Goal: Task Accomplishment & Management: Manage account settings

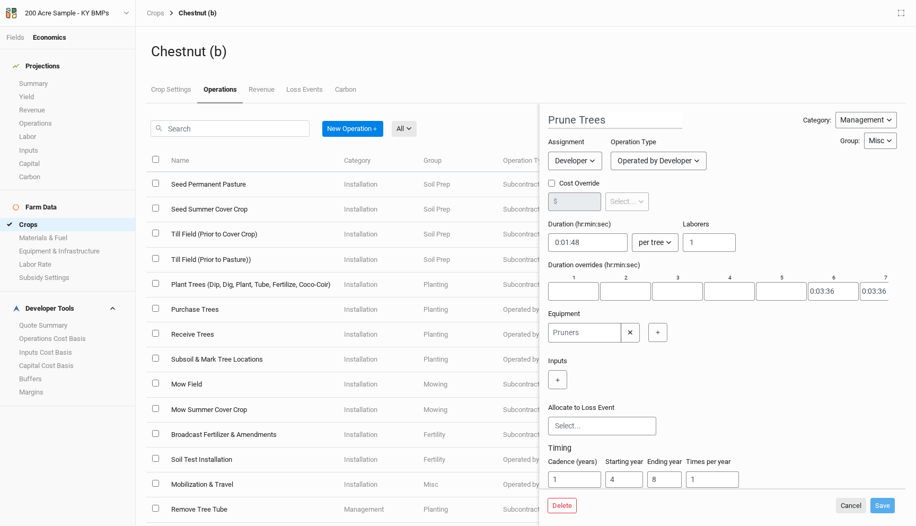
scroll to position [27, 0]
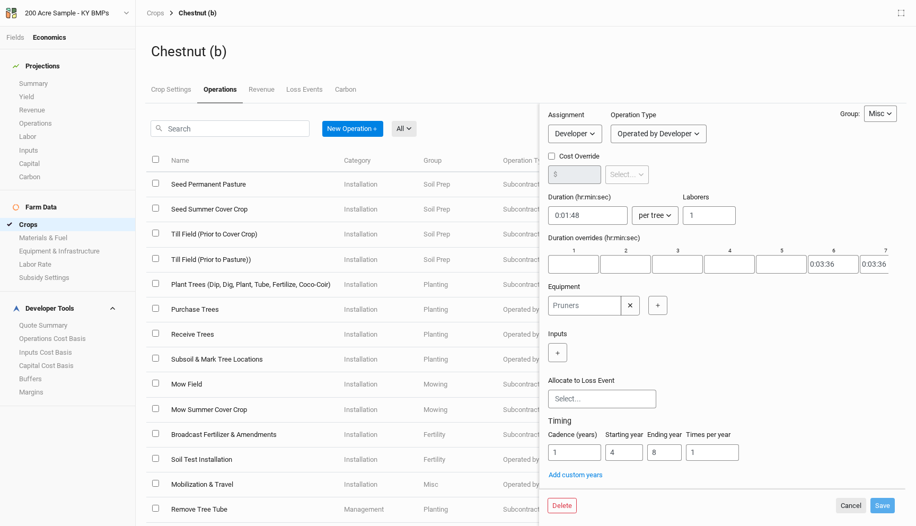
click at [534, 33] on div "Chestnut (b) Crop Settings Operations Revenue Loss Events Carbon" at bounding box center [525, 65] width 761 height 77
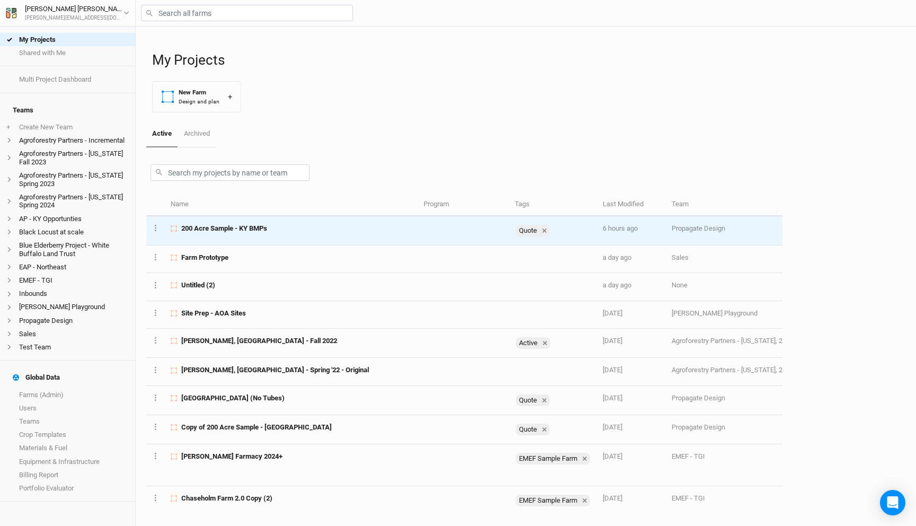
click at [288, 227] on div "200 Acre Sample - KY BMPs" at bounding box center [291, 229] width 241 height 10
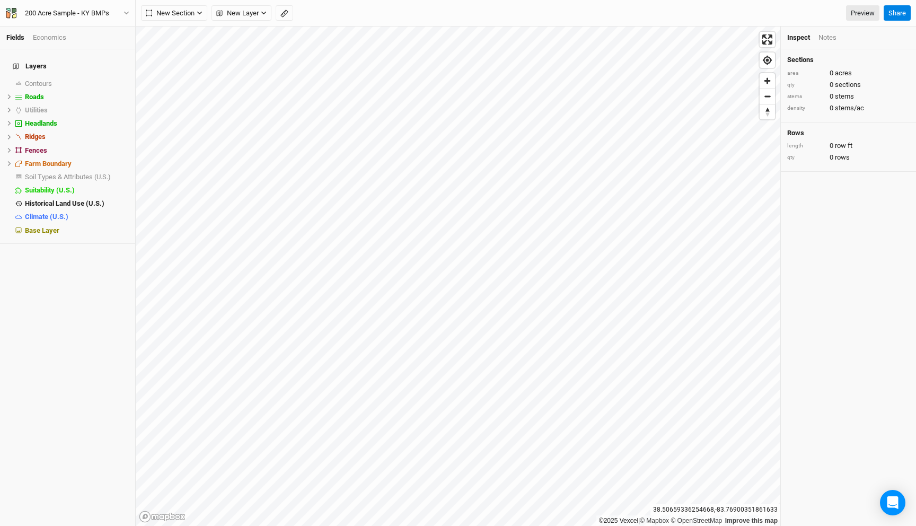
click at [49, 33] on div "Economics" at bounding box center [49, 38] width 33 height 10
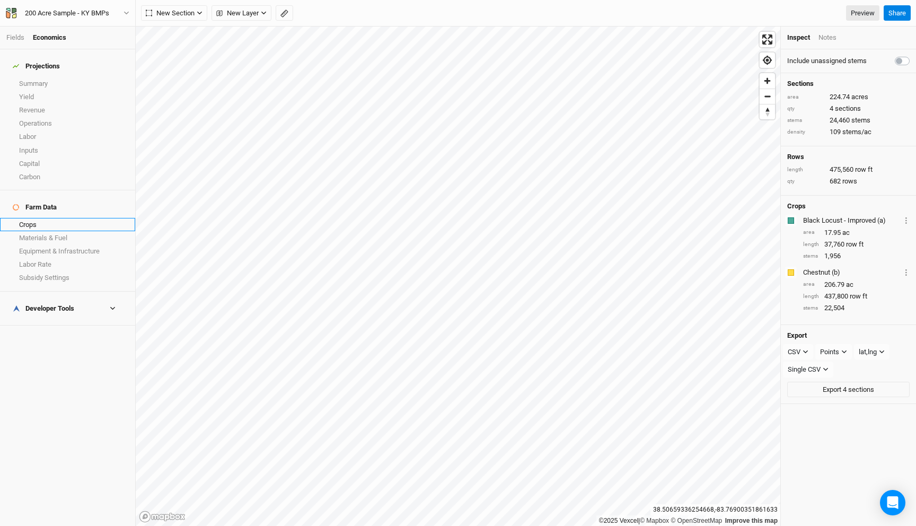
click at [44, 218] on link "Crops" at bounding box center [67, 224] width 135 height 13
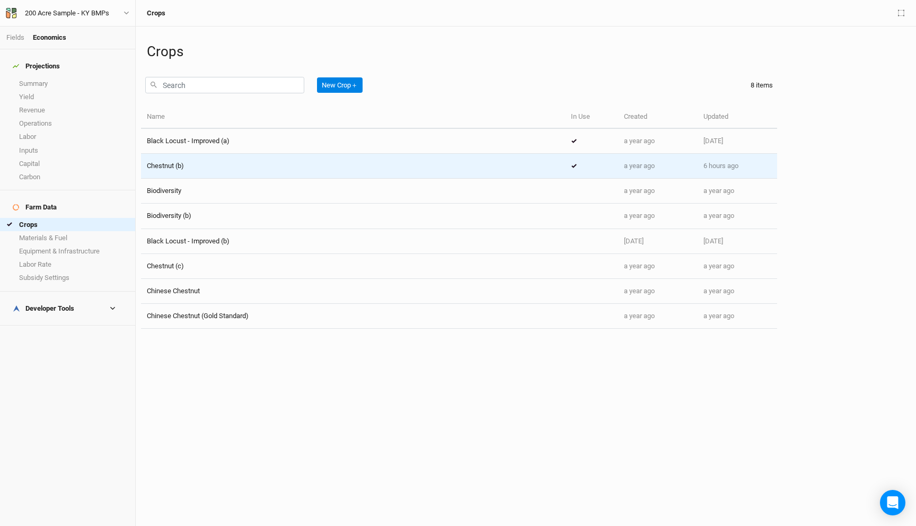
click at [410, 177] on td "Chestnut (b)" at bounding box center [353, 166] width 424 height 25
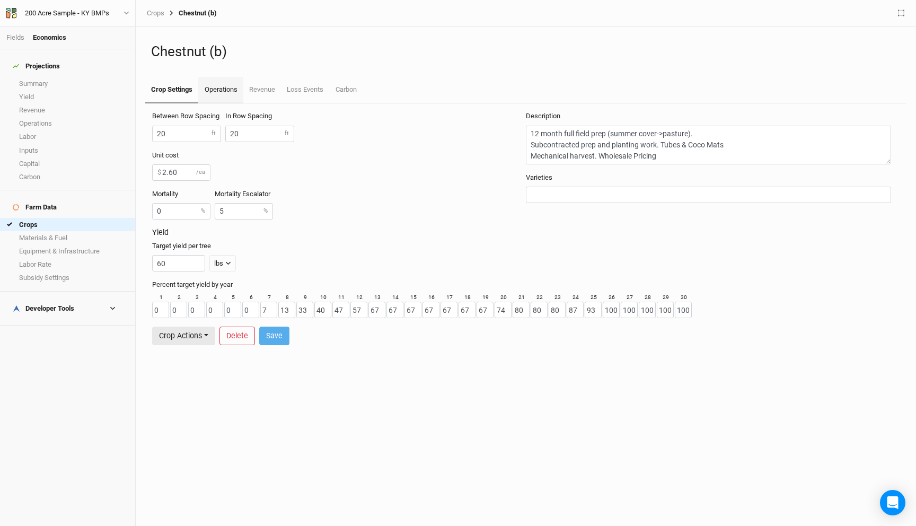
click at [243, 96] on link "Operations" at bounding box center [220, 90] width 45 height 27
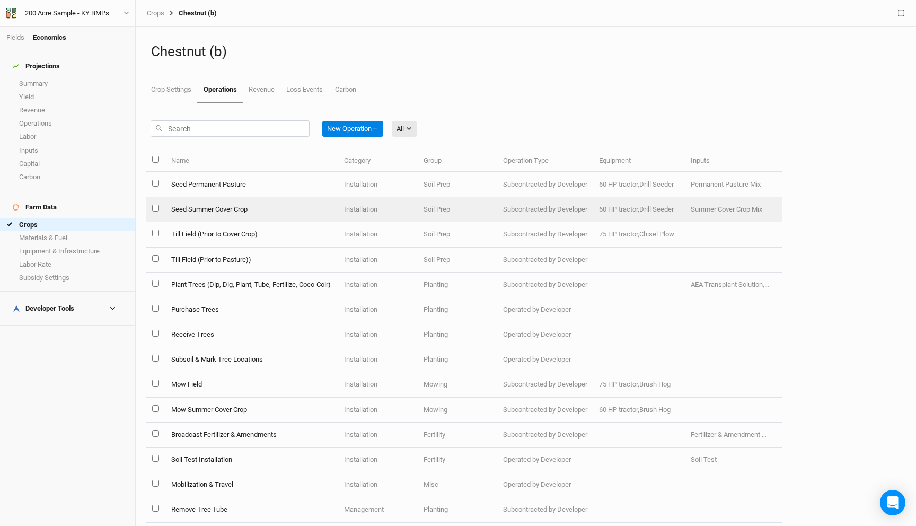
click at [383, 218] on td "Installation" at bounding box center [378, 209] width 80 height 25
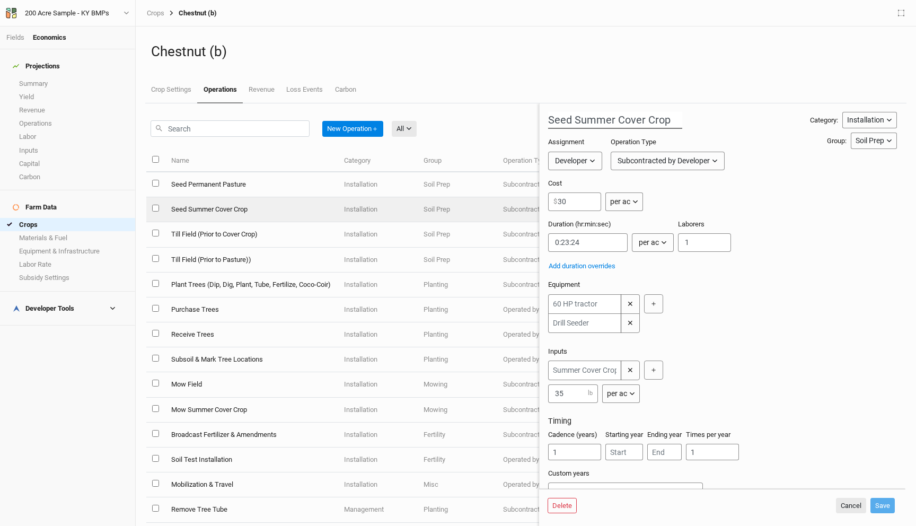
click at [640, 120] on body "Fields Economics Projections Summary Yield Revenue Operations Labor Inputs Capi…" at bounding box center [458, 263] width 916 height 526
drag, startPoint x: 616, startPoint y: 119, endPoint x: 770, endPoint y: 130, distance: 154.6
click at [770, 130] on div "Seed Summer Cover Crop Category: Installation Installation Management Harvest M…" at bounding box center [722, 306] width 349 height 389
click at [721, 130] on div "Seed Summer Cover Crop Category: Installation Installation Management Harvest M…" at bounding box center [722, 306] width 349 height 389
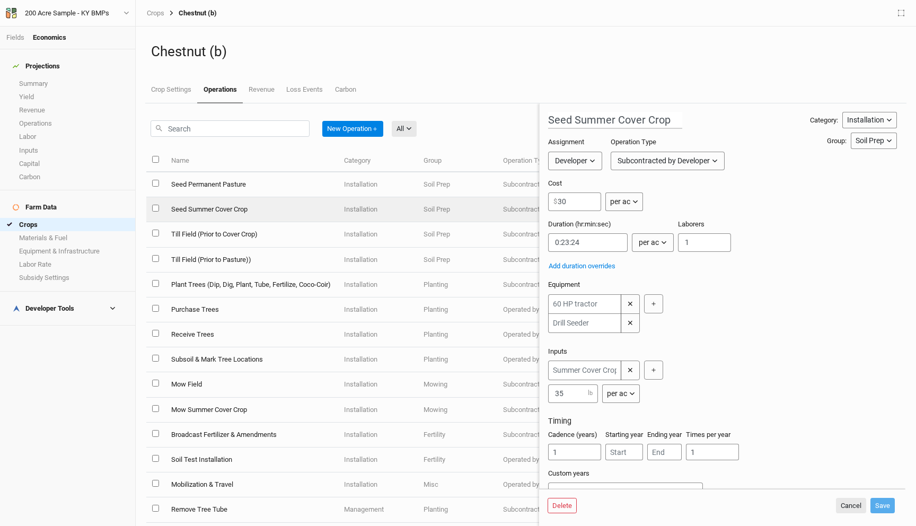
scroll to position [0, 0]
click at [778, 254] on div "Duration (hr:min:sec) per ac per ac per tree per row ft per lbs per event Labor…" at bounding box center [722, 239] width 349 height 41
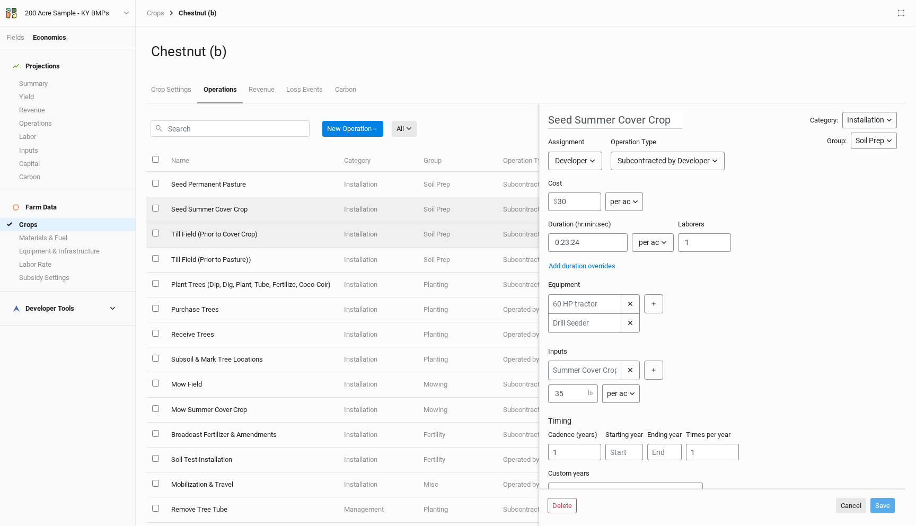
click at [328, 241] on td "Till Field (Prior to Cover Crop)" at bounding box center [251, 234] width 173 height 25
type input "Till Field (Prior to Cover Crop)"
type input "0:30:56.250"
type input "1"
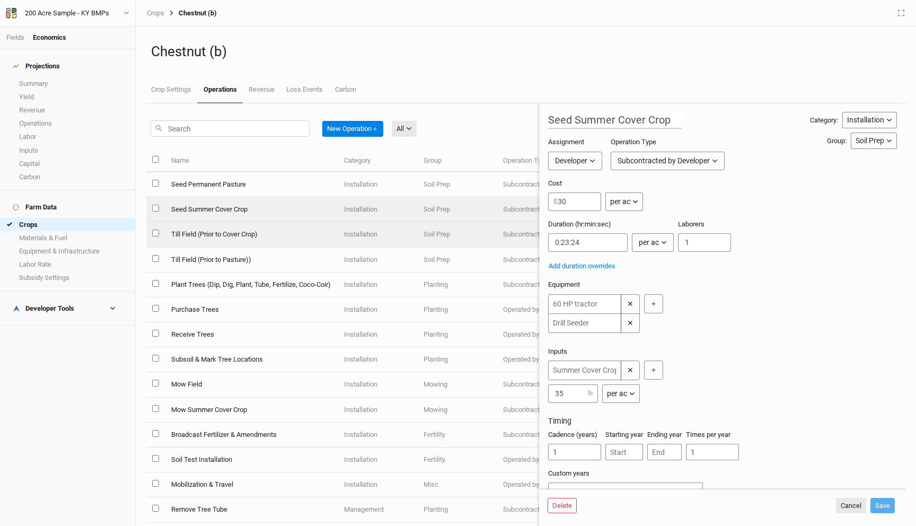
type input "3"
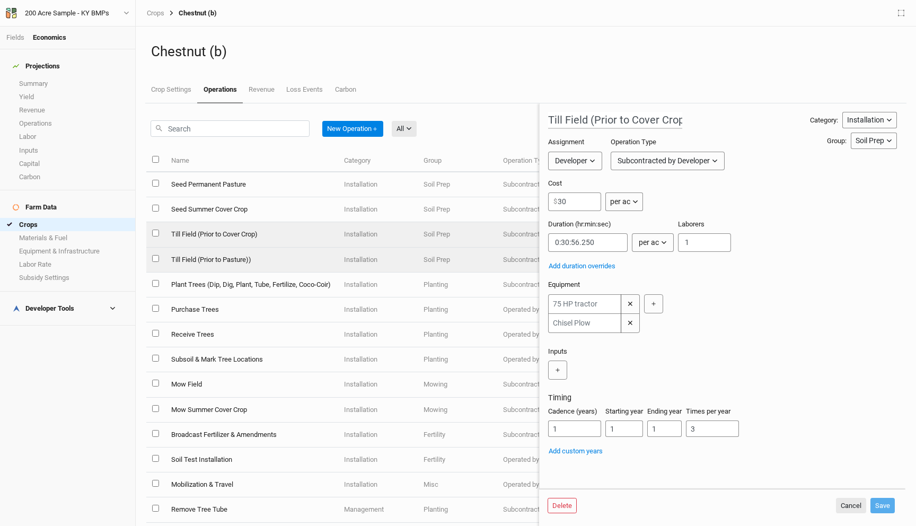
click at [334, 258] on td "Till Field (Prior to Pasture))" at bounding box center [251, 260] width 173 height 25
type input "Till Field (Prior to Pasture))"
type input "2"
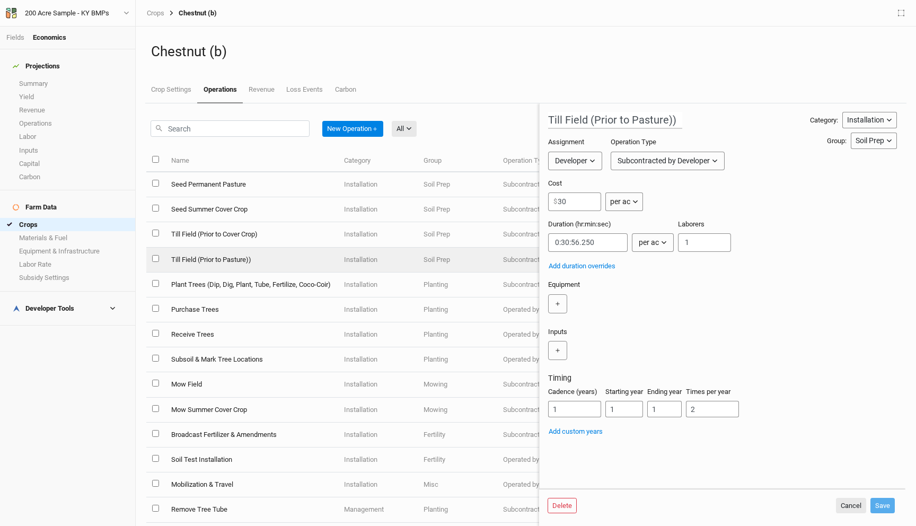
click at [334, 243] on td "Till Field (Prior to Cover Crop)" at bounding box center [251, 234] width 173 height 25
type input "Till Field (Prior to Cover Crop)"
type input "3"
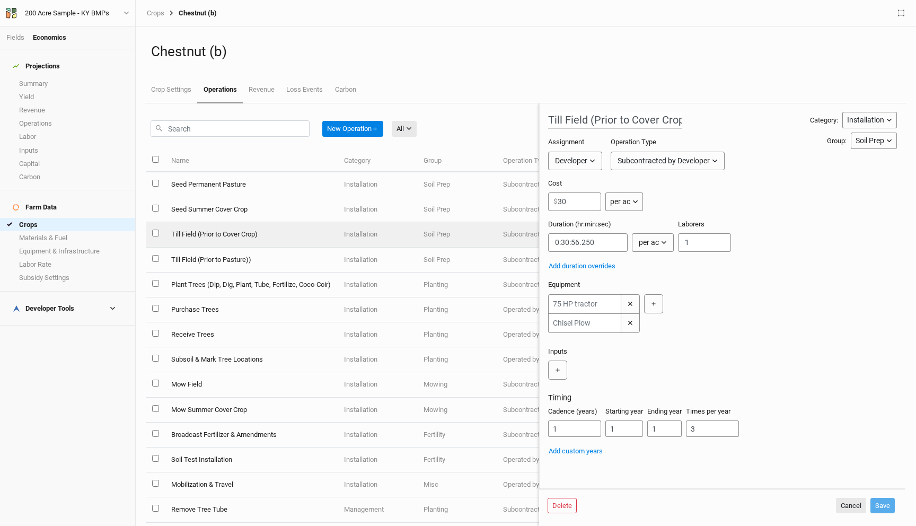
click at [335, 231] on td "Till Field (Prior to Cover Crop)" at bounding box center [251, 234] width 173 height 25
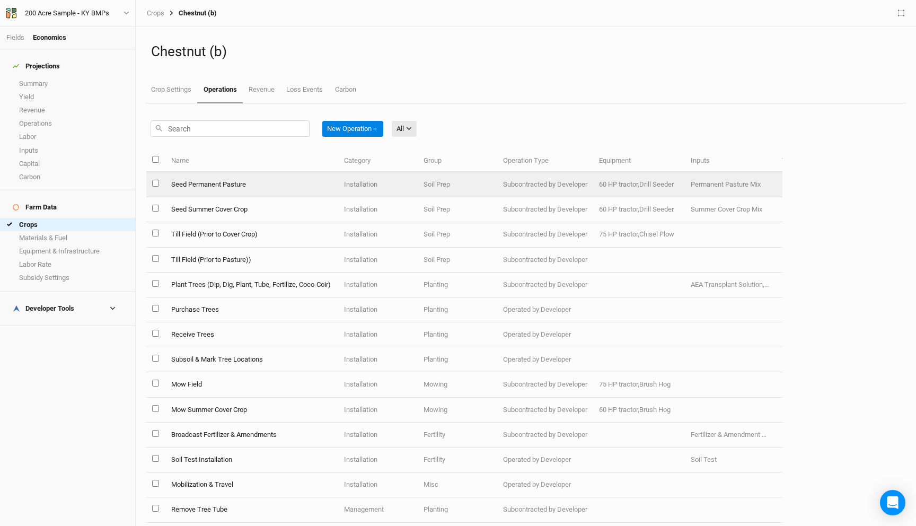
click at [334, 184] on td "Seed Permanent Pasture" at bounding box center [251, 184] width 173 height 25
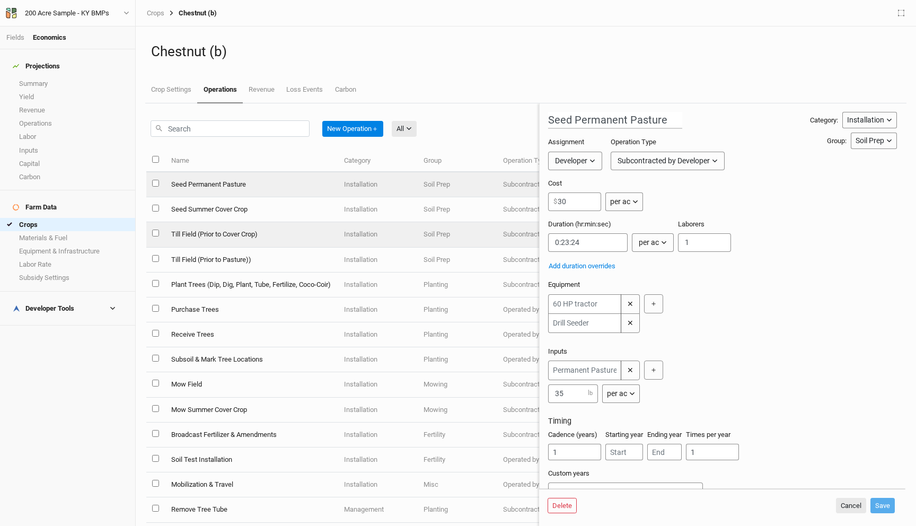
click at [327, 217] on td "Seed Summer Cover Crop" at bounding box center [251, 209] width 173 height 25
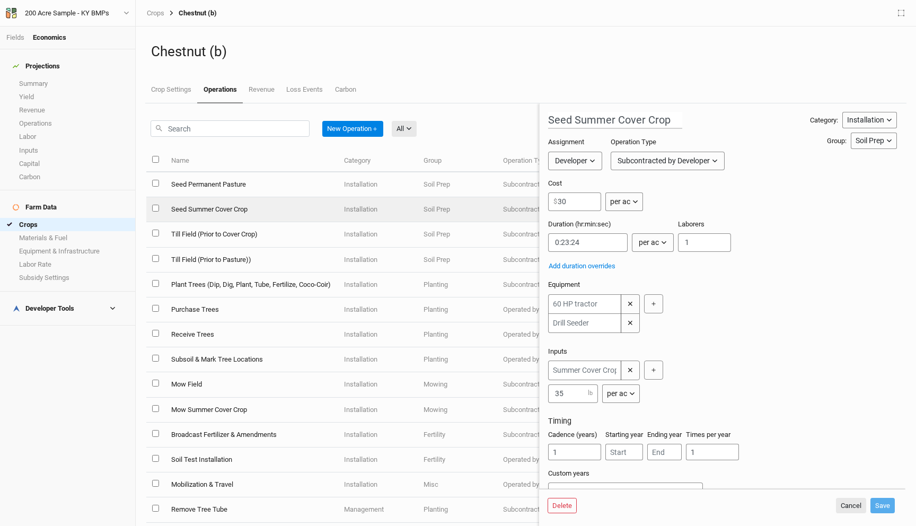
click at [331, 231] on td "Till Field (Prior to Cover Crop)" at bounding box center [251, 234] width 173 height 25
type input "Till Field (Prior to Cover Crop)"
type input "0:30:56.250"
type input "1"
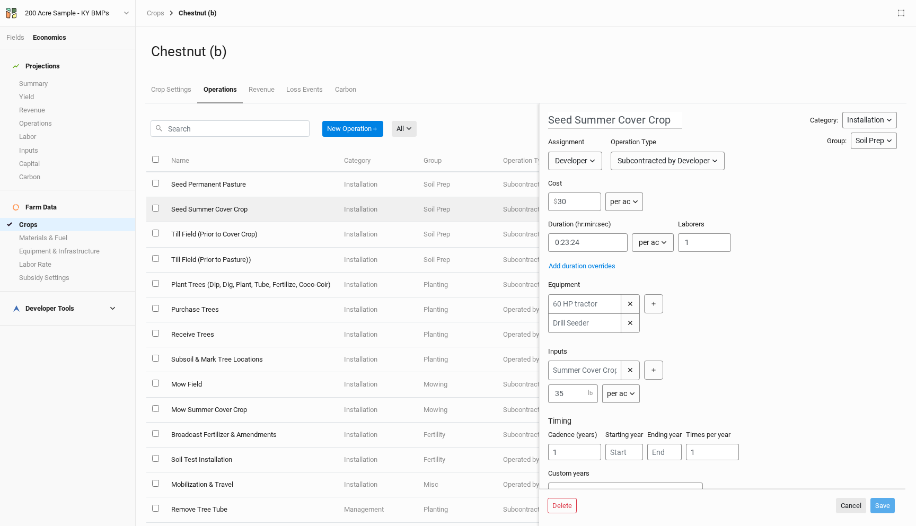
type input "3"
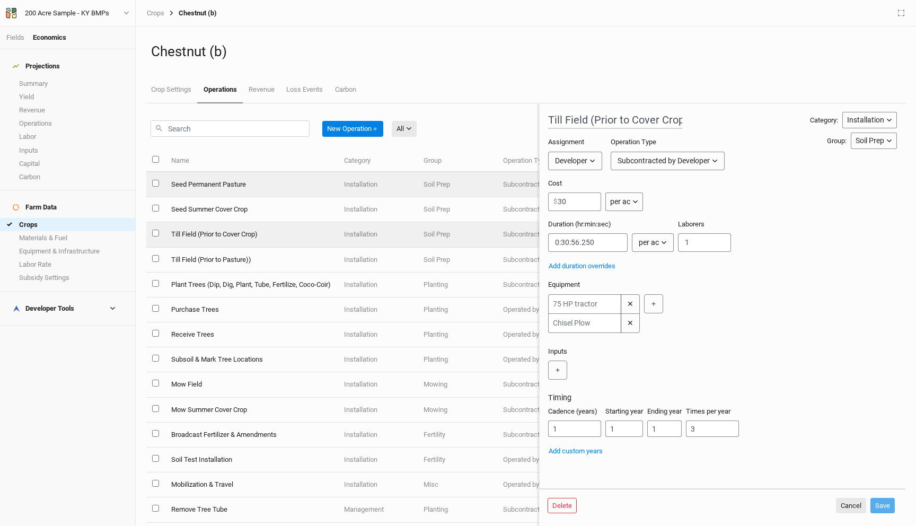
click at [330, 191] on td "Seed Permanent Pasture" at bounding box center [251, 184] width 173 height 25
type input "Seed Permanent Pasture"
type input "0:23:24"
type input "1"
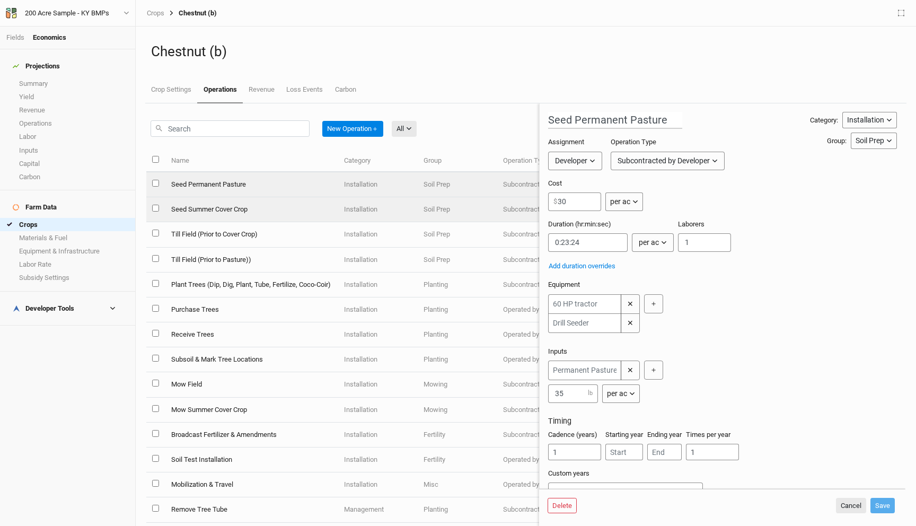
click at [330, 205] on td "Seed Summer Cover Crop" at bounding box center [251, 209] width 173 height 25
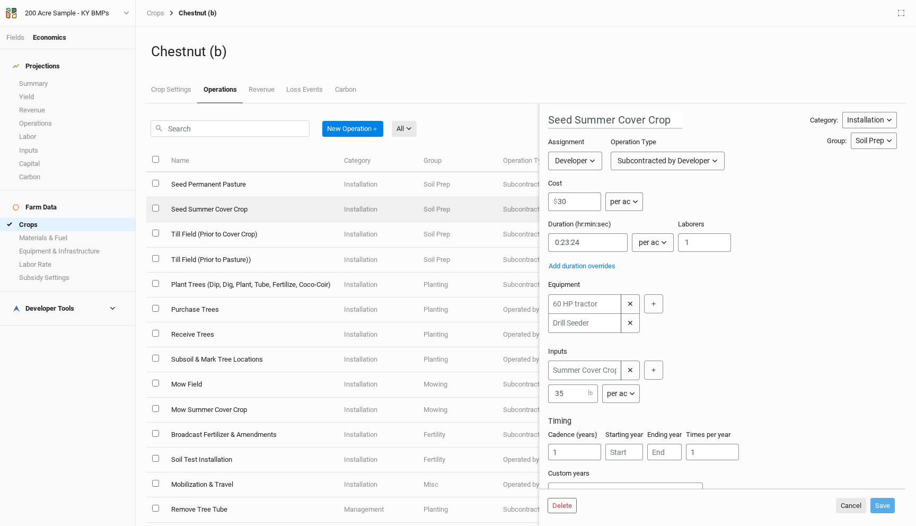
click at [333, 222] on td "Till Field (Prior to Cover Crop)" at bounding box center [251, 234] width 173 height 25
type input "Till Field (Prior to Cover Crop)"
type input "0:30:56.250"
type input "1"
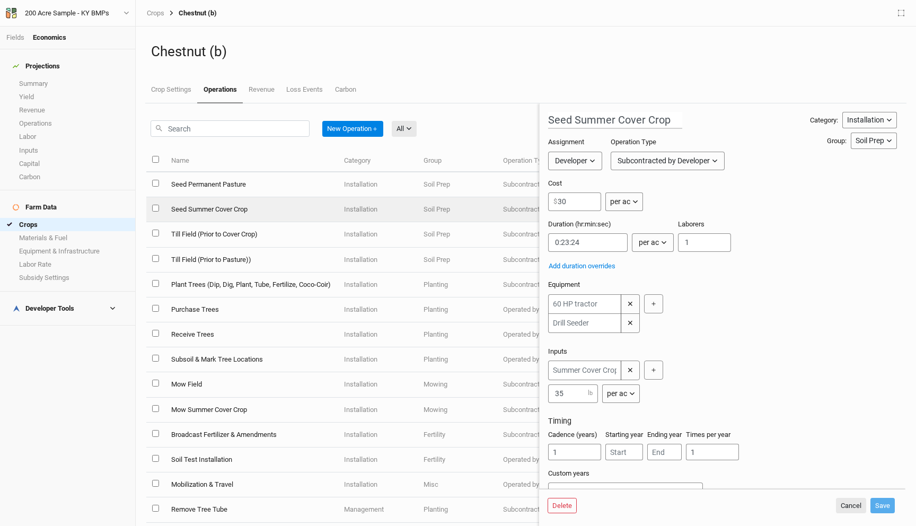
type input "3"
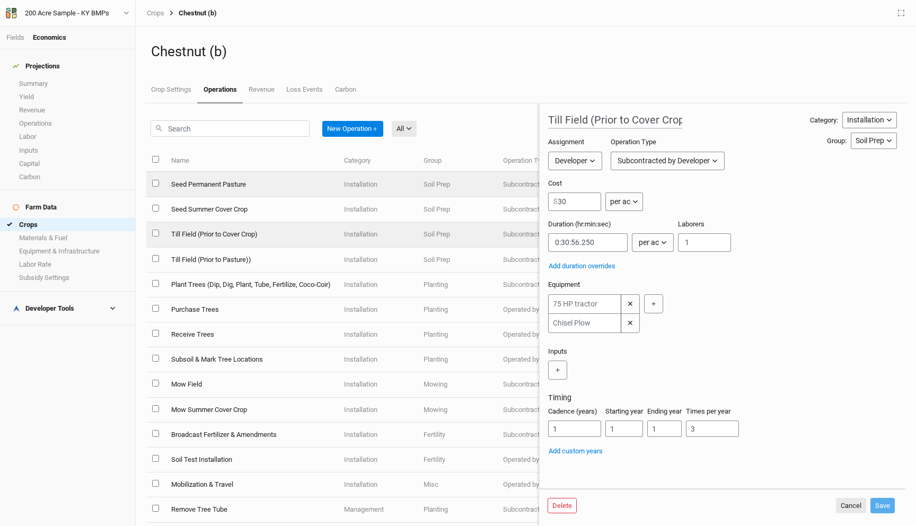
click at [338, 190] on td "Seed Permanent Pasture" at bounding box center [251, 184] width 173 height 25
type input "Seed Permanent Pasture"
type input "0:23:24"
type input "1"
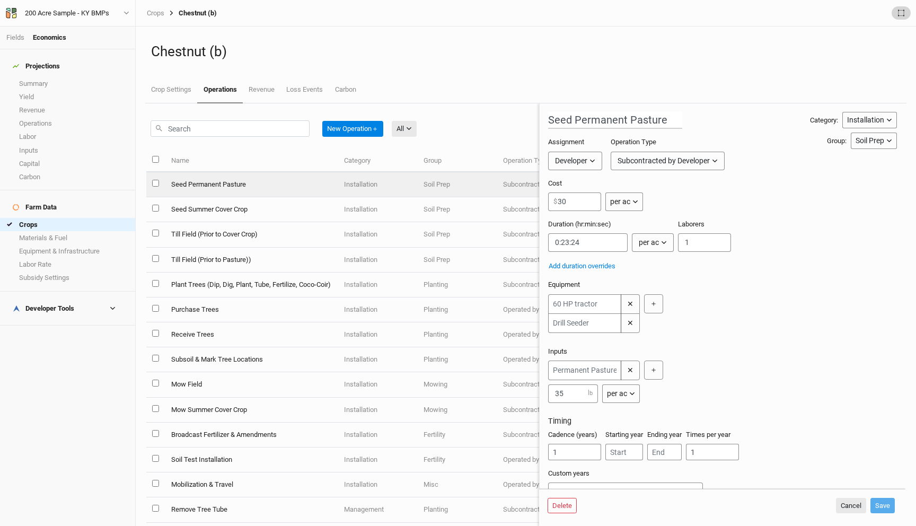
click at [898, 15] on icon "button" at bounding box center [901, 13] width 6 height 6
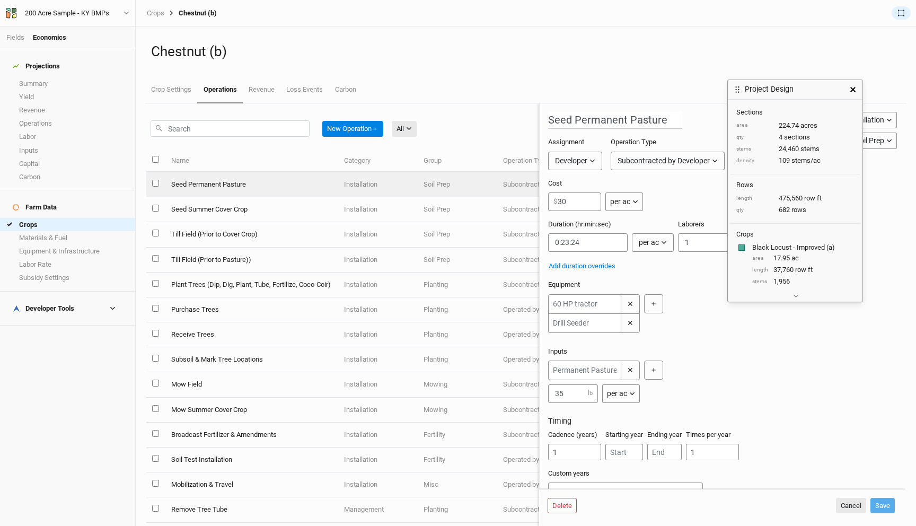
click at [853, 88] on icon "button" at bounding box center [852, 89] width 5 height 5
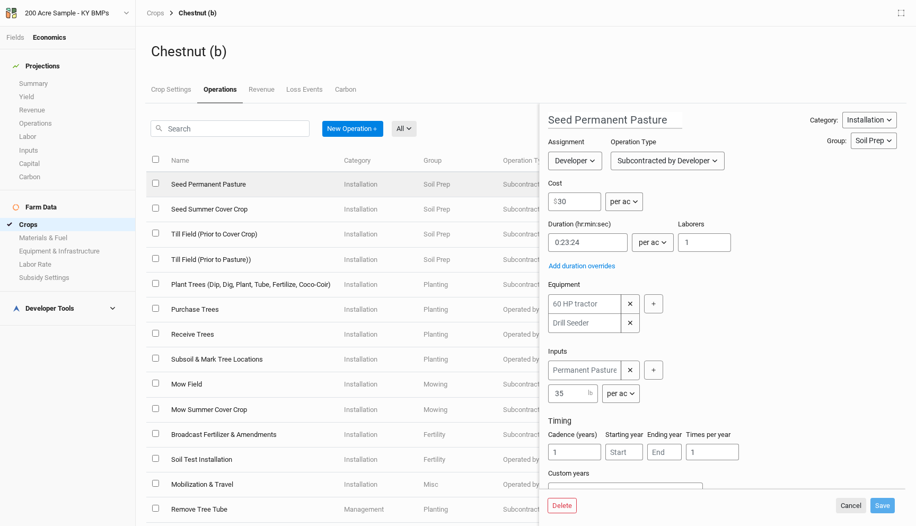
click at [906, 4] on div "Crops Chestnut (b)" at bounding box center [526, 13] width 780 height 27
click at [899, 16] on icon "button" at bounding box center [901, 13] width 6 height 7
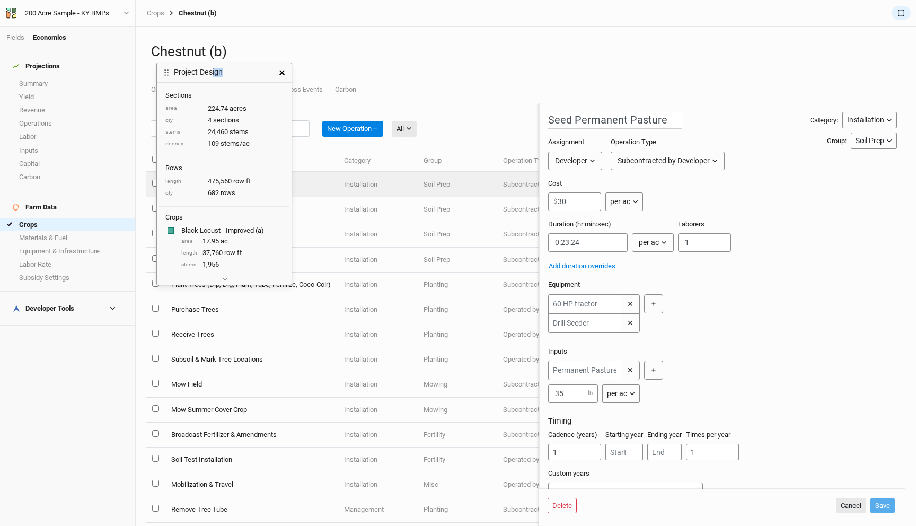
drag, startPoint x: 750, startPoint y: 94, endPoint x: 206, endPoint y: 38, distance: 547.2
click at [203, 68] on h3 "Project Design" at bounding box center [198, 72] width 49 height 9
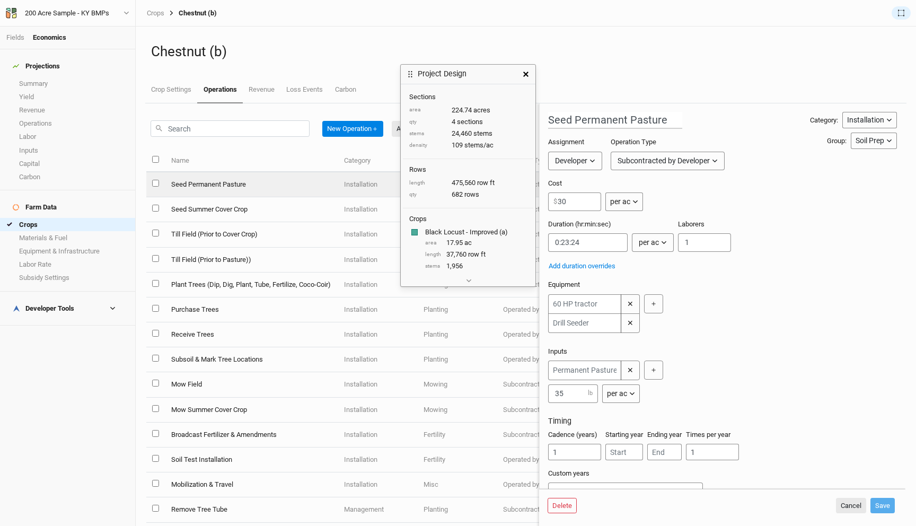
drag, startPoint x: 218, startPoint y: 38, endPoint x: 463, endPoint y: 66, distance: 245.9
click at [463, 66] on div "Project Design" at bounding box center [459, 74] width 116 height 19
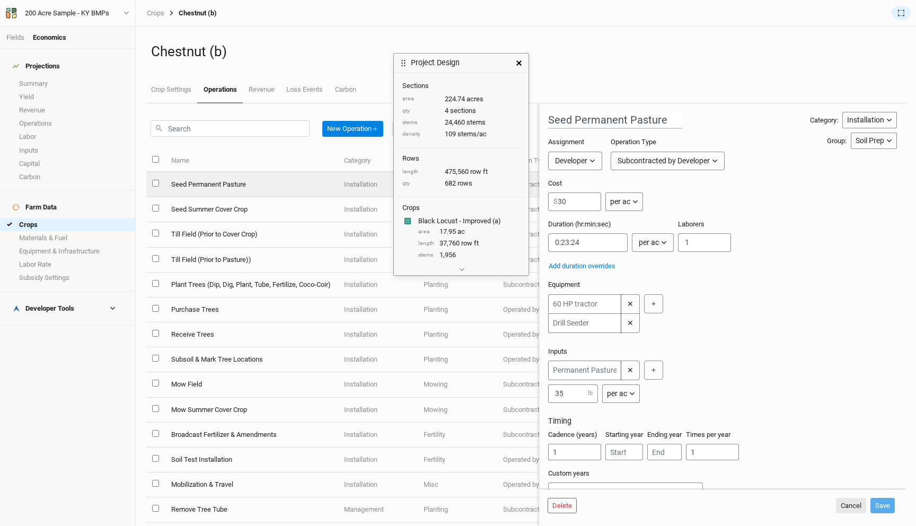
click at [520, 64] on icon "button" at bounding box center [518, 62] width 5 height 5
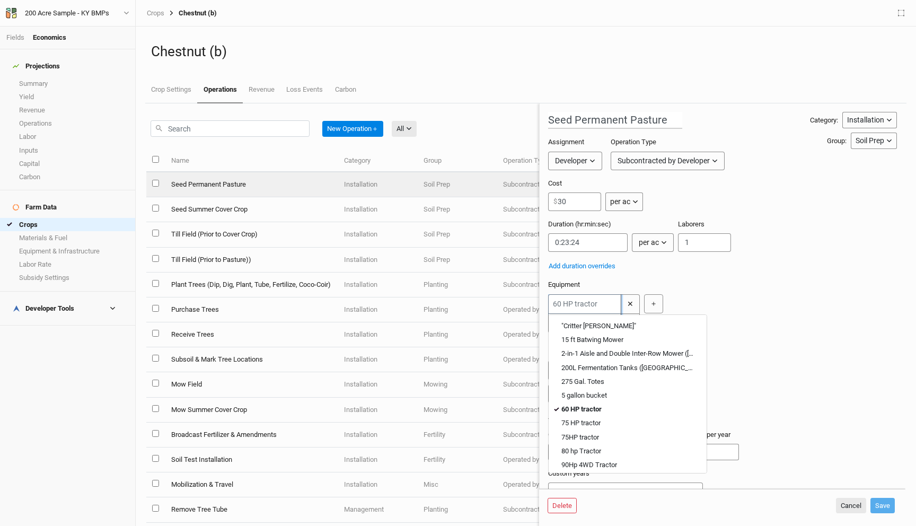
click at [587, 306] on input "text" at bounding box center [584, 303] width 73 height 19
click at [787, 265] on div "Add duration overrides" at bounding box center [720, 266] width 345 height 12
click at [570, 296] on input "text" at bounding box center [584, 303] width 73 height 19
click at [577, 434] on tractor "75HP tractor" at bounding box center [580, 437] width 38 height 10
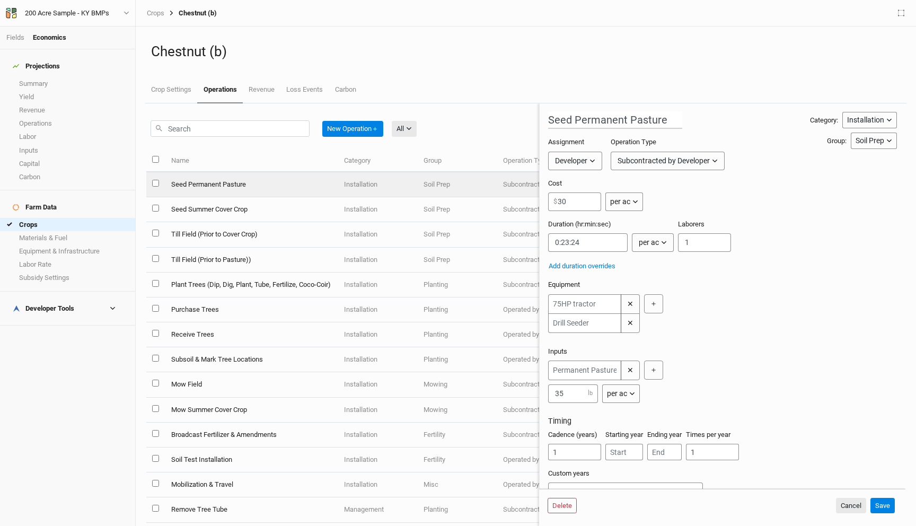
click at [658, 337] on div "✕ ✕ ＋" at bounding box center [720, 316] width 345 height 44
click at [598, 303] on input "text" at bounding box center [584, 303] width 73 height 19
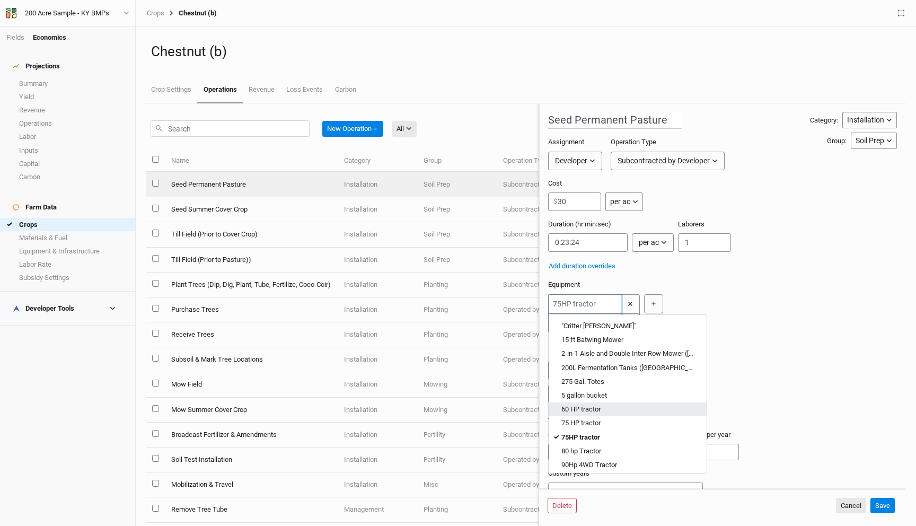
click at [590, 412] on tractor "60 HP tractor" at bounding box center [580, 409] width 39 height 10
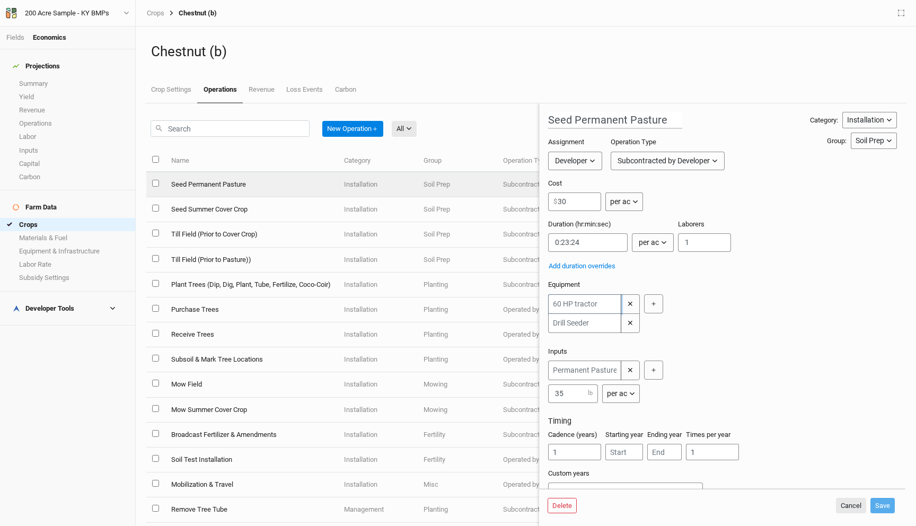
click at [578, 302] on input "text" at bounding box center [584, 303] width 73 height 19
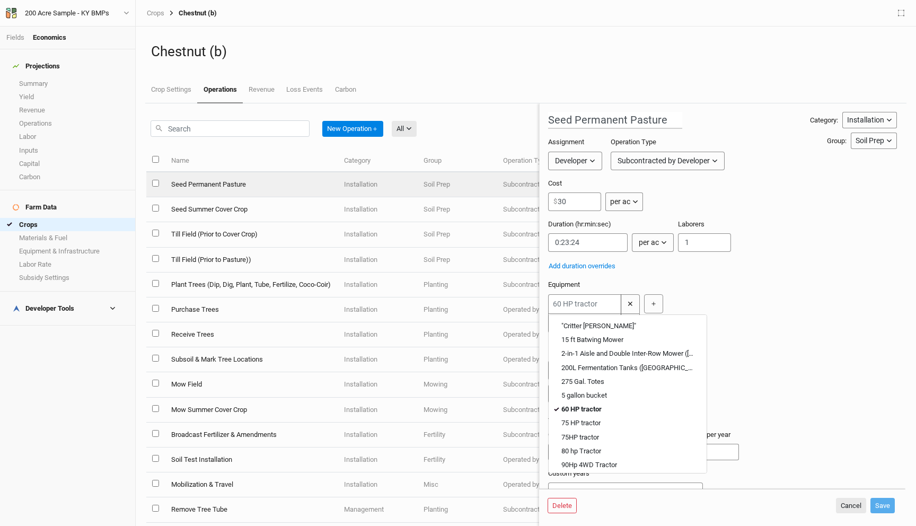
click at [775, 315] on div ""Critter [PERSON_NAME]" 15 ft Batwing Mower 2-in-1 Aisle and Double Inter-Row M…" at bounding box center [720, 313] width 345 height 39
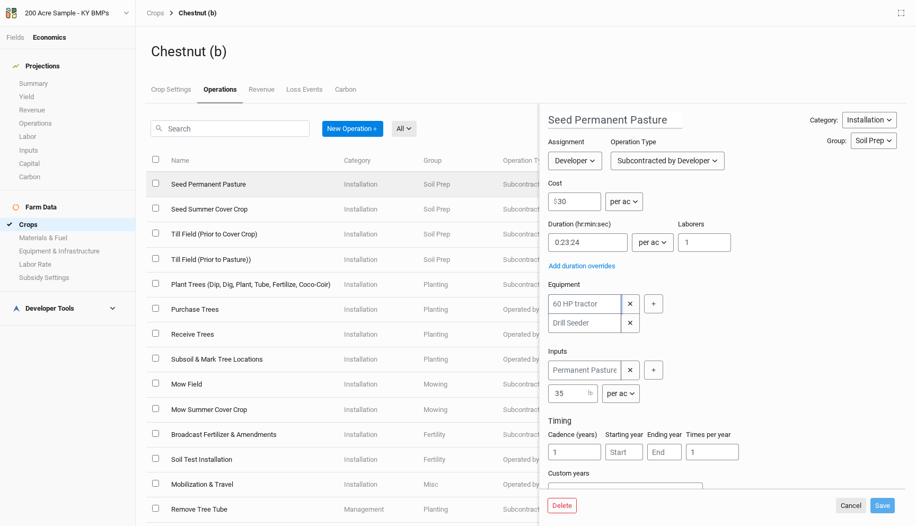
click at [591, 302] on input "text" at bounding box center [584, 303] width 73 height 19
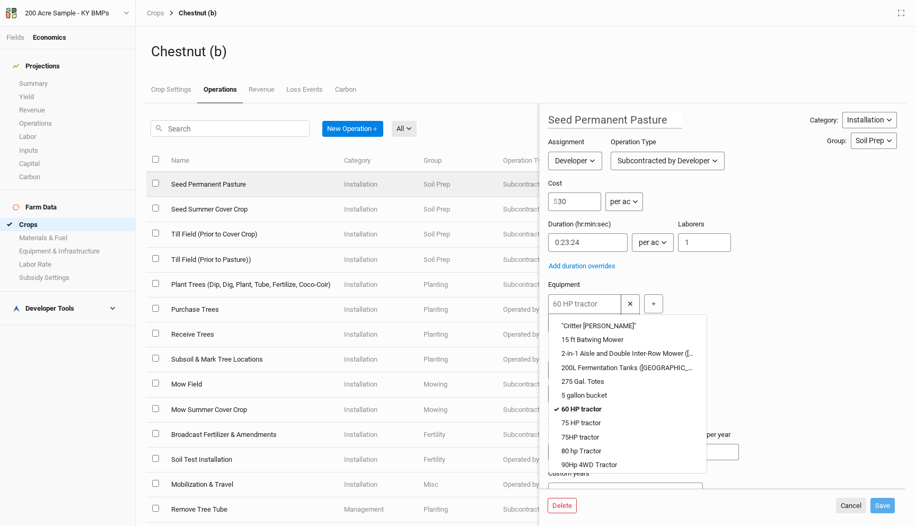
click at [782, 294] on div "Equipment "Critter [PERSON_NAME]" 15 ft Batwing Mower 2-in-1 Aisle and Double I…" at bounding box center [722, 309] width 349 height 58
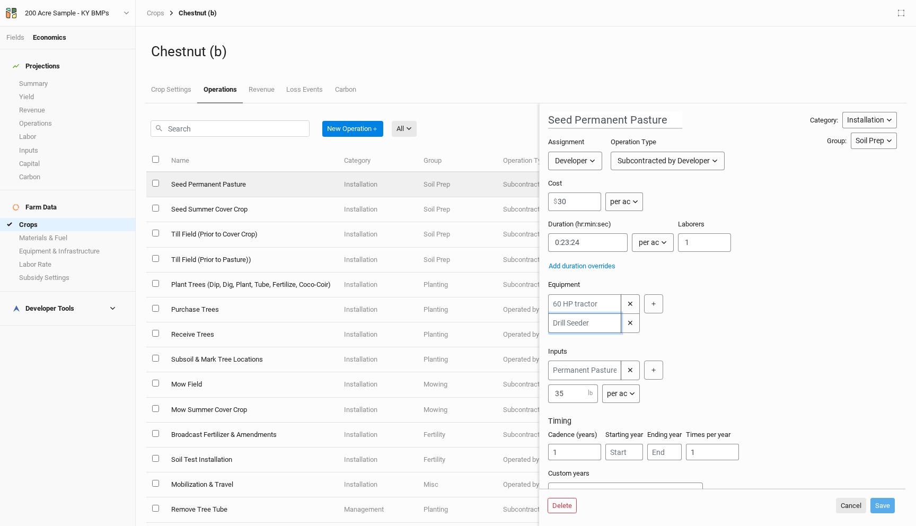
click at [556, 324] on input "text" at bounding box center [584, 323] width 73 height 20
type input "dril"
type input "drill Seeder"
type input "drill"
click at [580, 342] on Seeder "Drill Seeder" at bounding box center [577, 346] width 33 height 10
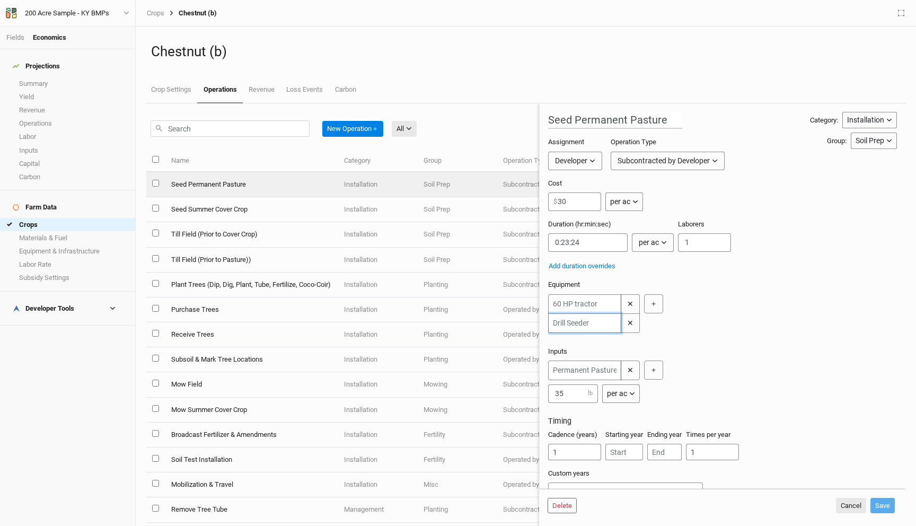
click at [586, 323] on input "text" at bounding box center [584, 323] width 73 height 20
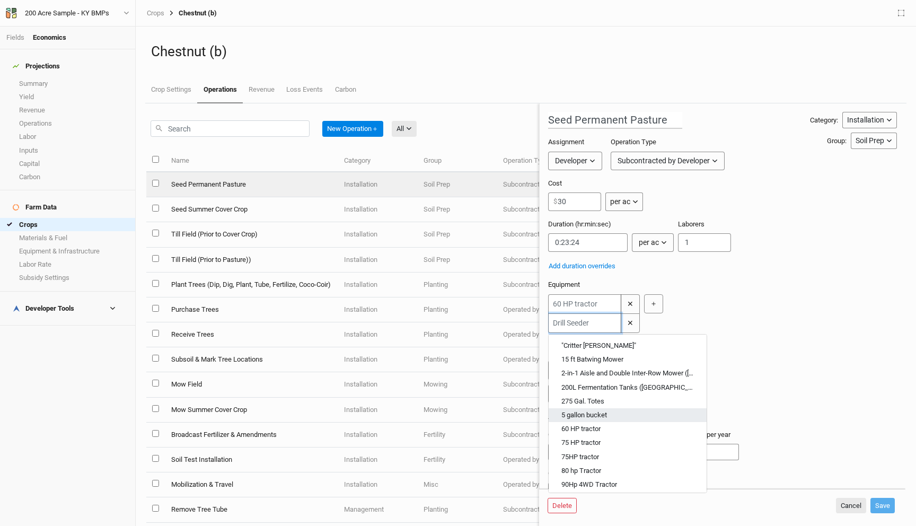
click at [605, 413] on bucket "5 gallon bucket" at bounding box center [584, 415] width 46 height 10
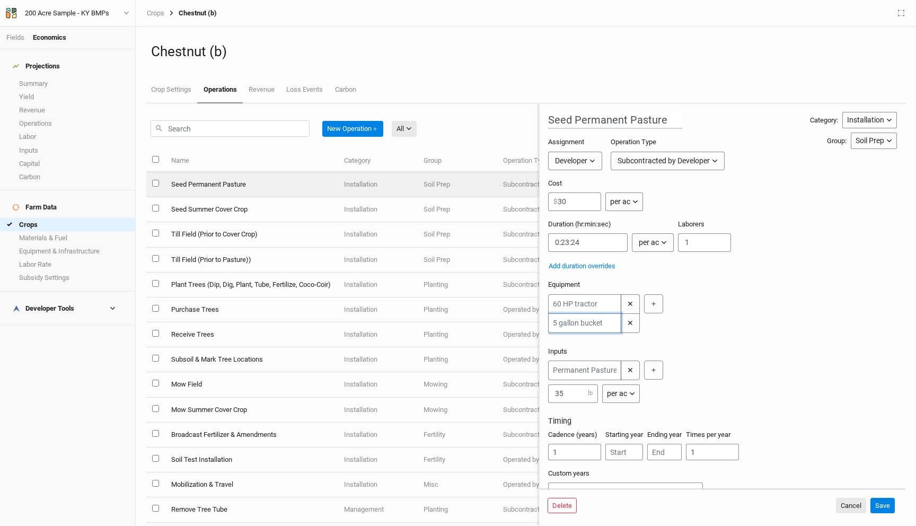
click at [602, 322] on input "text" at bounding box center [584, 323] width 73 height 20
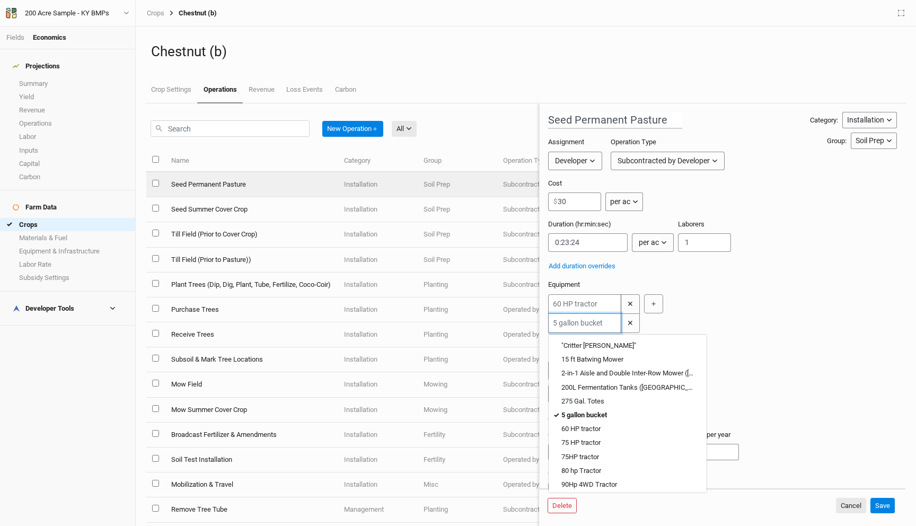
click at [602, 322] on input "text" at bounding box center [584, 323] width 73 height 20
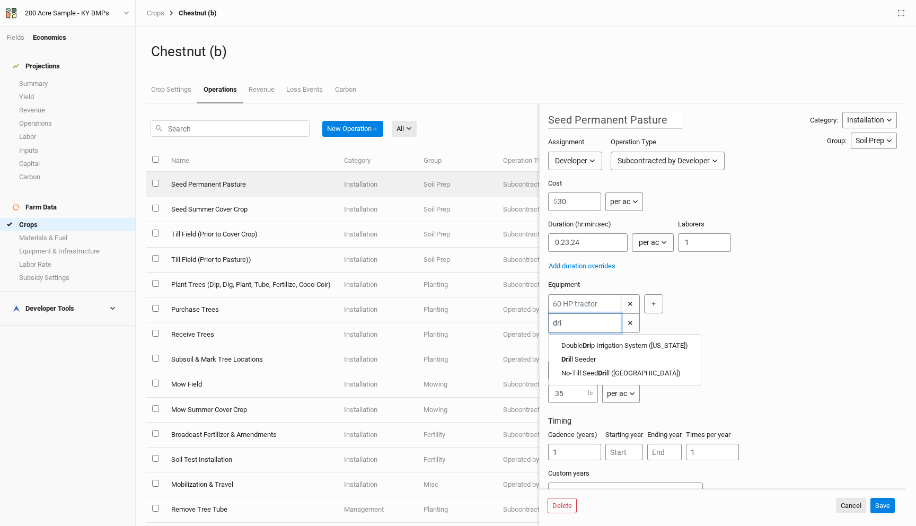
type input "dril"
type input "drill Seeder"
click at [595, 353] on link "No-Till Seed Dril l (EU)" at bounding box center [621, 359] width 145 height 14
click at [596, 315] on input "text" at bounding box center [584, 323] width 73 height 20
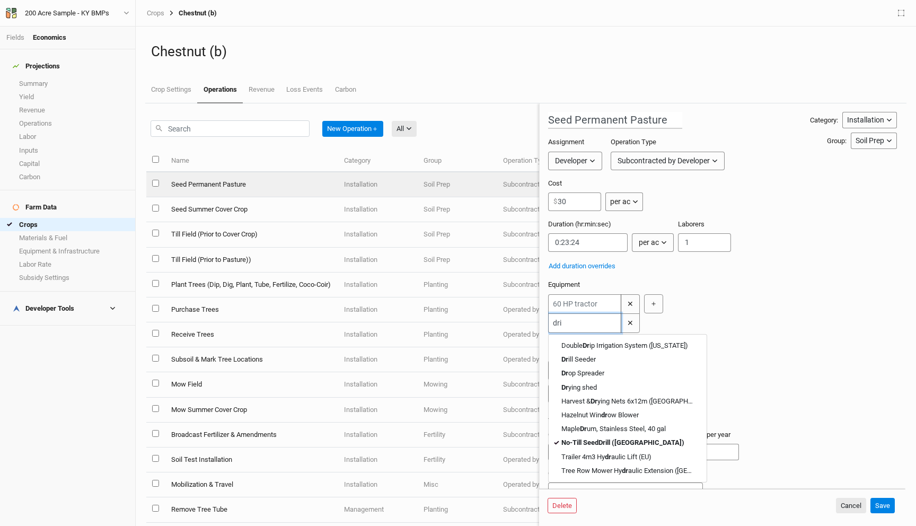
type input "dril"
type input "drill Seeder"
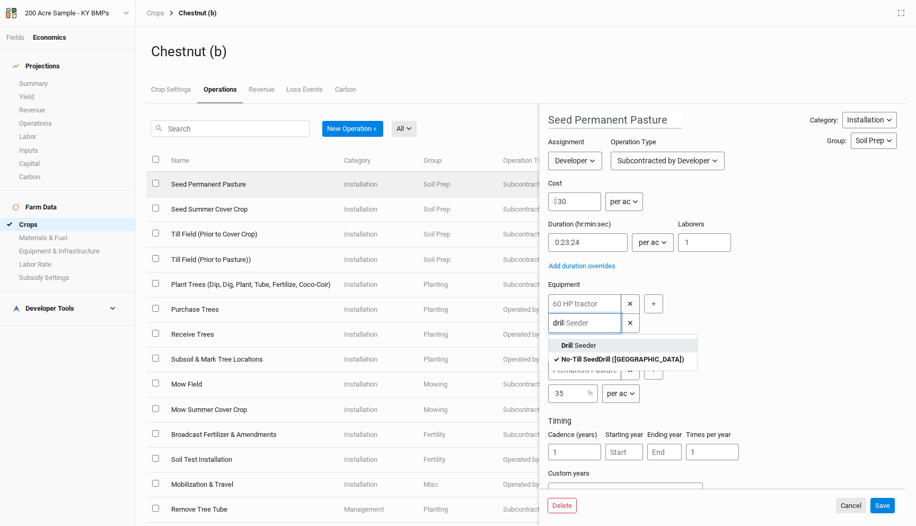
click at [586, 341] on Seeder "Dril l Seeder" at bounding box center [578, 346] width 34 height 10
click at [663, 328] on div "✕ ✕ ＋" at bounding box center [720, 313] width 345 height 39
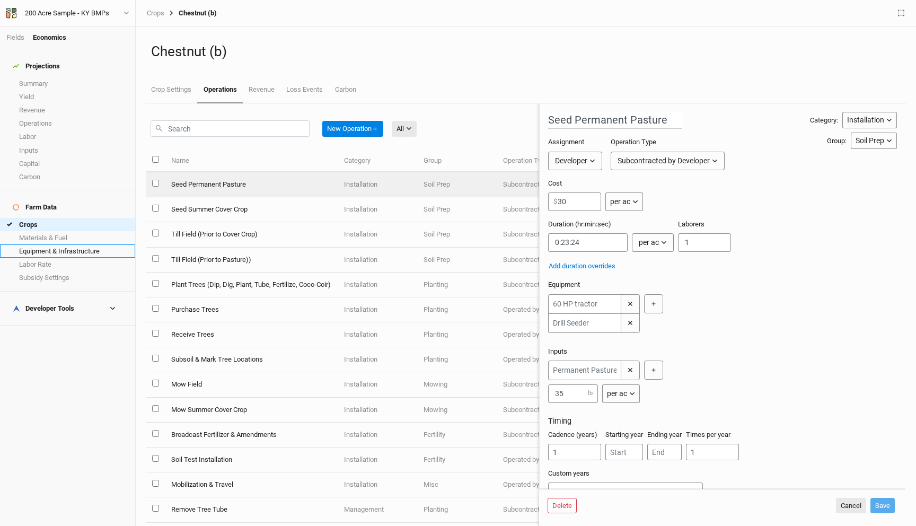
click at [44, 244] on link "Equipment & Infrastructure" at bounding box center [67, 250] width 135 height 13
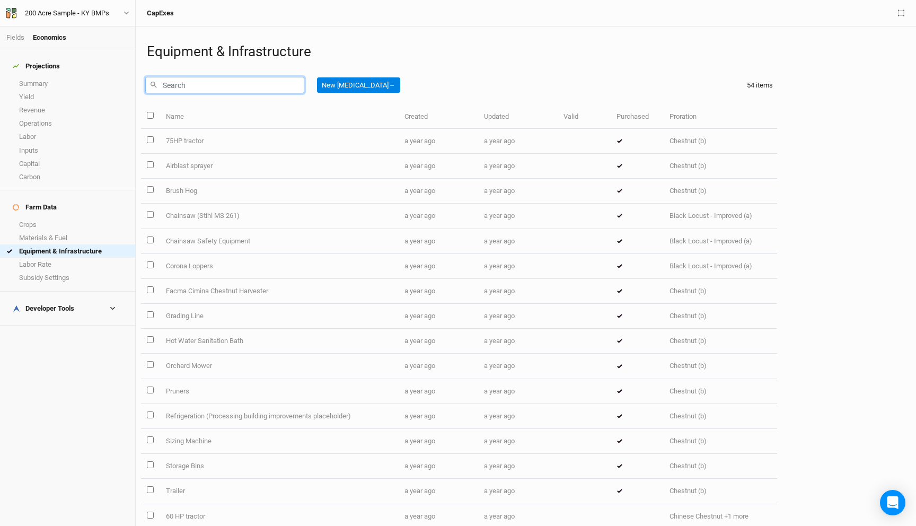
click at [227, 80] on input "text" at bounding box center [224, 85] width 159 height 16
type input "5"
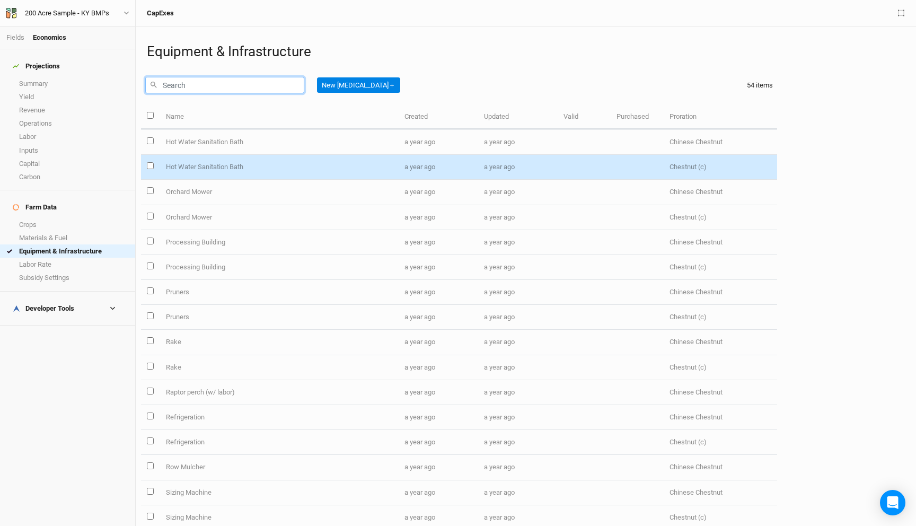
scroll to position [962, 0]
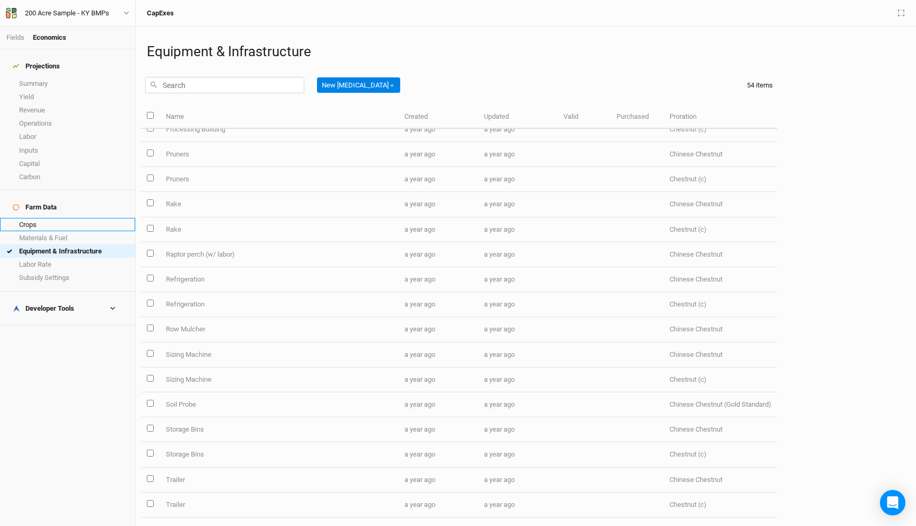
click at [49, 218] on link "Crops" at bounding box center [67, 224] width 135 height 13
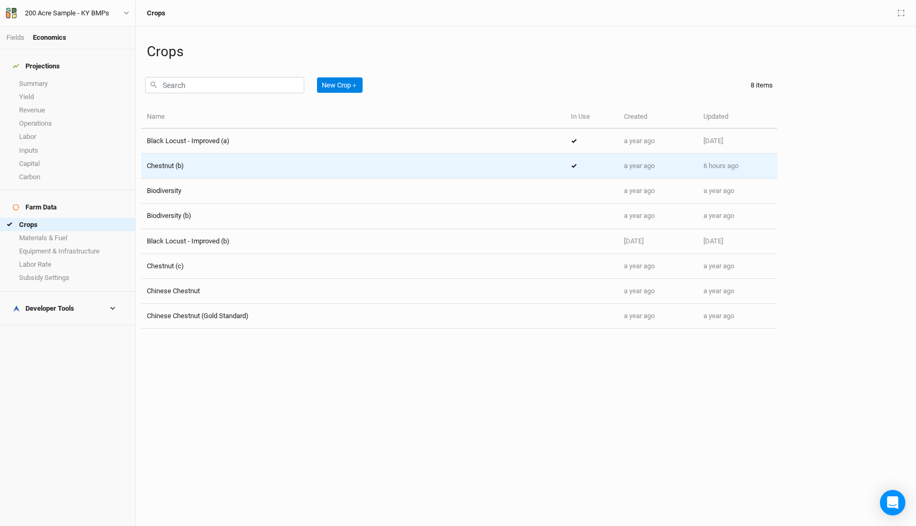
click at [247, 163] on div "Chestnut (b)" at bounding box center [353, 166] width 412 height 10
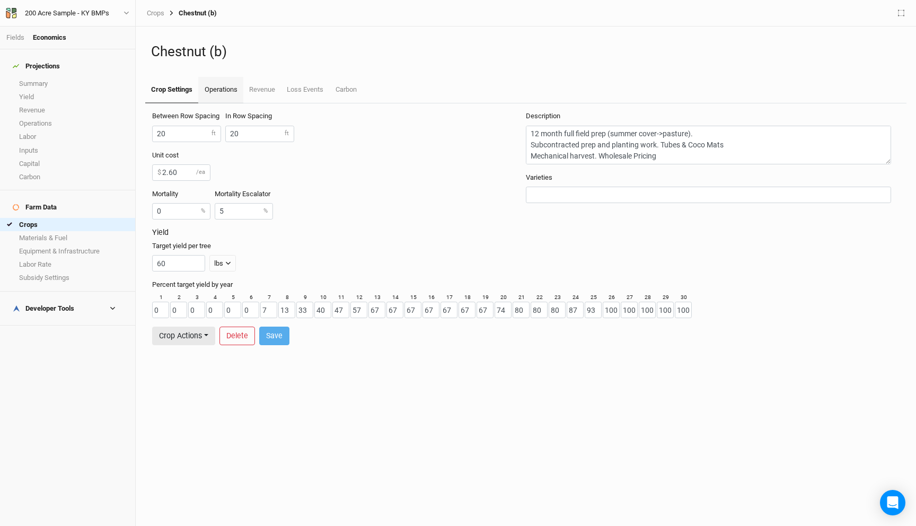
click at [223, 93] on link "Operations" at bounding box center [220, 90] width 45 height 27
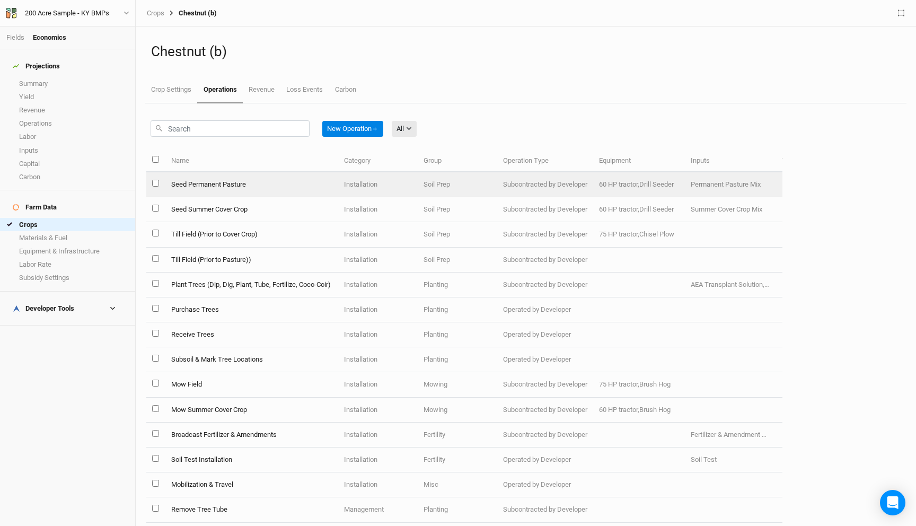
click at [332, 187] on td "Seed Permanent Pasture" at bounding box center [251, 184] width 173 height 25
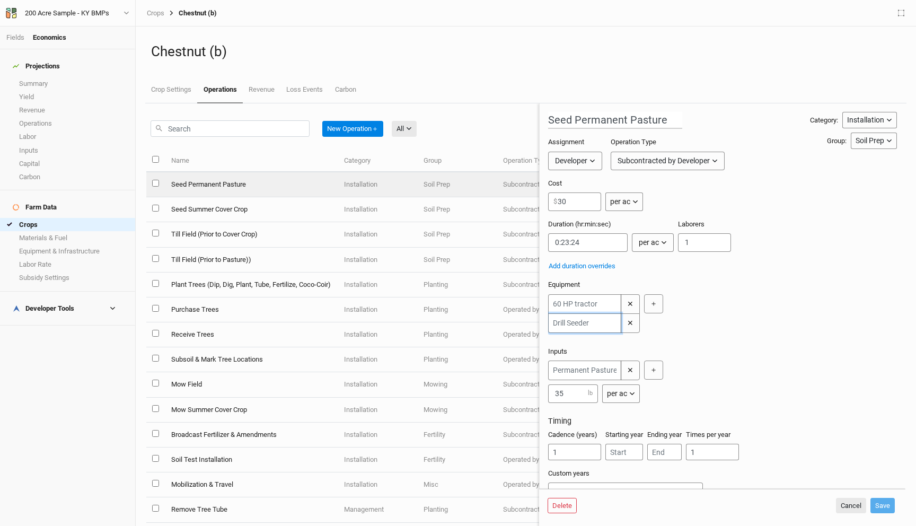
click at [581, 320] on input "text" at bounding box center [584, 323] width 73 height 20
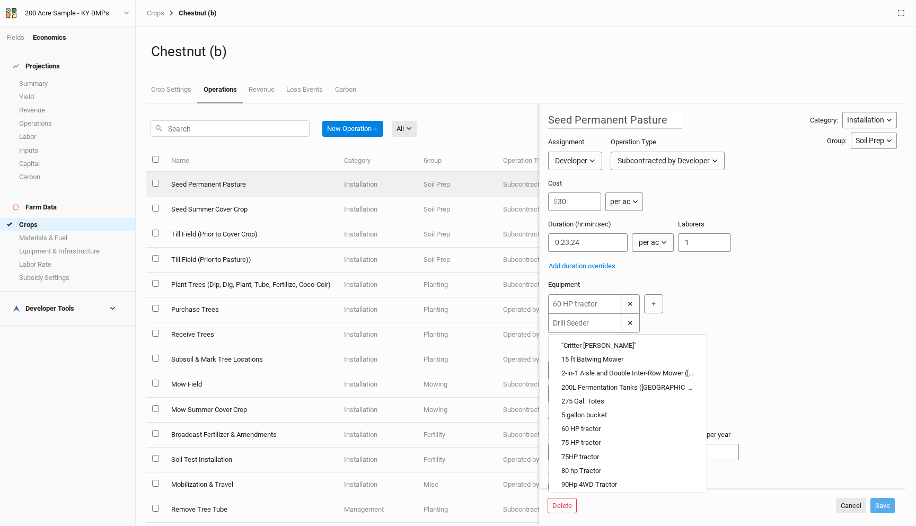
click at [479, 107] on div "New Operation ＋ All All Harvest Installation Management Marketing" at bounding box center [342, 126] width 393 height 46
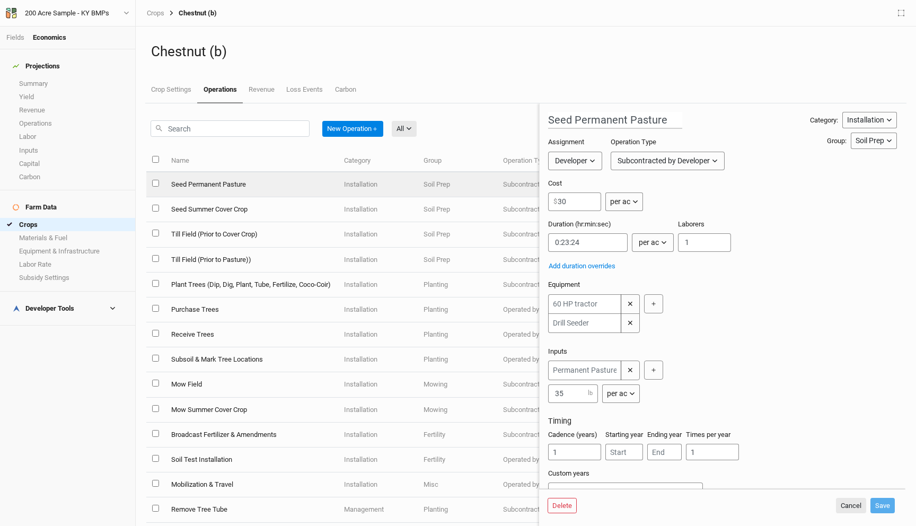
click at [699, 317] on div "✕ ✕ ＋" at bounding box center [720, 313] width 345 height 39
click at [579, 370] on input "text" at bounding box center [584, 370] width 73 height 20
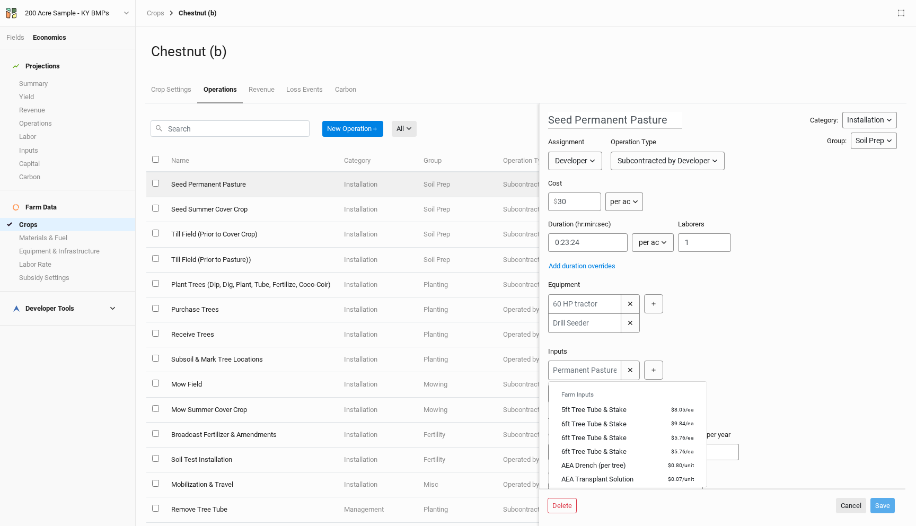
click at [741, 384] on div "Farm Inputs 5ft Tree Tube & Stake $8.05 / ea 6ft Tree Tube & Stake $9.84 / ea 6…" at bounding box center [720, 381] width 345 height 42
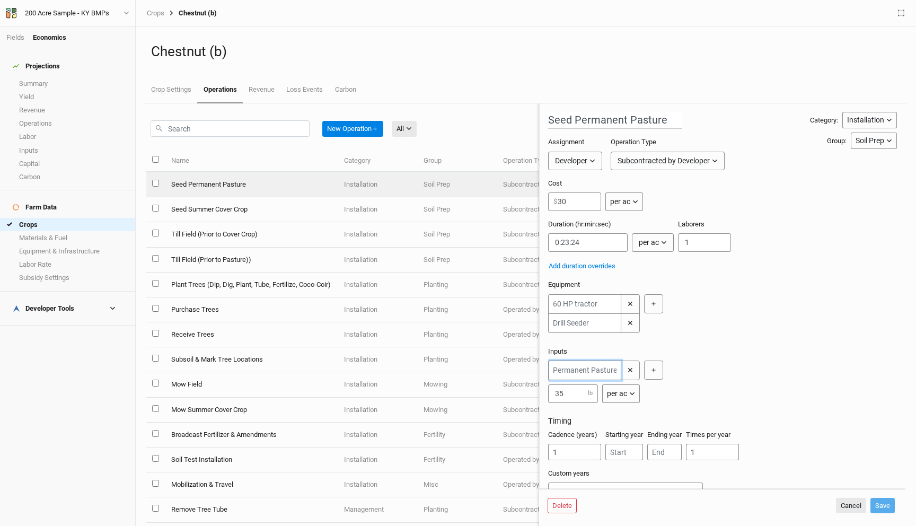
click at [599, 366] on input "text" at bounding box center [584, 370] width 73 height 20
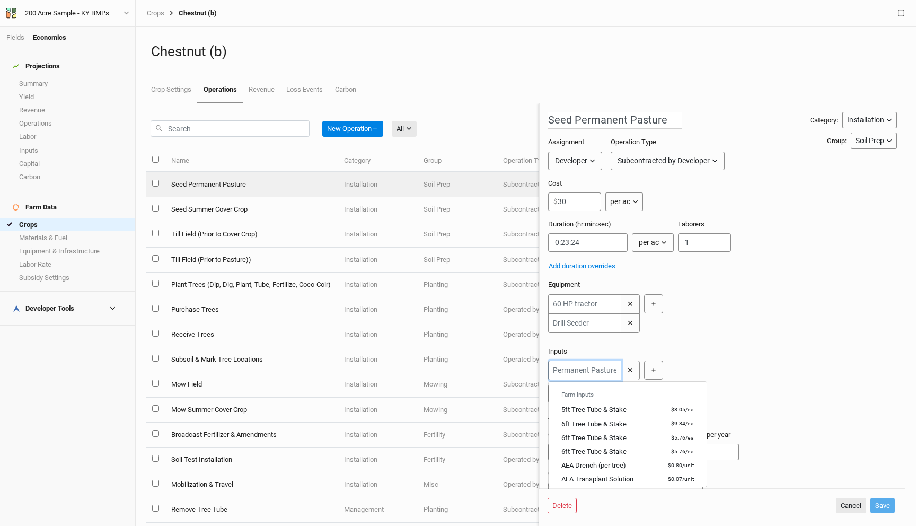
click at [603, 369] on input "text" at bounding box center [584, 370] width 73 height 20
click at [712, 352] on div "Inputs Farm Inputs 5ft Tree Tube & Stake $8.05 / ea 6ft Tree Tube & Stake $9.84…" at bounding box center [720, 377] width 345 height 61
click at [588, 372] on input "text" at bounding box center [584, 370] width 73 height 20
click at [708, 365] on div "Farm Inputs 5ft Tree Tube & Stake $8.05 / ea 6ft Tree Tube & Stake $9.84 / ea 6…" at bounding box center [720, 381] width 345 height 42
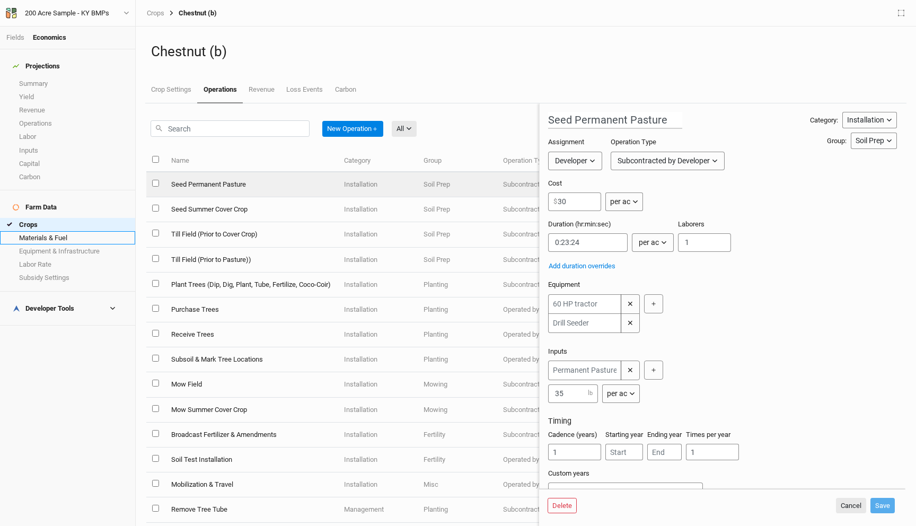
click at [69, 231] on link "Materials & Fuel" at bounding box center [67, 237] width 135 height 13
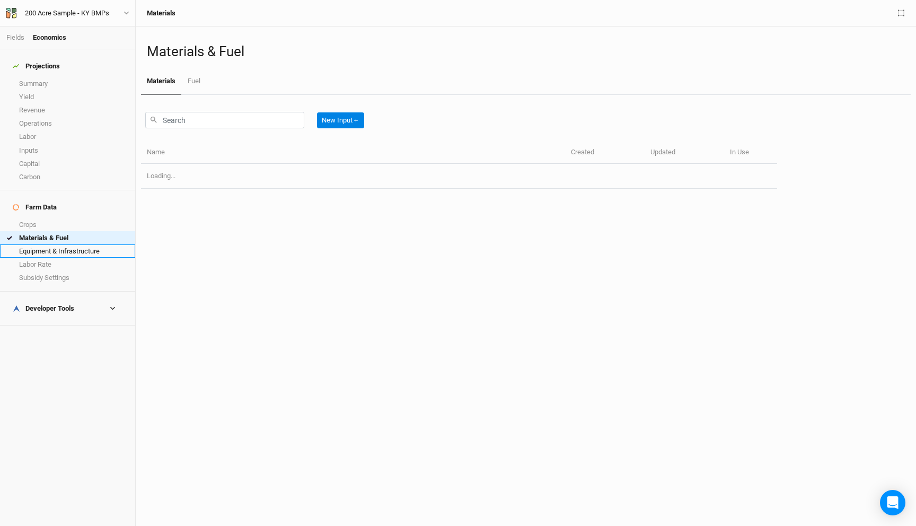
click at [69, 244] on link "Equipment & Infrastructure" at bounding box center [67, 250] width 135 height 13
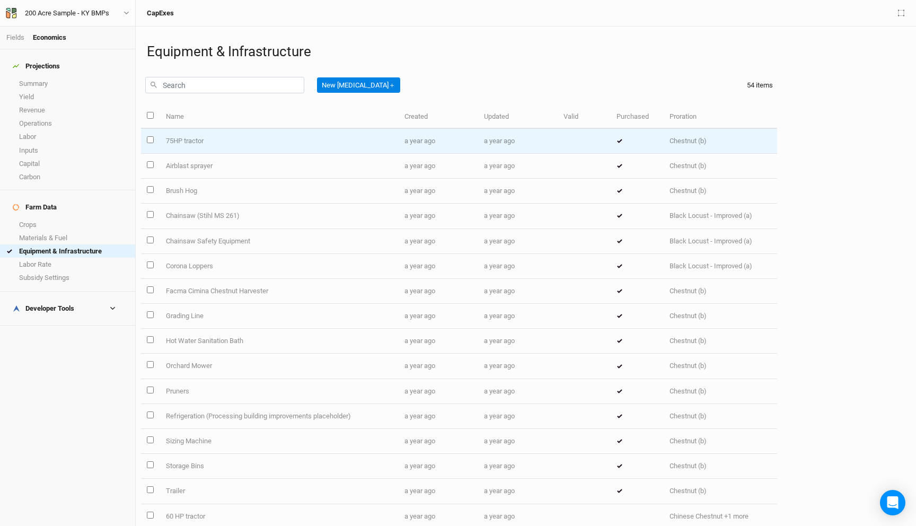
click at [229, 149] on td "75HP tractor" at bounding box center [279, 141] width 239 height 25
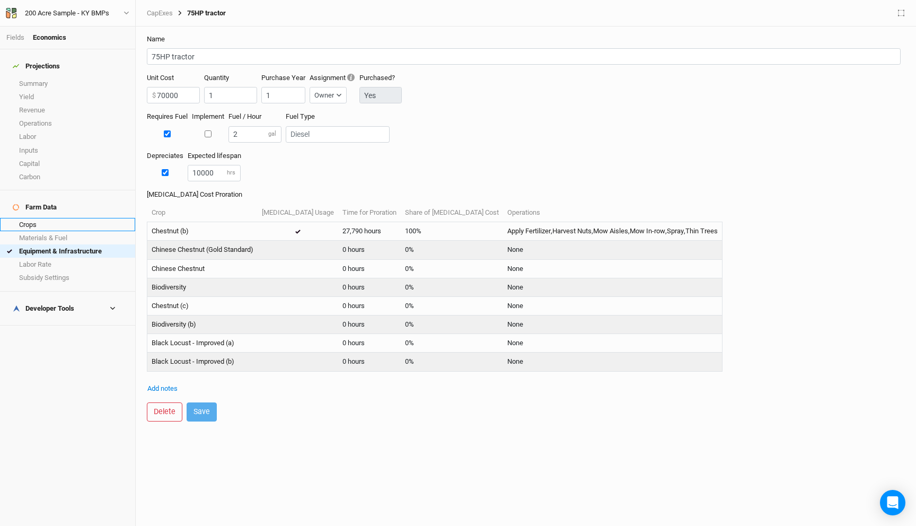
click at [39, 218] on link "Crops" at bounding box center [67, 224] width 135 height 13
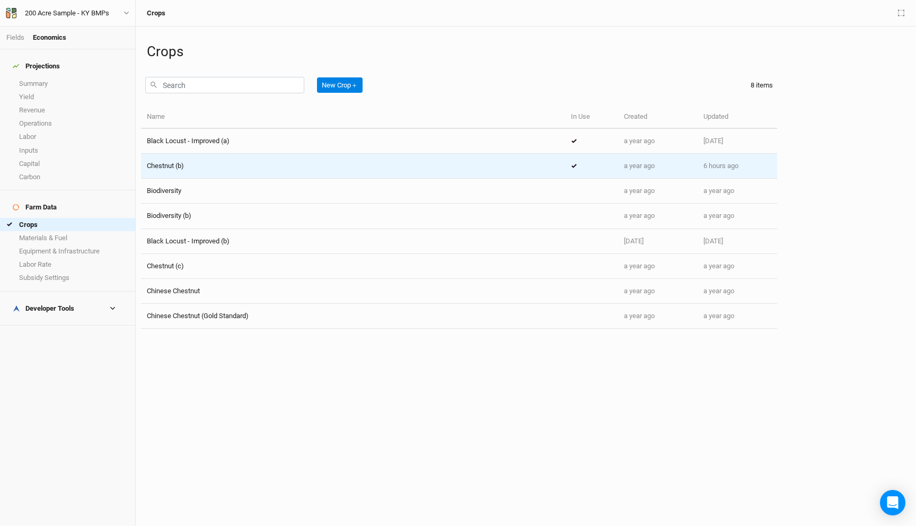
click at [309, 165] on div "Chestnut (b)" at bounding box center [353, 166] width 412 height 10
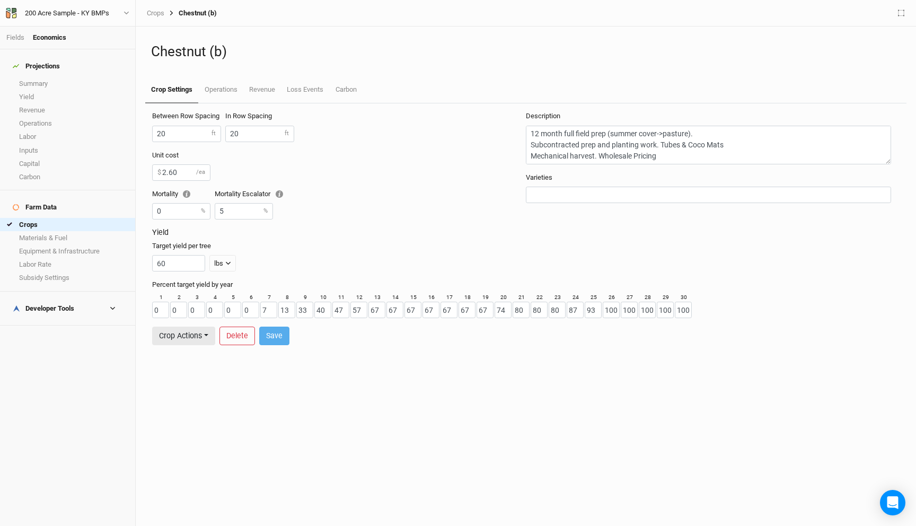
click at [229, 68] on div "Chestnut (b) Crop Settings Operations Revenue Loss Events Carbon" at bounding box center [525, 65] width 761 height 77
click at [227, 82] on link "Operations" at bounding box center [220, 90] width 45 height 27
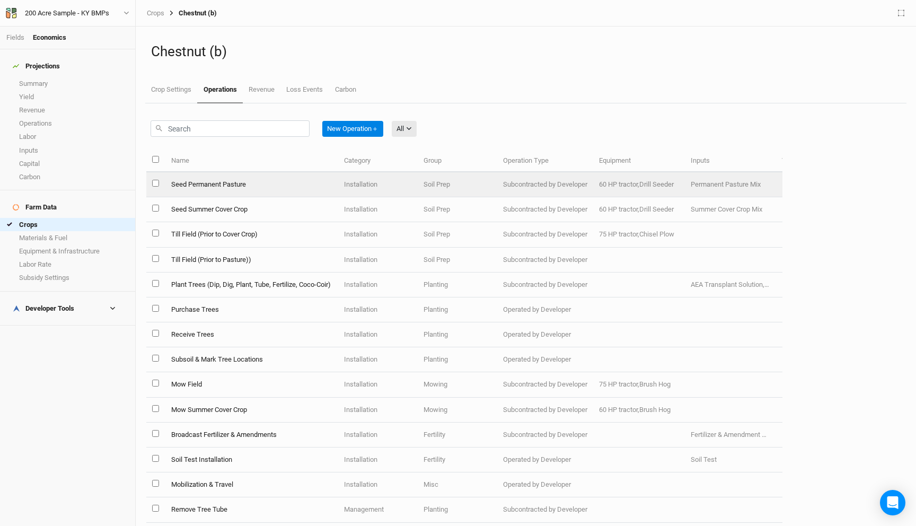
click at [354, 192] on td "Installation" at bounding box center [378, 184] width 80 height 25
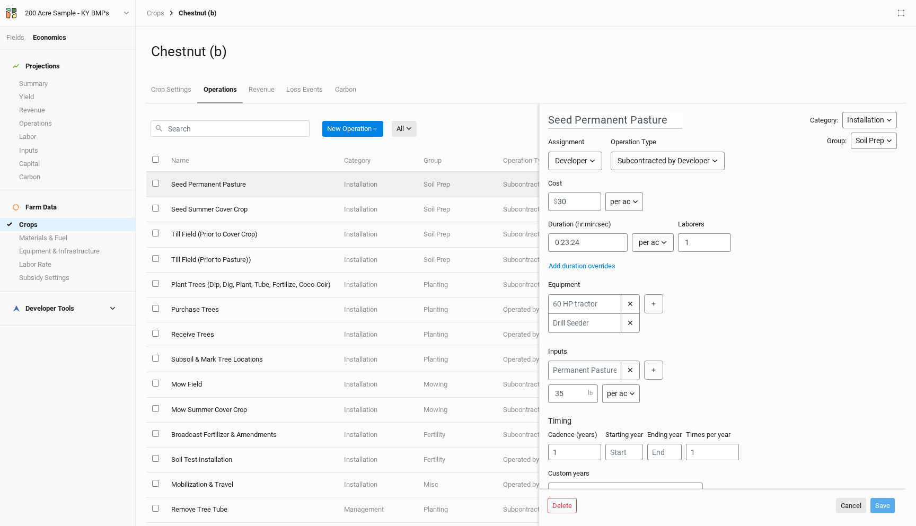
click at [658, 242] on div "per ac" at bounding box center [649, 242] width 20 height 11
click at [666, 280] on span "per tree" at bounding box center [660, 282] width 30 height 12
click at [658, 241] on div "per tree" at bounding box center [651, 242] width 25 height 11
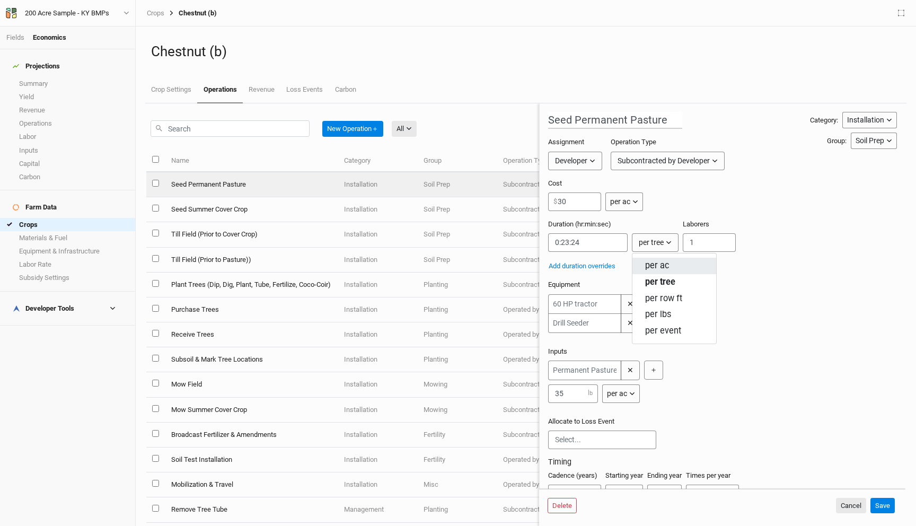
click at [661, 267] on span "per ac" at bounding box center [657, 266] width 24 height 12
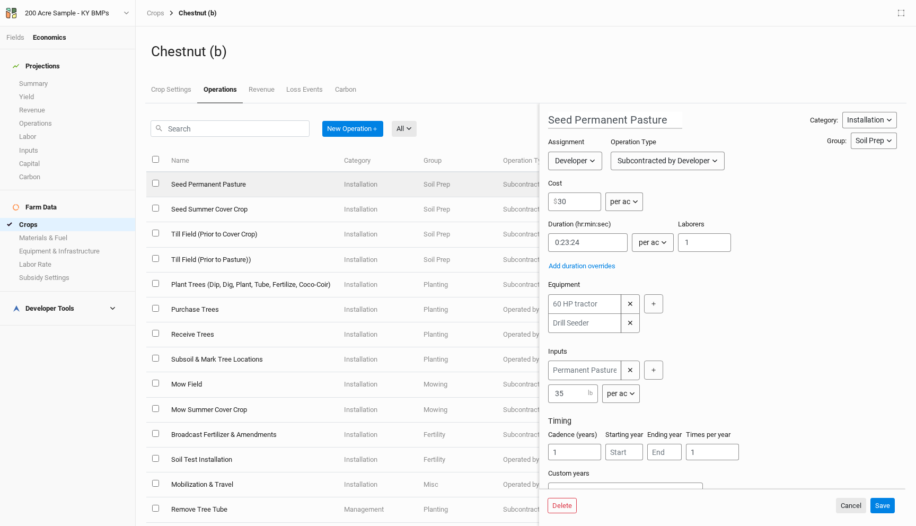
click at [689, 271] on div "Add duration overrides" at bounding box center [720, 266] width 345 height 12
click at [900, 10] on icon "button" at bounding box center [901, 13] width 6 height 7
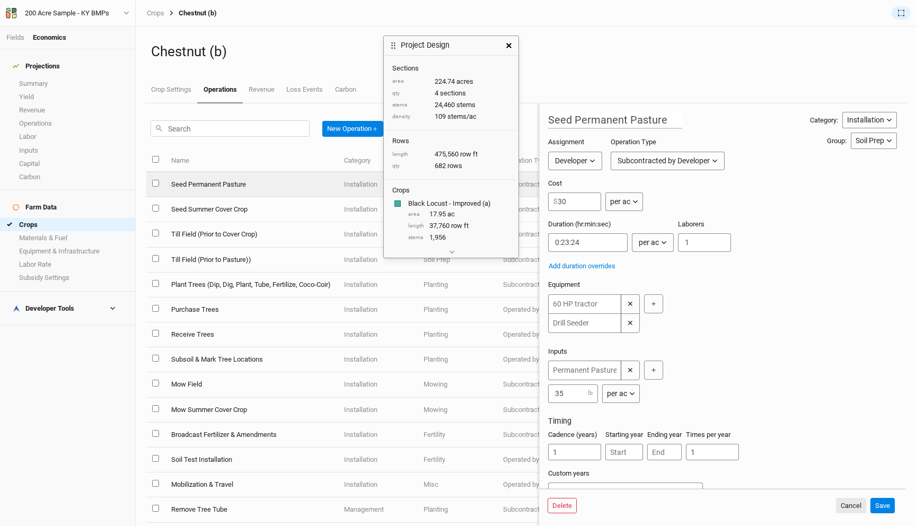
drag, startPoint x: 462, startPoint y: 59, endPoint x: 452, endPoint y: 41, distance: 20.9
click at [452, 41] on div "Project Design" at bounding box center [442, 45] width 116 height 19
click at [445, 248] on button "button" at bounding box center [450, 251] width 17 height 11
click at [508, 43] on icon "button" at bounding box center [508, 44] width 5 height 5
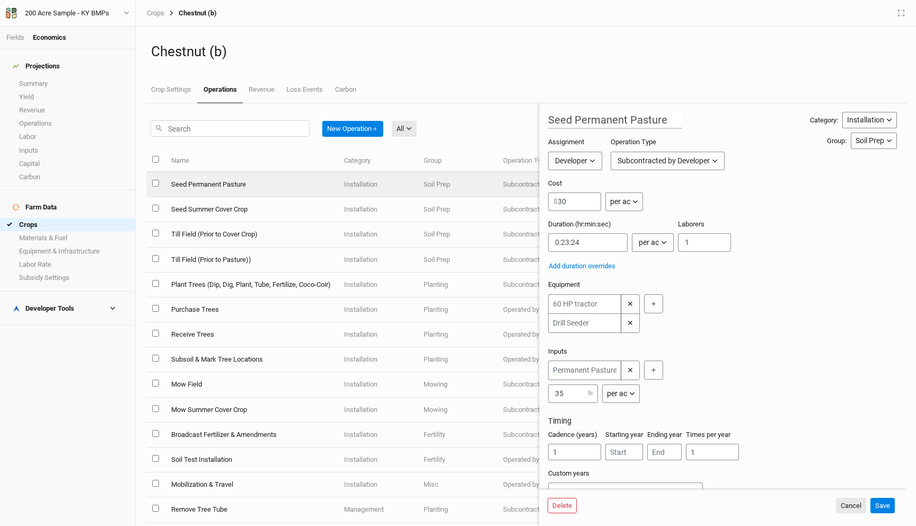
click at [674, 155] on div "Subcontracted by Developer" at bounding box center [663, 160] width 92 height 11
click at [669, 211] on span "Equipment Rental by Developer" at bounding box center [684, 217] width 120 height 12
click at [579, 200] on input "number" at bounding box center [574, 201] width 53 height 19
type input "10"
click at [662, 204] on div "Rental cost 10 $ per day" at bounding box center [722, 199] width 349 height 41
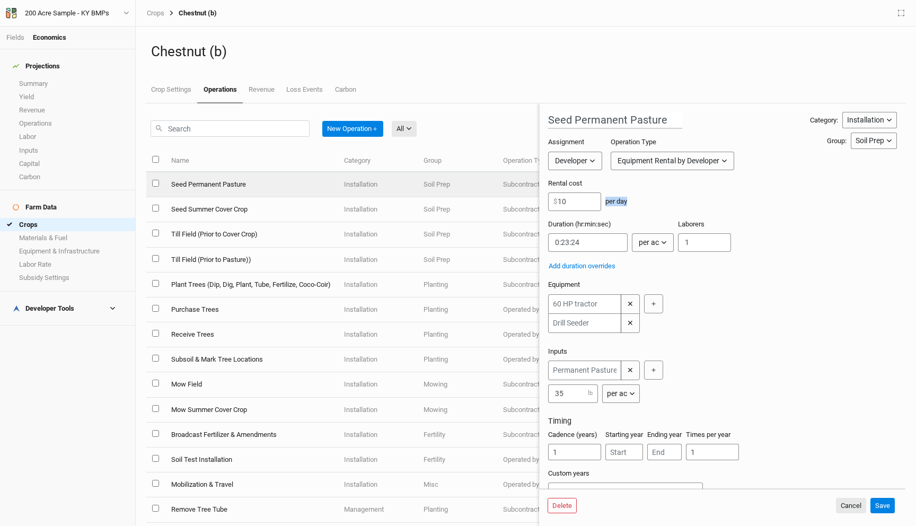
drag, startPoint x: 603, startPoint y: 198, endPoint x: 652, endPoint y: 199, distance: 48.8
click at [652, 199] on div "Rental cost 10 $ per day" at bounding box center [722, 199] width 349 height 41
click at [688, 224] on label "Laborers" at bounding box center [691, 224] width 27 height 10
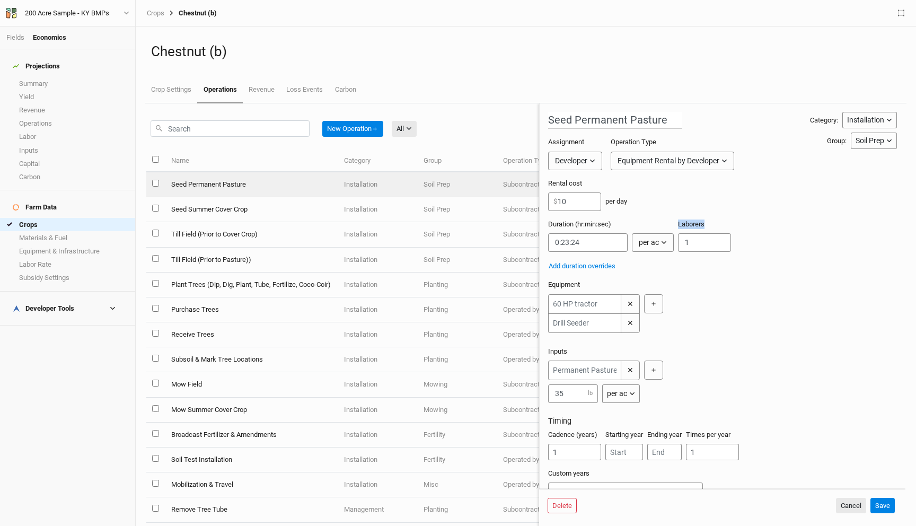
click at [688, 224] on label "Laborers" at bounding box center [691, 224] width 27 height 10
click at [696, 290] on div "Equipment ✕ ✕ ＋" at bounding box center [722, 309] width 349 height 58
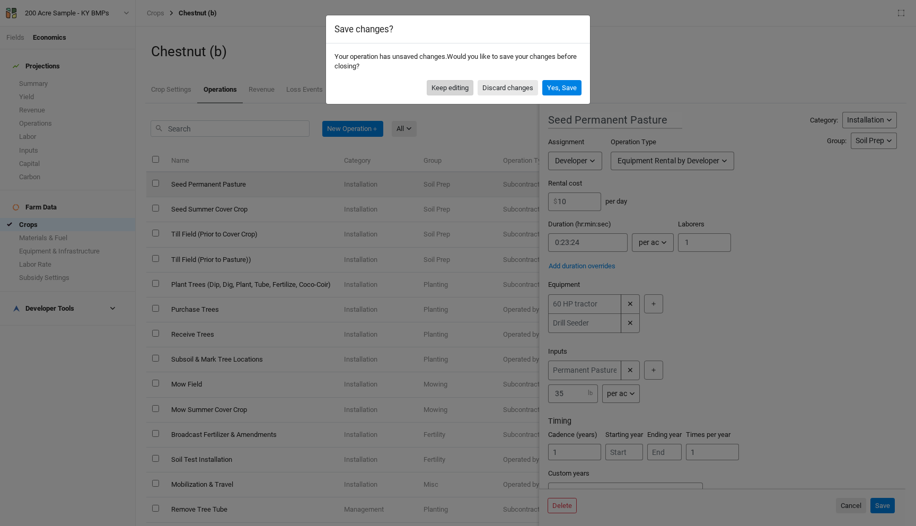
click at [449, 84] on button "Keep editing" at bounding box center [450, 88] width 47 height 16
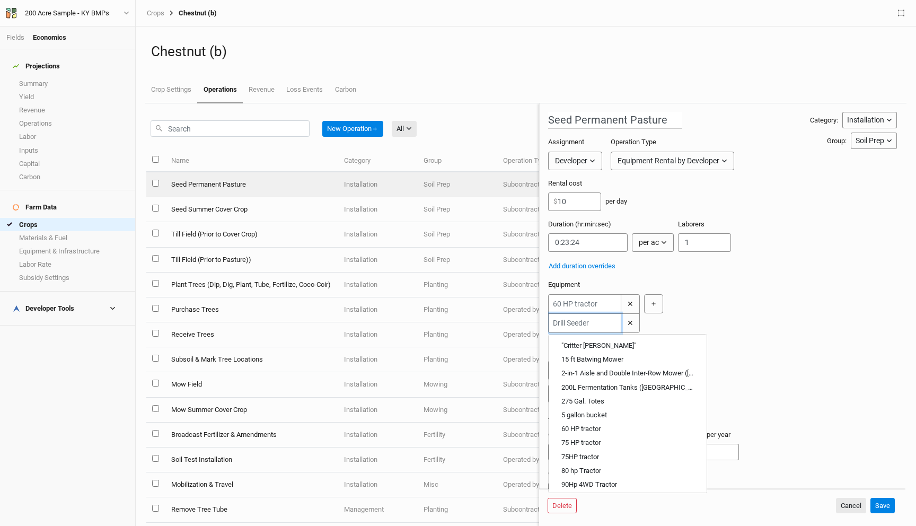
click at [578, 322] on input "text" at bounding box center [584, 323] width 73 height 20
click at [674, 328] on div "✕ "Critter [PERSON_NAME]" 15 ft Batwing Mower 2-in-1 Aisle and Double Inter-Row…" at bounding box center [720, 313] width 345 height 39
click at [590, 325] on input "text" at bounding box center [584, 323] width 73 height 20
click at [719, 285] on div "Equipment ✕ "Critter [PERSON_NAME]" 15 ft Batwing Mower 2-in-1 Aisle and Double…" at bounding box center [722, 309] width 349 height 58
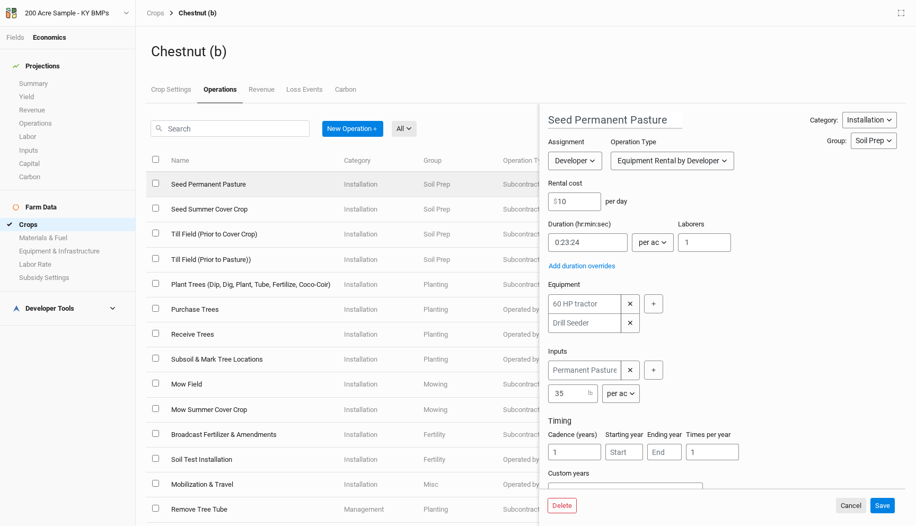
scroll to position [21, 0]
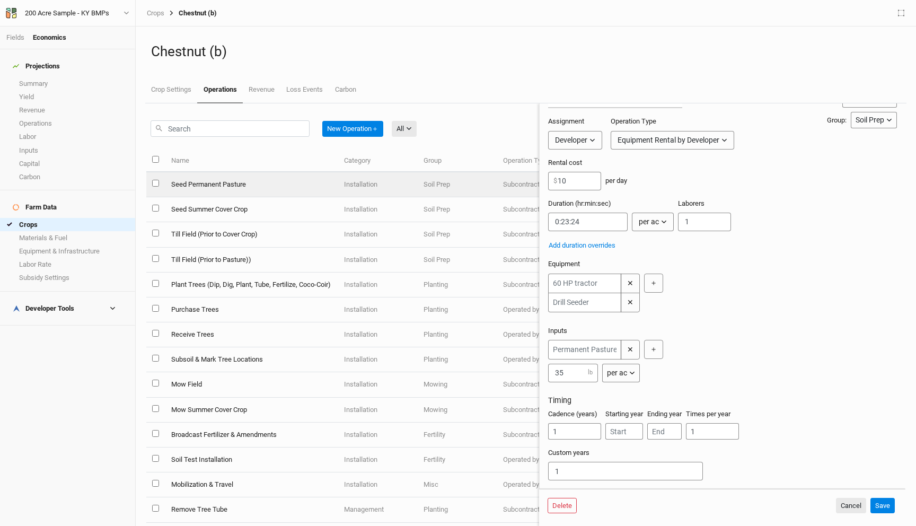
click at [566, 412] on label "Cadence (years)" at bounding box center [572, 414] width 49 height 10
click at [577, 412] on label "Cadence (years)" at bounding box center [572, 414] width 49 height 10
drag, startPoint x: 693, startPoint y: 416, endPoint x: 776, endPoint y: 415, distance: 82.7
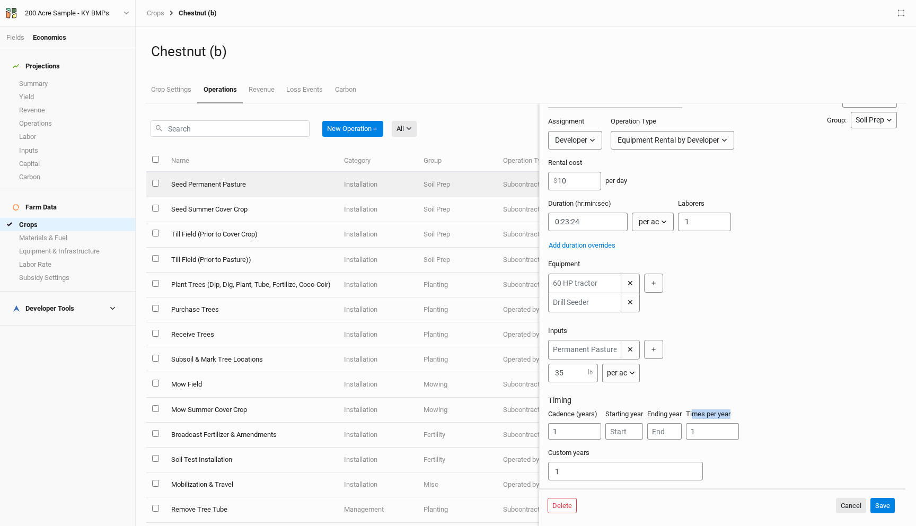
click at [776, 415] on div "Cadence (years) 1 Starting year Ending year Times per year 1" at bounding box center [722, 428] width 349 height 39
click at [768, 416] on div "Cadence (years) 1 Starting year Ending year Times per year 1" at bounding box center [722, 428] width 349 height 39
click at [550, 411] on label "Cadence (years)" at bounding box center [572, 414] width 49 height 10
drag, startPoint x: 596, startPoint y: 414, endPoint x: 552, endPoint y: 413, distance: 44.5
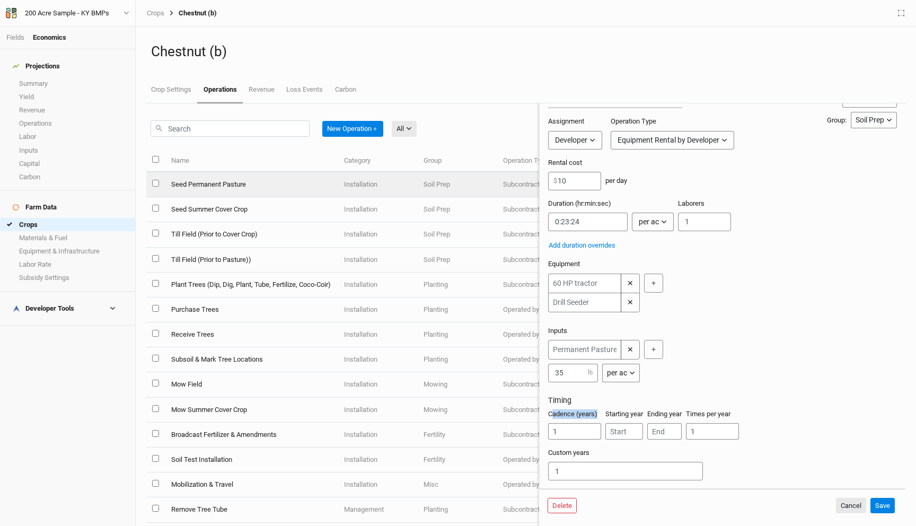
click at [552, 413] on label "Cadence (years)" at bounding box center [572, 414] width 49 height 10
click at [551, 413] on label "Cadence (years)" at bounding box center [572, 414] width 49 height 10
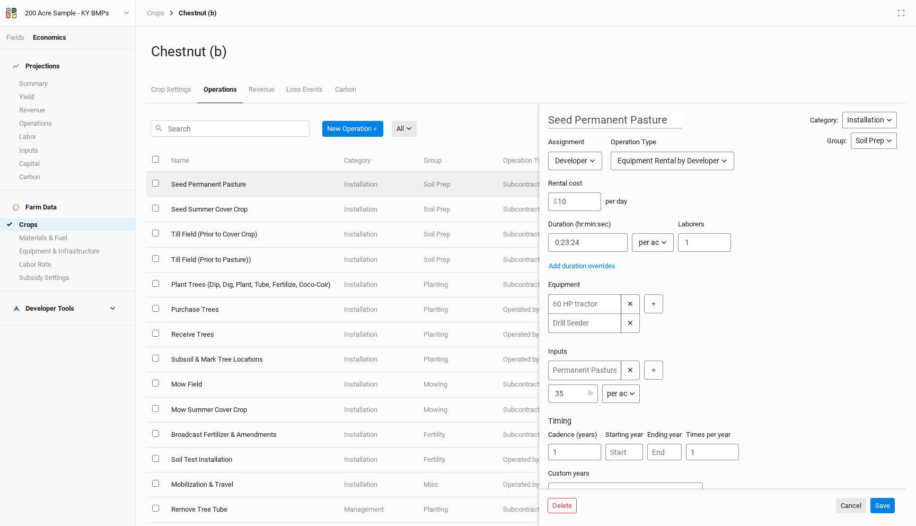
click at [594, 162] on icon "button" at bounding box center [592, 161] width 6 height 6
click at [701, 193] on div "Rental cost 10 $ per day" at bounding box center [722, 199] width 349 height 41
click at [698, 159] on div "Equipment Rental by Developer" at bounding box center [668, 160] width 102 height 11
click at [795, 200] on div "Rental cost 10 $ per day" at bounding box center [722, 199] width 349 height 41
drag, startPoint x: 811, startPoint y: 117, endPoint x: 911, endPoint y: 167, distance: 111.4
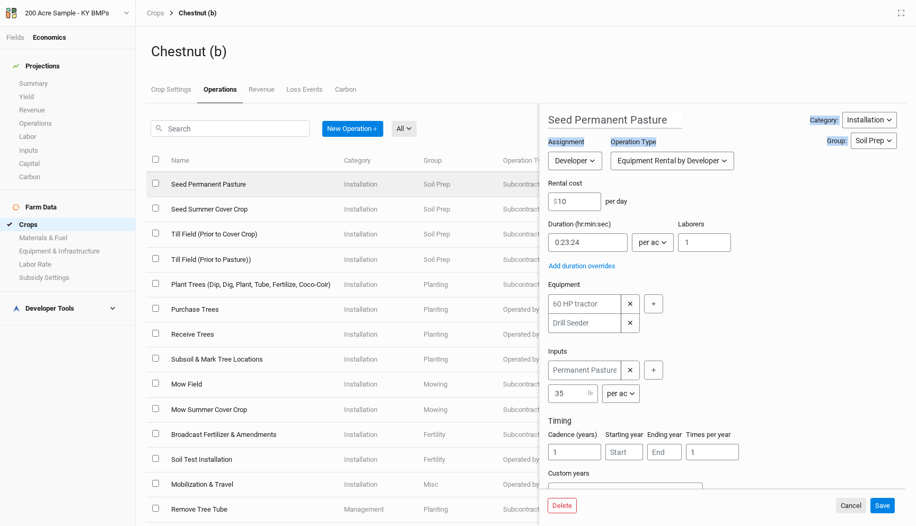
click at [910, 167] on div "New Operation ＋ All All Harvest Installation Management Marketing Name Category…" at bounding box center [526, 314] width 770 height 422
click at [881, 174] on div "Seed Permanent Pasture Category: Installation Installation Management Harvest M…" at bounding box center [722, 306] width 349 height 389
click at [573, 157] on div "Developer" at bounding box center [571, 160] width 32 height 11
click at [664, 155] on div "Equipment Rental by Developer" at bounding box center [668, 160] width 102 height 11
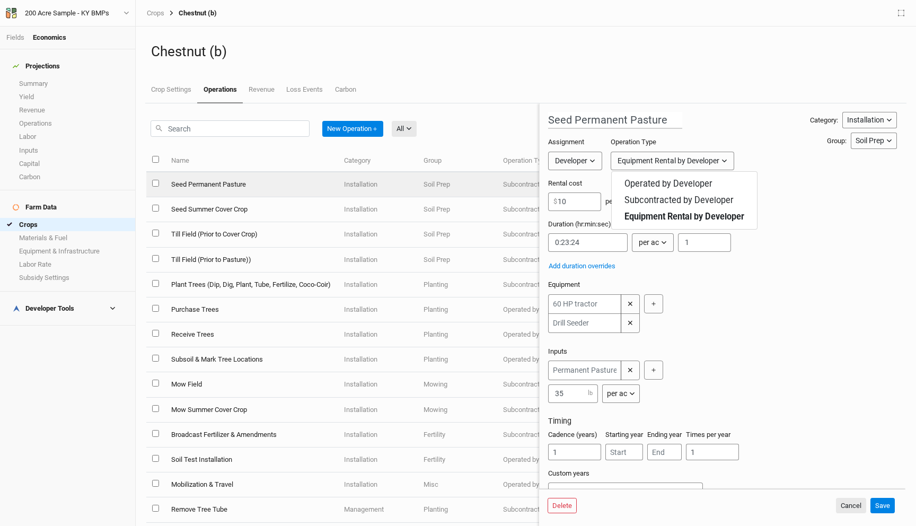
click at [818, 180] on div "Rental cost 10 $ per day" at bounding box center [722, 199] width 349 height 41
click at [876, 121] on div "Installation" at bounding box center [865, 119] width 37 height 11
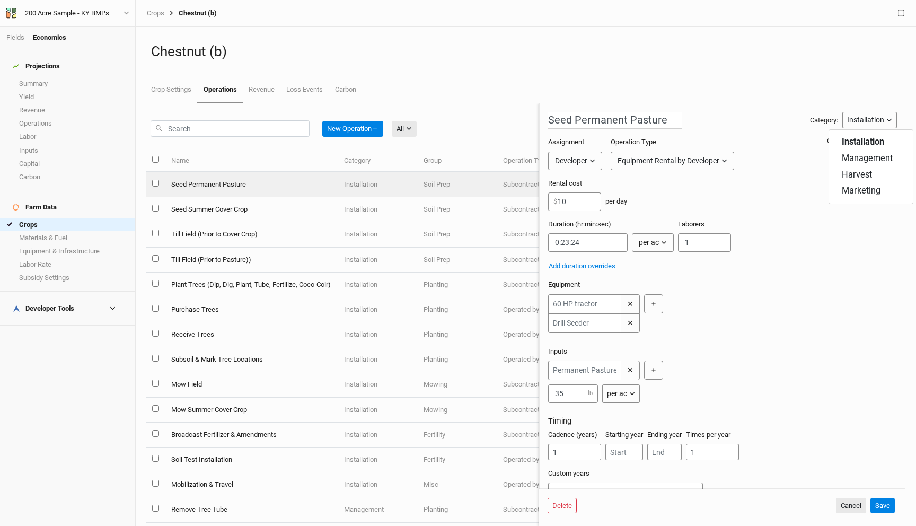
click at [770, 147] on div "Assignment Developer Owner Developer Operation Type Equipment Rental by Develop…" at bounding box center [679, 157] width 262 height 41
click at [878, 133] on button "Soil Prep" at bounding box center [874, 141] width 46 height 16
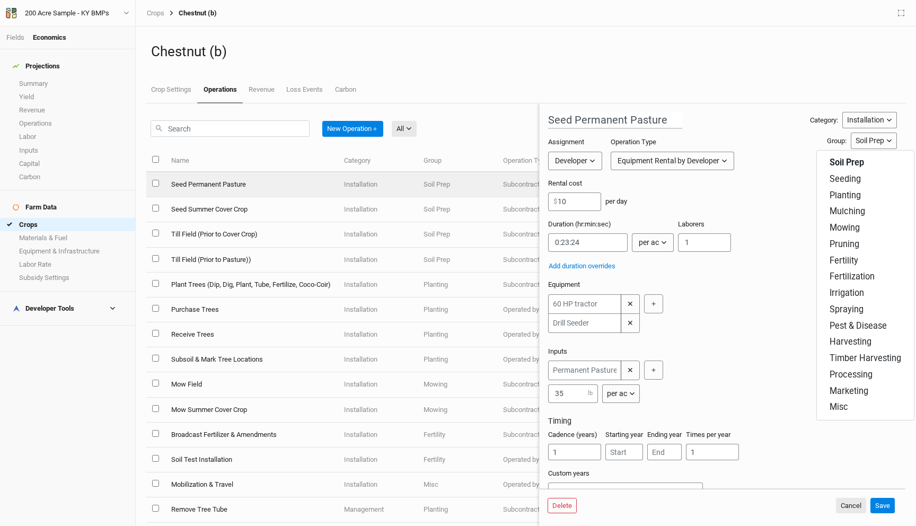
click at [777, 246] on div "Duration (hr:min:sec) per ac per ac per tree per row ft per lbs per event Labor…" at bounding box center [722, 239] width 349 height 41
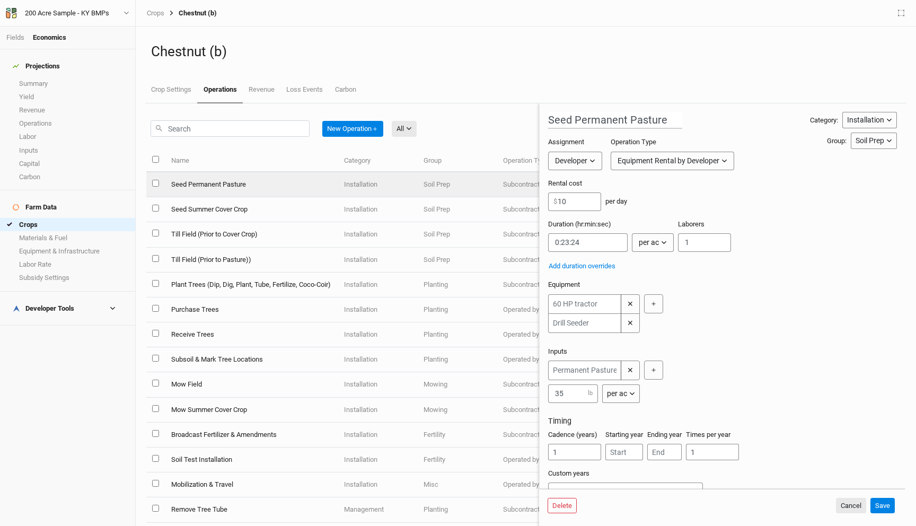
click at [624, 204] on div "per day" at bounding box center [616, 202] width 22 height 10
click at [832, 222] on div "Duration (hr:min:sec) per ac per ac per tree per row ft per lbs per event Labor…" at bounding box center [722, 239] width 349 height 41
click at [156, 181] on input "select this item" at bounding box center [155, 183] width 7 height 7
checkbox input "true"
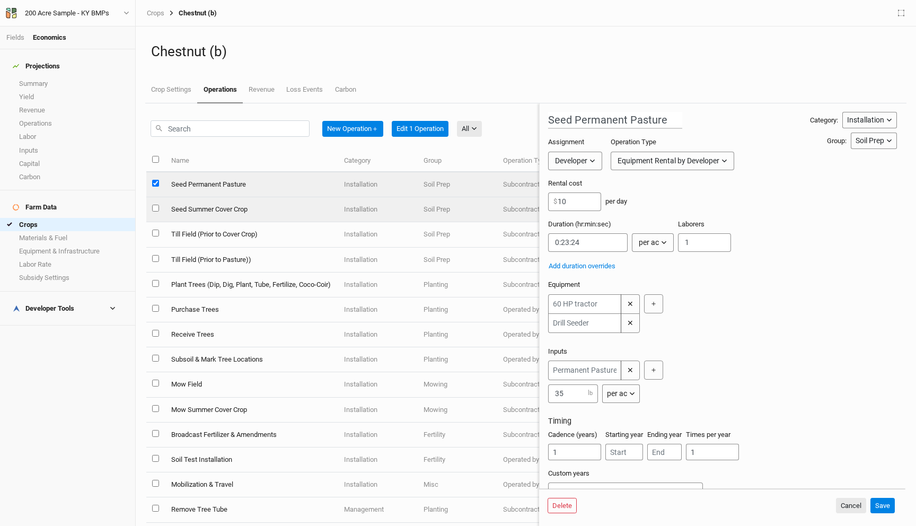
click at [157, 208] on input "select this item" at bounding box center [155, 208] width 7 height 7
checkbox input "true"
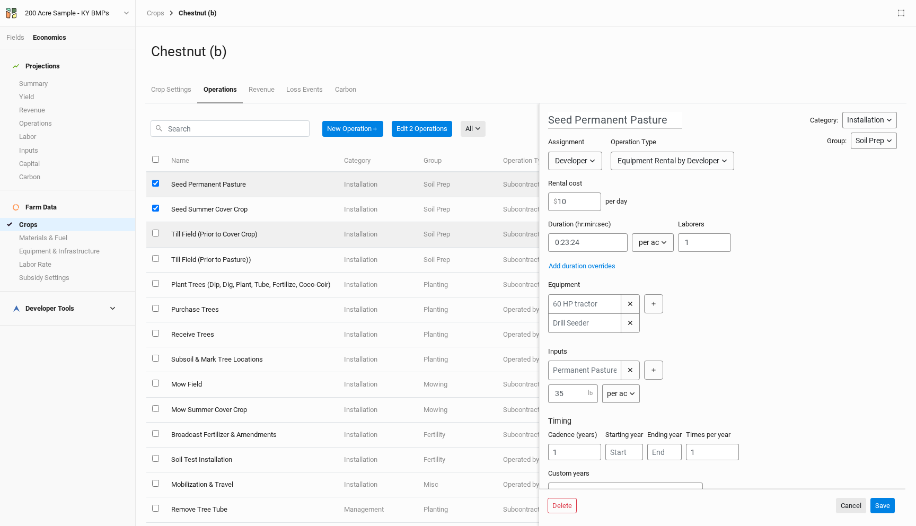
click at [156, 236] on input "select this item" at bounding box center [155, 232] width 7 height 7
checkbox input "true"
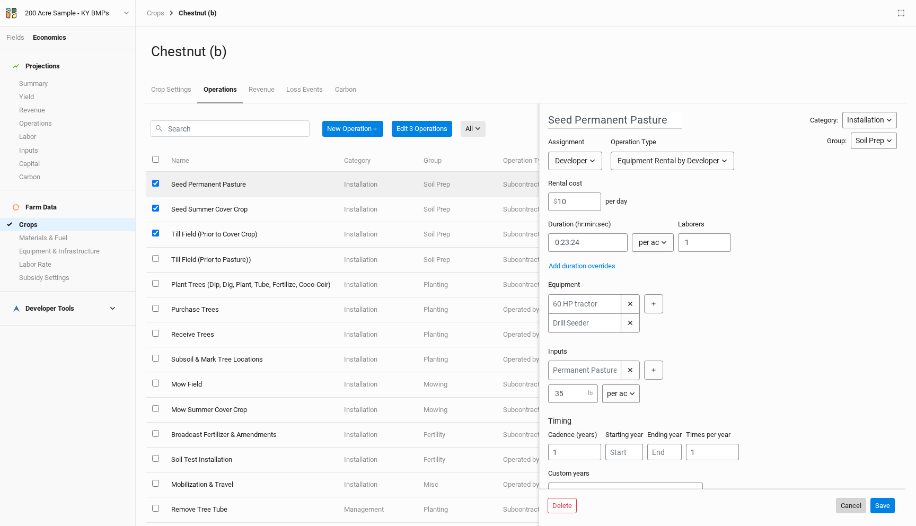
click at [851, 509] on button "Cancel" at bounding box center [851, 506] width 30 height 16
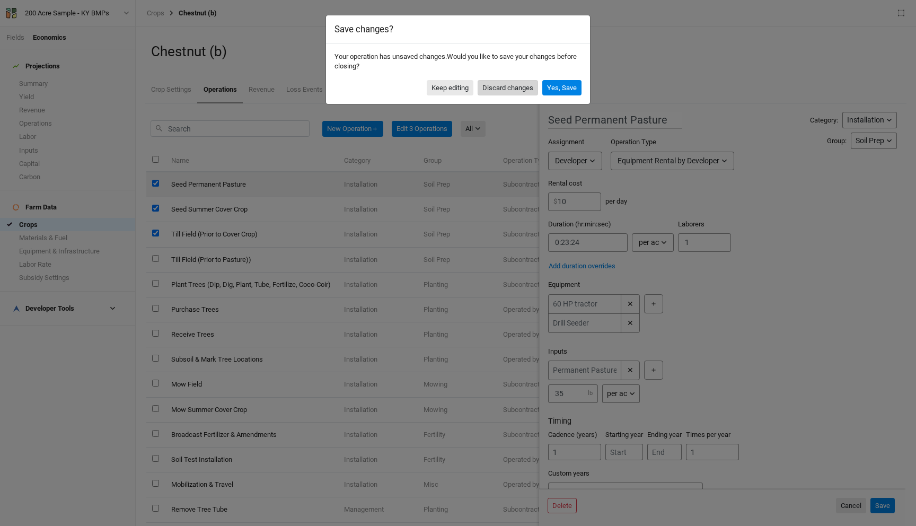
click at [520, 90] on button "Discard changes" at bounding box center [508, 88] width 60 height 16
checkbox input "false"
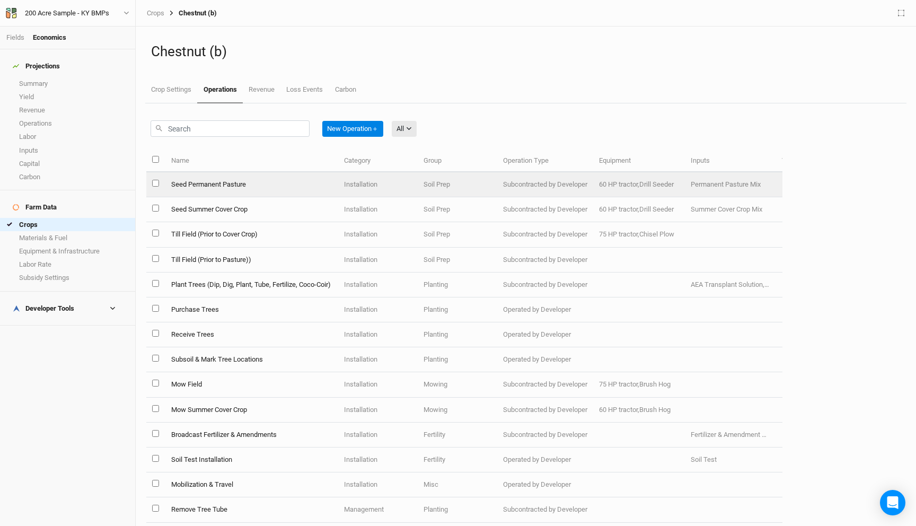
click at [154, 188] on td at bounding box center [155, 184] width 19 height 25
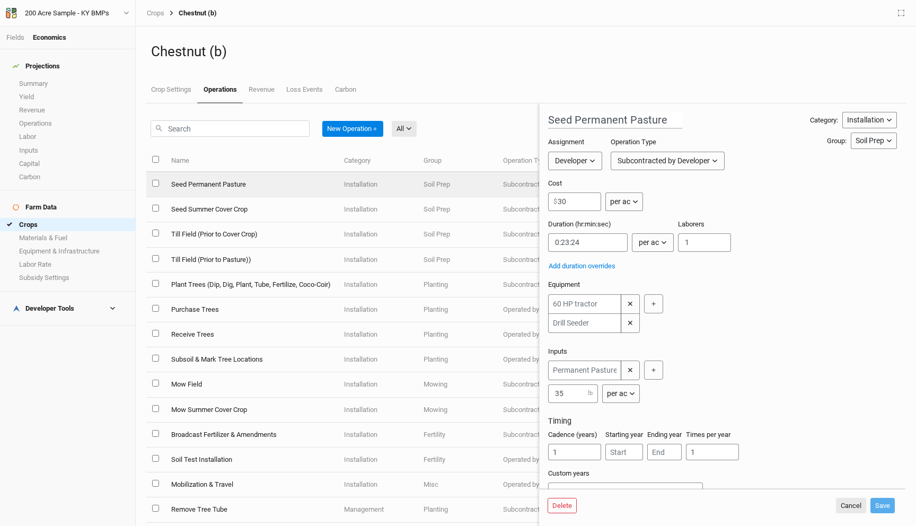
click at [155, 183] on input "select this item" at bounding box center [155, 183] width 7 height 7
checkbox input "true"
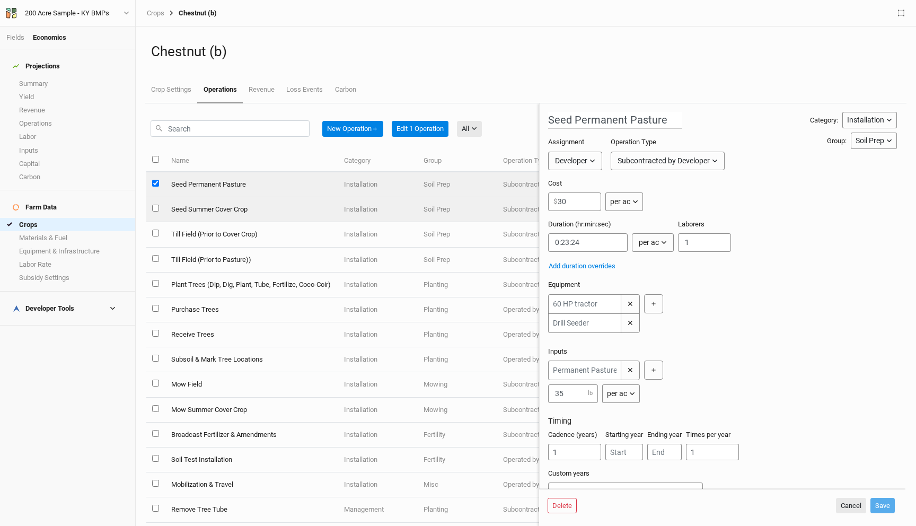
click at [154, 208] on input "select this item" at bounding box center [155, 208] width 7 height 7
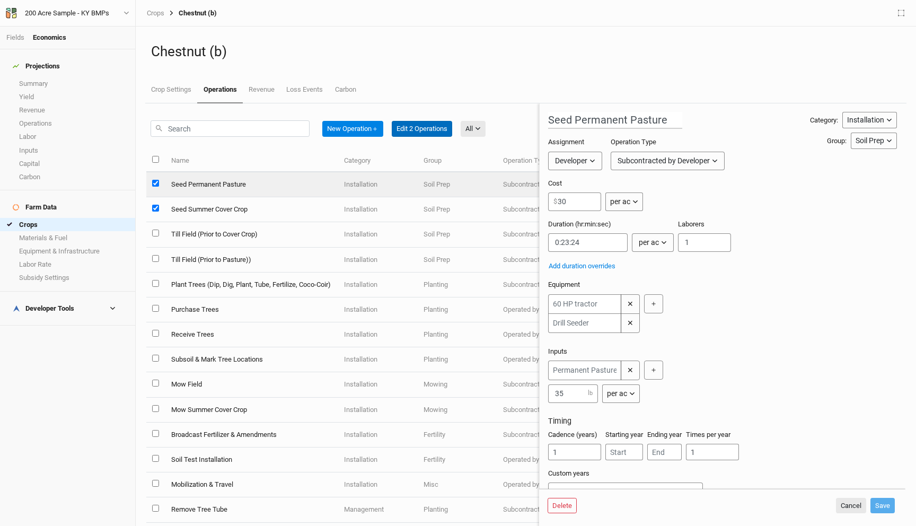
click at [431, 133] on button "Edit 2 Operations" at bounding box center [422, 129] width 60 height 16
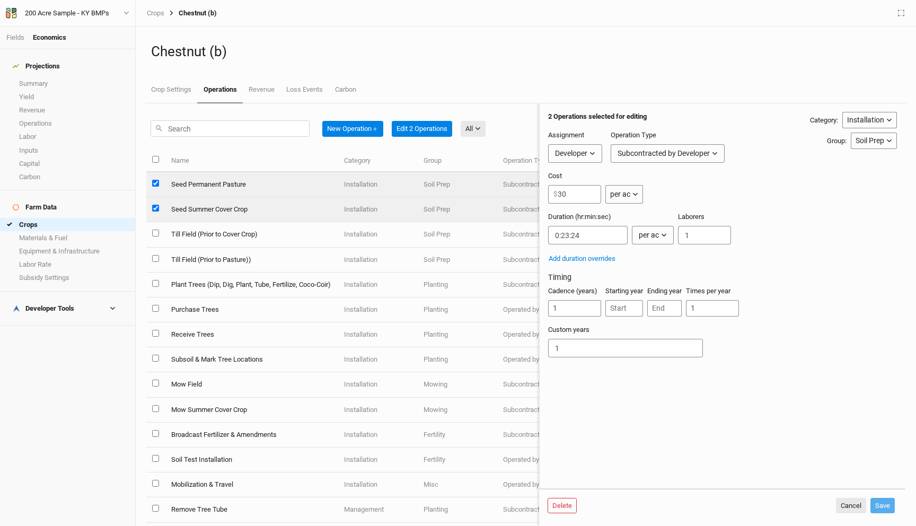
click at [156, 209] on input "select this item" at bounding box center [155, 208] width 7 height 7
checkbox input "false"
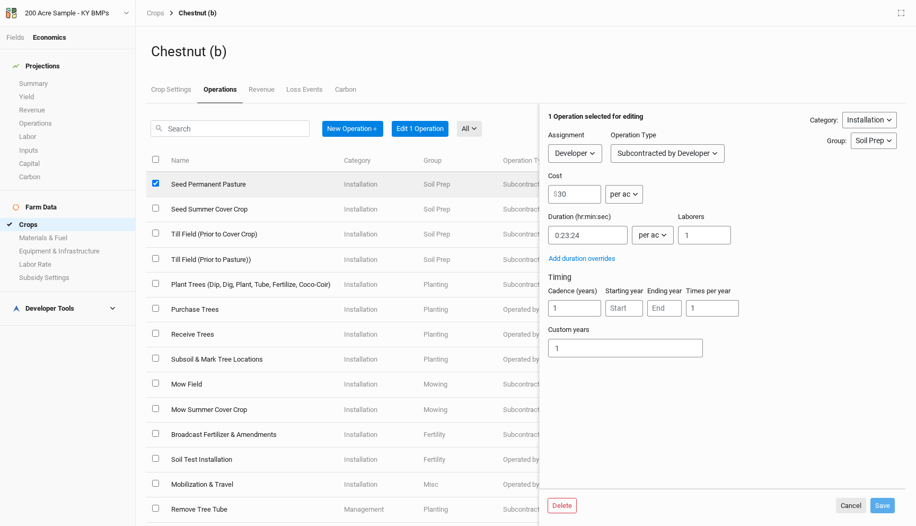
click at [156, 182] on input "select this item" at bounding box center [155, 183] width 7 height 7
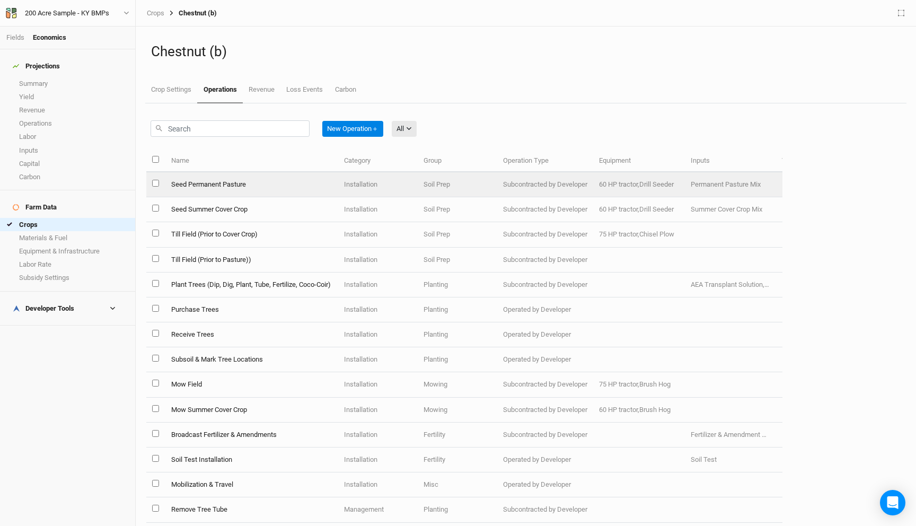
click at [156, 181] on input "select this item" at bounding box center [155, 183] width 7 height 7
checkbox input "false"
click at [189, 181] on td "Seed Permanent Pasture" at bounding box center [251, 184] width 173 height 25
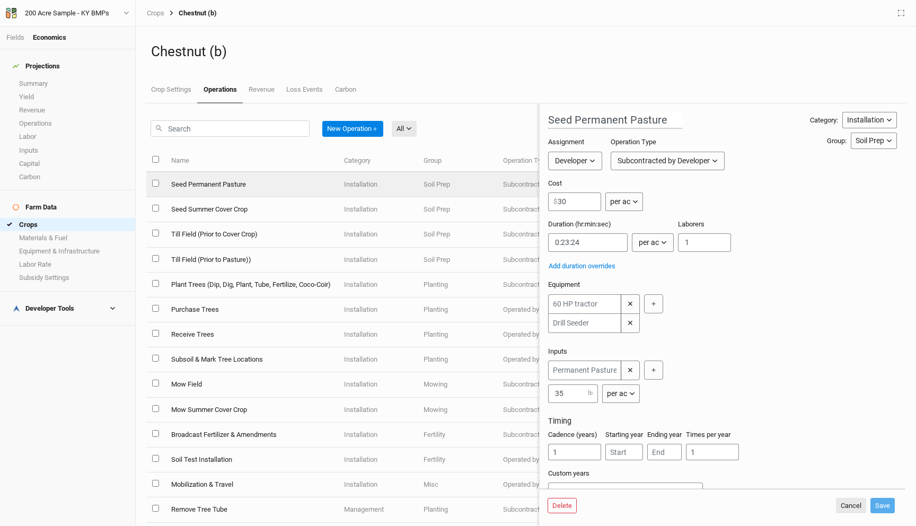
click at [197, 201] on td "Seed Summer Cover Crop" at bounding box center [251, 209] width 173 height 25
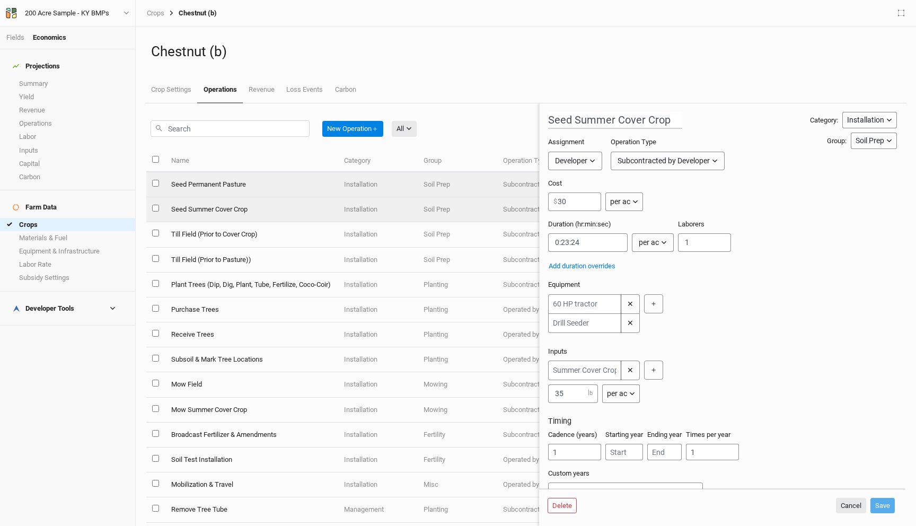
click at [211, 183] on td "Seed Permanent Pasture" at bounding box center [251, 184] width 173 height 25
click at [212, 205] on td "Seed Summer Cover Crop" at bounding box center [251, 209] width 173 height 25
click at [215, 184] on td "Seed Permanent Pasture" at bounding box center [251, 184] width 173 height 25
click at [220, 209] on td "Seed Summer Cover Crop" at bounding box center [251, 209] width 173 height 25
click at [224, 187] on td "Seed Permanent Pasture" at bounding box center [251, 184] width 173 height 25
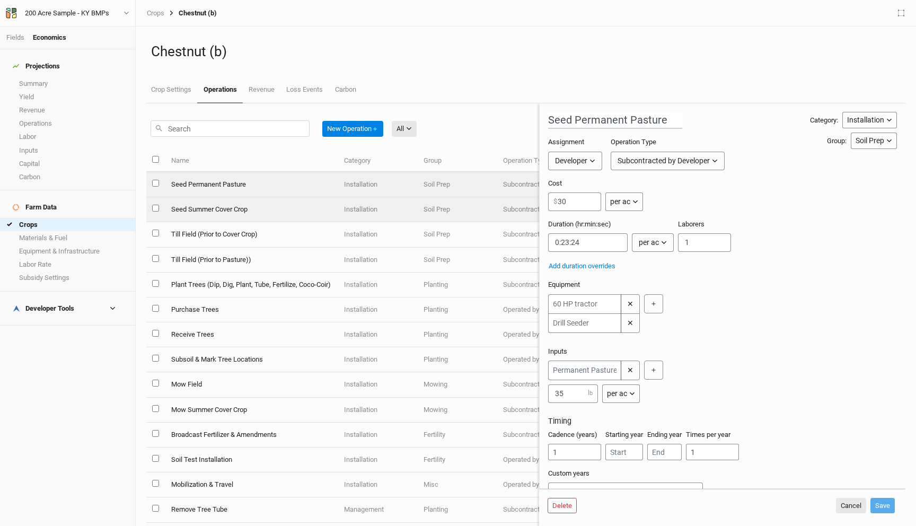
click at [225, 208] on td "Seed Summer Cover Crop" at bounding box center [251, 209] width 173 height 25
type input "Seed Summer Cover Crop"
click at [156, 183] on input "select this item" at bounding box center [155, 183] width 7 height 7
checkbox input "true"
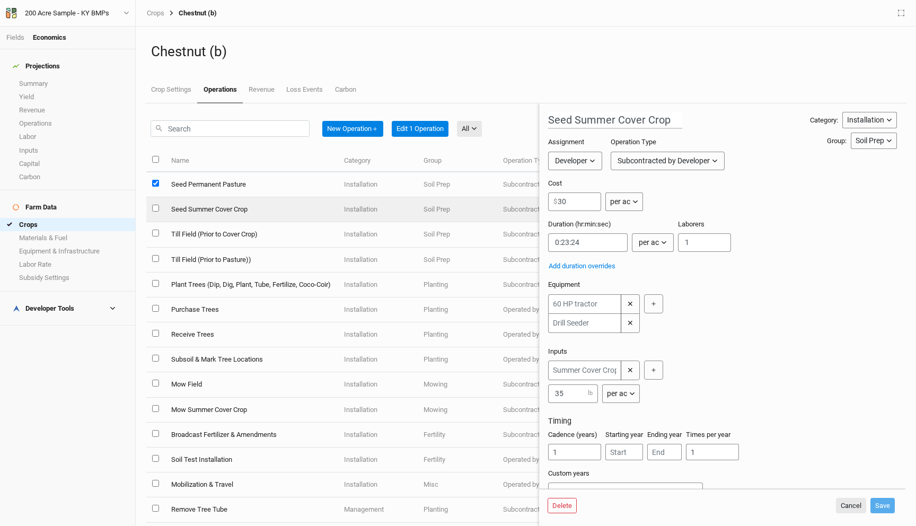
click at [156, 208] on input "select this item" at bounding box center [155, 208] width 7 height 7
checkbox input "true"
click at [409, 131] on button "Edit 2 Operations" at bounding box center [422, 129] width 60 height 16
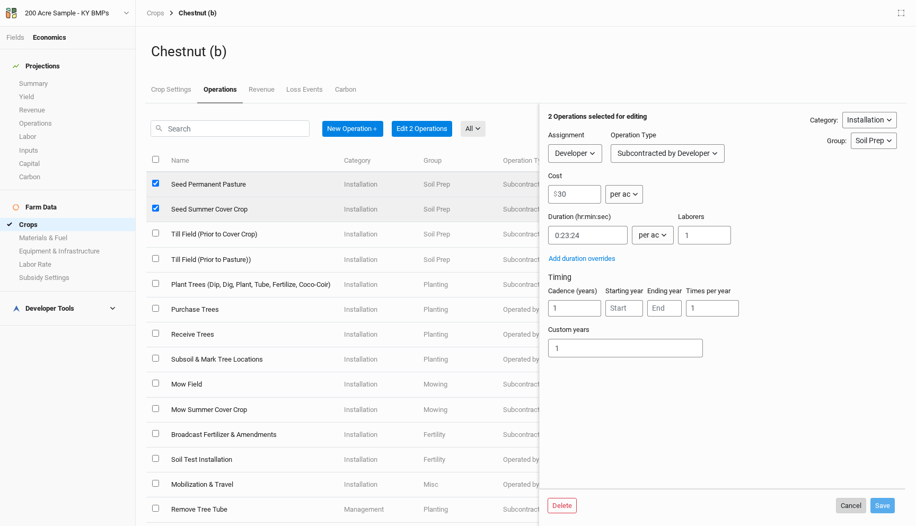
click at [851, 506] on button "Cancel" at bounding box center [851, 506] width 30 height 16
checkbox input "false"
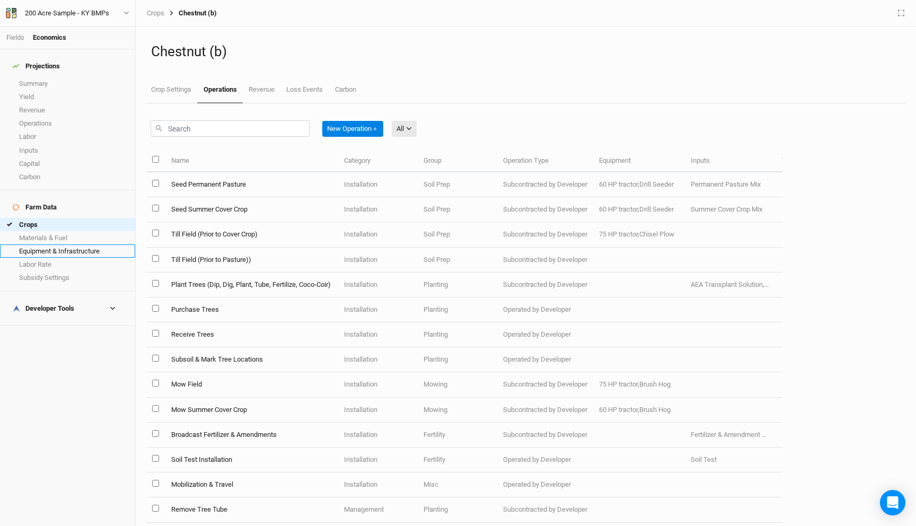
click at [76, 244] on link "Equipment & Infrastructure" at bounding box center [67, 250] width 135 height 13
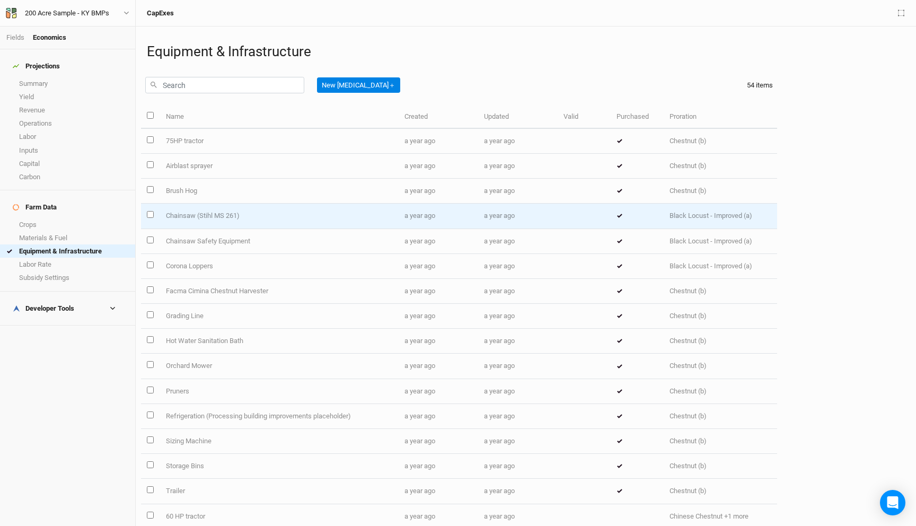
click at [238, 214] on td "Chainsaw (Stihl MS 261)" at bounding box center [279, 216] width 239 height 25
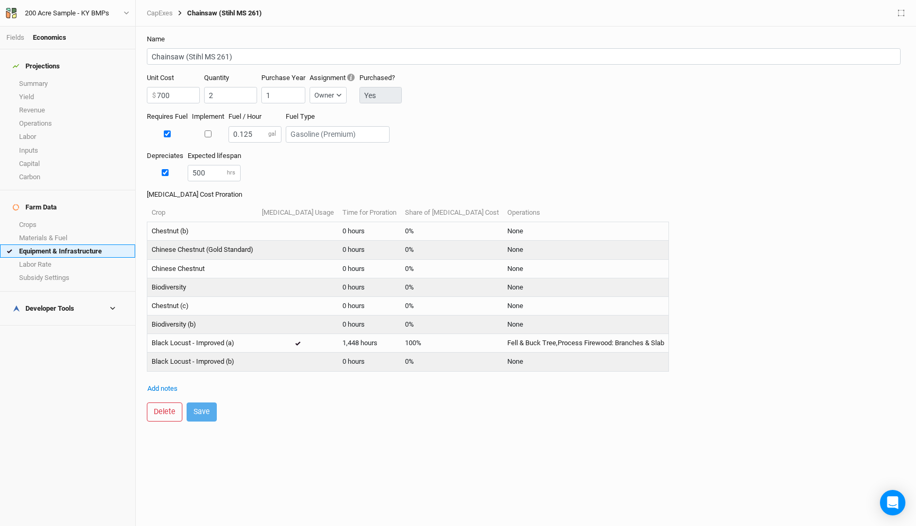
click at [65, 244] on link "Equipment & Infrastructure" at bounding box center [67, 250] width 135 height 13
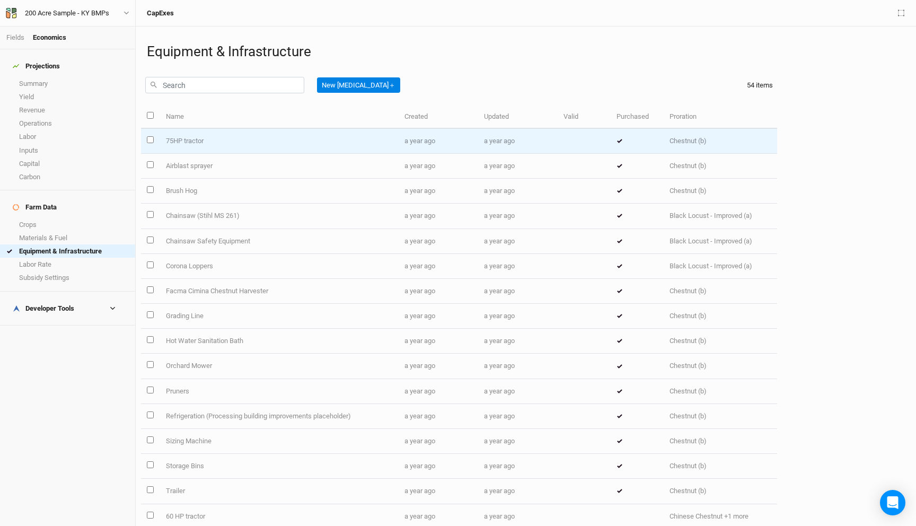
click at [558, 145] on td at bounding box center [584, 141] width 53 height 25
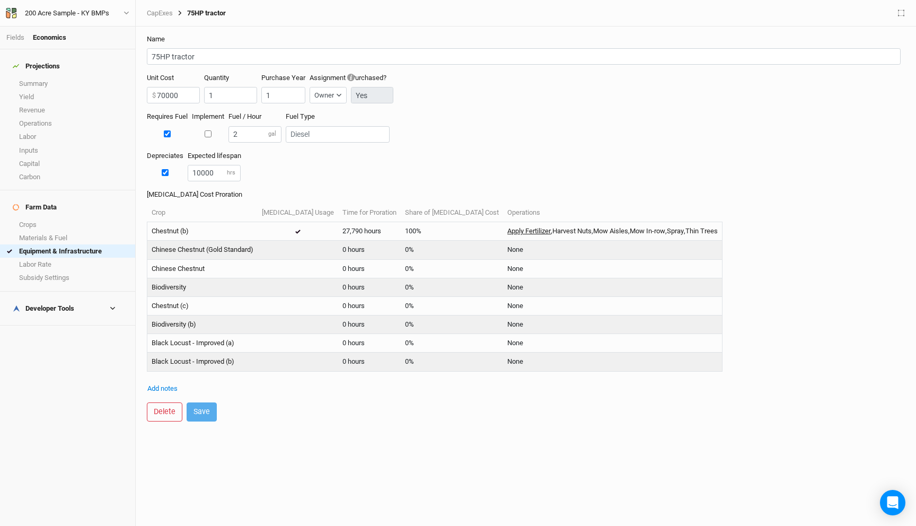
click at [507, 233] on link "Apply Fertilizer" at bounding box center [528, 231] width 43 height 10
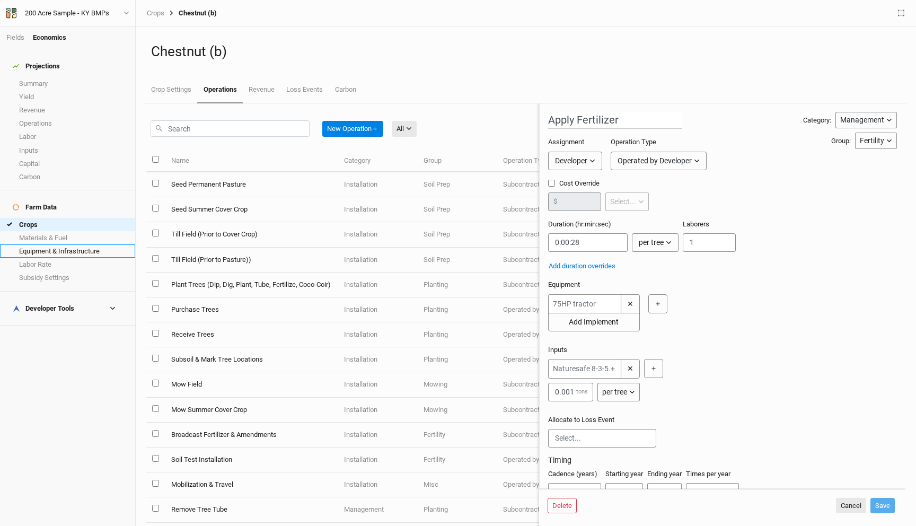
click at [49, 244] on link "Equipment & Infrastructure" at bounding box center [67, 250] width 135 height 13
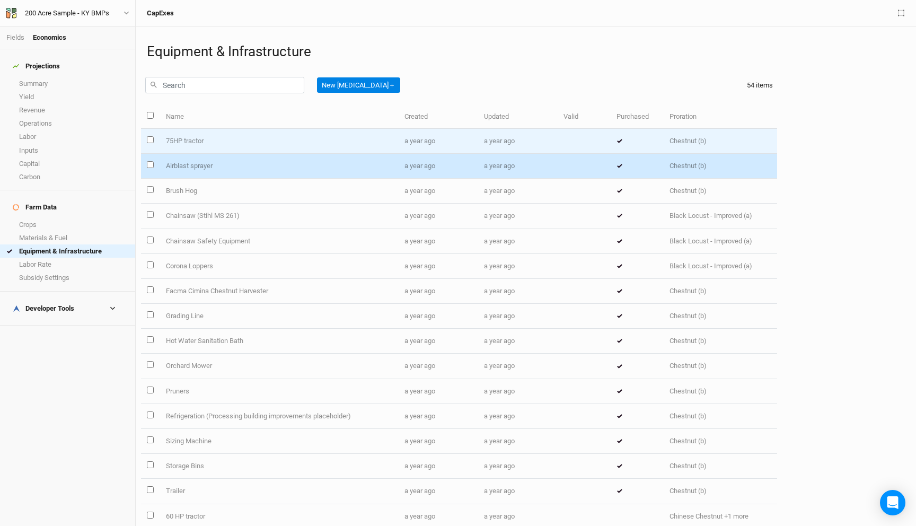
click at [284, 152] on td "75HP tractor" at bounding box center [279, 141] width 239 height 25
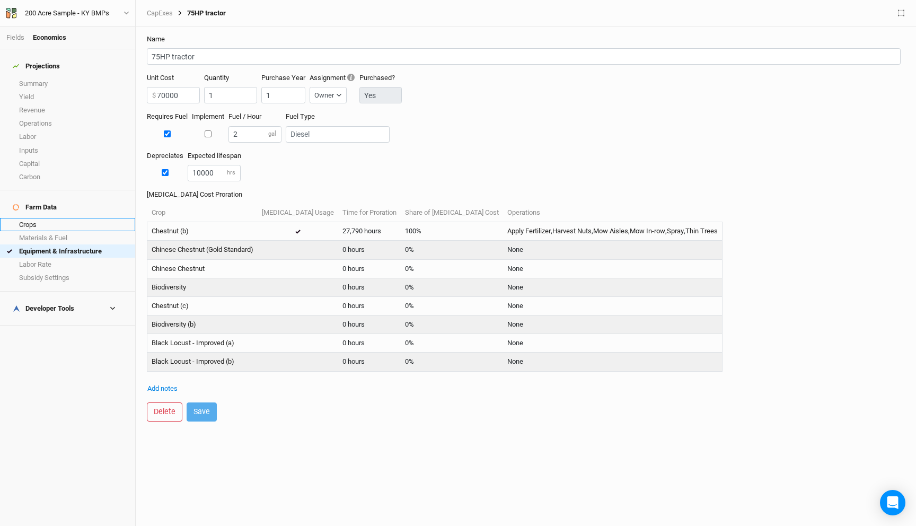
click at [32, 218] on link "Crops" at bounding box center [67, 224] width 135 height 13
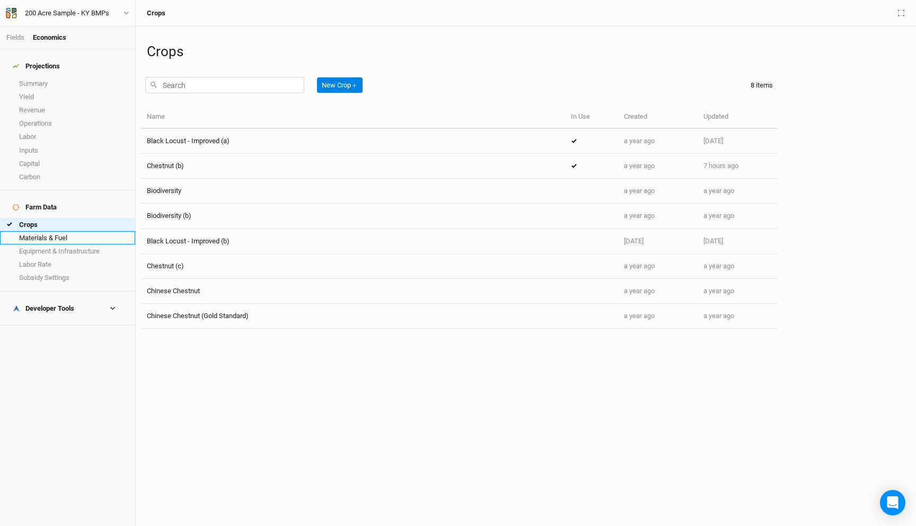
click at [62, 231] on link "Materials & Fuel" at bounding box center [67, 237] width 135 height 13
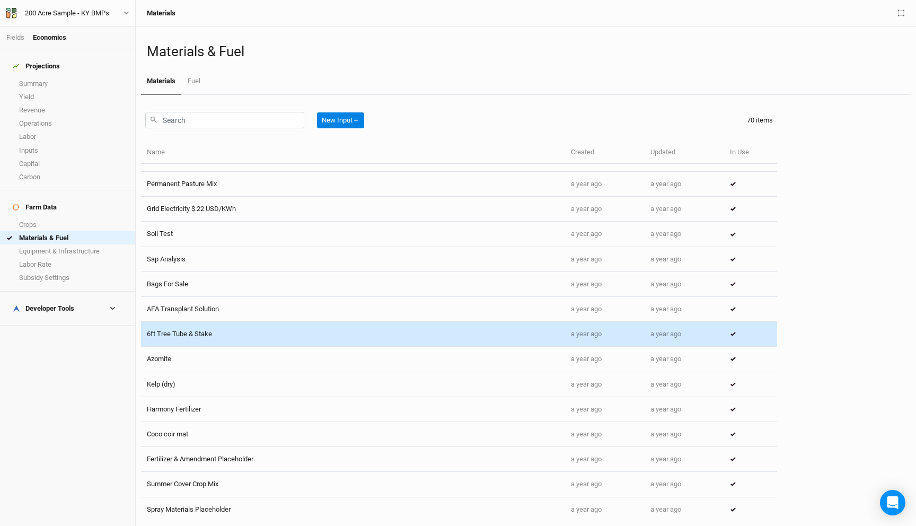
scroll to position [1397, 0]
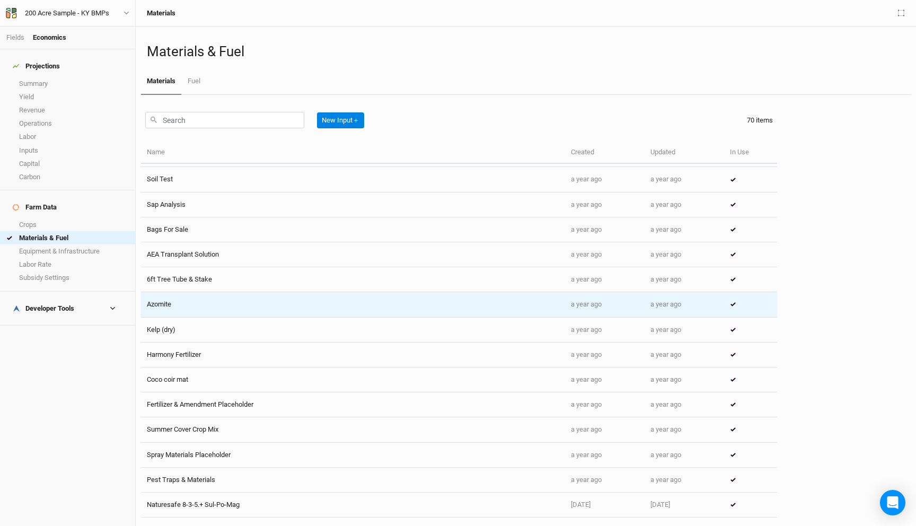
click at [235, 306] on td "Azomite" at bounding box center [353, 304] width 424 height 25
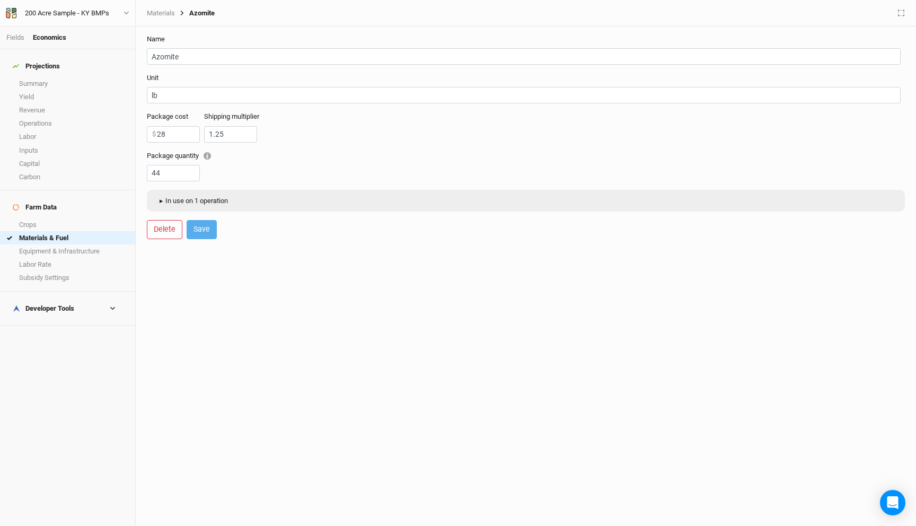
click at [191, 205] on button "▸ In use on 1 operation" at bounding box center [192, 201] width 81 height 16
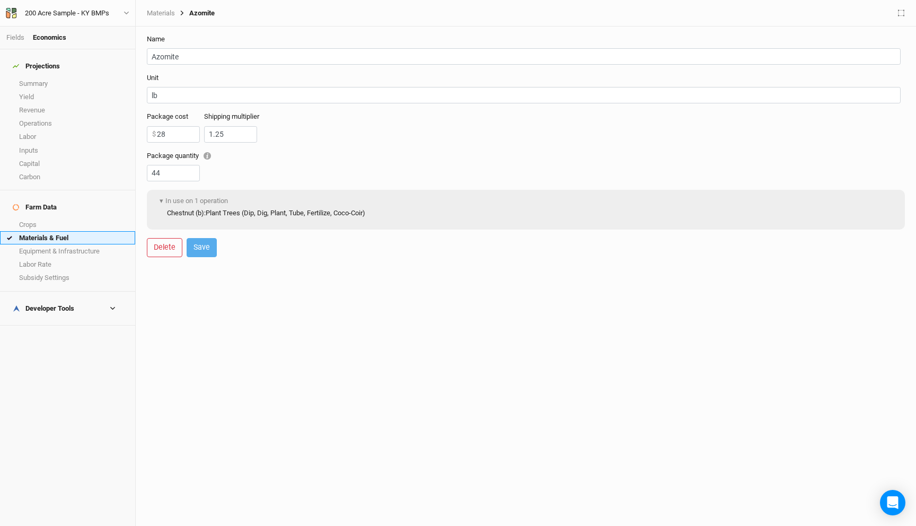
click at [69, 231] on link "Materials & Fuel" at bounding box center [67, 237] width 135 height 13
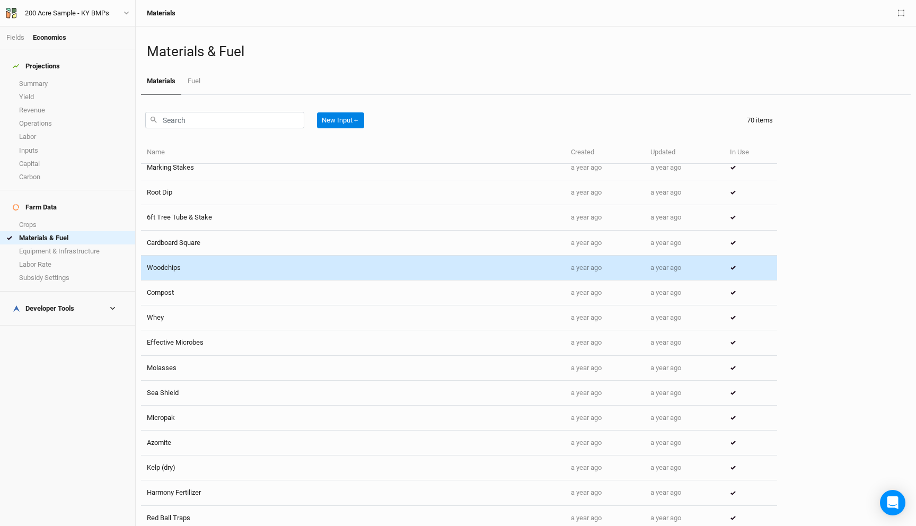
scroll to position [295, 0]
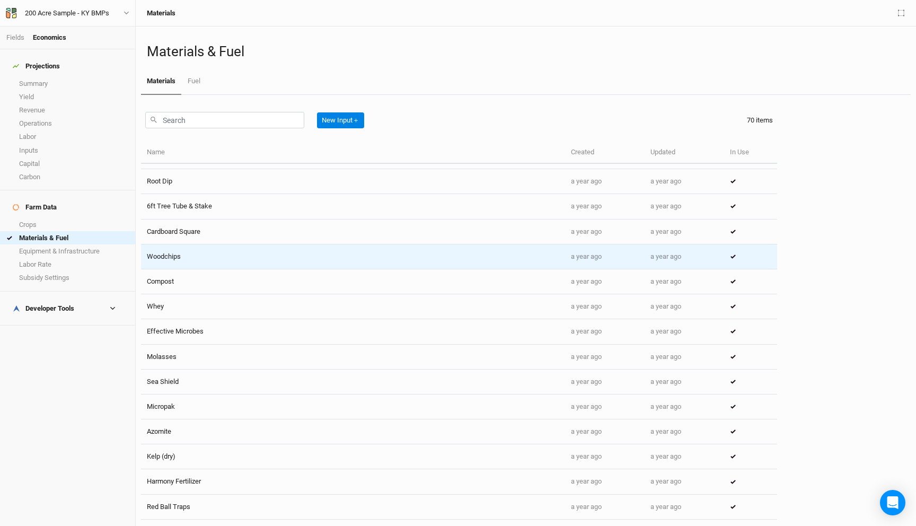
click at [216, 260] on td "Woodchips" at bounding box center [353, 256] width 424 height 25
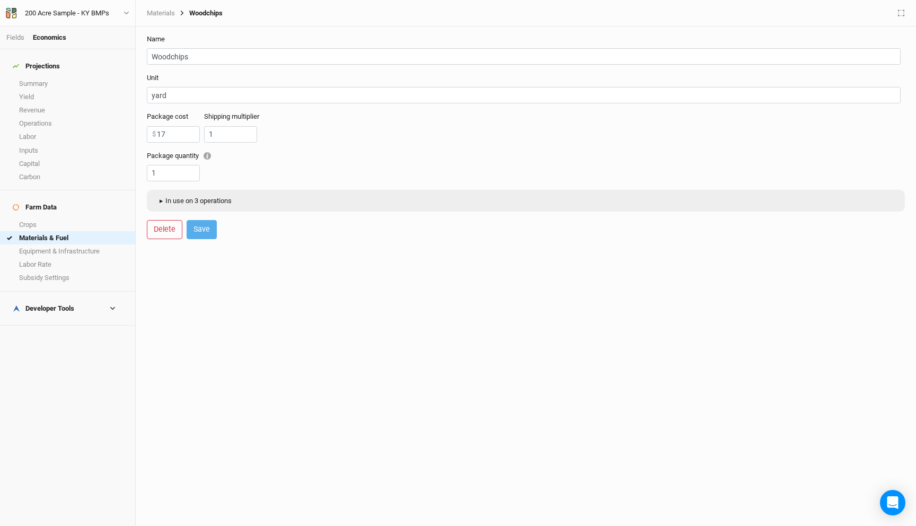
click at [200, 202] on button "▸ In use on 3 operations" at bounding box center [194, 201] width 84 height 16
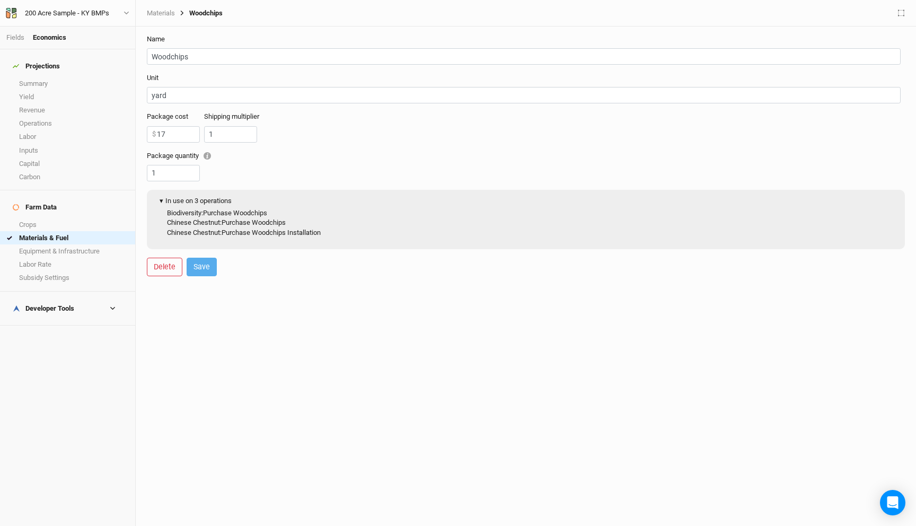
click at [167, 199] on button "▾ In use on 3 operations" at bounding box center [194, 201] width 84 height 16
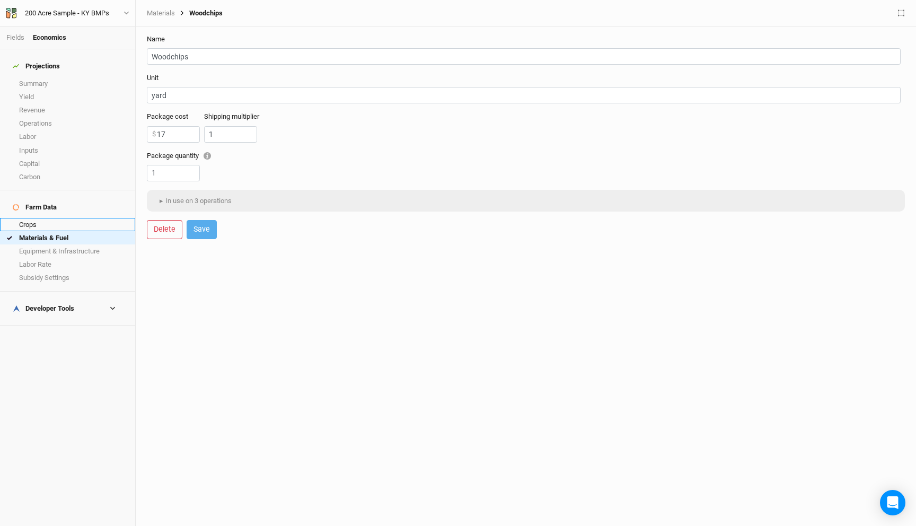
click at [72, 218] on link "Crops" at bounding box center [67, 224] width 135 height 13
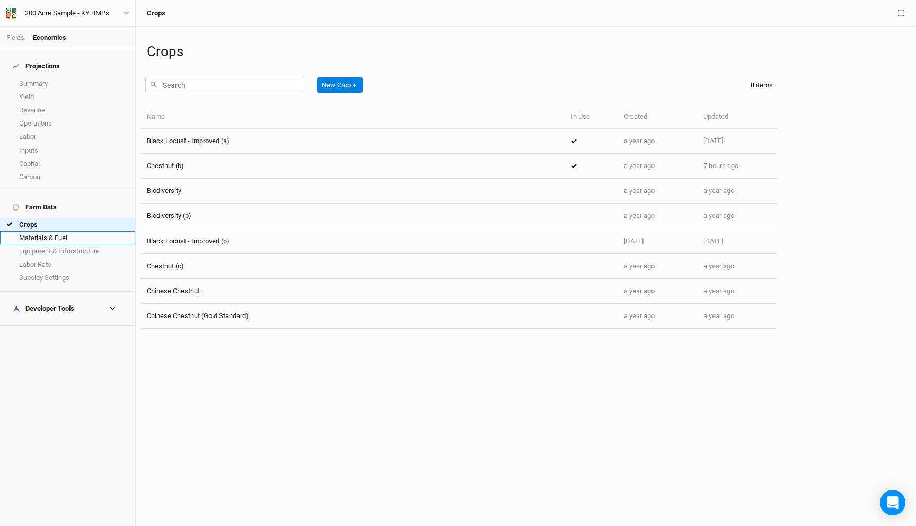
click at [60, 231] on link "Materials & Fuel" at bounding box center [67, 237] width 135 height 13
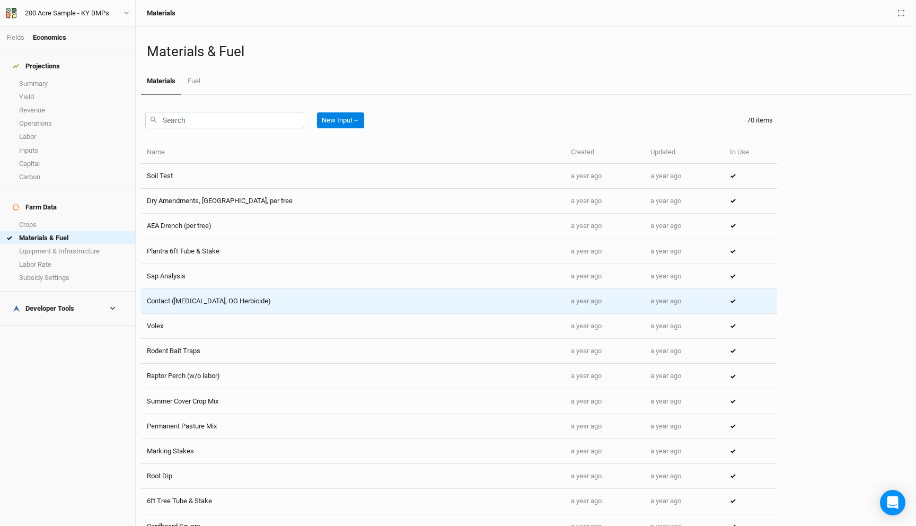
click at [191, 304] on td "Contact ([MEDICAL_DATA], OG Herbicide)" at bounding box center [353, 301] width 424 height 25
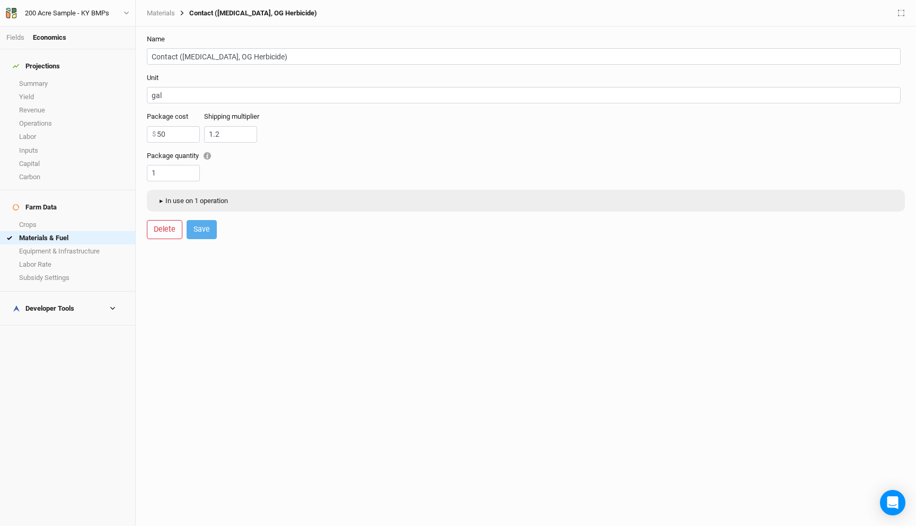
click at [204, 205] on button "▸ In use on 1 operation" at bounding box center [192, 201] width 81 height 16
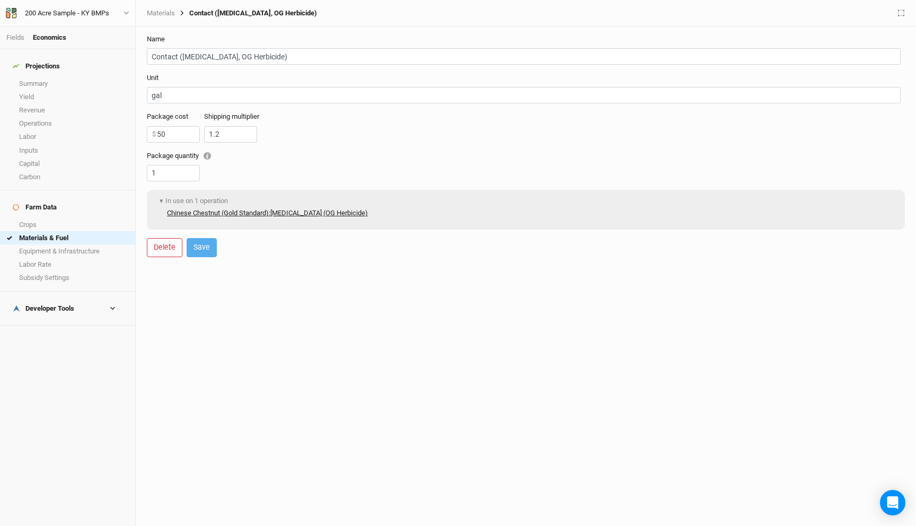
click at [289, 210] on link "Chinese Chestnut (Gold Standard) : [MEDICAL_DATA] (OG Herbicide)" at bounding box center [267, 213] width 201 height 10
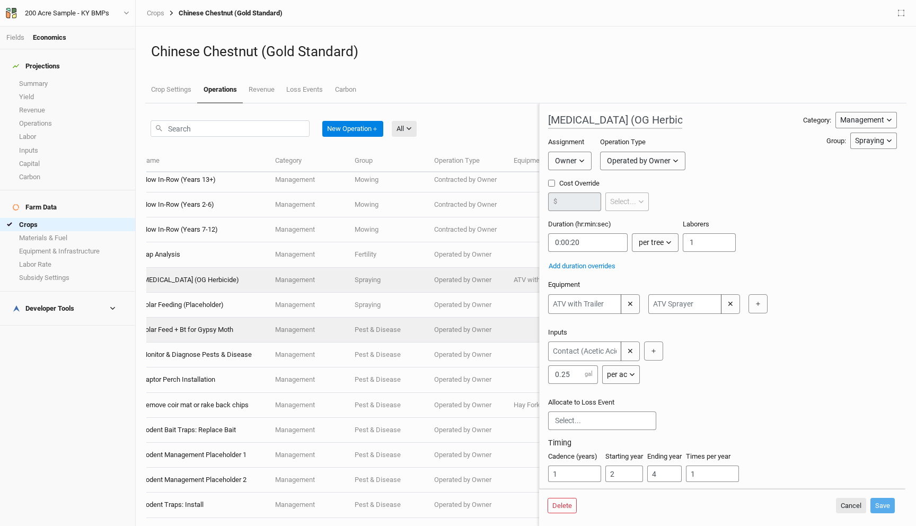
scroll to position [931, 0]
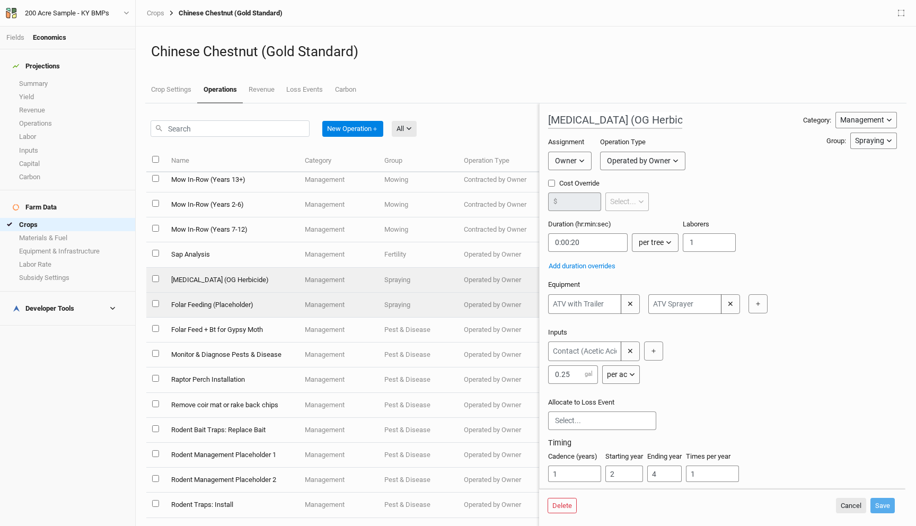
click at [338, 308] on td "Management" at bounding box center [339, 305] width 80 height 25
type input "Folar Feeding (Placeholder)"
type input "0:20:00"
type input "7"
type input "2"
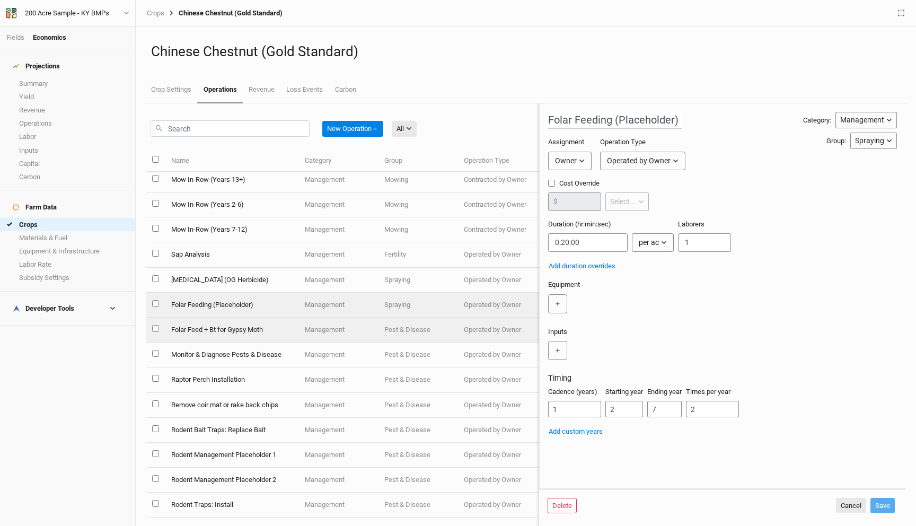
click at [343, 329] on td "Management" at bounding box center [339, 329] width 80 height 25
type input "Folar Feed + Bt for Gypsy Moth"
type input "0:00:30"
type input "2"
type input "1"
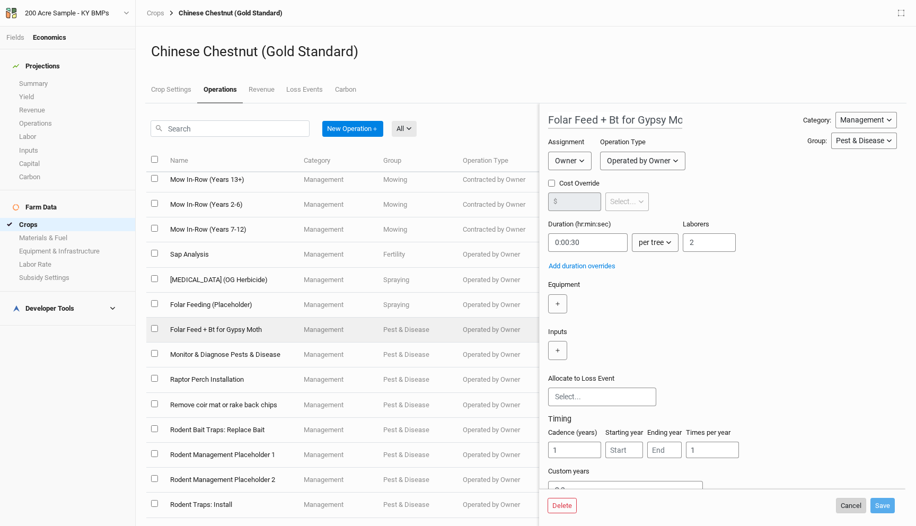
click at [841, 505] on button "Cancel" at bounding box center [851, 506] width 30 height 16
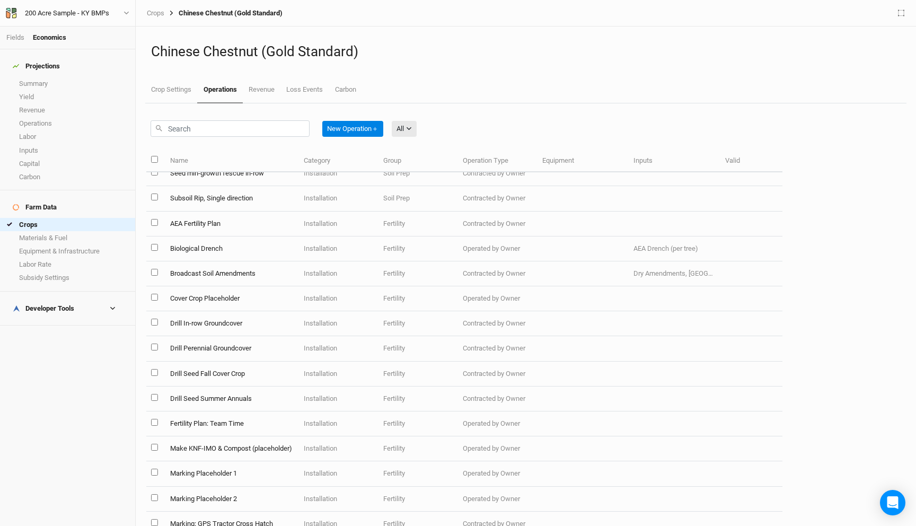
scroll to position [0, 1]
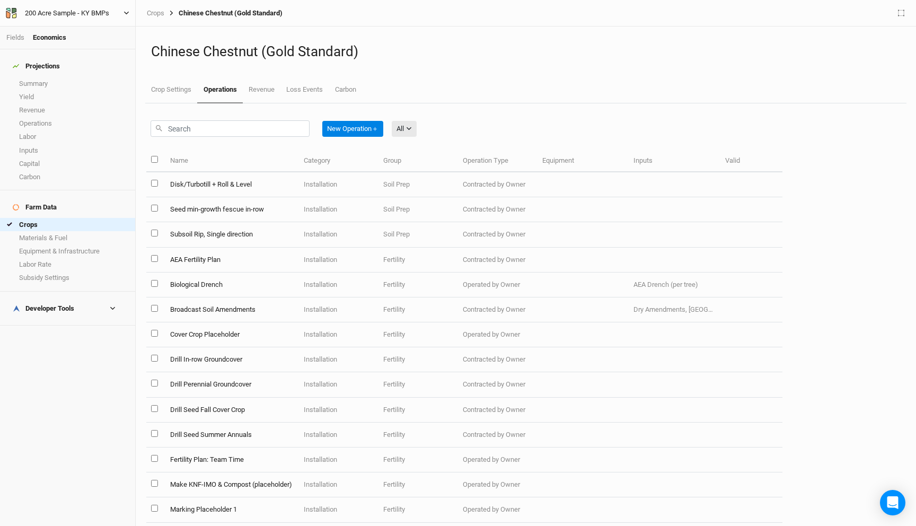
click at [47, 12] on div "200 Acre Sample - KY BMPs" at bounding box center [67, 13] width 84 height 11
click at [64, 28] on button "Back" at bounding box center [88, 30] width 84 height 14
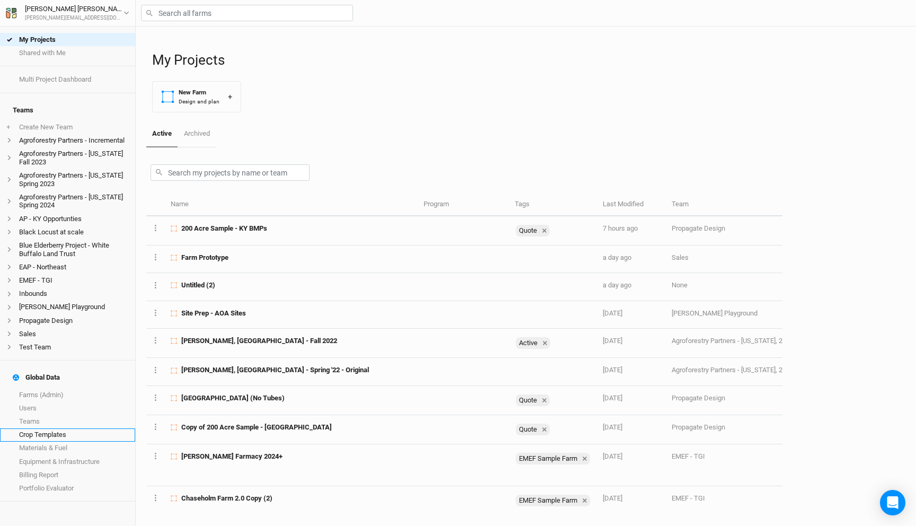
click at [58, 428] on link "Crop Templates" at bounding box center [67, 434] width 135 height 13
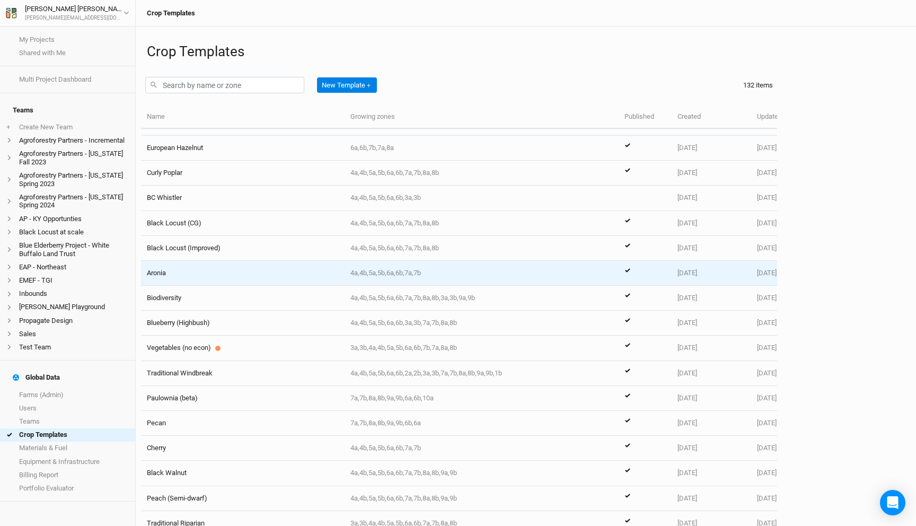
scroll to position [23, 0]
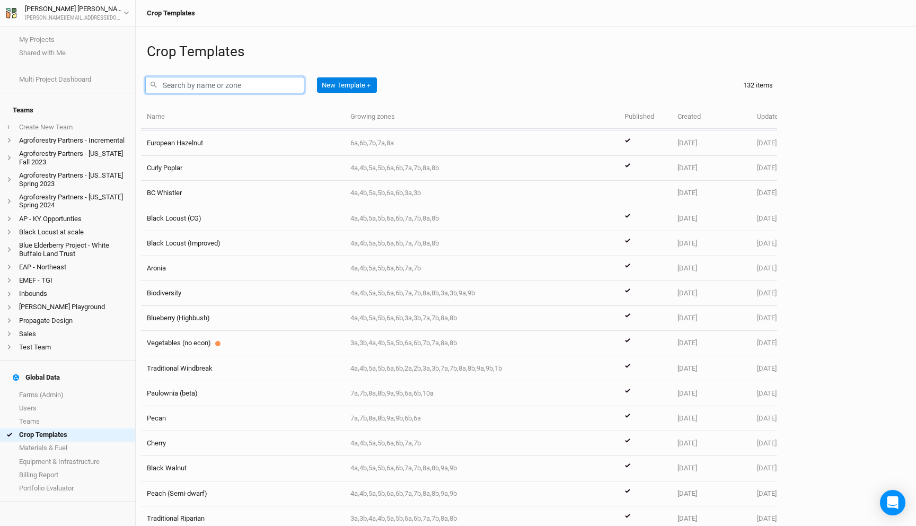
click at [220, 83] on input "text" at bounding box center [224, 85] width 159 height 16
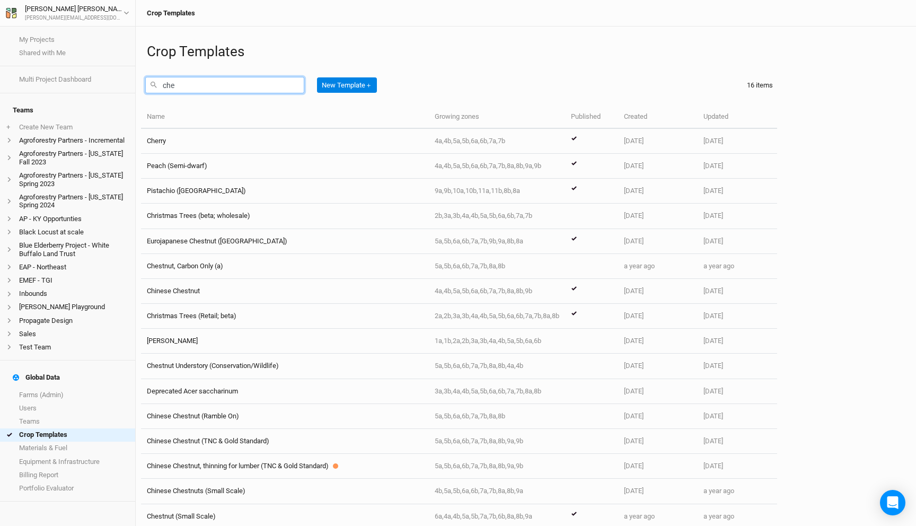
type input "ches"
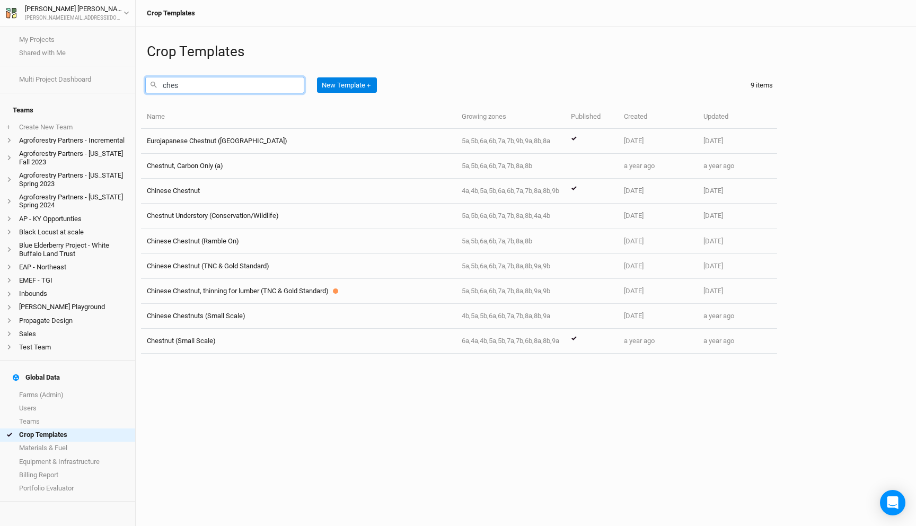
click at [269, 85] on input "ches" at bounding box center [224, 85] width 159 height 16
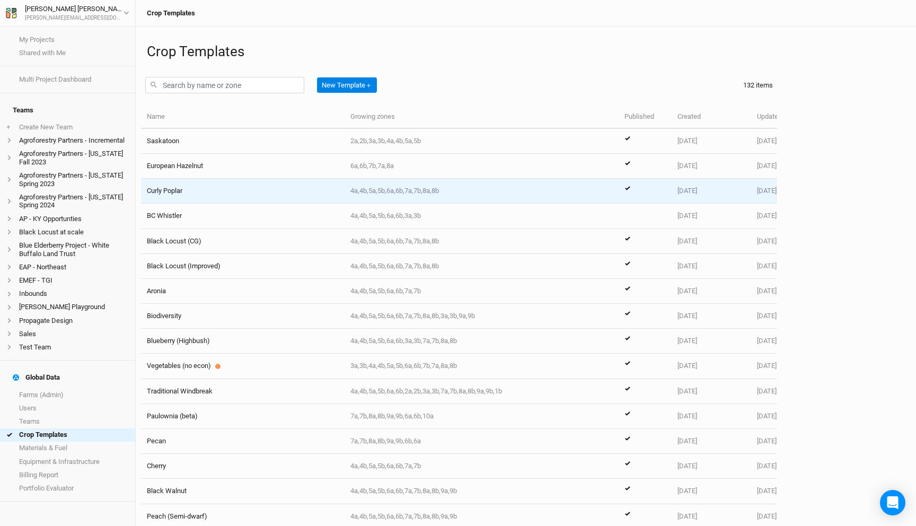
click at [370, 190] on span "4a,4b,5a,5b,6a,6b,7a,7b,8a,8b" at bounding box center [394, 191] width 89 height 8
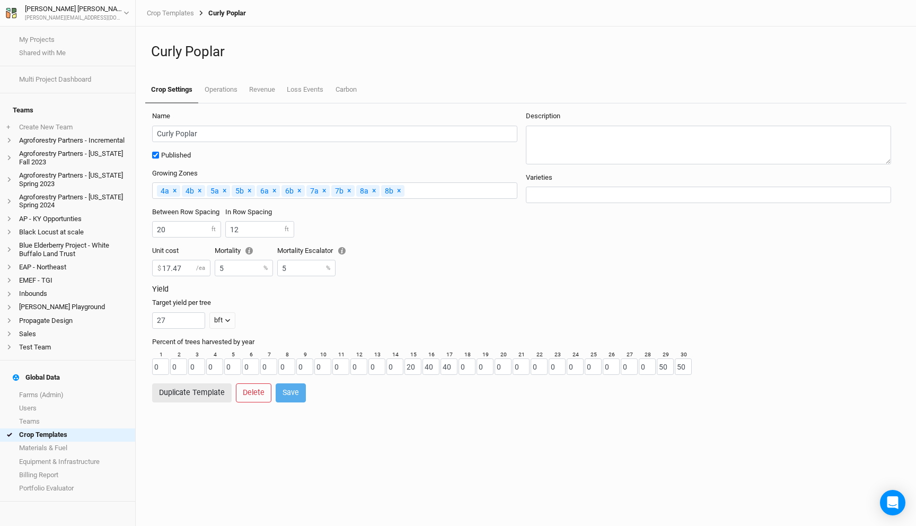
click at [173, 8] on div "Crop Templates Curly Poplar" at bounding box center [526, 13] width 780 height 27
click at [171, 11] on link "Crop Templates" at bounding box center [170, 13] width 47 height 8
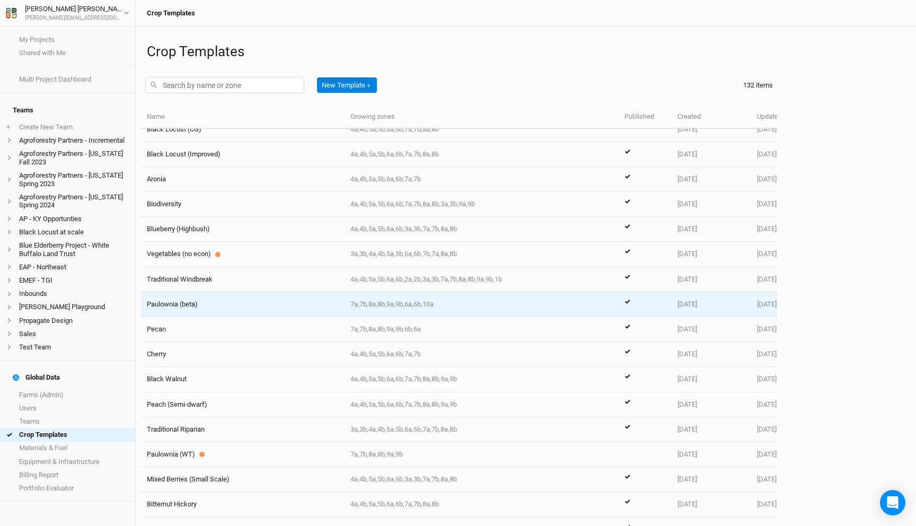
scroll to position [136, 0]
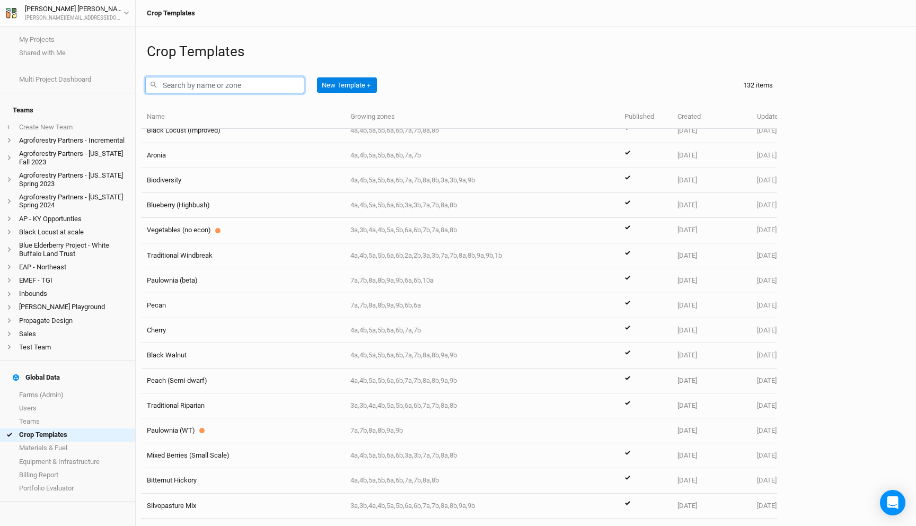
click at [220, 85] on input "text" at bounding box center [224, 85] width 159 height 16
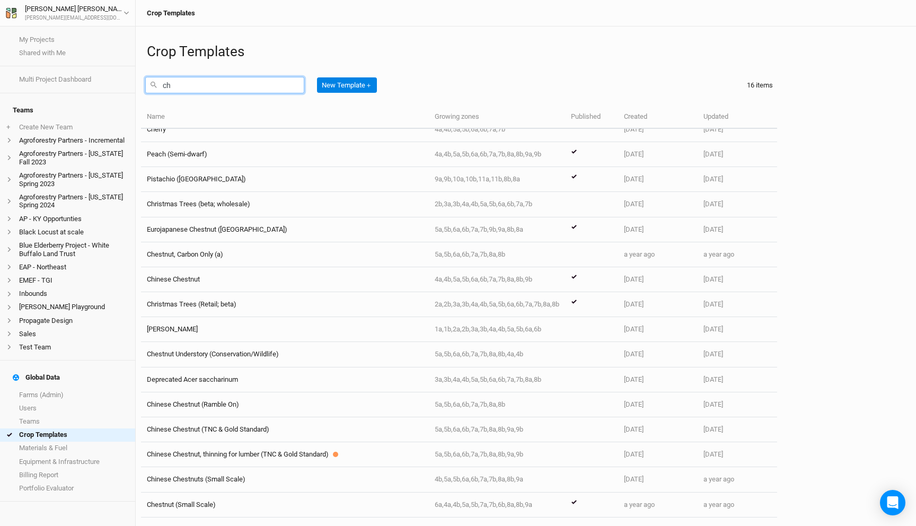
scroll to position [0, 0]
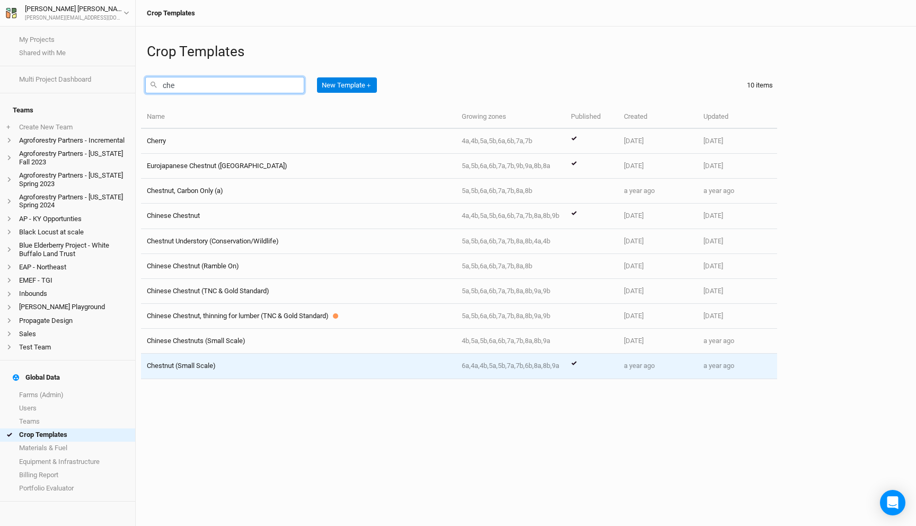
type input "che"
click at [242, 363] on div "Chestnut (Small Scale)" at bounding box center [298, 366] width 303 height 10
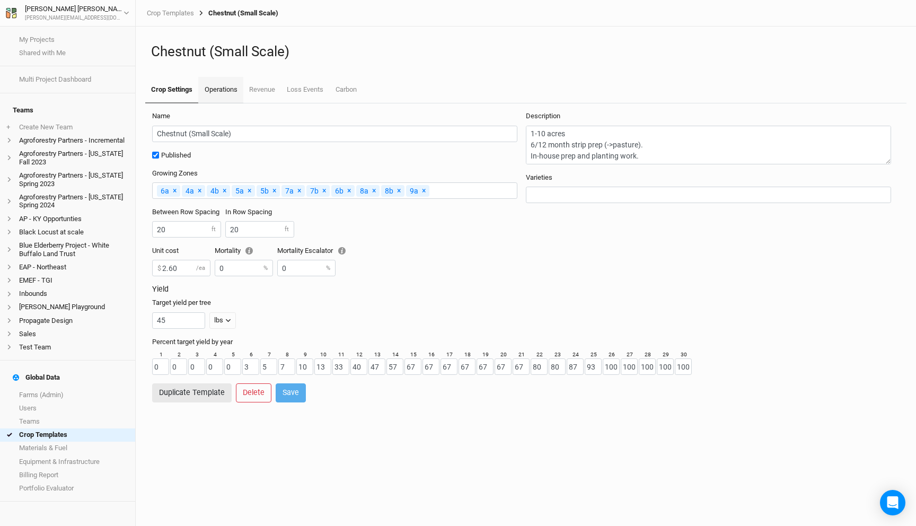
click at [231, 87] on link "Operations" at bounding box center [220, 90] width 45 height 27
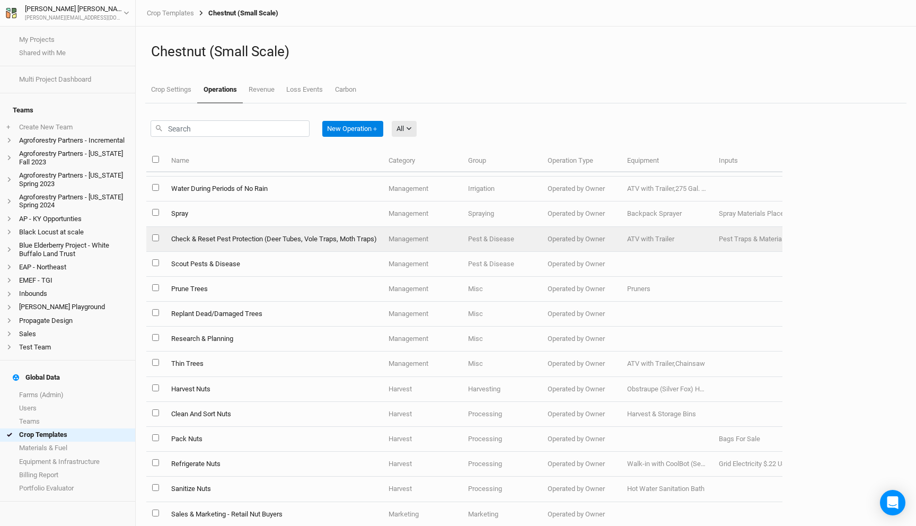
scroll to position [430, 0]
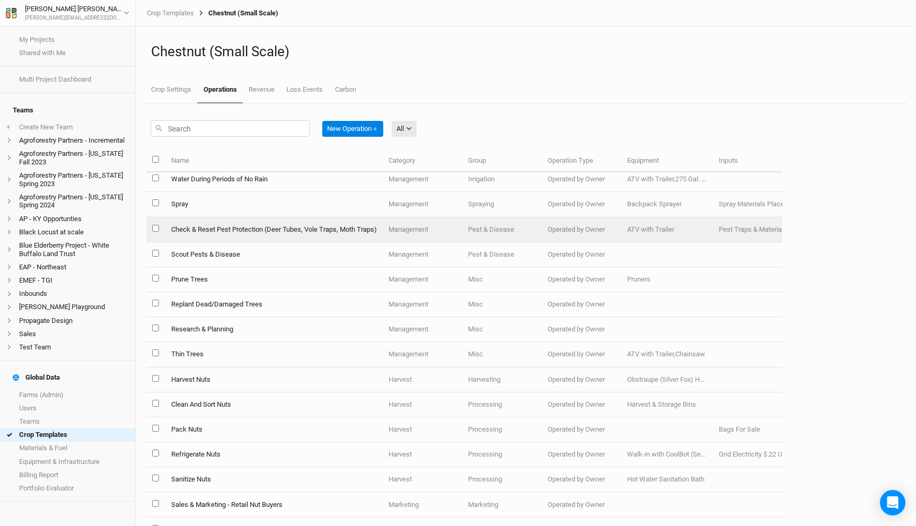
click at [502, 220] on td "Pest & Disease" at bounding box center [502, 229] width 80 height 25
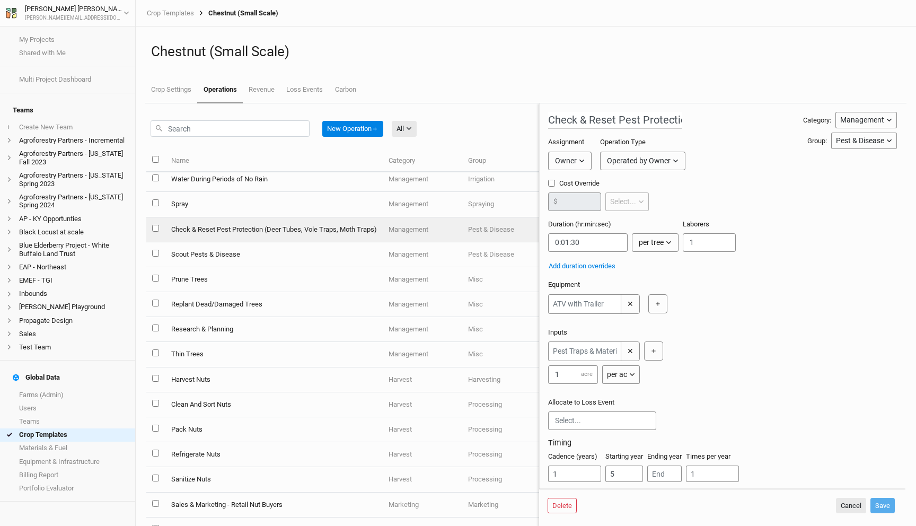
click at [156, 228] on input "select this item" at bounding box center [155, 228] width 7 height 7
checkbox input "true"
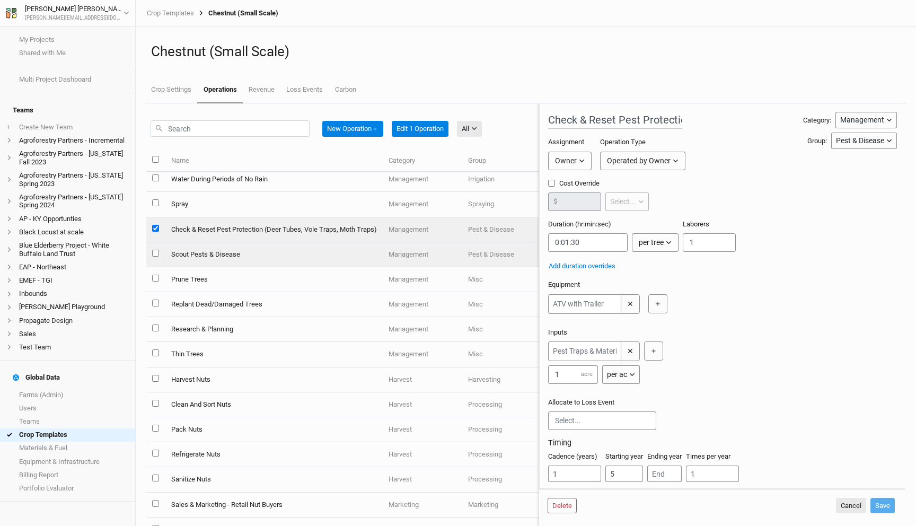
click at [166, 265] on td "Scout Pests & Disease" at bounding box center [273, 254] width 217 height 25
type input "Scout Pests & Disease"
type input "0:10:00"
type input "3"
type input "4"
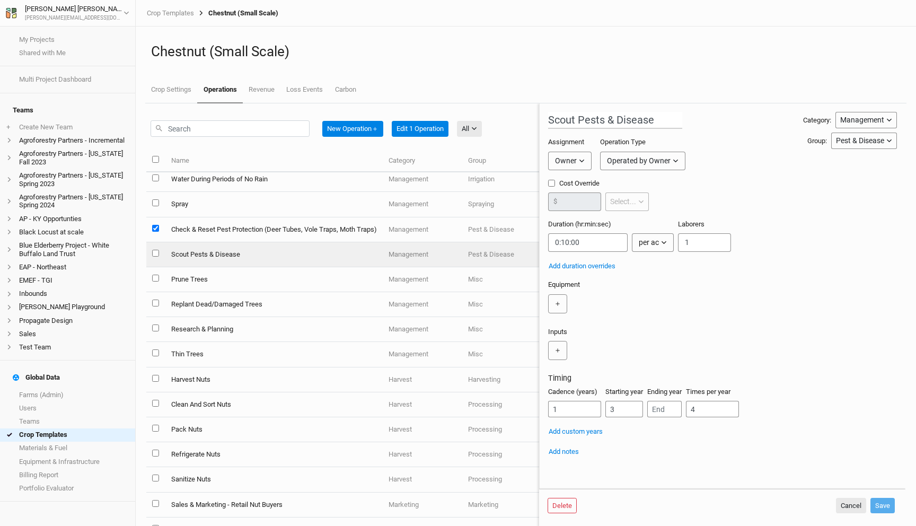
click at [153, 253] on input "select this item" at bounding box center [155, 253] width 7 height 7
checkbox input "true"
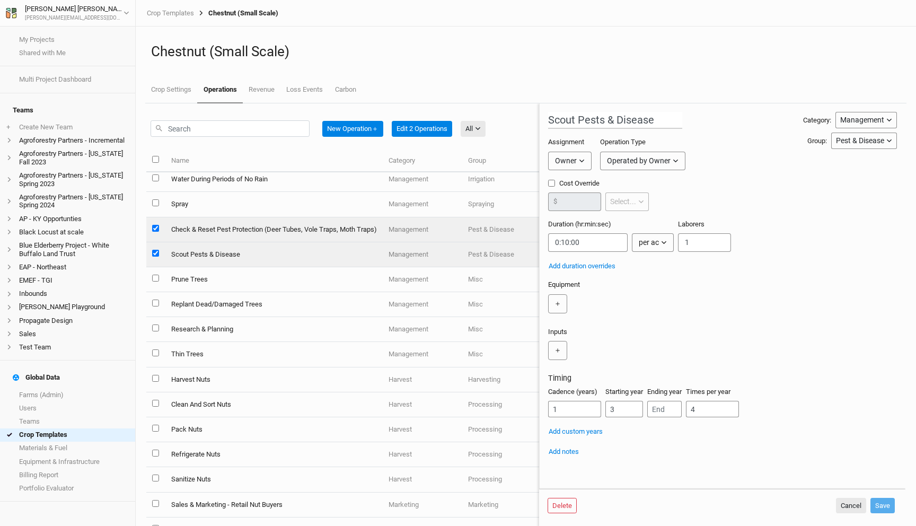
click at [154, 226] on input "select this item" at bounding box center [155, 228] width 7 height 7
checkbox input "false"
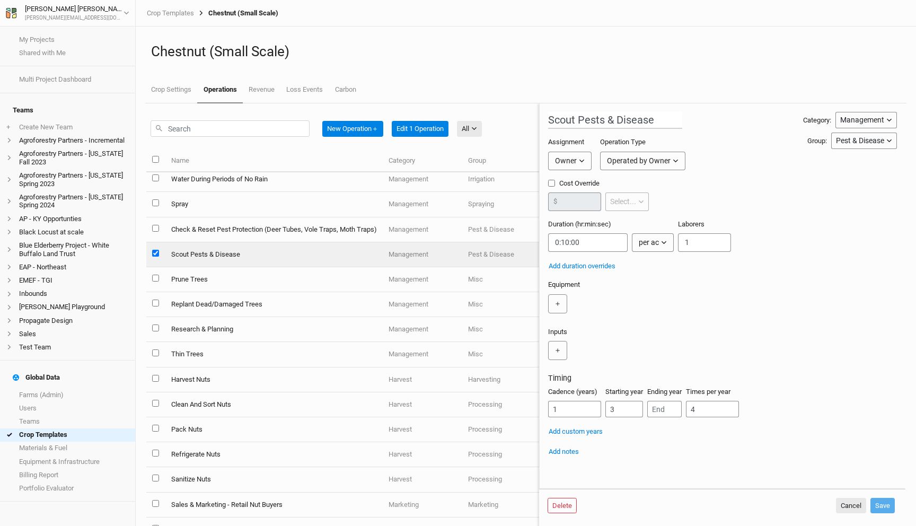
click at [156, 259] on td at bounding box center [155, 254] width 19 height 25
checkbox input "false"
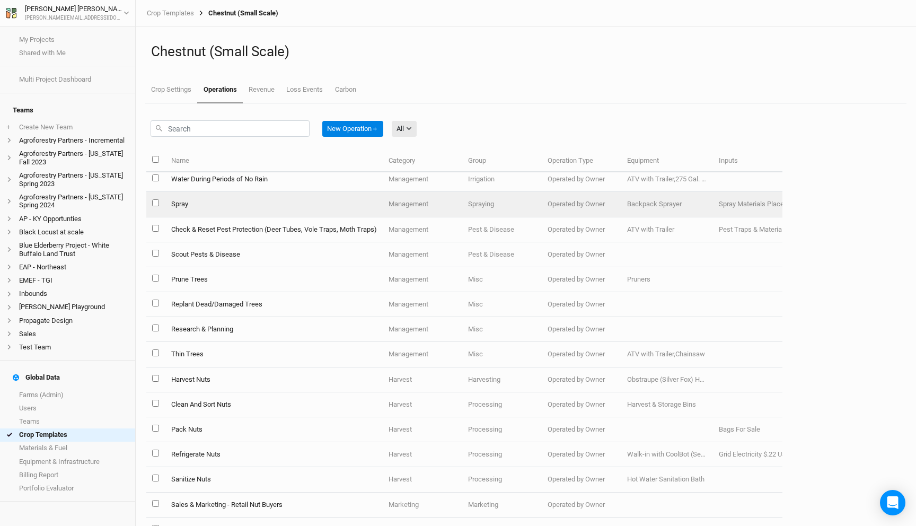
click at [158, 196] on td at bounding box center [155, 204] width 19 height 25
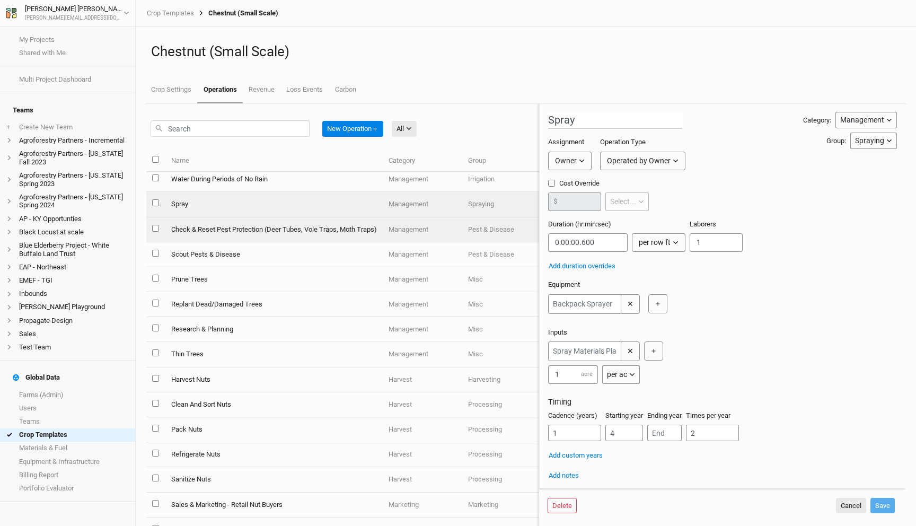
click at [162, 232] on td at bounding box center [155, 229] width 19 height 25
type input "Check & Reset Pest Protection (Deer Tubes, Vole Traps, Moth Traps)"
type input "0:01:30"
type input "5"
type input "1"
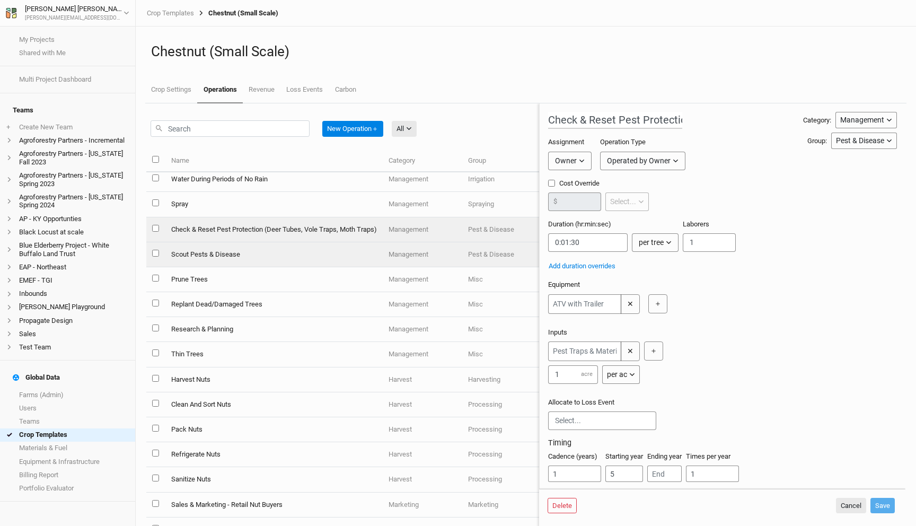
click at [181, 266] on td "Scout Pests & Disease" at bounding box center [273, 254] width 217 height 25
type input "Scout Pests & Disease"
type input "0:10:00"
type input "3"
type input "4"
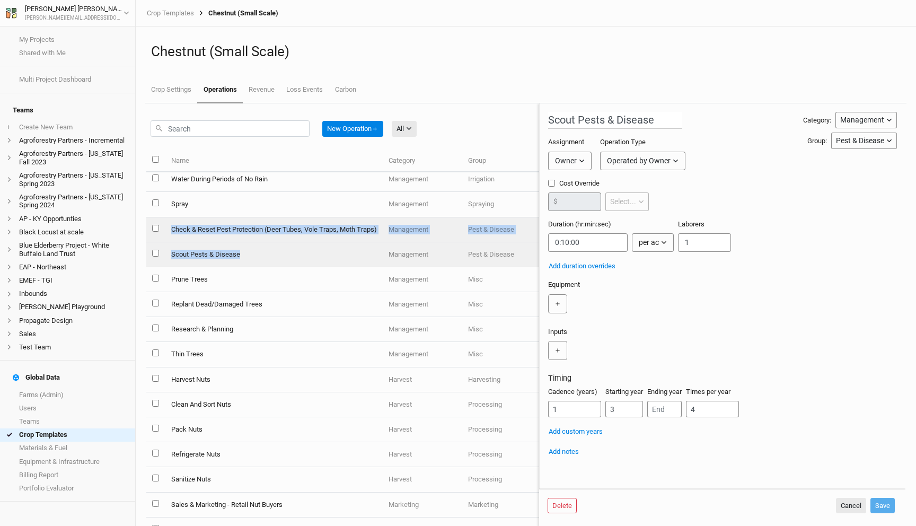
click at [161, 240] on td at bounding box center [155, 229] width 19 height 25
type input "Check & Reset Pest Protection (Deer Tubes, Vole Traps, Moth Traps)"
type input "0:01:30"
type input "5"
type input "1"
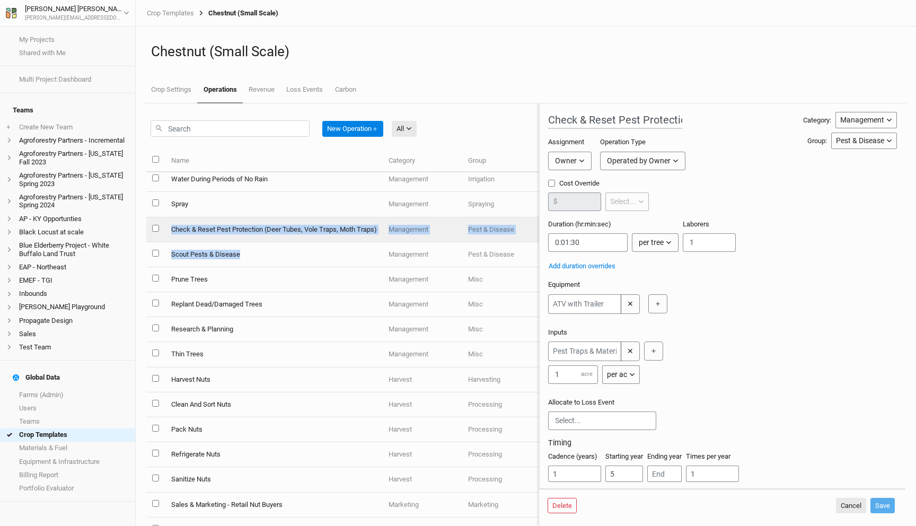
click at [158, 218] on td at bounding box center [155, 229] width 19 height 25
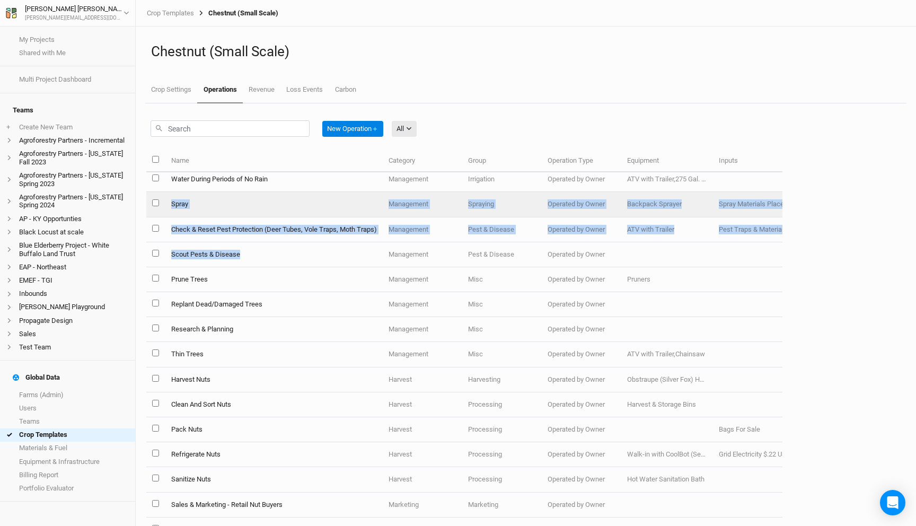
click at [161, 197] on td at bounding box center [155, 204] width 19 height 25
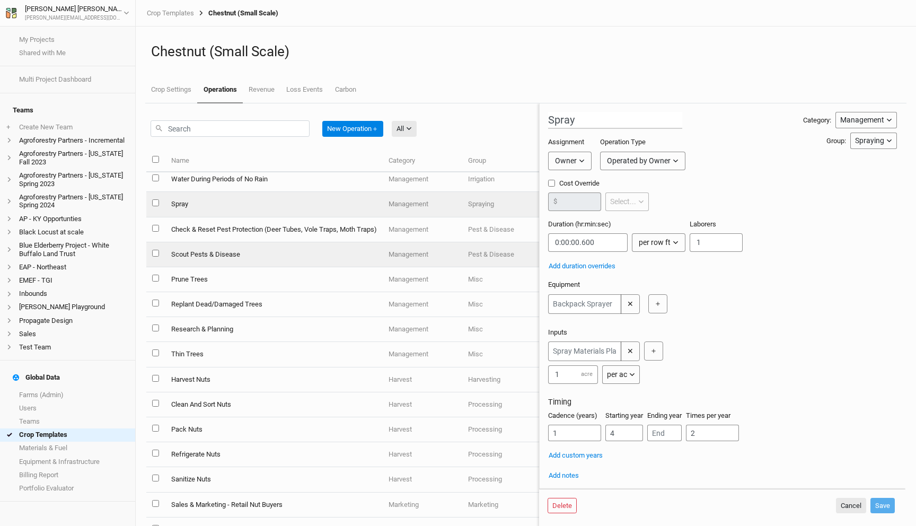
click at [200, 285] on td "Prune Trees" at bounding box center [273, 279] width 217 height 25
type input "Prune Trees"
type input "0:01:48"
type input "8"
type input "1"
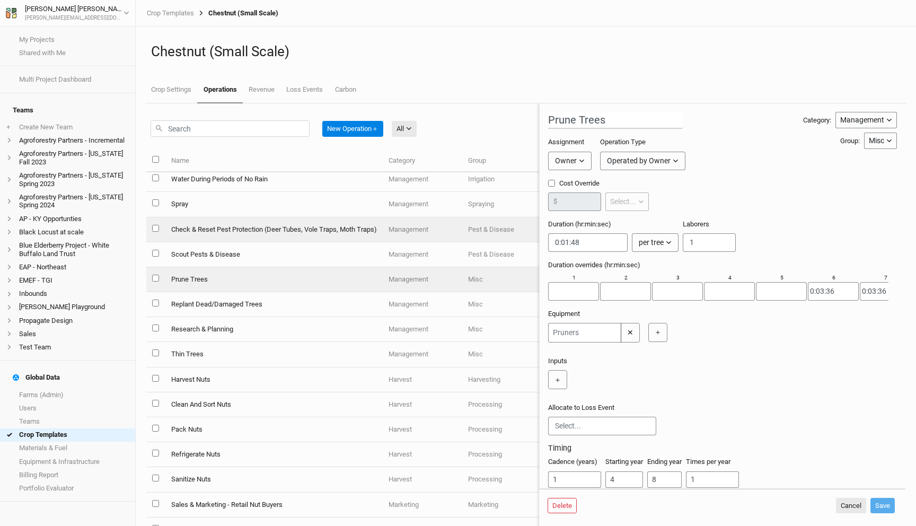
click at [251, 219] on td "Check & Reset Pest Protection (Deer Tubes, Vole Traps, Moth Traps)" at bounding box center [273, 229] width 217 height 25
type input "Check & Reset Pest Protection (Deer Tubes, Vole Traps, Moth Traps)"
type input "0:01:30"
type input "5"
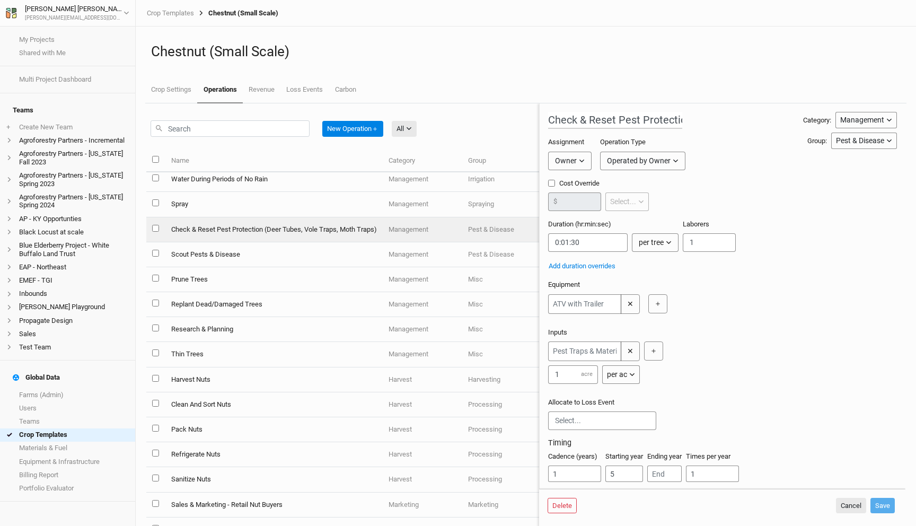
click at [155, 226] on input "select this item" at bounding box center [155, 228] width 7 height 7
click at [155, 228] on input "select this item" at bounding box center [155, 228] width 7 height 7
checkbox input "false"
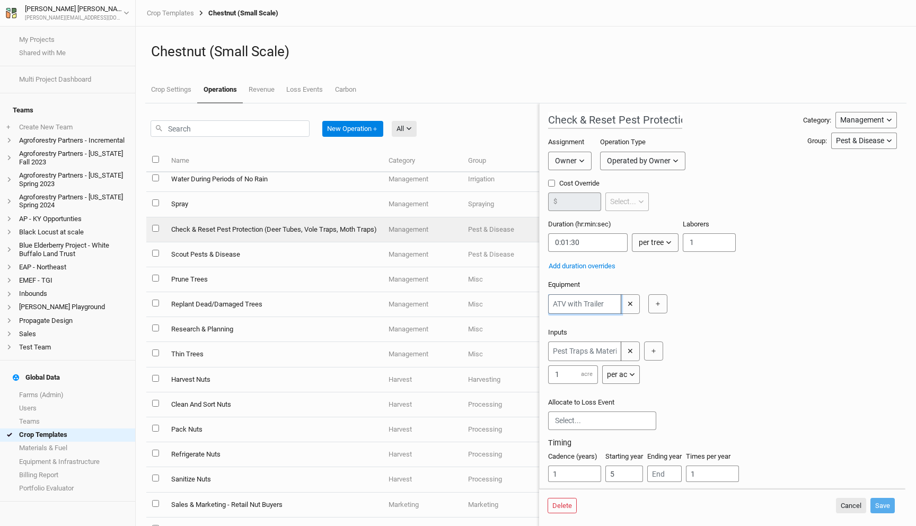
click at [572, 304] on input "text" at bounding box center [584, 304] width 73 height 20
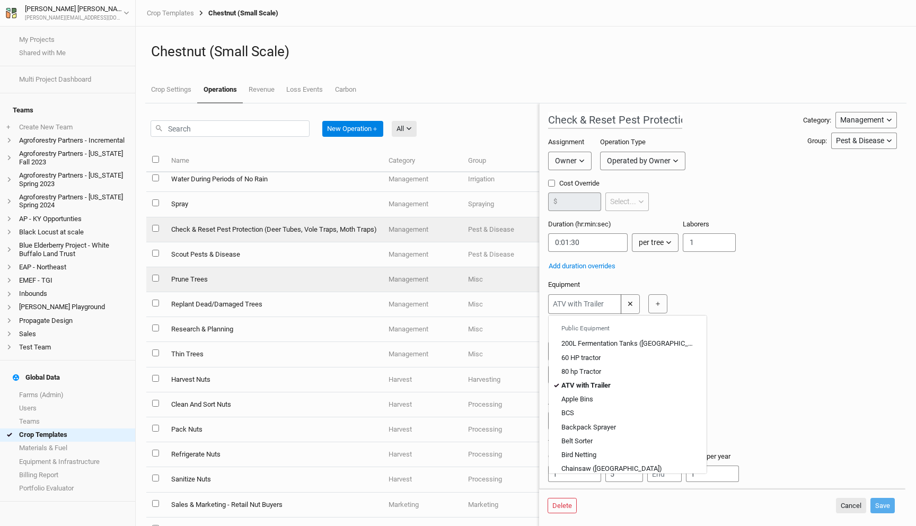
click at [370, 286] on td "Prune Trees" at bounding box center [273, 279] width 217 height 25
type input "Prune Trees"
type input "0:01:48"
type input "4"
type input "8"
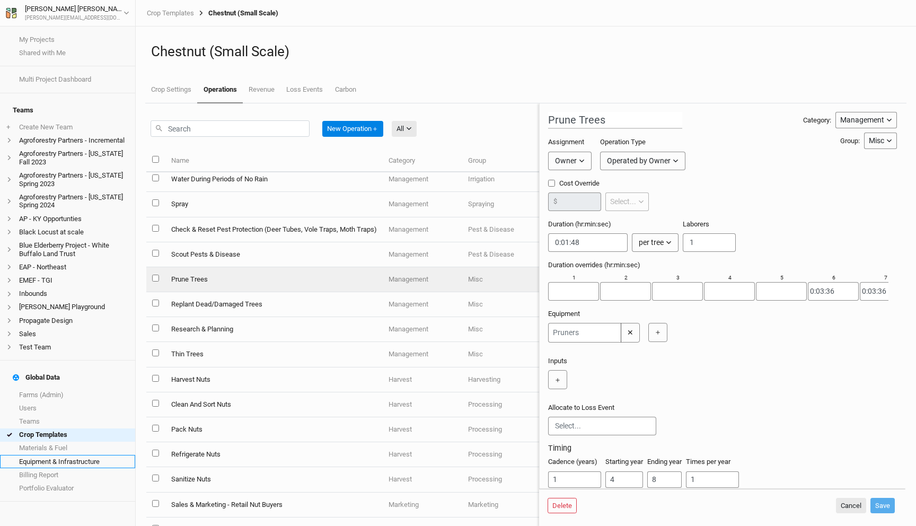
click at [59, 455] on link "Equipment & Infrastructure" at bounding box center [67, 461] width 135 height 13
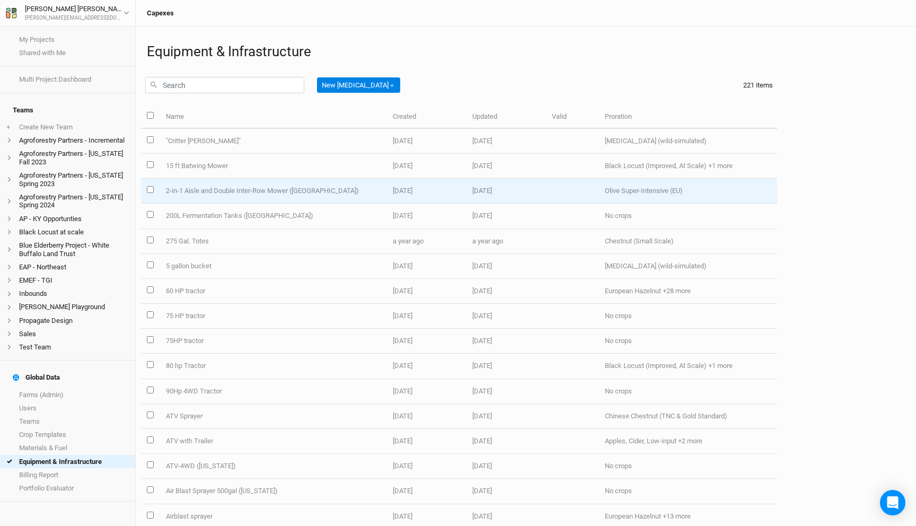
click at [224, 182] on td "2-in-1 Aisle and Double Inter-Row Mower ([GEOGRAPHIC_DATA])" at bounding box center [273, 191] width 227 height 25
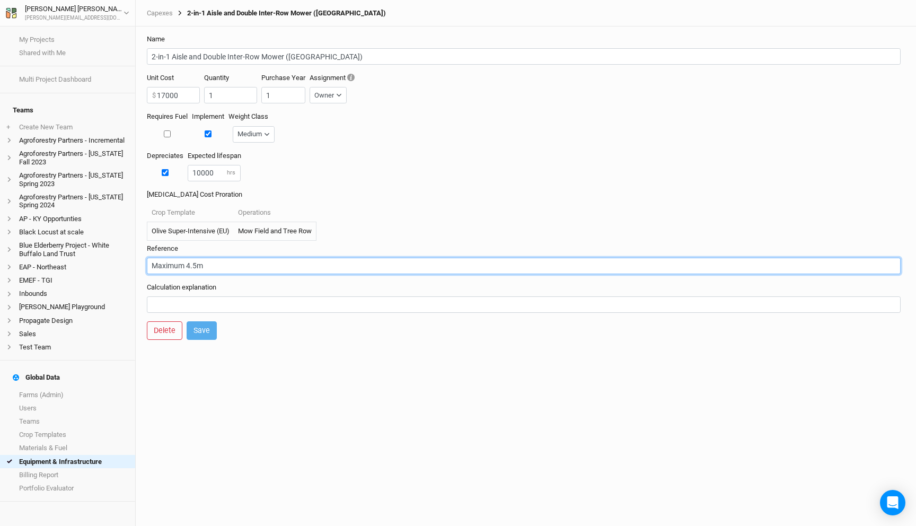
click at [172, 266] on input "Maximum 4.5m" at bounding box center [524, 266] width 754 height 16
click at [228, 266] on input "Maximum 4.5m" at bounding box center [524, 266] width 754 height 16
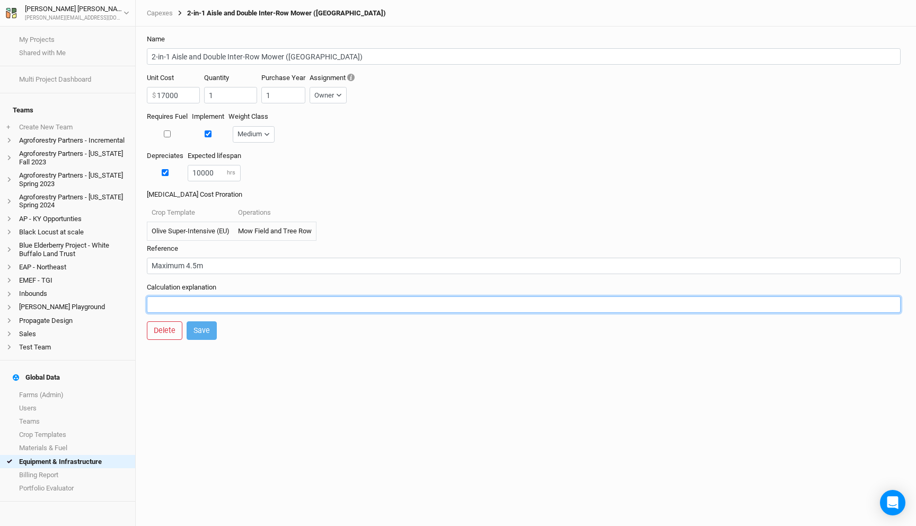
click at [199, 297] on input "text" at bounding box center [524, 304] width 754 height 16
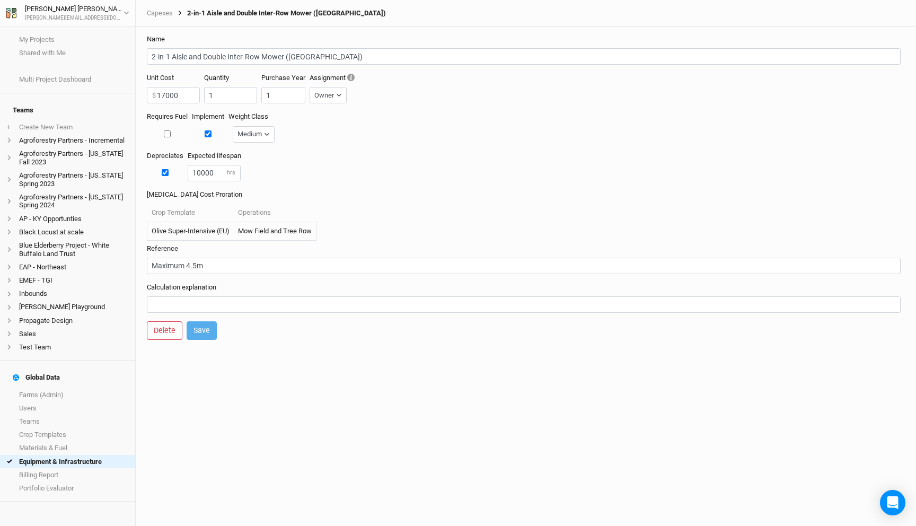
click at [227, 278] on form "Name 2-in-1 Aisle and Double Inter-Row Mower ([GEOGRAPHIC_DATA]) Unit Cost 1700…" at bounding box center [526, 187] width 770 height 321
click at [158, 7] on div "Capexes 2-in-1 Aisle and Double Inter-Row Mower ([GEOGRAPHIC_DATA])" at bounding box center [526, 13] width 780 height 27
click at [161, 13] on link "Capexes" at bounding box center [160, 13] width 26 height 8
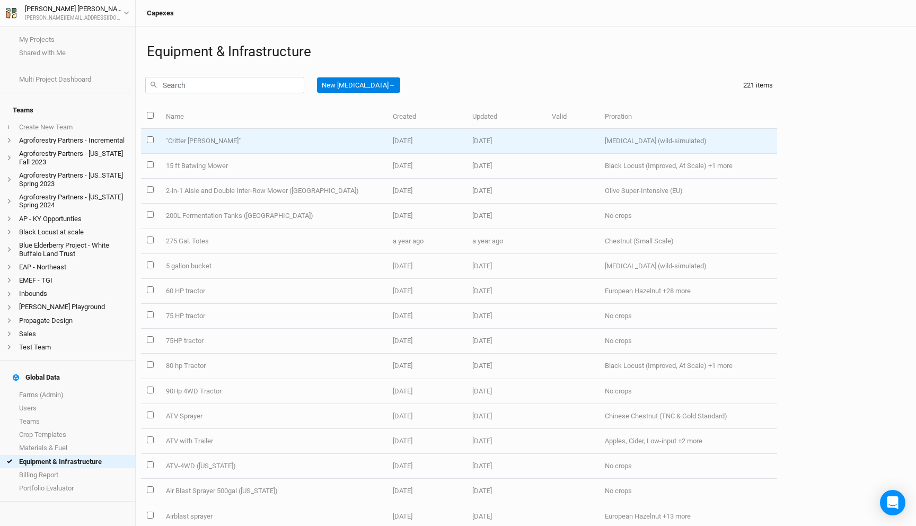
click at [670, 140] on td "[MEDICAL_DATA] (wild-simulated)" at bounding box center [688, 141] width 178 height 25
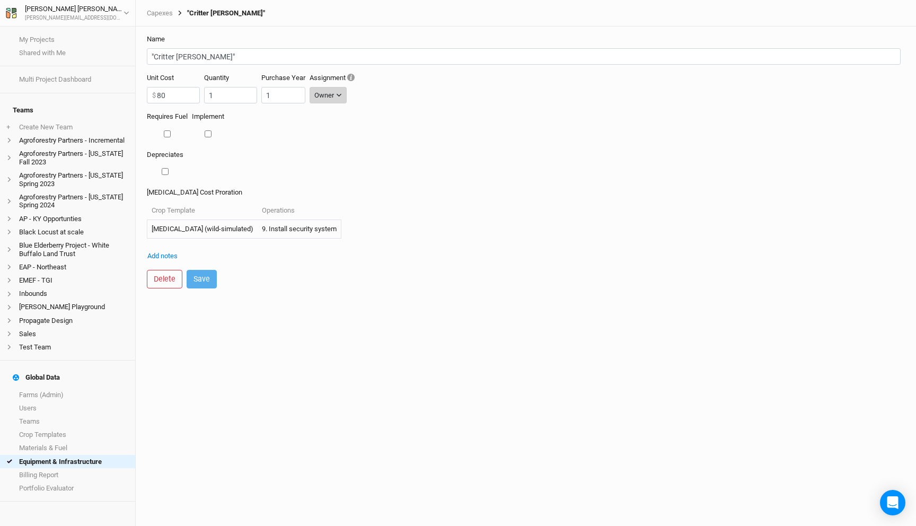
click at [337, 96] on icon "button" at bounding box center [339, 95] width 6 height 6
click at [394, 104] on div "Unit Cost 80 $ Quantity 1 Purchase Year 1 Assignment Owner" at bounding box center [526, 92] width 758 height 39
click at [167, 135] on input "checkbox" at bounding box center [167, 133] width 7 height 7
checkbox input "true"
click at [253, 138] on input "number" at bounding box center [254, 134] width 53 height 16
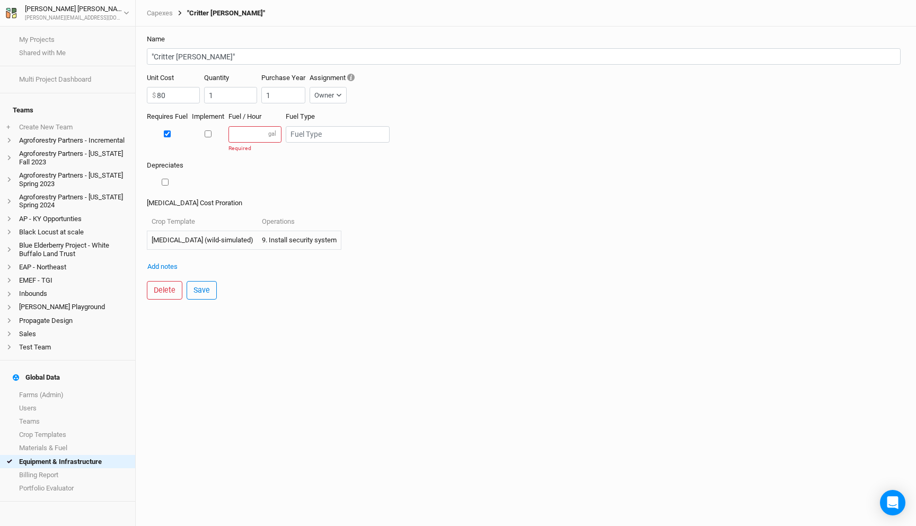
click at [269, 160] on form "Name "Critter [PERSON_NAME]" Unit Cost 80 $ Quantity 1 Purchase Year 1 Assignme…" at bounding box center [526, 167] width 770 height 281
click at [327, 132] on input "text" at bounding box center [338, 134] width 104 height 16
click at [465, 201] on label "[MEDICAL_DATA] Cost Proration" at bounding box center [526, 203] width 758 height 10
click at [306, 130] on input "text" at bounding box center [338, 134] width 104 height 16
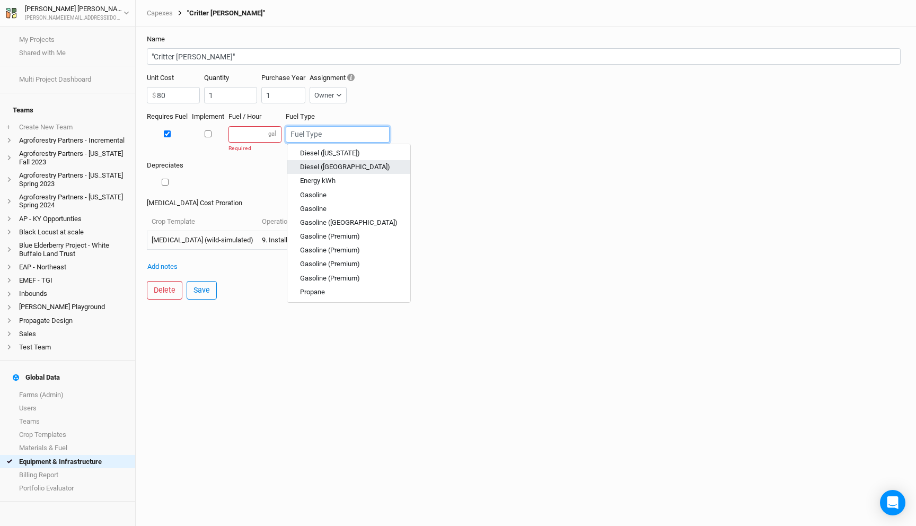
scroll to position [62, 0]
click at [403, 306] on form "Name "Critter [PERSON_NAME]" Unit Cost 80 $ Quantity 1 Purchase Year 1 Assignme…" at bounding box center [526, 167] width 770 height 281
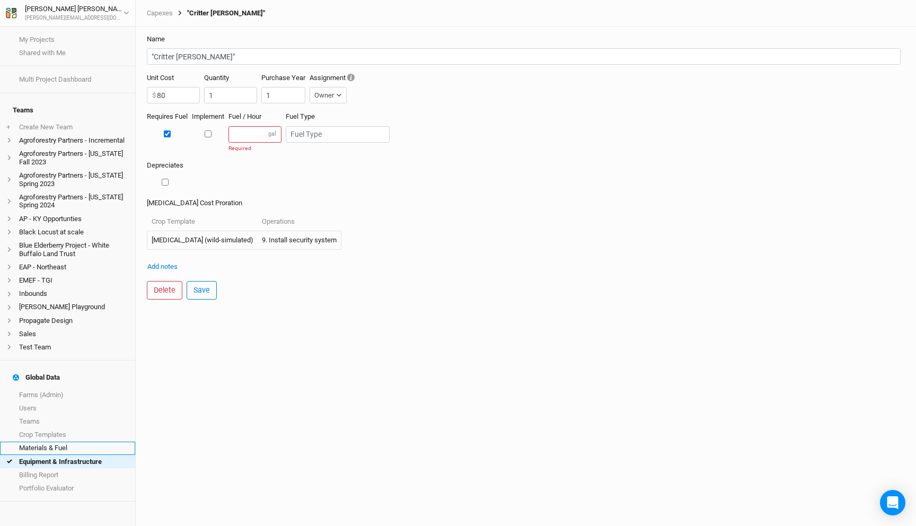
click at [51, 441] on link "Materials & Fuel" at bounding box center [67, 447] width 135 height 13
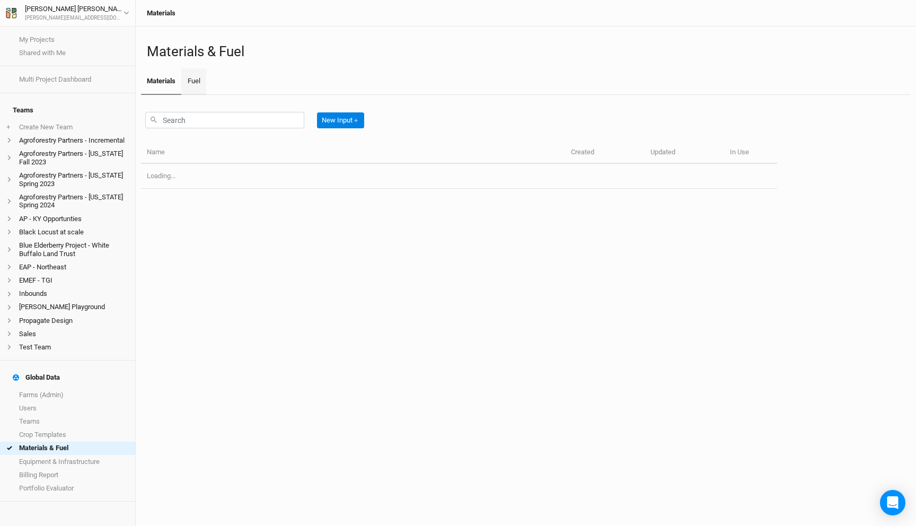
click at [191, 80] on link "Fuel" at bounding box center [193, 81] width 24 height 27
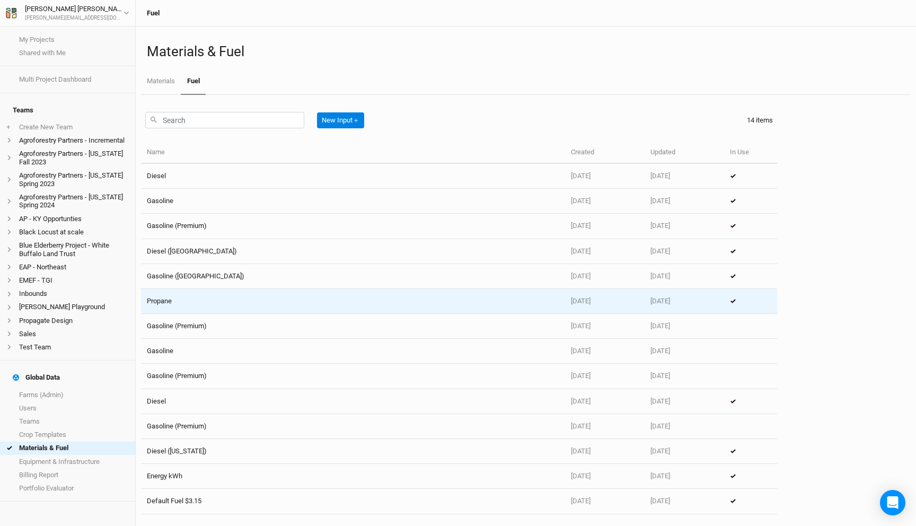
click at [278, 307] on td "Propane" at bounding box center [353, 301] width 424 height 25
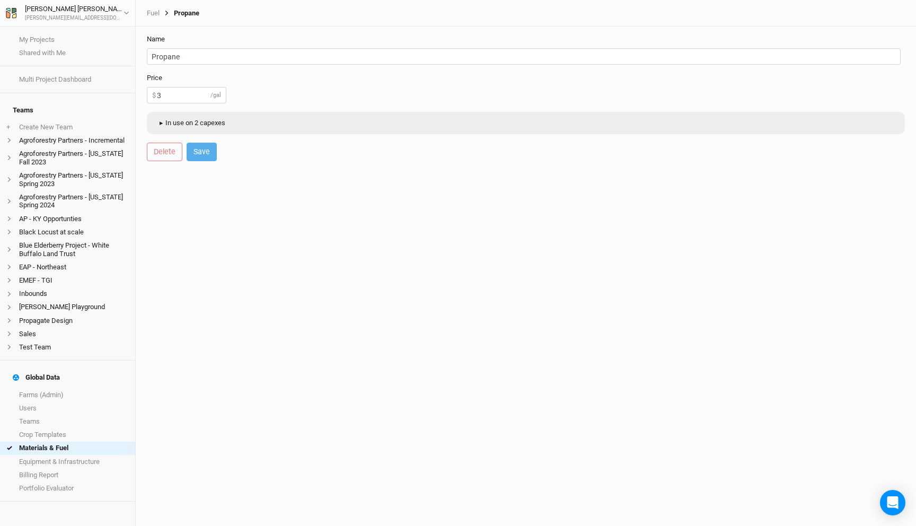
click at [168, 122] on button "▸ In use on 2 capexes" at bounding box center [191, 123] width 78 height 16
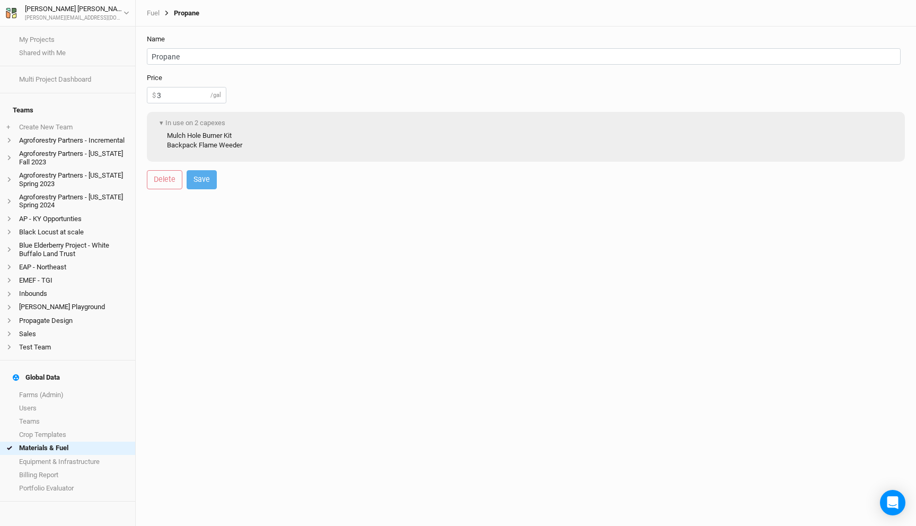
click at [151, 8] on div "Fuel Propane" at bounding box center [526, 13] width 780 height 27
click at [154, 15] on link "Fuel" at bounding box center [153, 13] width 13 height 8
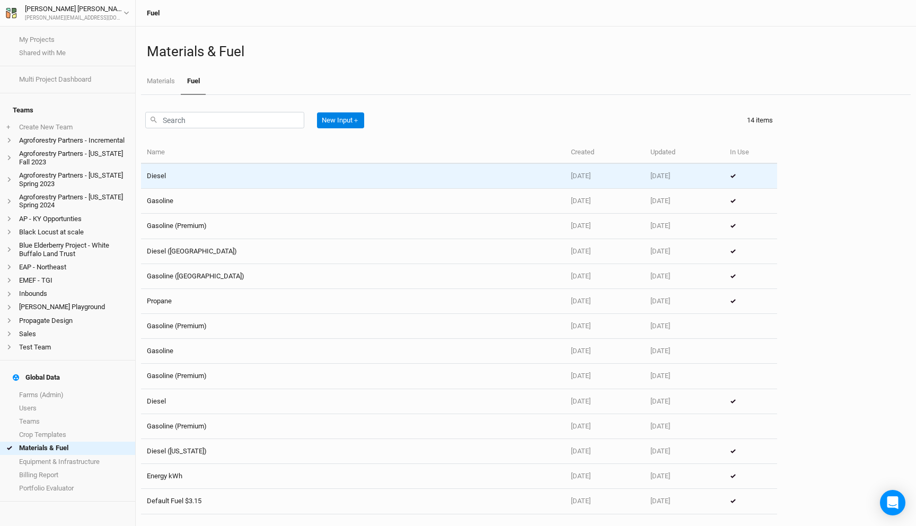
click at [277, 175] on td "Diesel" at bounding box center [353, 176] width 424 height 25
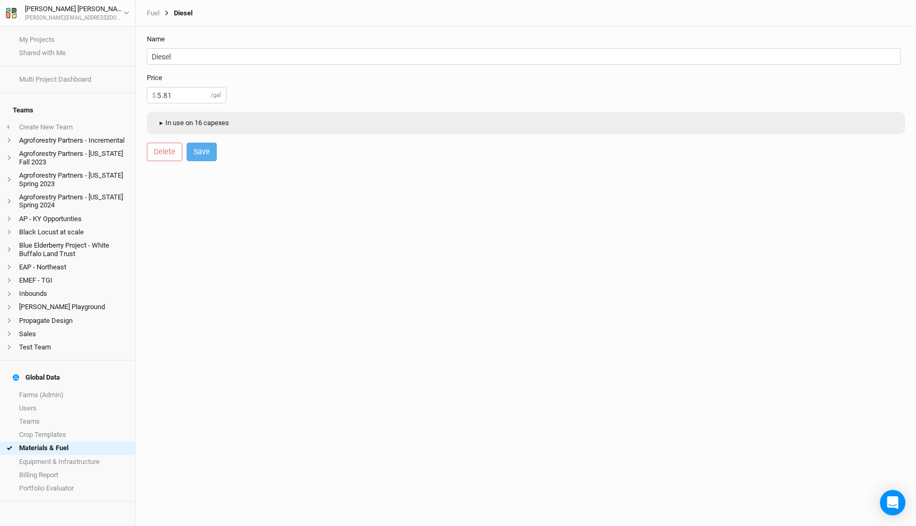
click at [209, 120] on button "▸ In use on 16 capexes" at bounding box center [193, 123] width 82 height 16
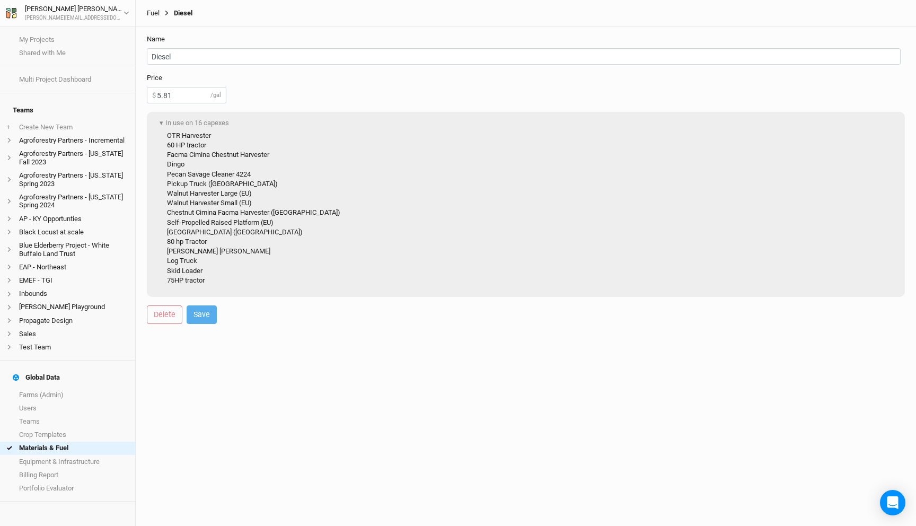
click at [152, 10] on link "Fuel" at bounding box center [153, 13] width 13 height 8
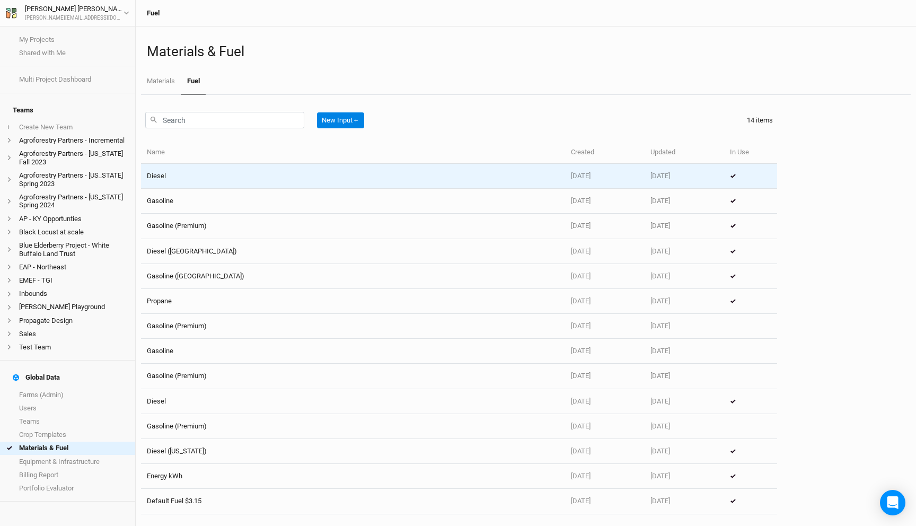
click at [193, 175] on td "Diesel" at bounding box center [353, 176] width 424 height 25
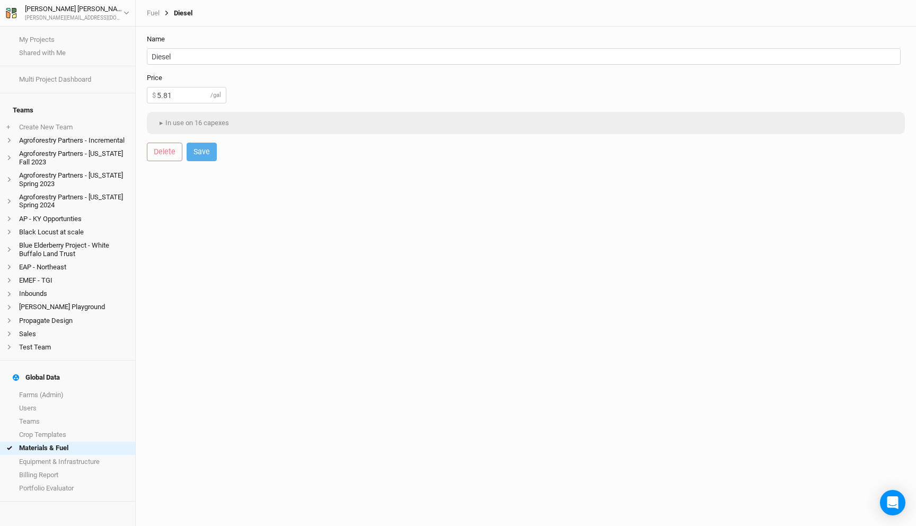
click at [150, 2] on div "Fuel Diesel" at bounding box center [526, 13] width 780 height 27
click at [150, 10] on link "Fuel" at bounding box center [153, 13] width 13 height 8
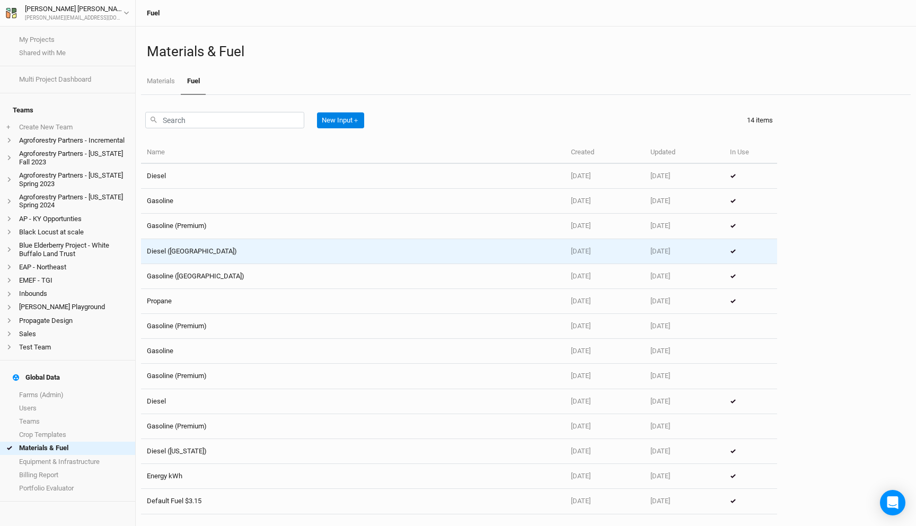
click at [198, 246] on td "Diesel ([GEOGRAPHIC_DATA])" at bounding box center [353, 251] width 424 height 25
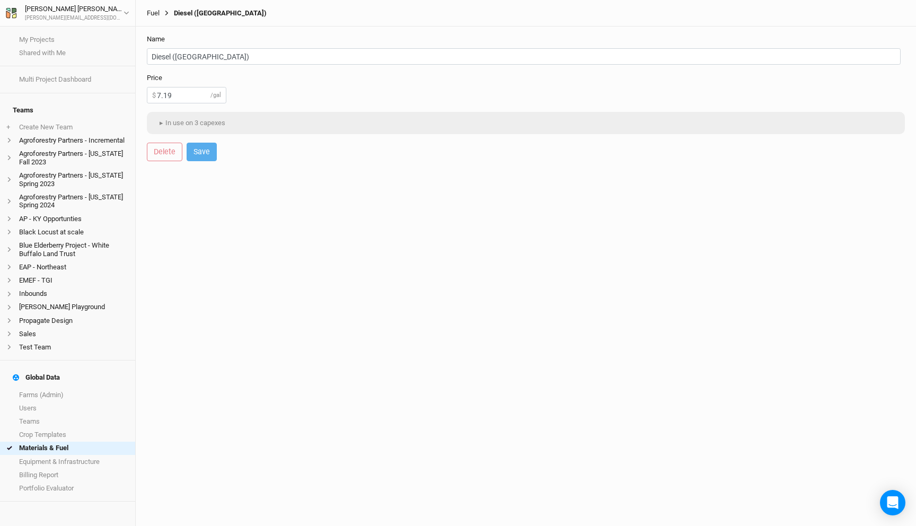
click at [154, 14] on link "Fuel" at bounding box center [153, 13] width 13 height 8
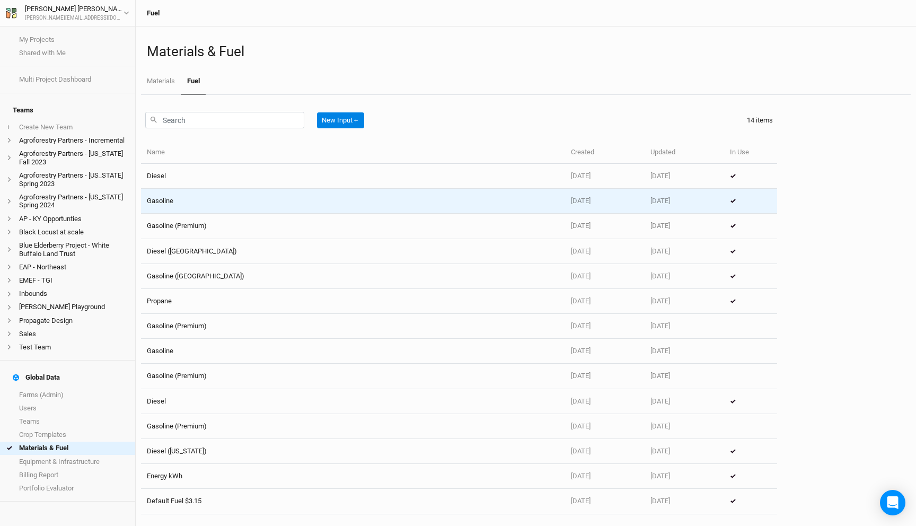
click at [209, 201] on td "Gasoline" at bounding box center [353, 201] width 424 height 25
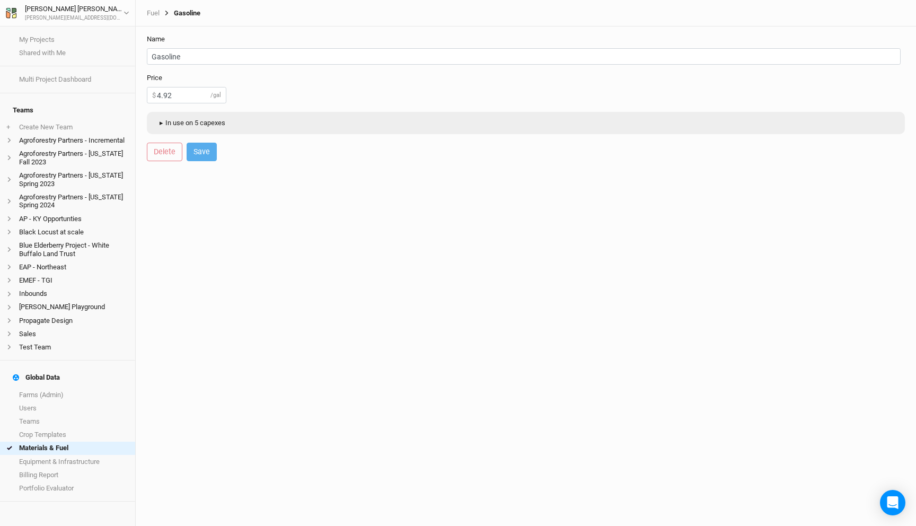
click at [181, 121] on button "▸ In use on 5 capexes" at bounding box center [191, 123] width 78 height 16
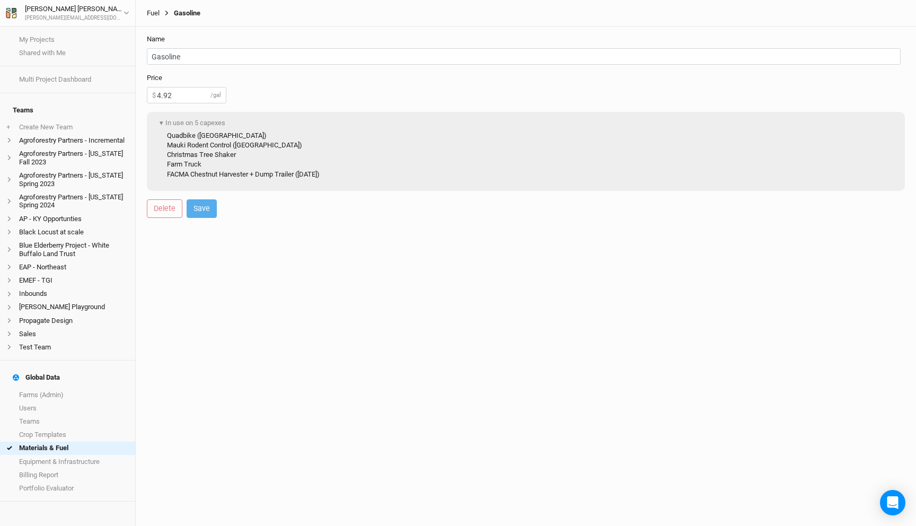
click at [156, 12] on link "Fuel" at bounding box center [153, 13] width 13 height 8
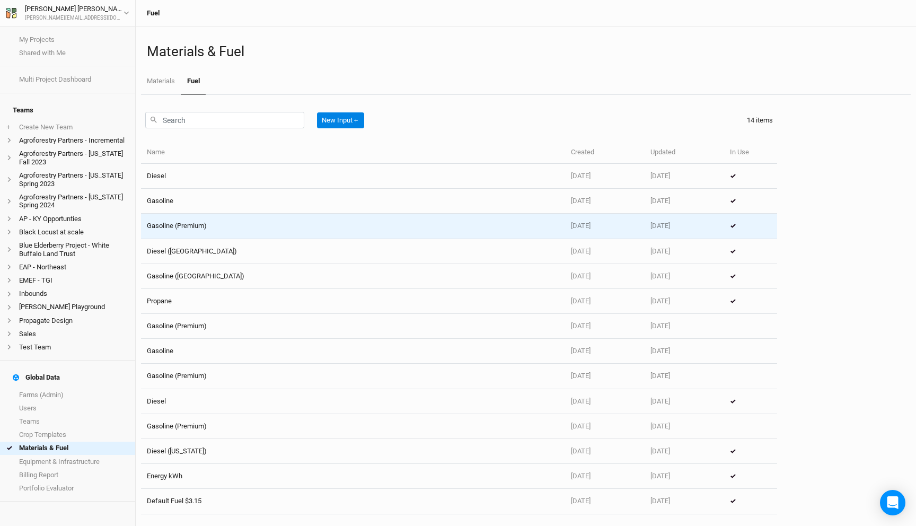
click at [232, 224] on td "Gasoline (Premium)" at bounding box center [353, 226] width 424 height 25
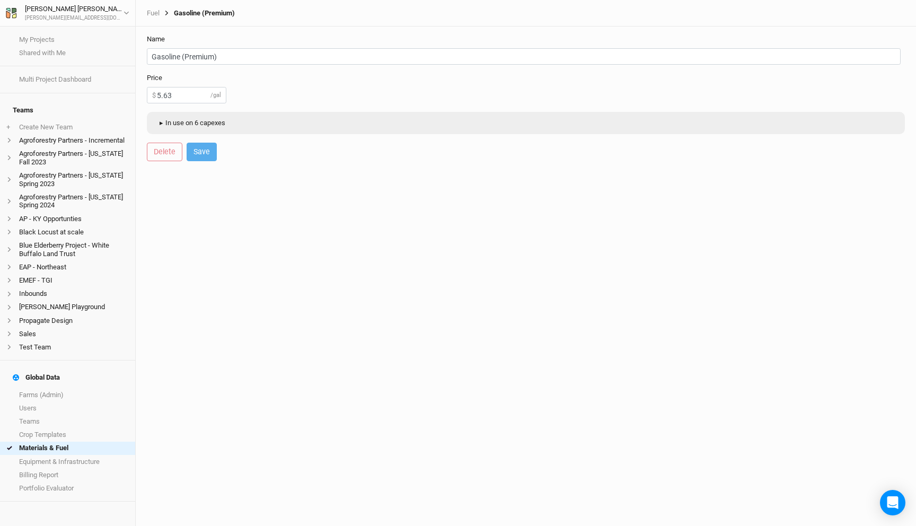
click at [210, 121] on button "▸ In use on 6 capexes" at bounding box center [191, 123] width 78 height 16
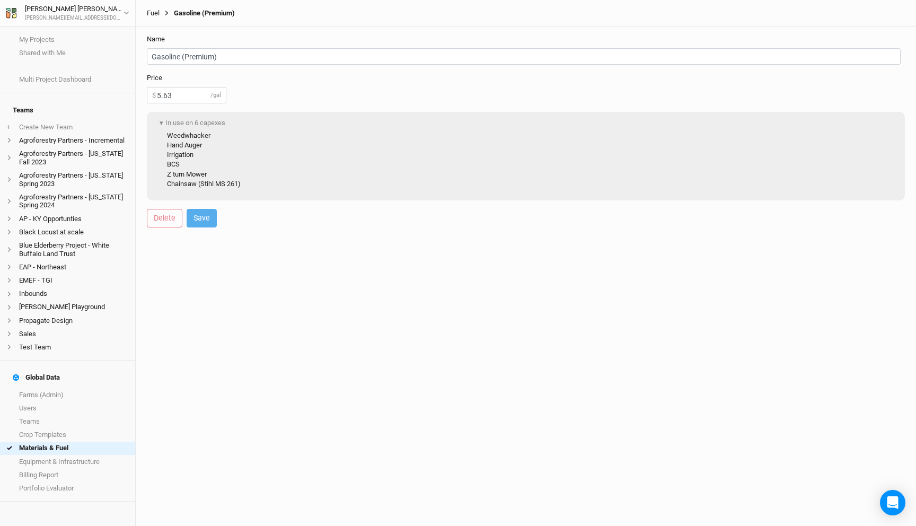
click at [153, 9] on link "Fuel" at bounding box center [153, 13] width 13 height 8
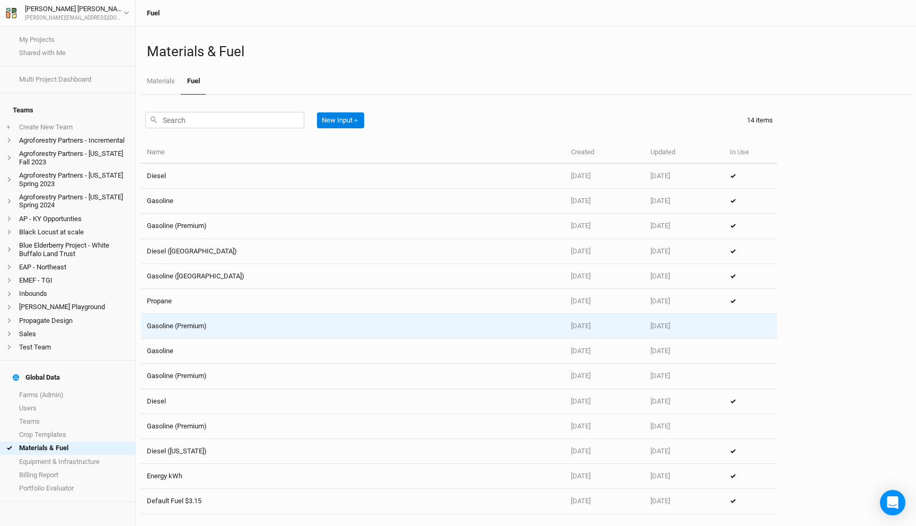
click at [271, 331] on td "Gasoline (Premium)" at bounding box center [353, 326] width 424 height 25
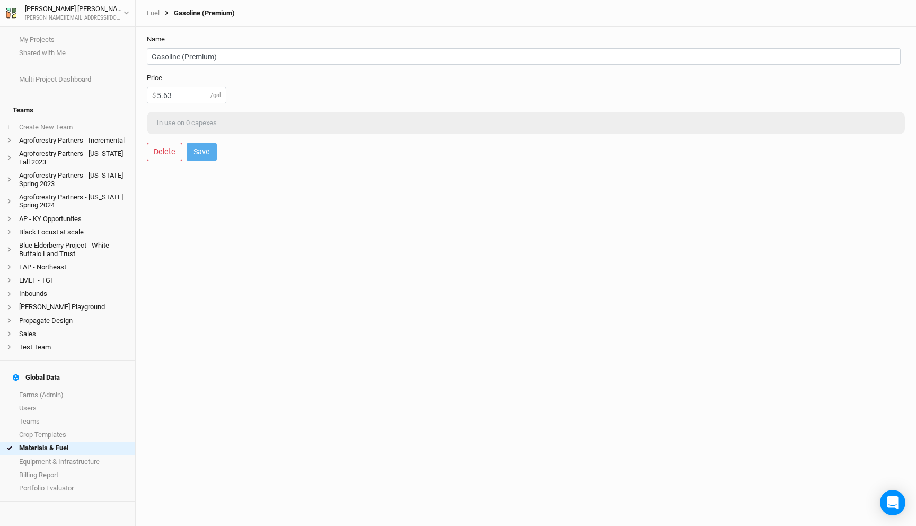
click at [178, 121] on div "In use on 0 capexes" at bounding box center [186, 123] width 69 height 16
click at [151, 15] on link "Fuel" at bounding box center [153, 13] width 13 height 8
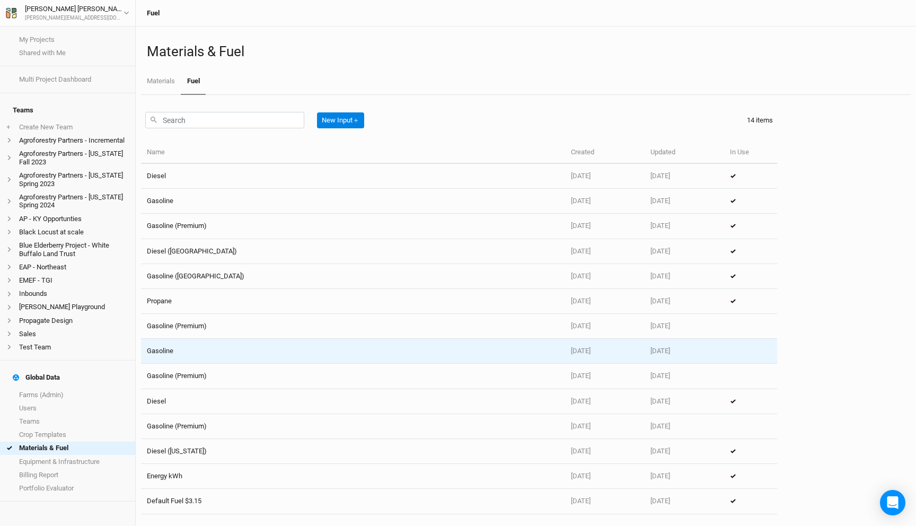
click at [209, 347] on td "Gasoline" at bounding box center [353, 351] width 424 height 25
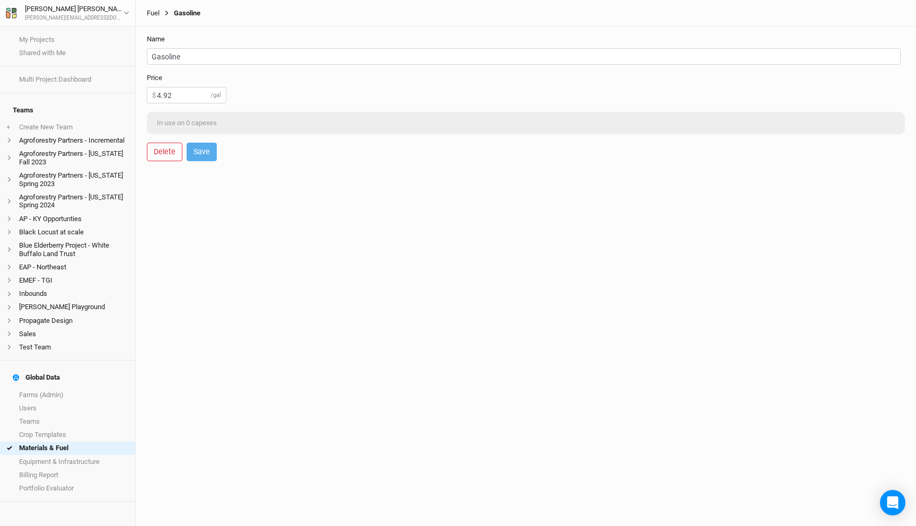
click at [153, 14] on link "Fuel" at bounding box center [153, 13] width 13 height 8
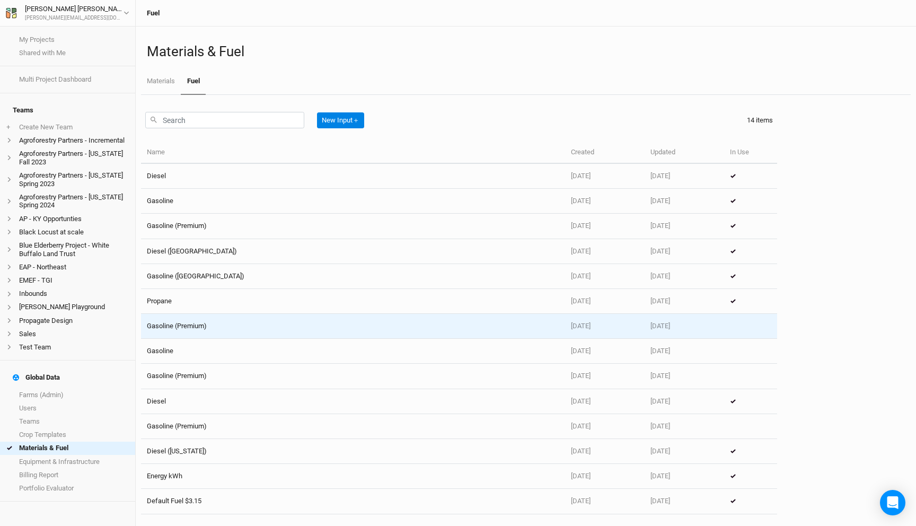
click at [191, 329] on td "Gasoline (Premium)" at bounding box center [353, 326] width 424 height 25
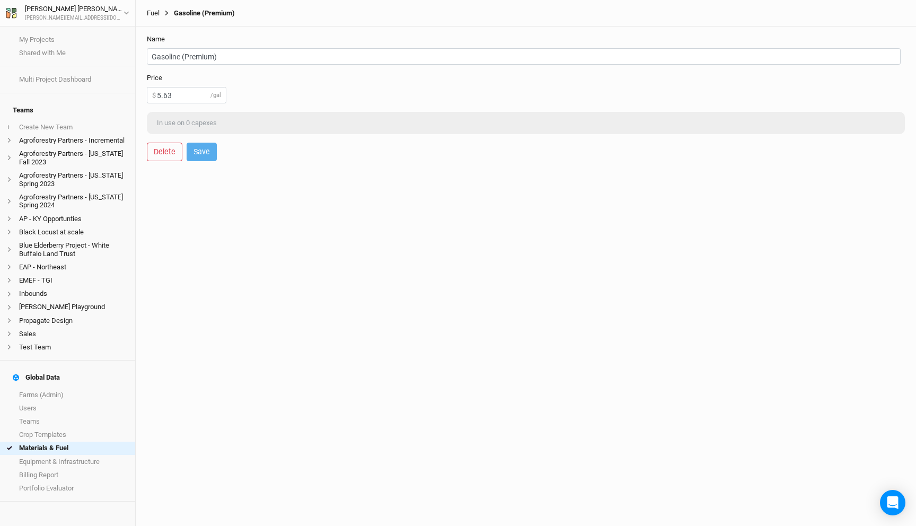
click at [152, 12] on link "Fuel" at bounding box center [153, 13] width 13 height 8
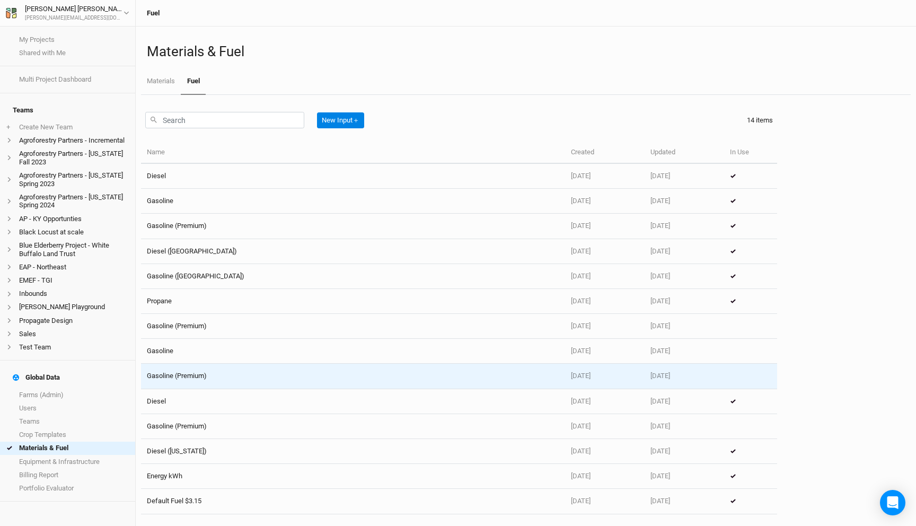
click at [197, 374] on td "Gasoline (Premium)" at bounding box center [353, 376] width 424 height 25
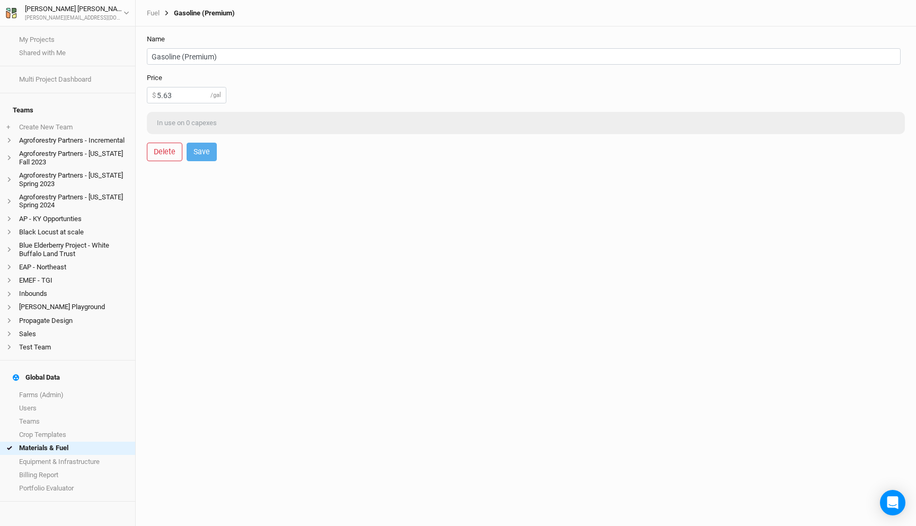
click at [152, 18] on div "Fuel Gasoline (Premium)" at bounding box center [526, 13] width 780 height 27
click at [152, 12] on link "Fuel" at bounding box center [153, 13] width 13 height 8
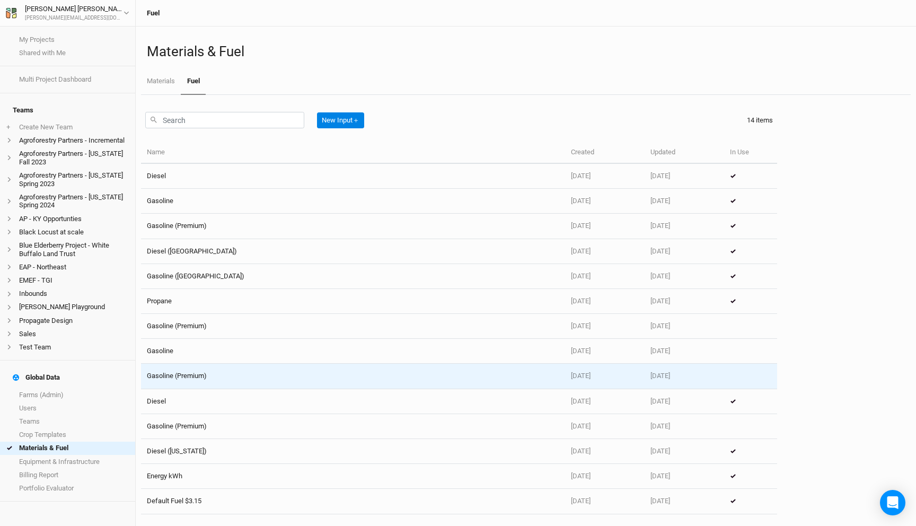
click at [171, 376] on td "Gasoline (Premium)" at bounding box center [353, 376] width 424 height 25
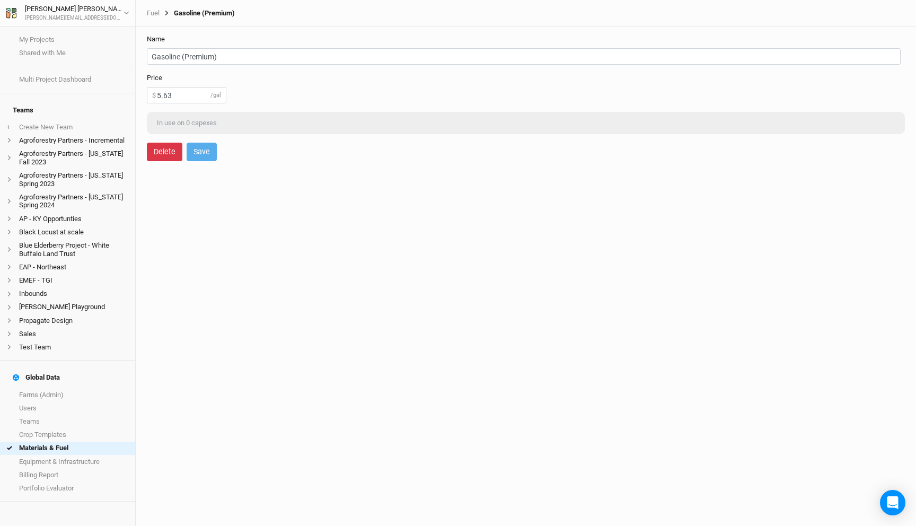
click at [169, 148] on button "Delete" at bounding box center [165, 152] width 36 height 19
click at [258, 154] on button "Delete" at bounding box center [252, 152] width 36 height 19
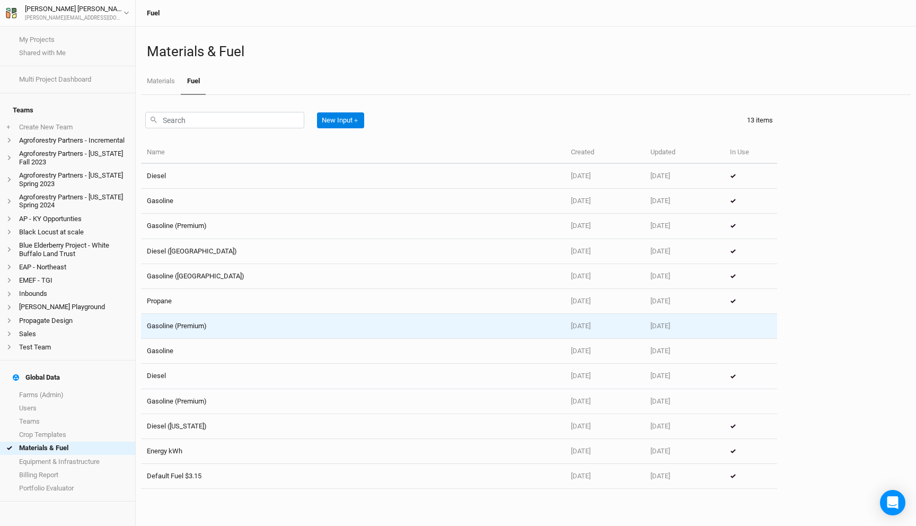
click at [226, 324] on td "Gasoline (Premium)" at bounding box center [353, 326] width 424 height 25
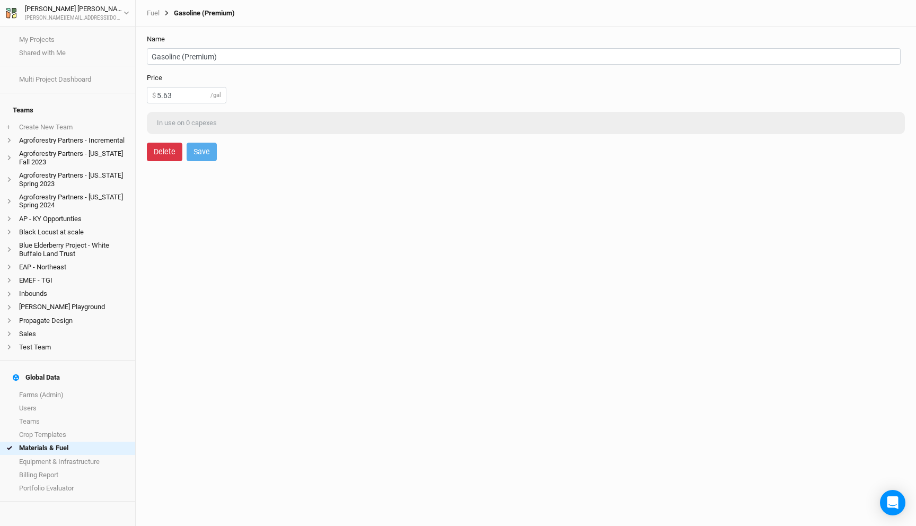
click at [167, 146] on button "Delete" at bounding box center [165, 152] width 36 height 19
click at [257, 152] on button "Delete" at bounding box center [252, 152] width 36 height 19
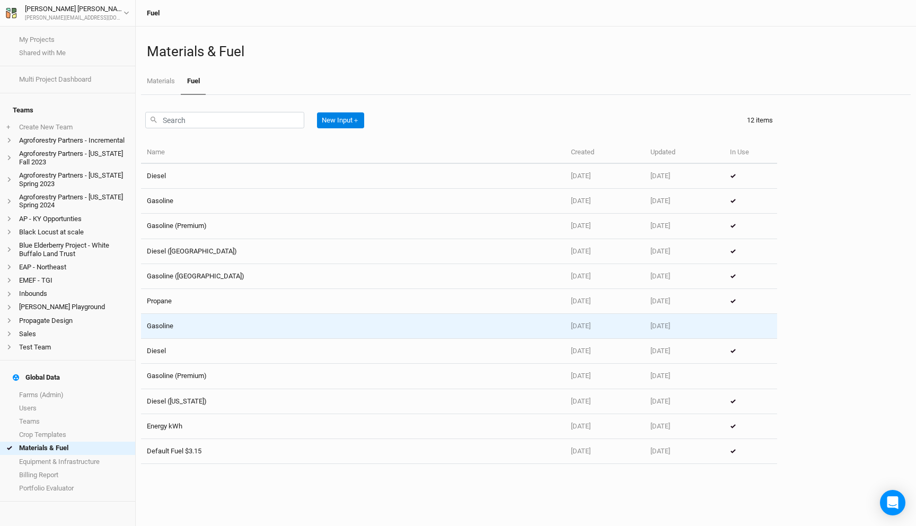
click at [246, 322] on td "Gasoline" at bounding box center [353, 326] width 424 height 25
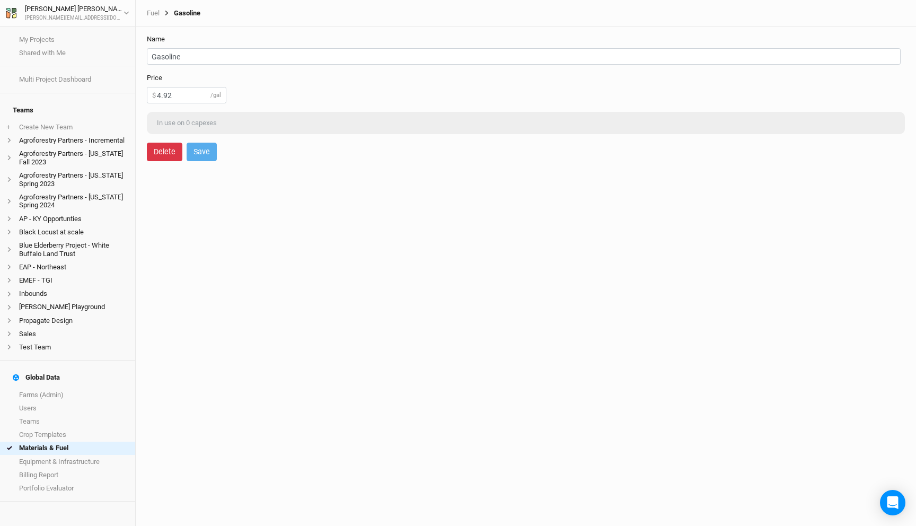
click at [161, 153] on button "Delete" at bounding box center [165, 152] width 36 height 19
click at [251, 156] on button "Delete" at bounding box center [252, 152] width 36 height 19
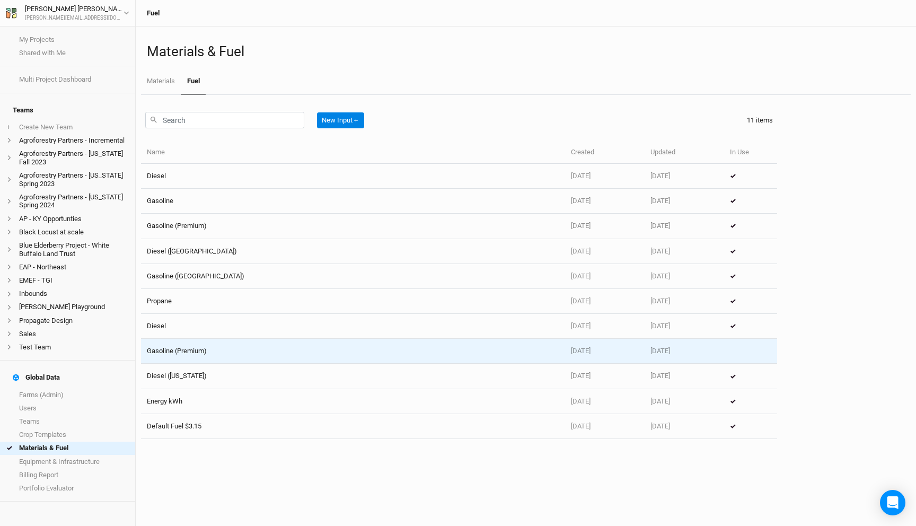
click at [290, 351] on td "Gasoline (Premium)" at bounding box center [353, 351] width 424 height 25
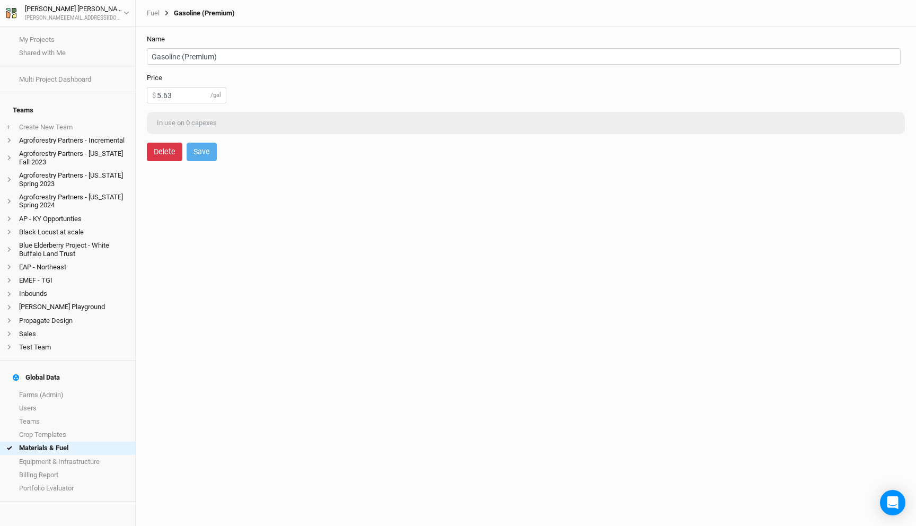
click at [161, 143] on button "Delete" at bounding box center [165, 152] width 36 height 19
click at [251, 158] on button "Delete" at bounding box center [252, 152] width 36 height 19
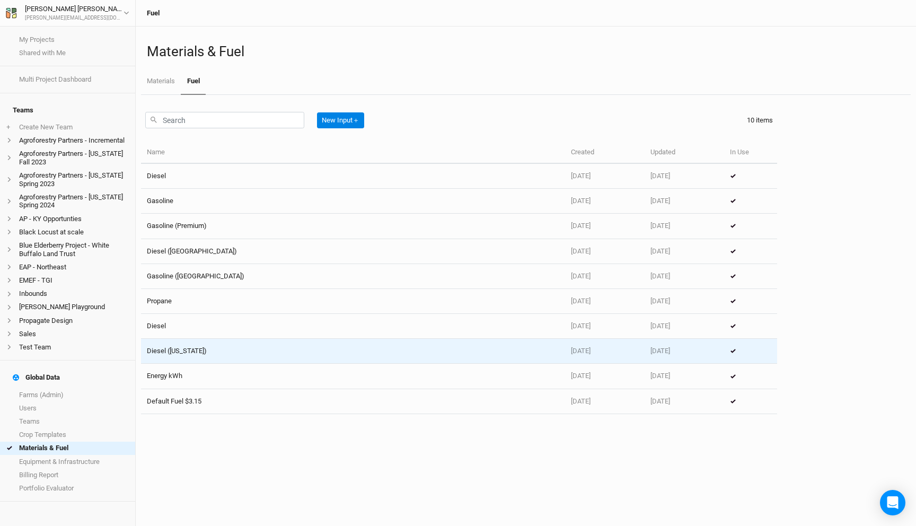
click at [285, 345] on td "Diesel ([US_STATE])" at bounding box center [353, 351] width 424 height 25
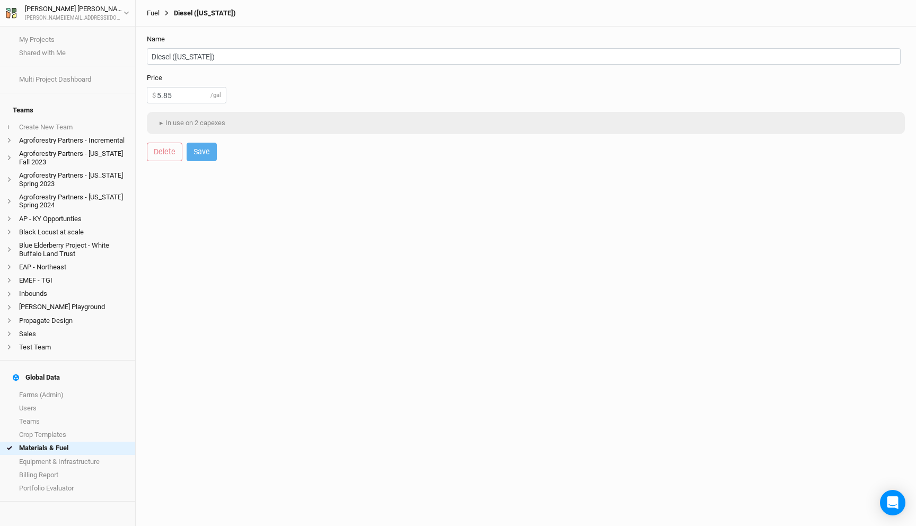
click at [152, 11] on link "Fuel" at bounding box center [153, 13] width 13 height 8
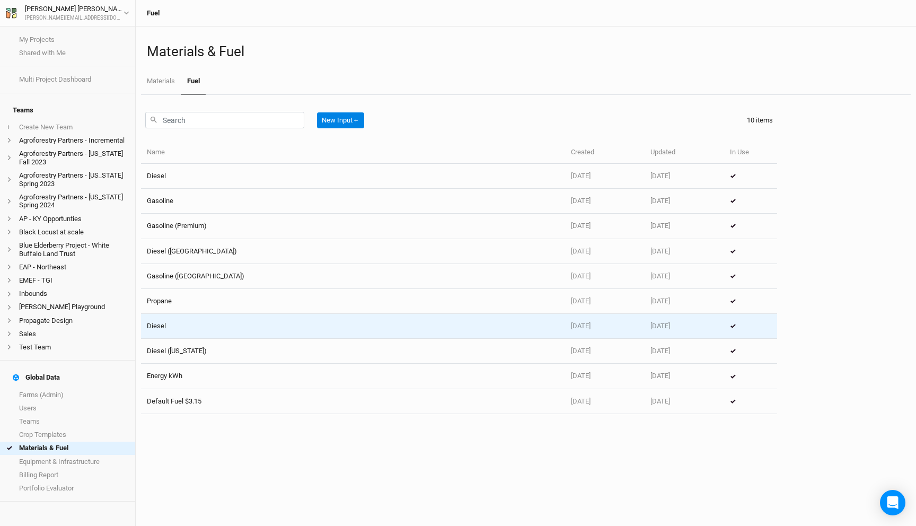
click at [232, 326] on td "Diesel" at bounding box center [353, 326] width 424 height 25
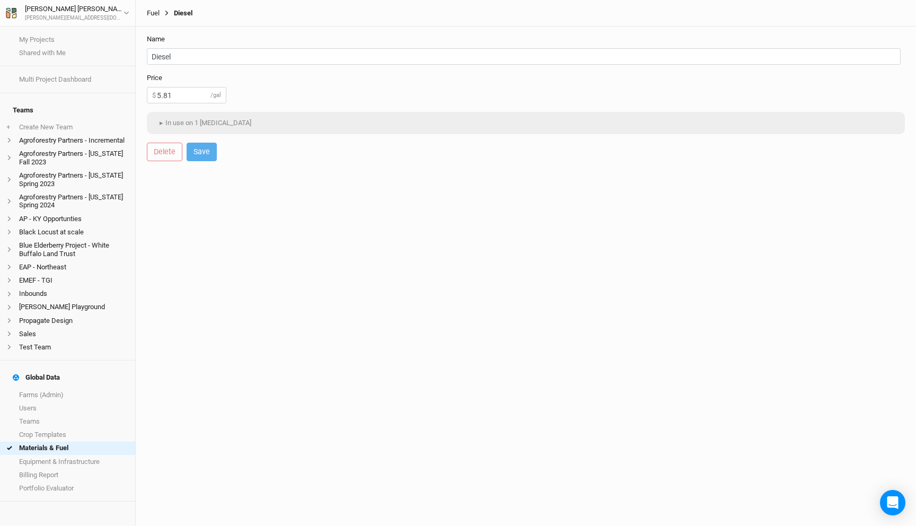
click at [156, 13] on link "Fuel" at bounding box center [153, 13] width 13 height 8
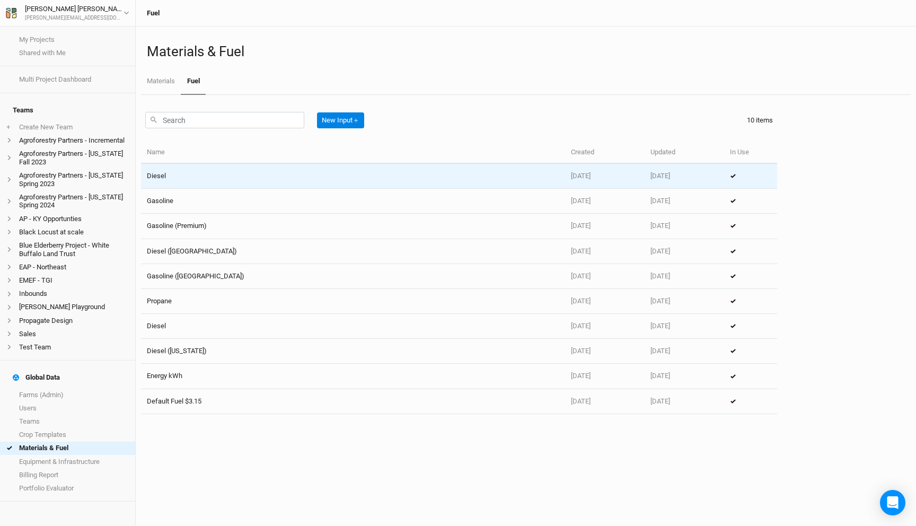
click at [174, 170] on td "Diesel" at bounding box center [353, 176] width 424 height 25
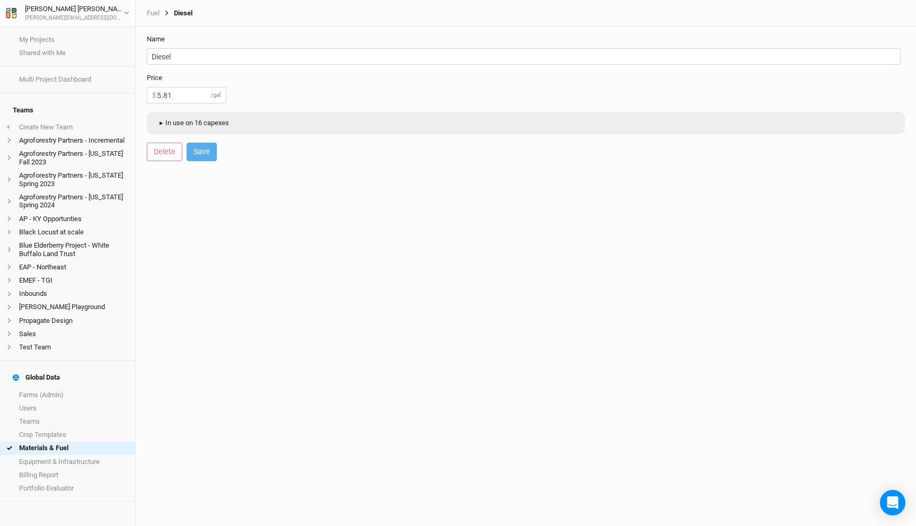
click at [209, 119] on button "▸ In use on 16 capexes" at bounding box center [193, 123] width 82 height 16
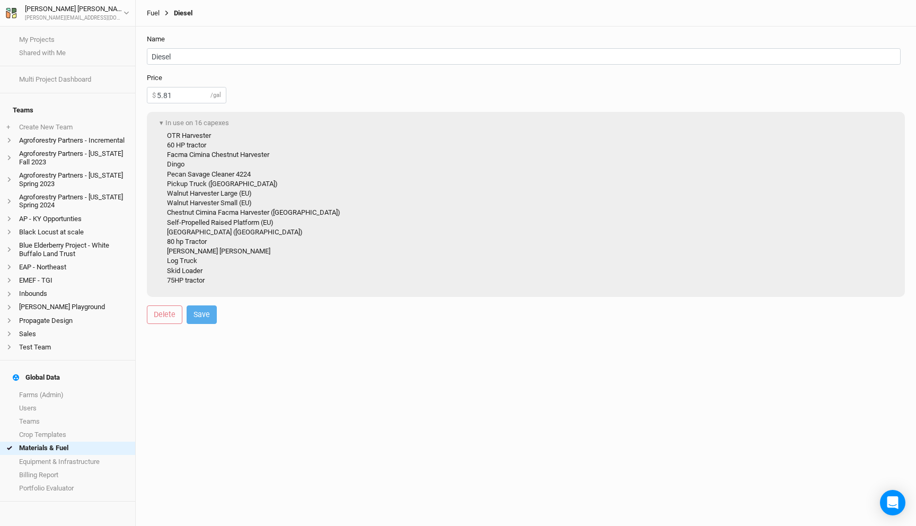
click at [153, 14] on link "Fuel" at bounding box center [153, 13] width 13 height 8
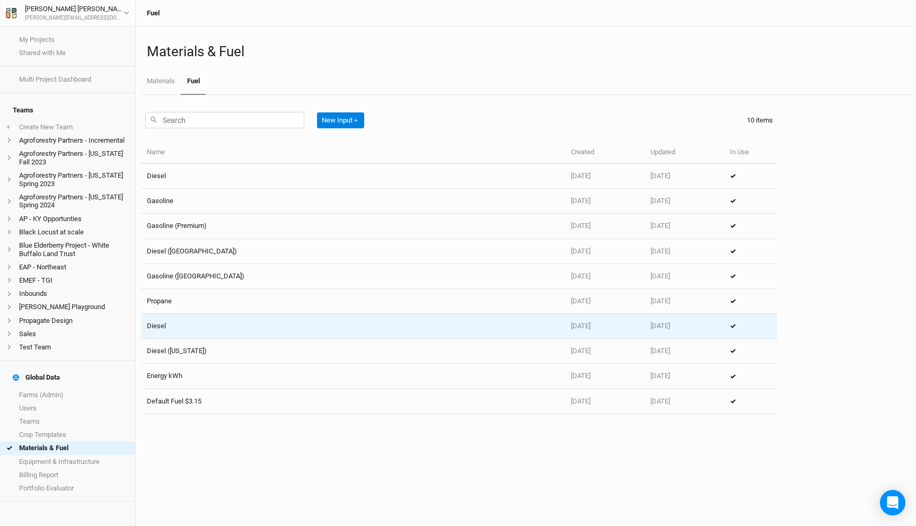
click at [195, 322] on td "Diesel" at bounding box center [353, 326] width 424 height 25
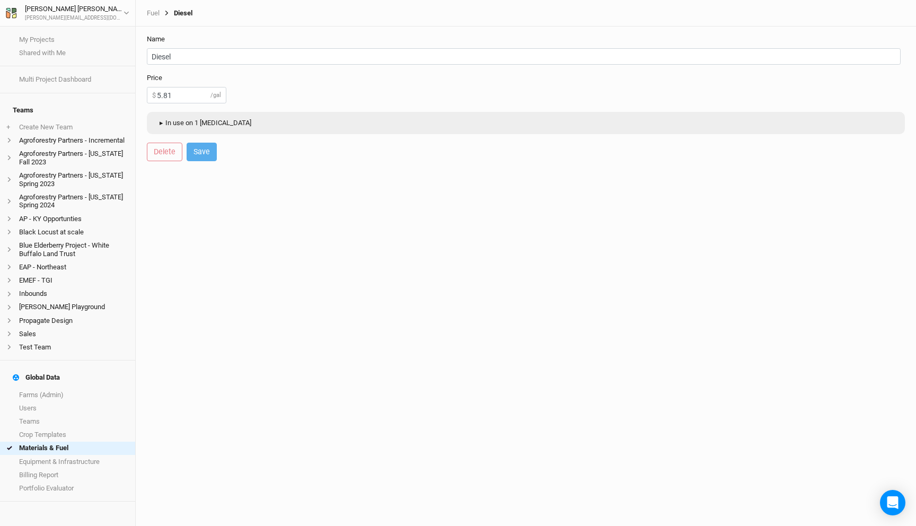
click at [200, 120] on button "▸ In use on 1 [MEDICAL_DATA]" at bounding box center [204, 123] width 104 height 16
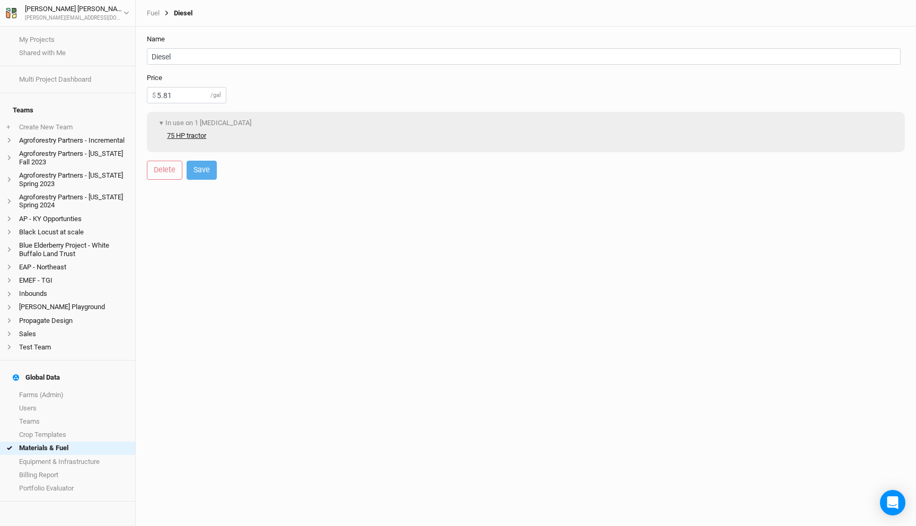
click at [190, 138] on link "75 HP tractor" at bounding box center [186, 136] width 39 height 10
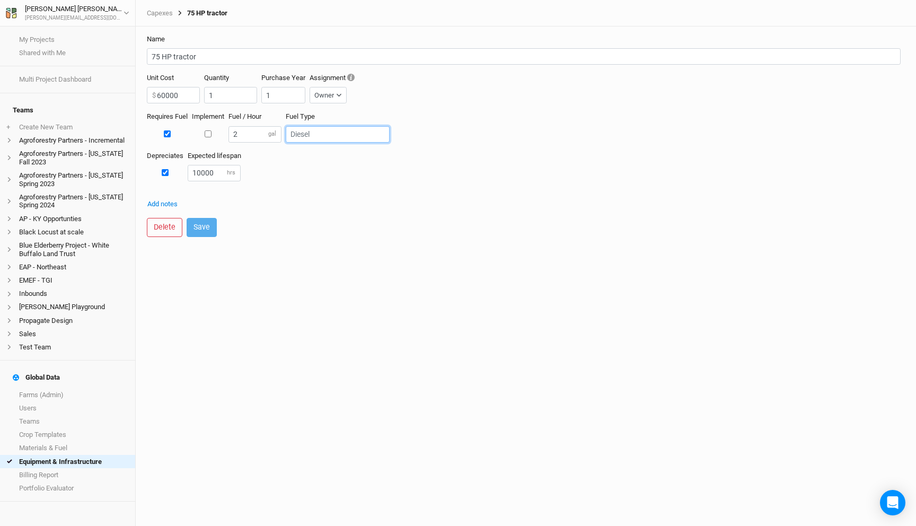
click at [306, 133] on input "text" at bounding box center [338, 134] width 104 height 16
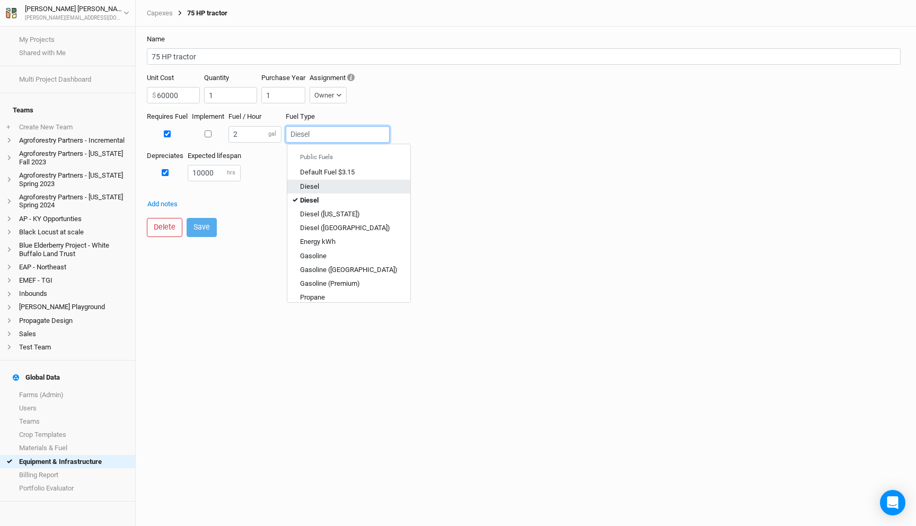
click at [324, 186] on div "Diesel" at bounding box center [349, 187] width 98 height 10
type input "Diesel"
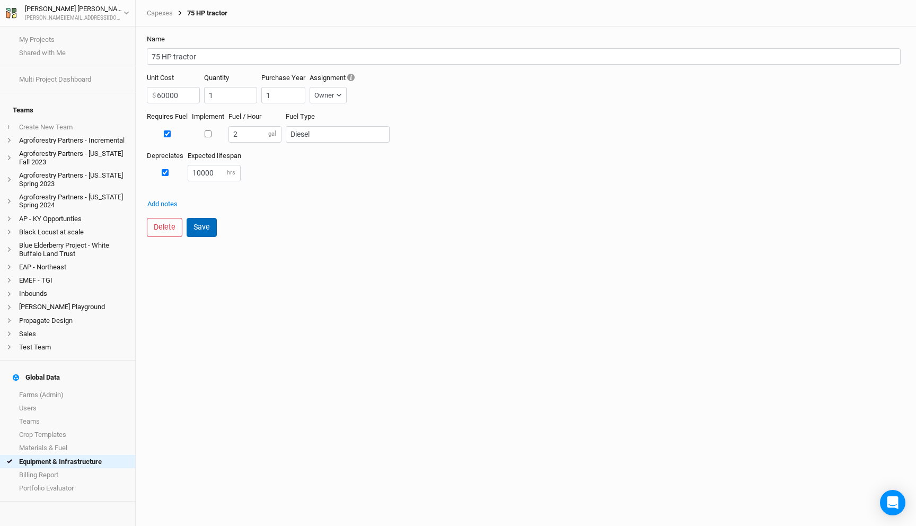
click at [207, 221] on button "Save" at bounding box center [202, 227] width 30 height 19
click at [158, 15] on link "Capexes" at bounding box center [160, 13] width 26 height 8
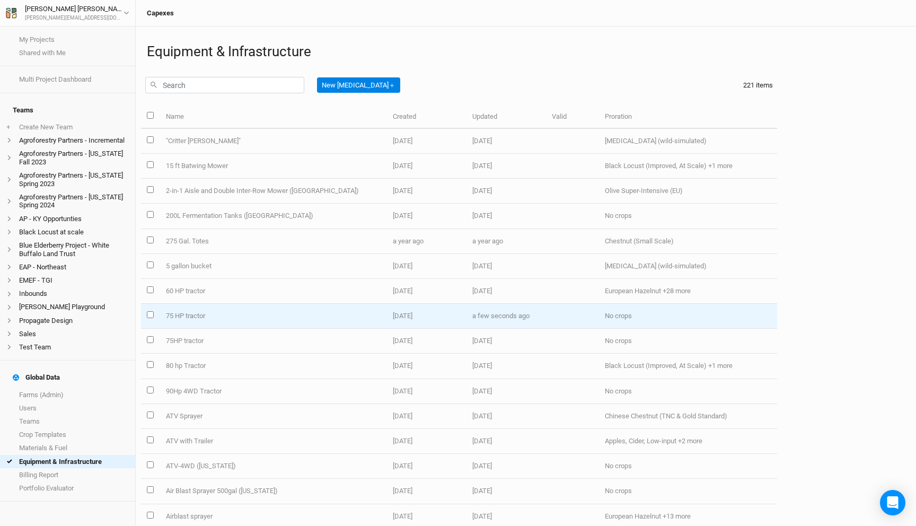
click at [216, 315] on td "75 HP tractor" at bounding box center [273, 316] width 227 height 25
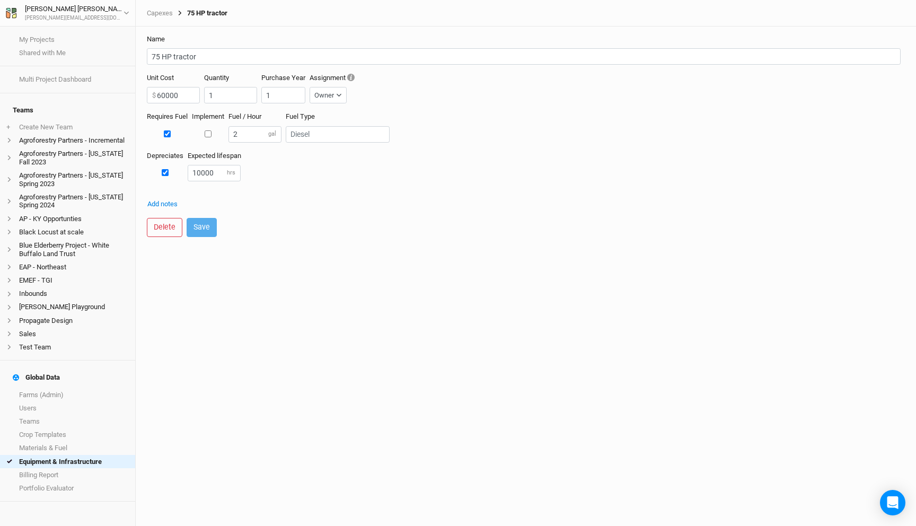
click at [160, 17] on div "Capexes 75 HP tractor" at bounding box center [526, 13] width 780 height 27
click at [158, 7] on div "Capexes 75 HP tractor" at bounding box center [526, 13] width 780 height 27
click at [157, 17] on link "Capexes" at bounding box center [160, 13] width 26 height 8
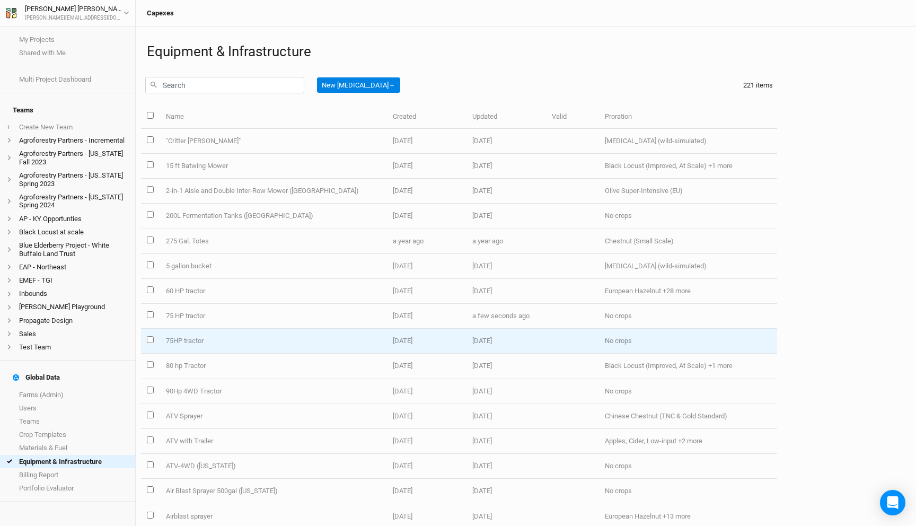
click at [368, 347] on td "75HP tractor" at bounding box center [273, 341] width 227 height 25
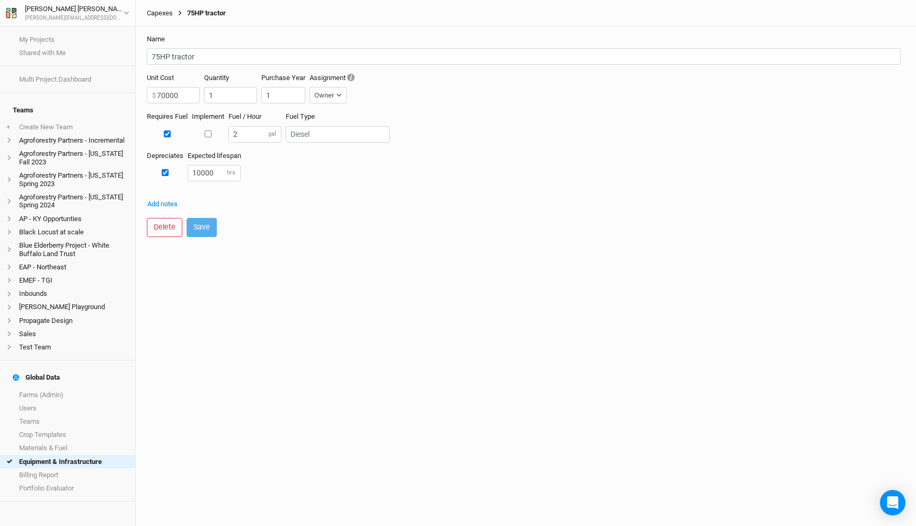
click at [157, 12] on link "Capexes" at bounding box center [160, 13] width 26 height 8
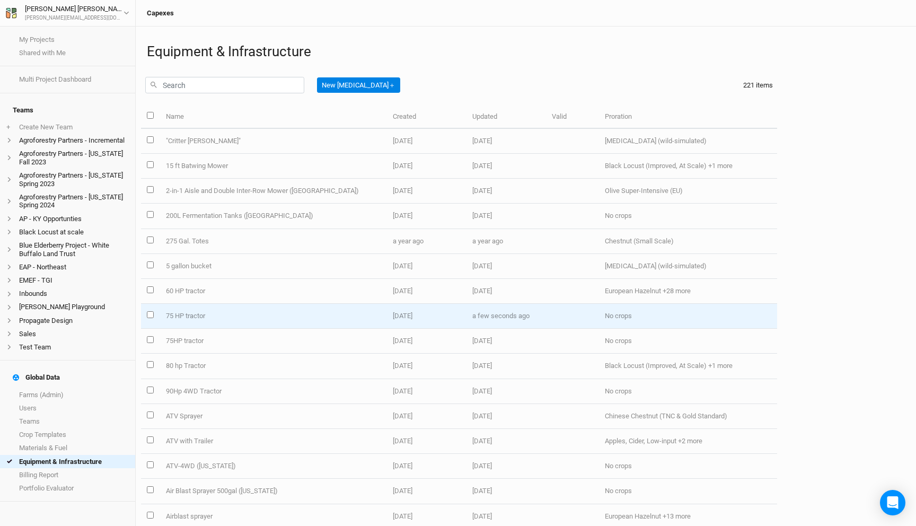
click at [240, 318] on td "75 HP tractor" at bounding box center [273, 316] width 227 height 25
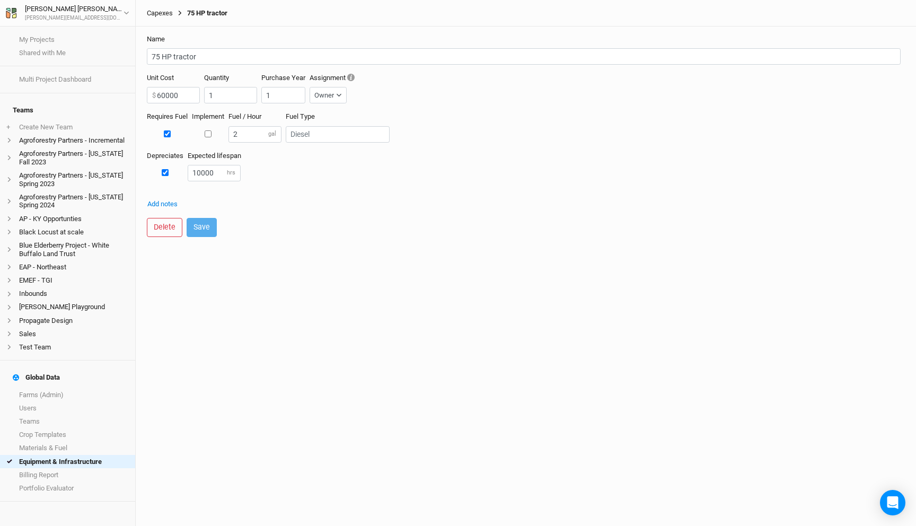
click at [162, 11] on link "Capexes" at bounding box center [160, 13] width 26 height 8
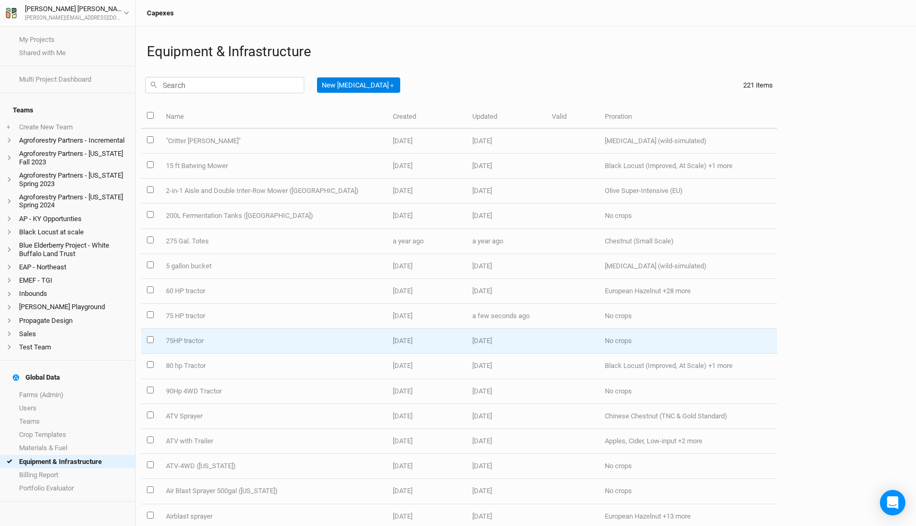
click at [210, 345] on td "75HP tractor" at bounding box center [273, 341] width 227 height 25
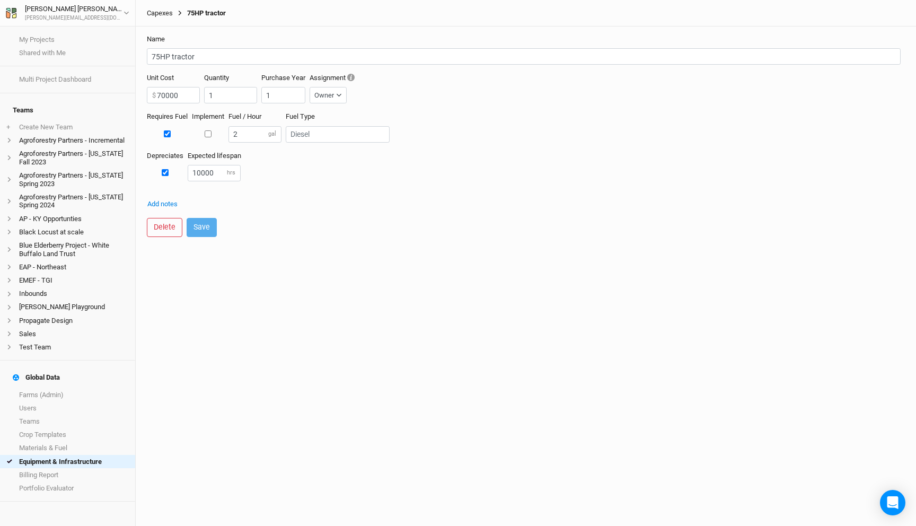
click at [164, 13] on link "Capexes" at bounding box center [160, 13] width 26 height 8
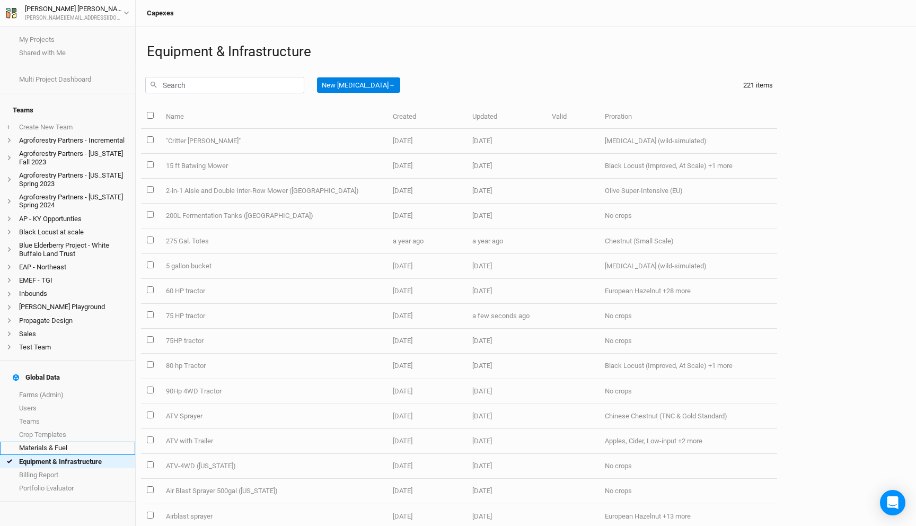
click at [69, 441] on link "Materials & Fuel" at bounding box center [67, 447] width 135 height 13
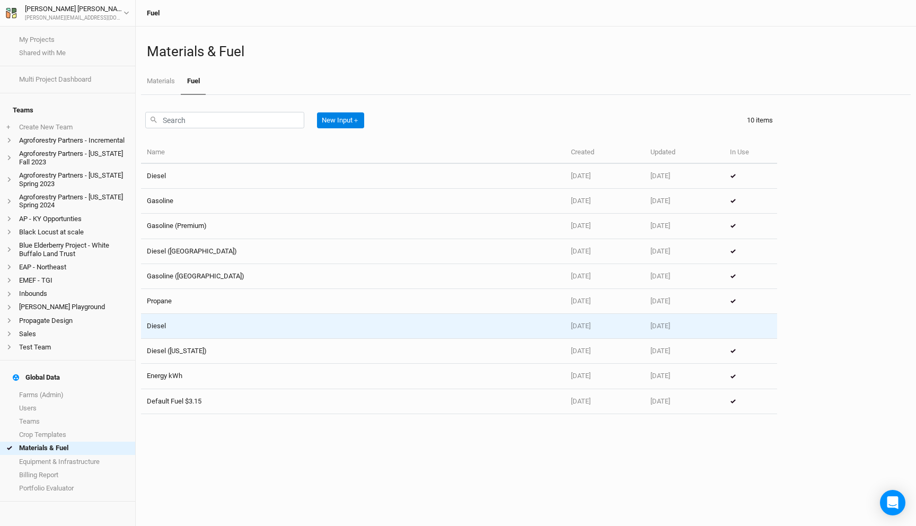
click at [208, 325] on td "Diesel" at bounding box center [353, 326] width 424 height 25
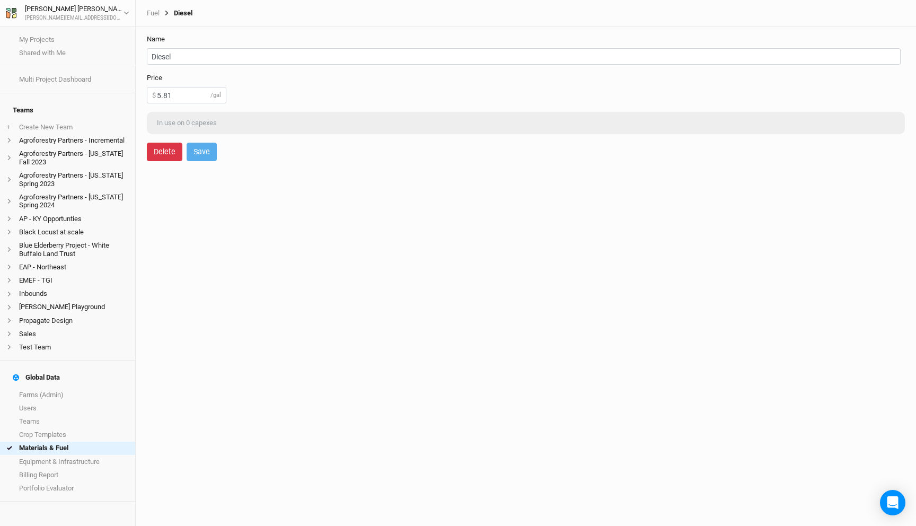
click at [152, 147] on button "Delete" at bounding box center [165, 152] width 36 height 19
click at [258, 152] on button "Delete" at bounding box center [252, 152] width 36 height 19
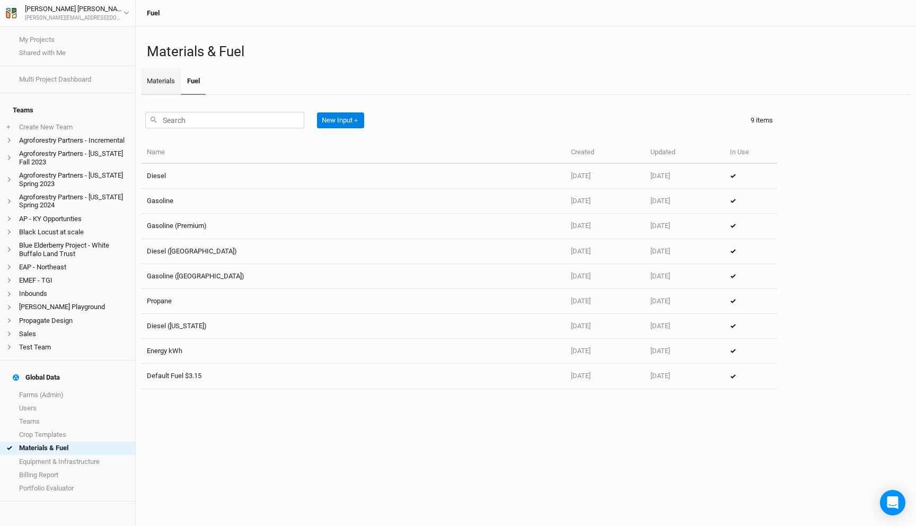
click at [162, 74] on link "Materials" at bounding box center [161, 81] width 40 height 27
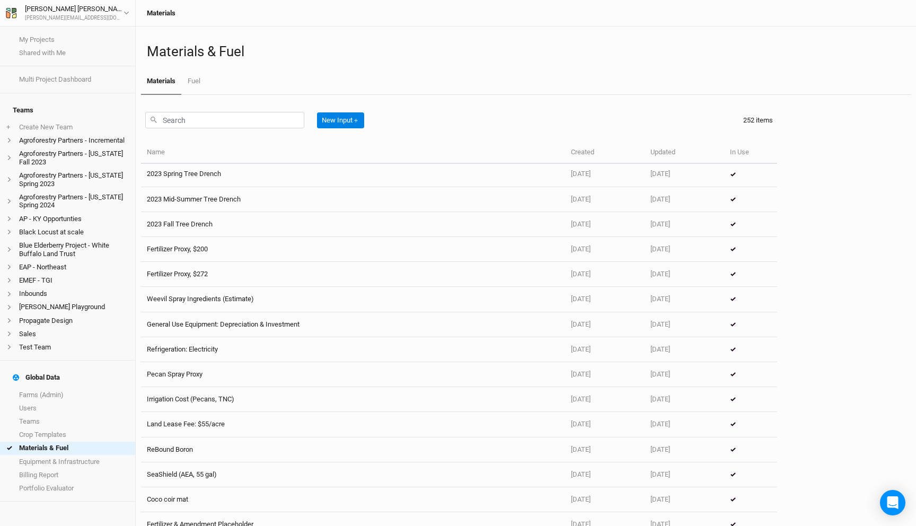
scroll to position [5950, 0]
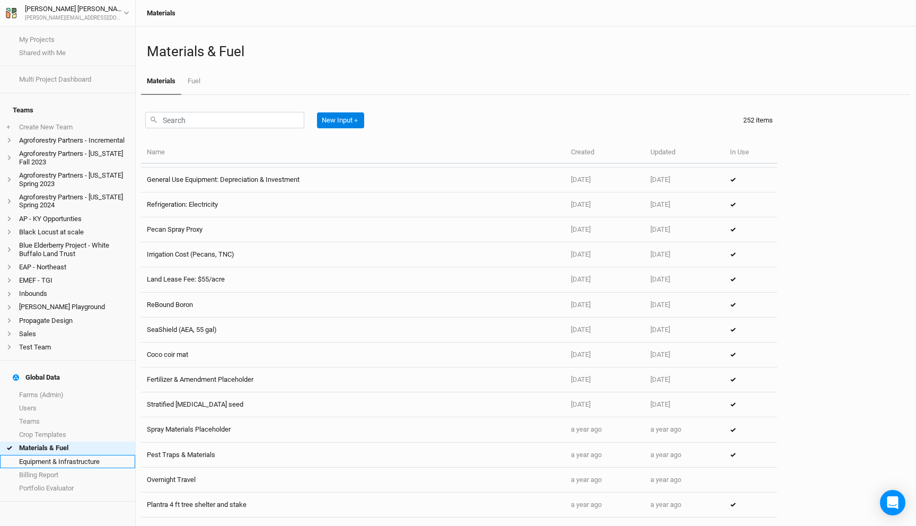
click at [69, 455] on link "Equipment & Infrastructure" at bounding box center [67, 461] width 135 height 13
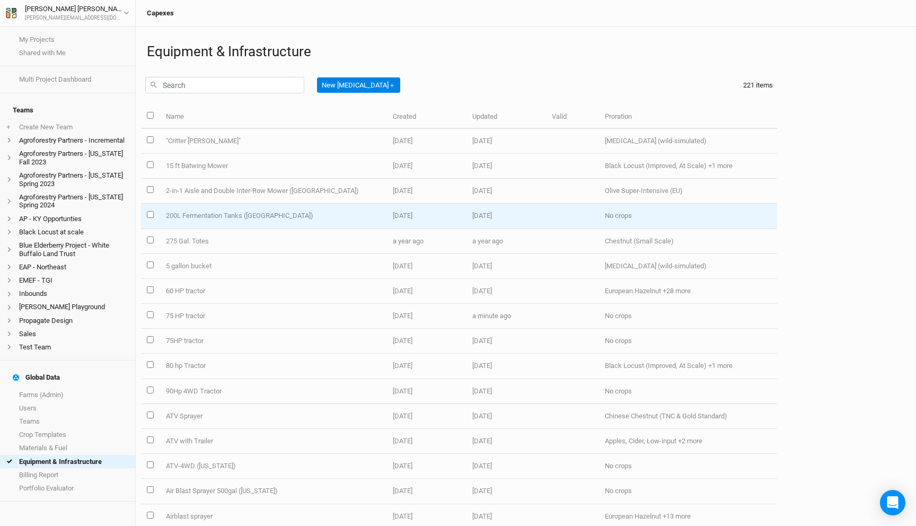
click at [239, 217] on td "200L Fermentation Tanks ([GEOGRAPHIC_DATA])" at bounding box center [273, 216] width 227 height 25
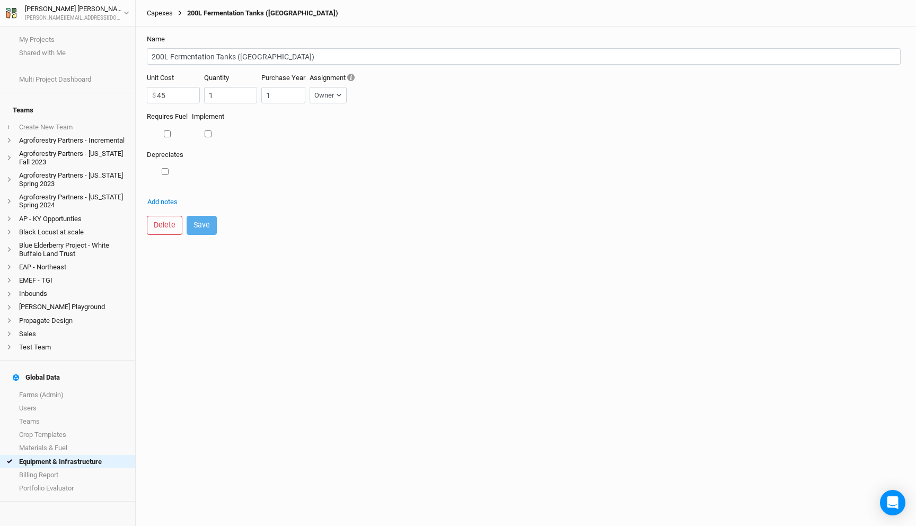
click at [171, 14] on link "Capexes" at bounding box center [160, 13] width 26 height 8
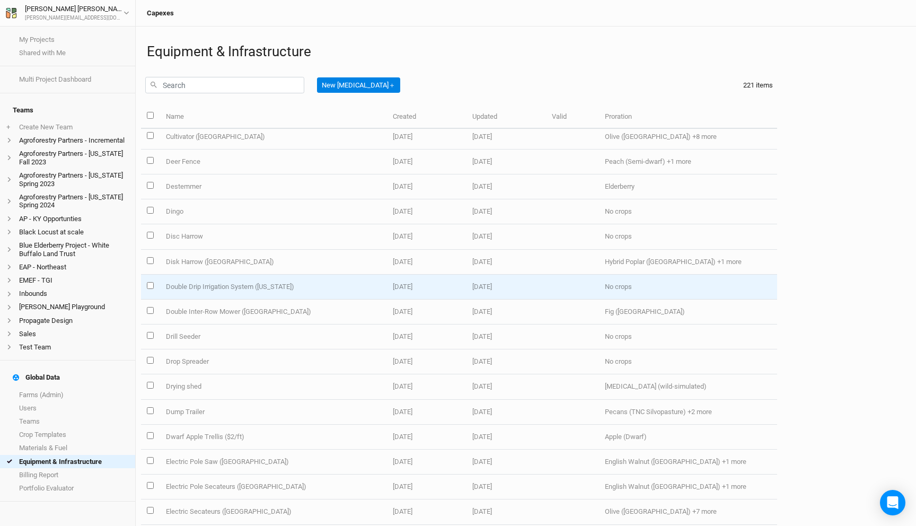
scroll to position [1211, 0]
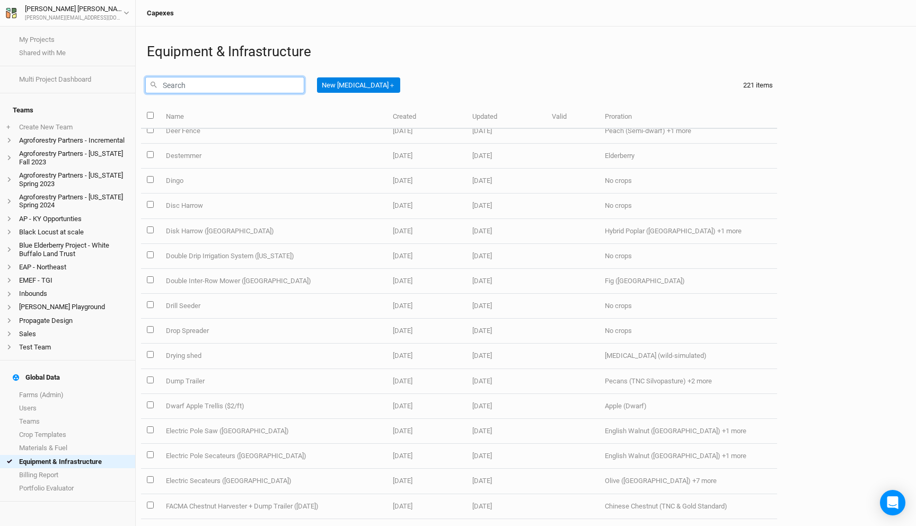
click at [218, 81] on input "text" at bounding box center [224, 85] width 159 height 16
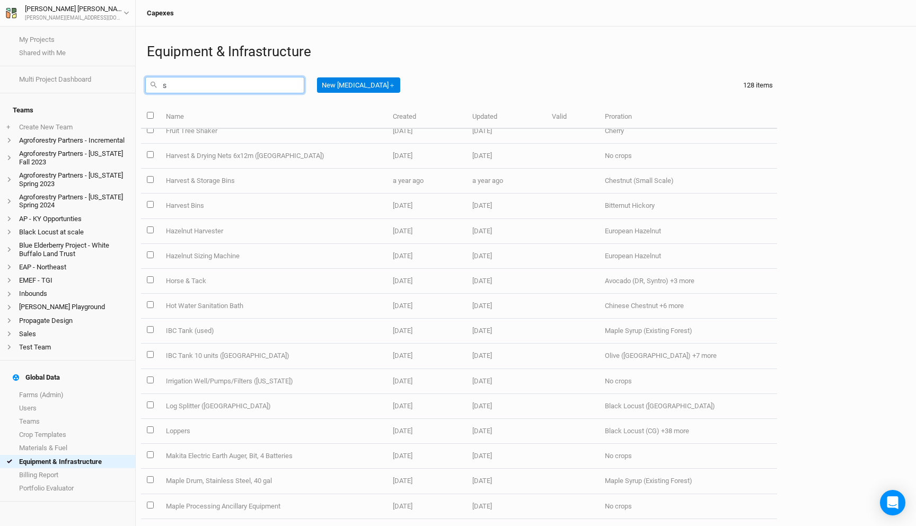
scroll to position [0, 0]
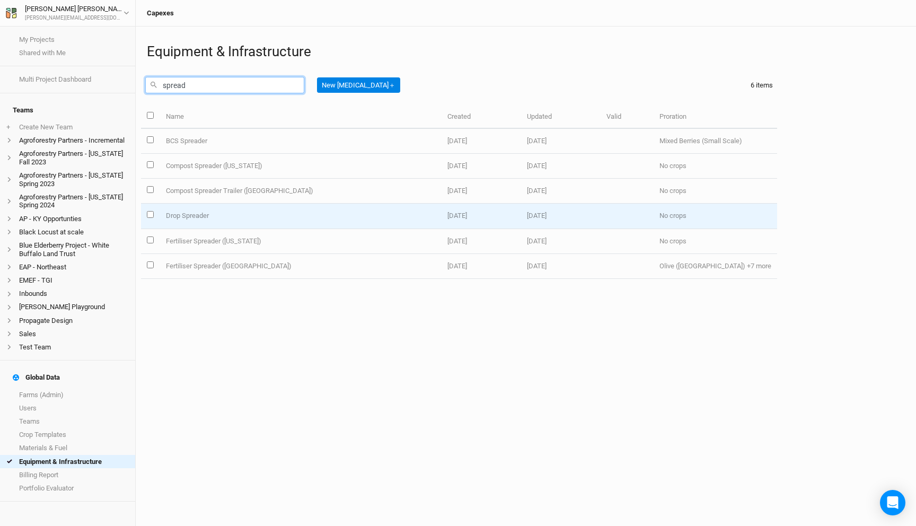
type input "spread"
click at [249, 218] on td "Drop Spreader" at bounding box center [300, 216] width 281 height 25
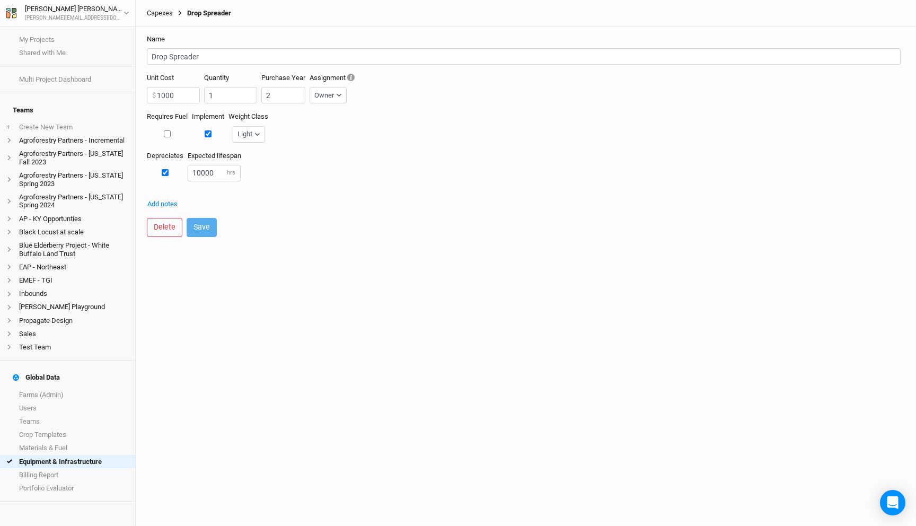
click at [165, 11] on link "Capexes" at bounding box center [160, 13] width 26 height 8
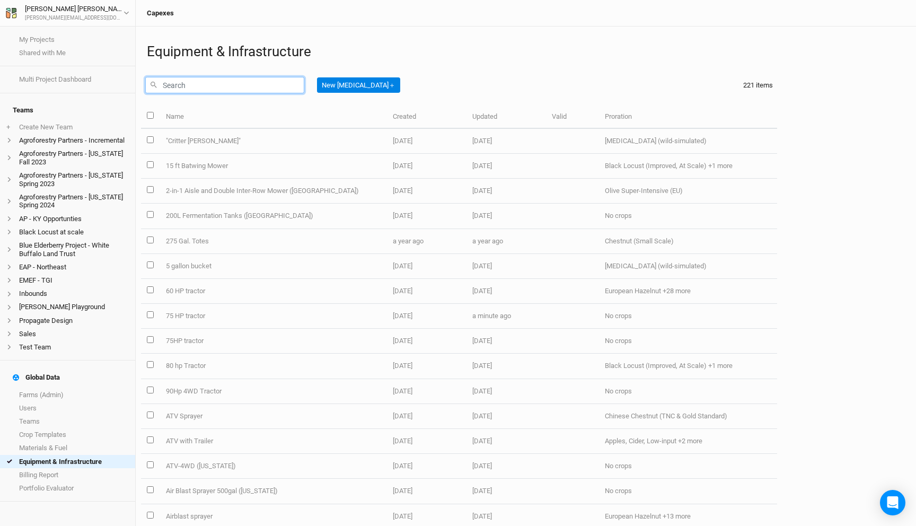
click at [253, 83] on input "text" at bounding box center [224, 85] width 159 height 16
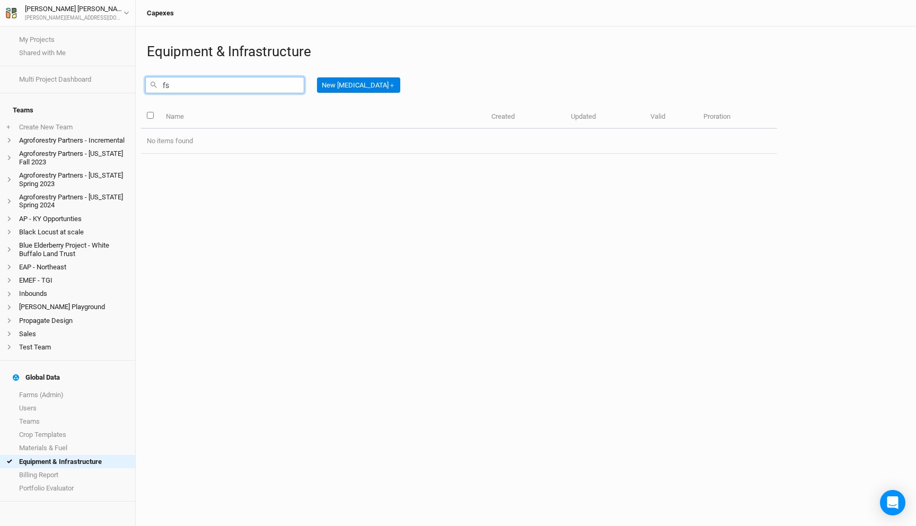
type input "f"
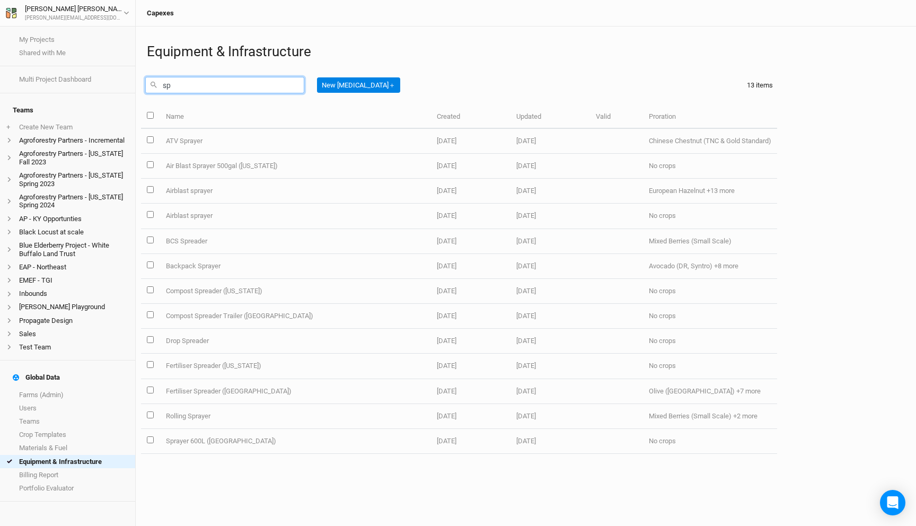
type input "s"
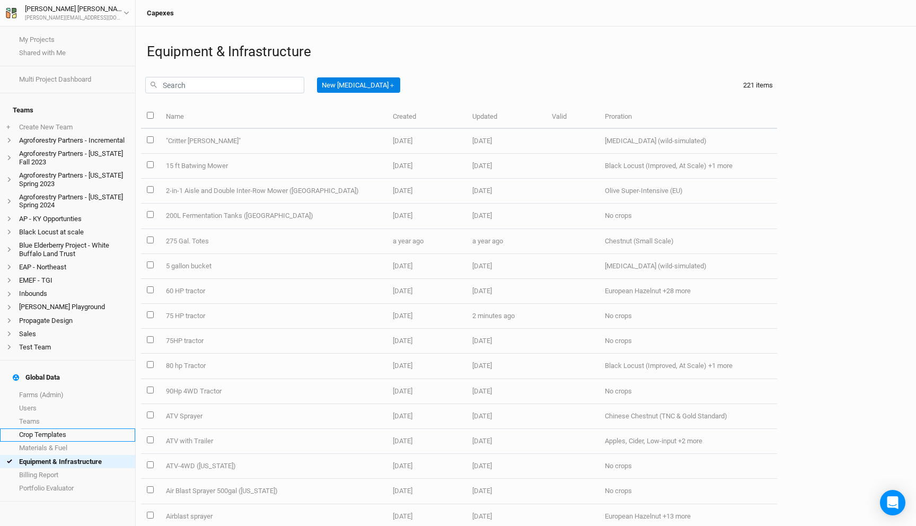
click at [39, 428] on link "Crop Templates" at bounding box center [67, 434] width 135 height 13
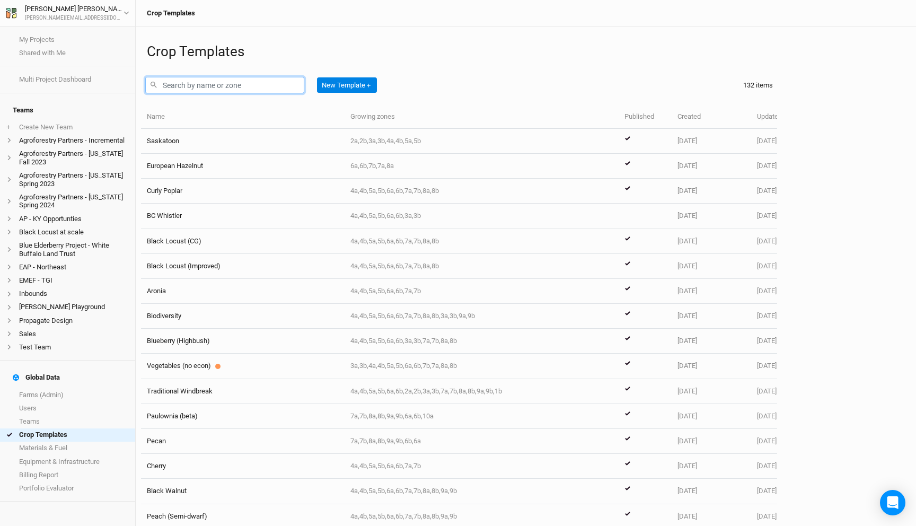
click at [174, 84] on input "text" at bounding box center [224, 85] width 159 height 16
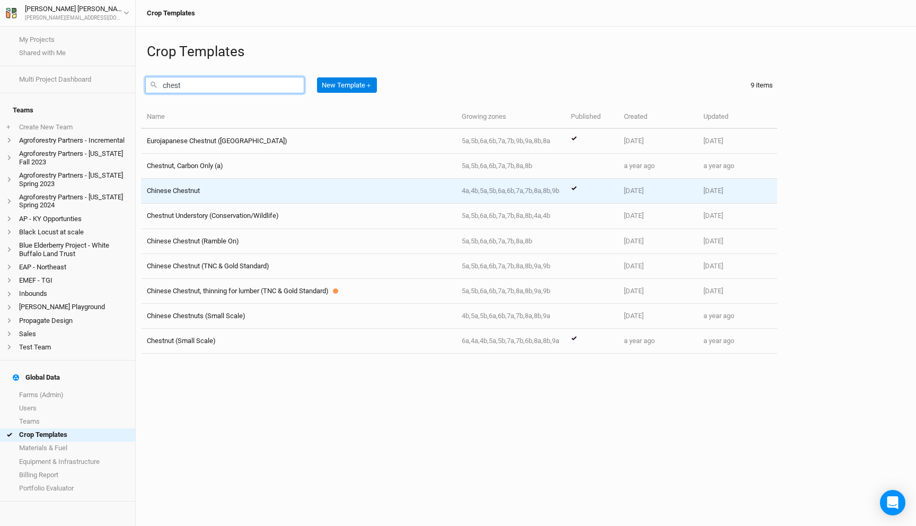
type input "chest"
click at [218, 192] on div "Chinese Chestnut" at bounding box center [298, 191] width 303 height 10
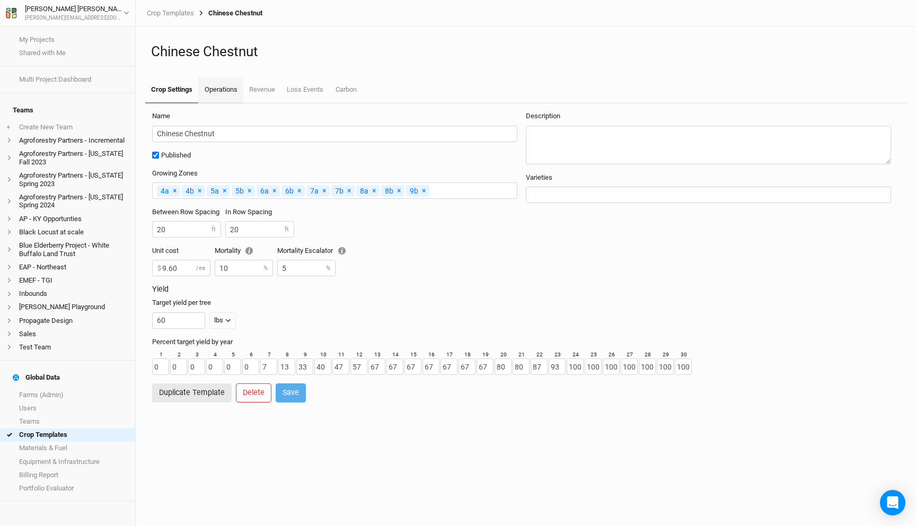
click at [213, 92] on link "Operations" at bounding box center [220, 90] width 45 height 27
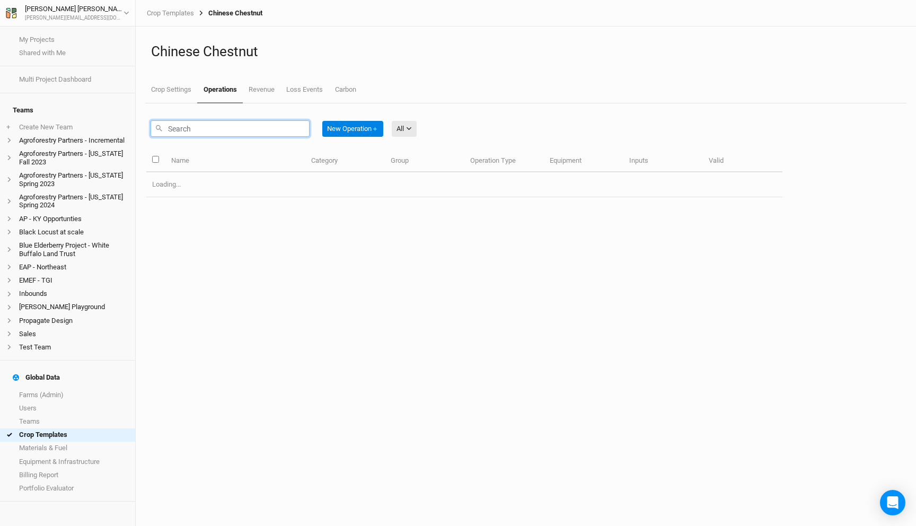
click at [206, 128] on input "text" at bounding box center [230, 128] width 159 height 16
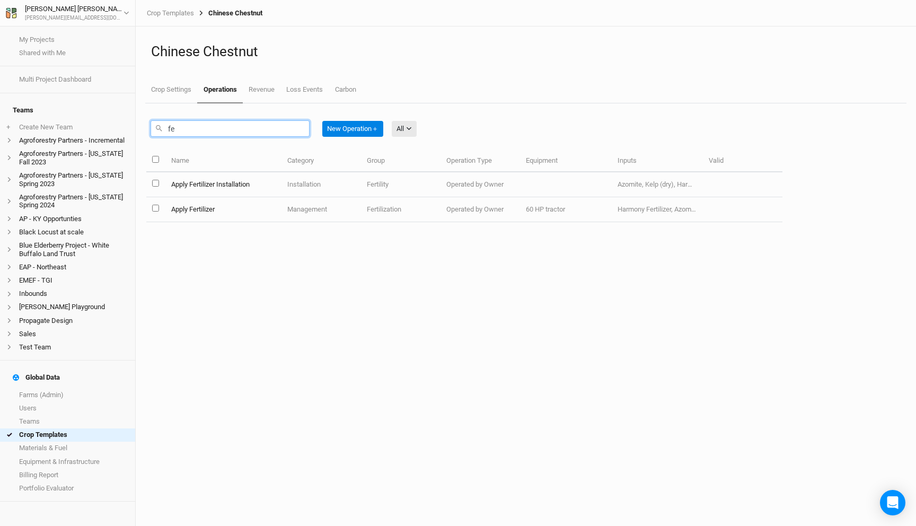
type input "f"
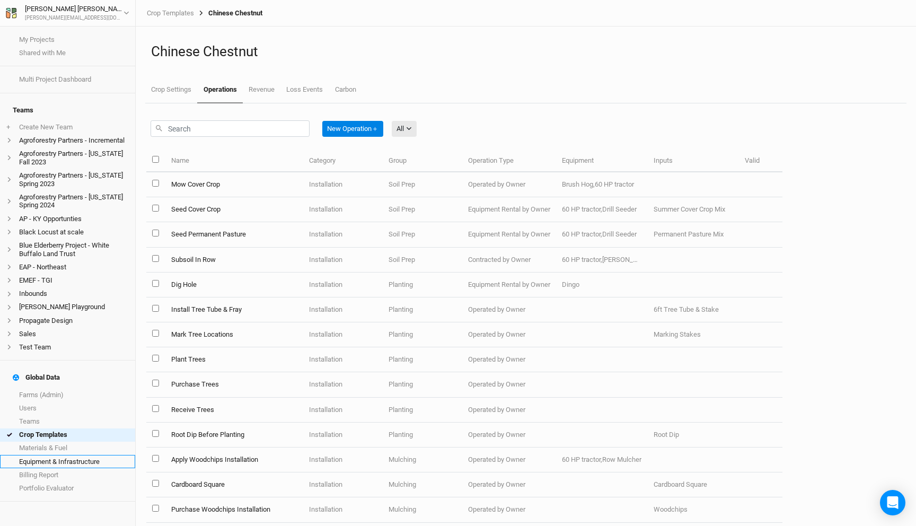
click at [56, 455] on link "Equipment & Infrastructure" at bounding box center [67, 461] width 135 height 13
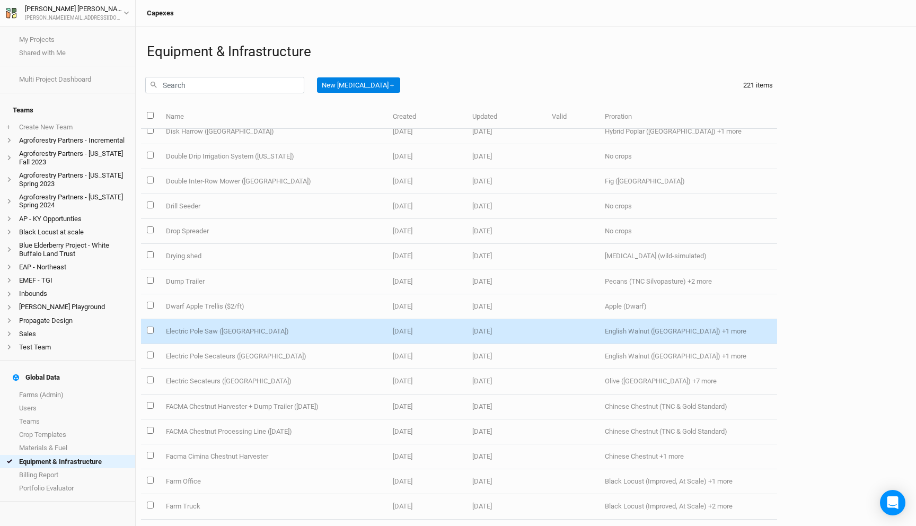
scroll to position [1309, 0]
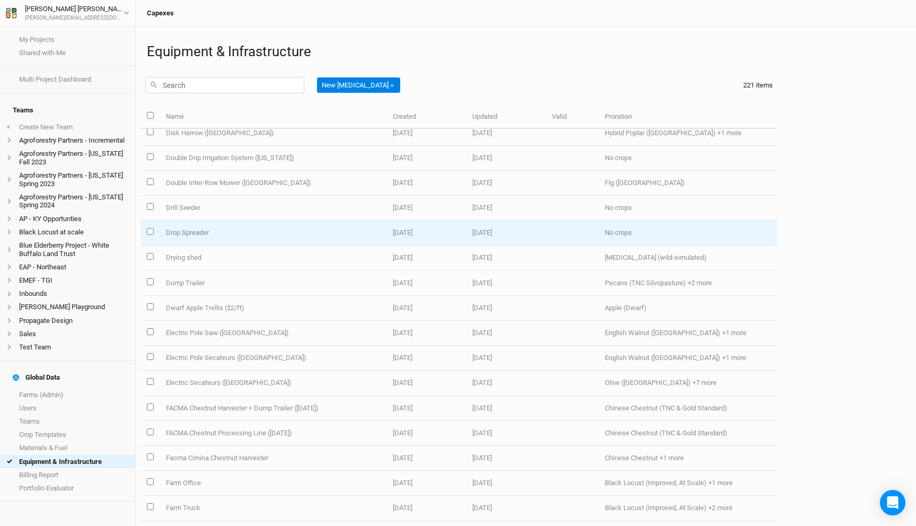
click at [228, 231] on td "Drop Spreader" at bounding box center [273, 232] width 227 height 25
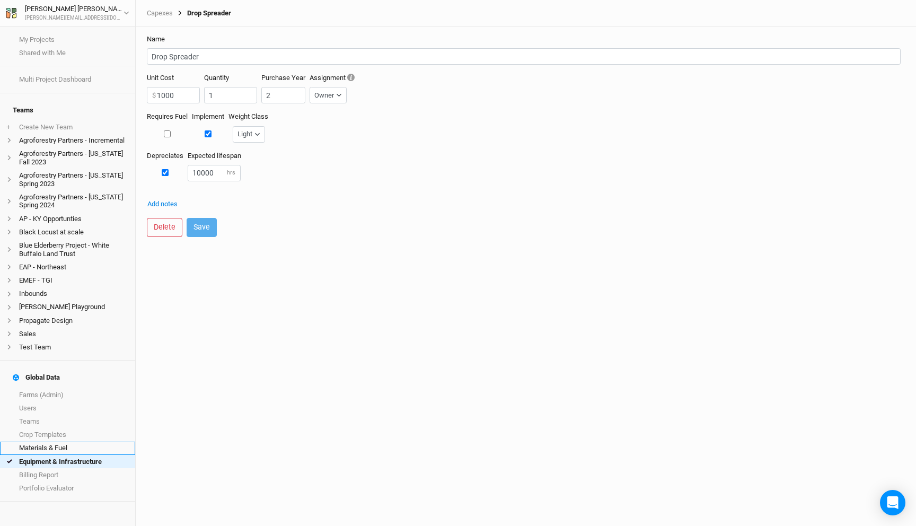
click at [55, 441] on link "Materials & Fuel" at bounding box center [67, 447] width 135 height 13
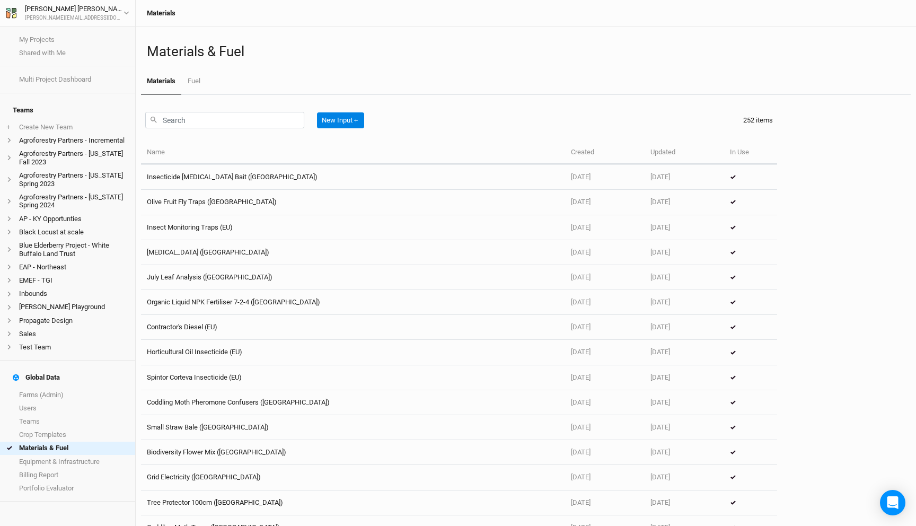
scroll to position [2453, 0]
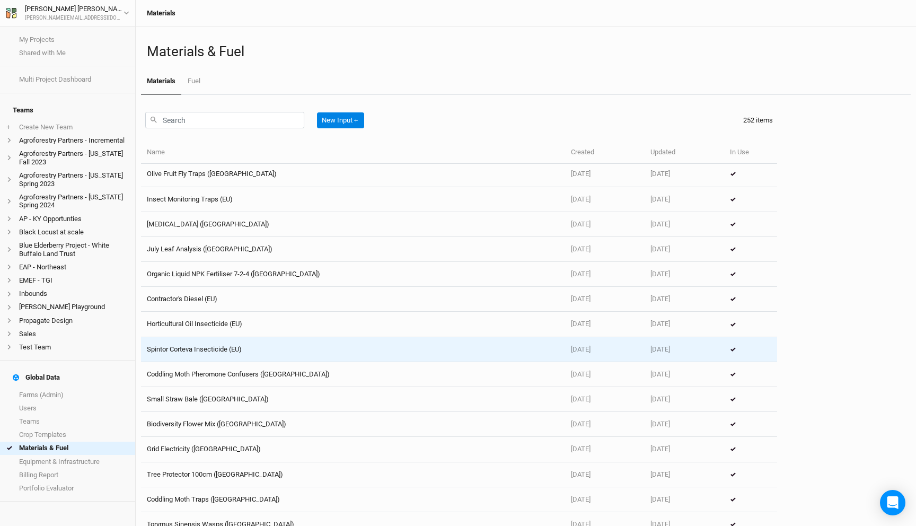
click at [220, 346] on td "Spintor Corteva Insecticide (EU)" at bounding box center [353, 349] width 424 height 25
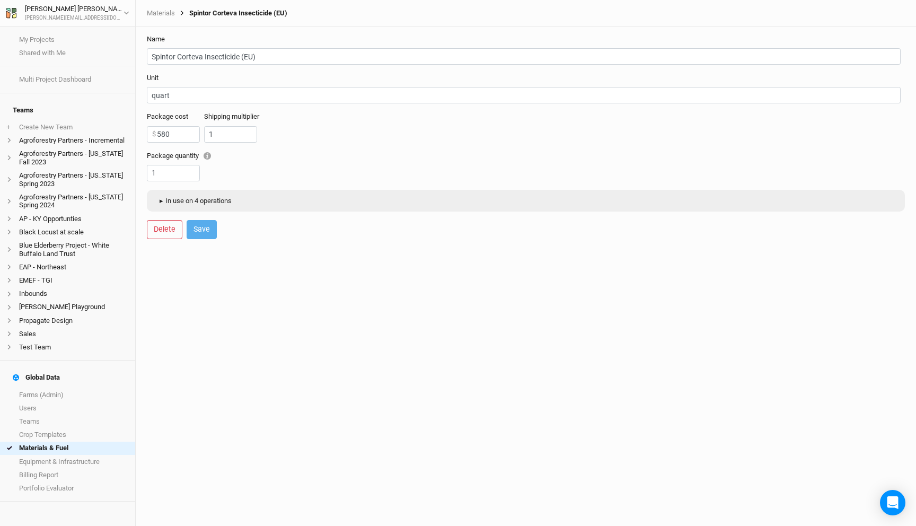
click at [196, 198] on button "▸ In use on 4 operations" at bounding box center [194, 201] width 84 height 16
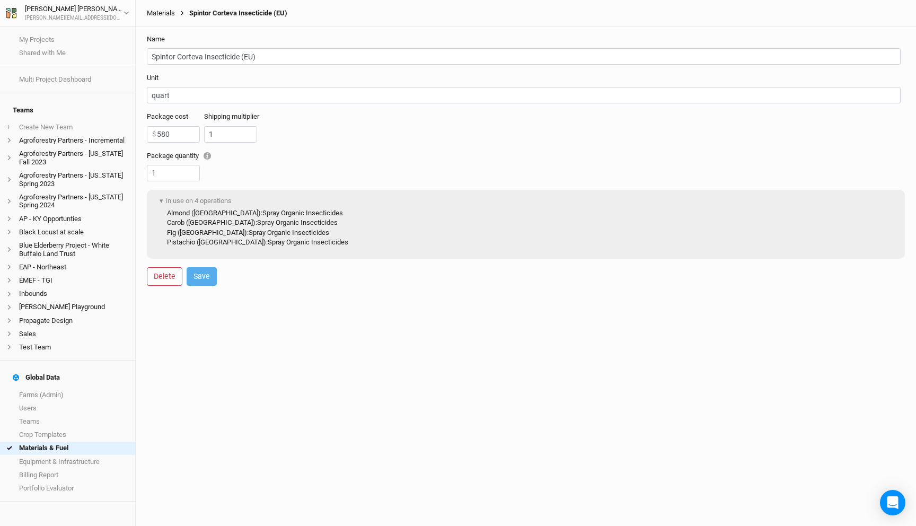
click at [164, 14] on link "Materials" at bounding box center [161, 13] width 28 height 8
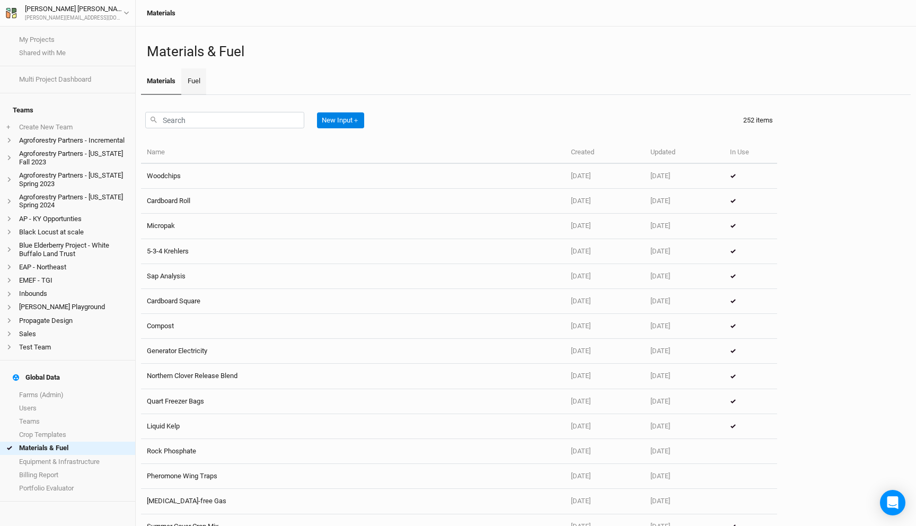
click at [189, 90] on link "Fuel" at bounding box center [193, 81] width 24 height 27
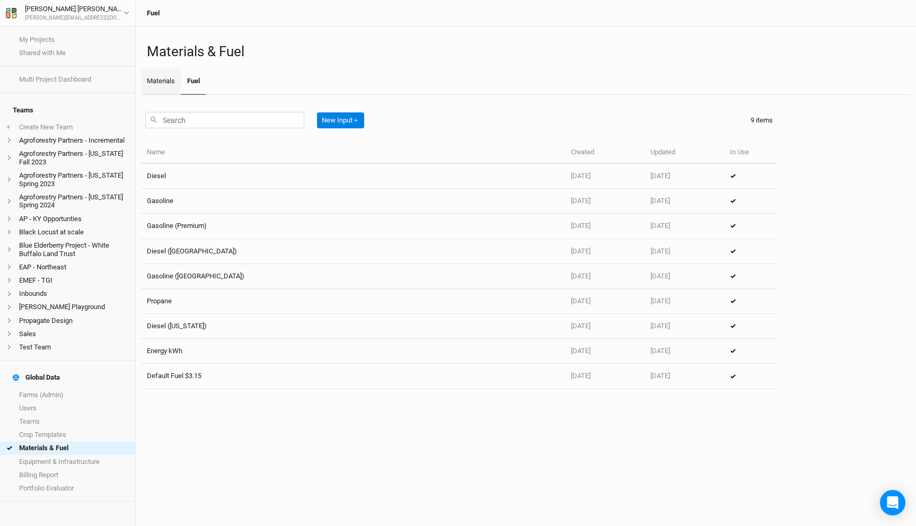
click at [154, 83] on link "Materials" at bounding box center [161, 81] width 40 height 27
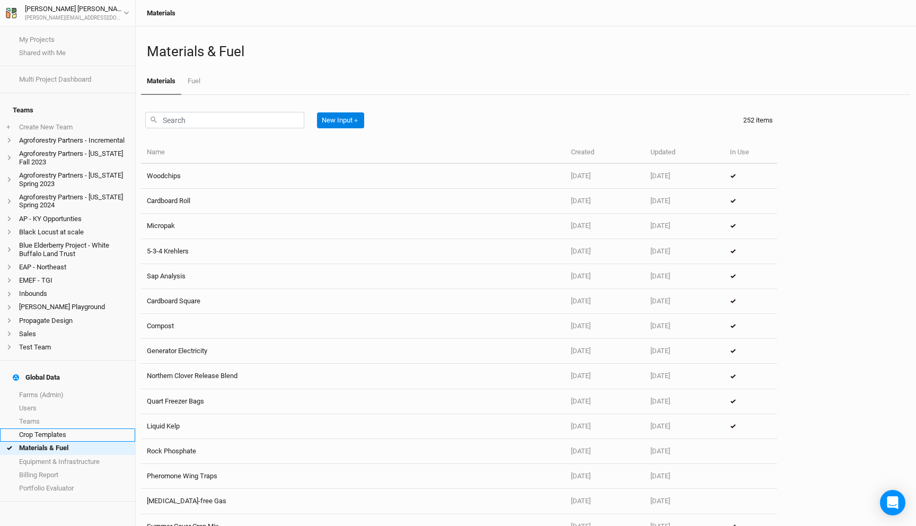
click at [54, 428] on link "Crop Templates" at bounding box center [67, 434] width 135 height 13
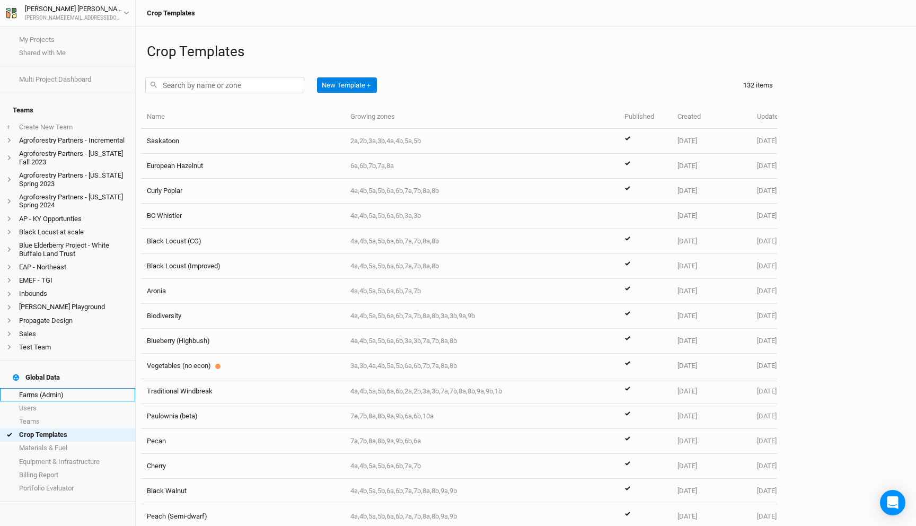
click at [65, 388] on link "Farms (Admin)" at bounding box center [67, 394] width 135 height 13
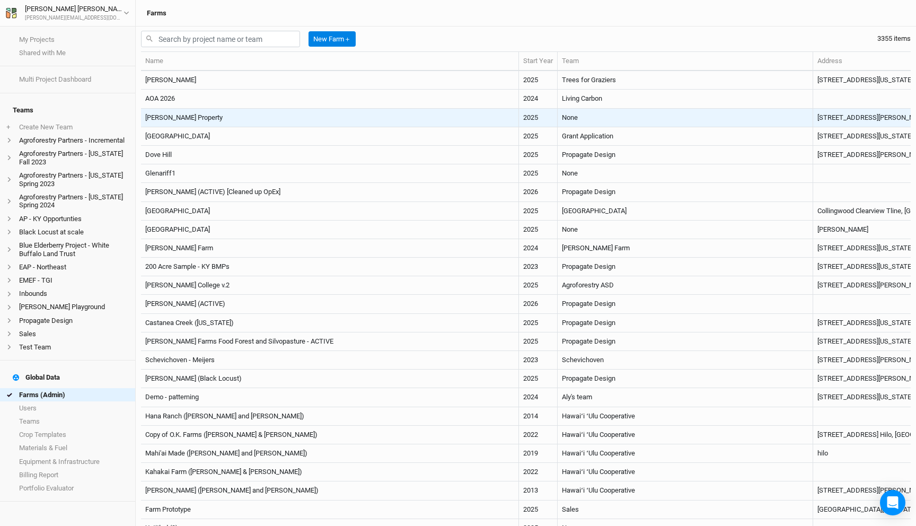
click at [230, 110] on td "[PERSON_NAME] Property" at bounding box center [330, 118] width 378 height 19
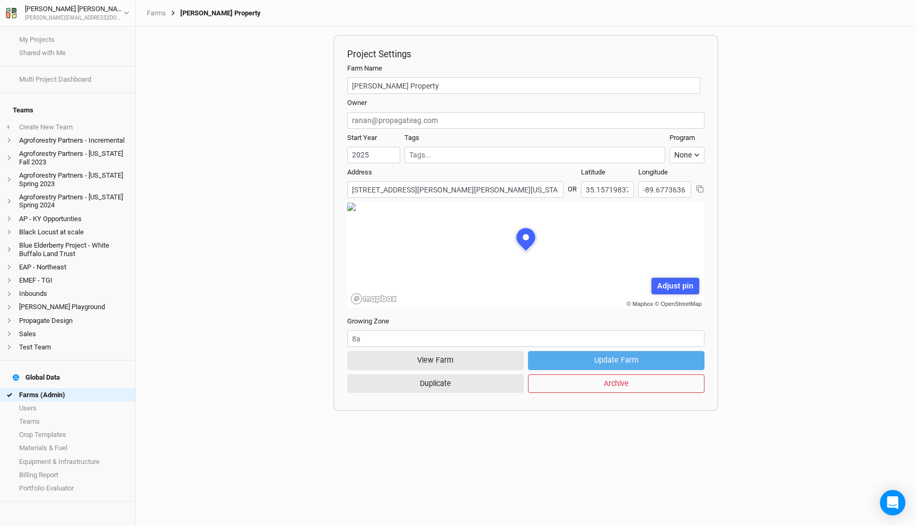
scroll to position [53, 161]
click at [467, 360] on button "View Farm" at bounding box center [435, 360] width 176 height 19
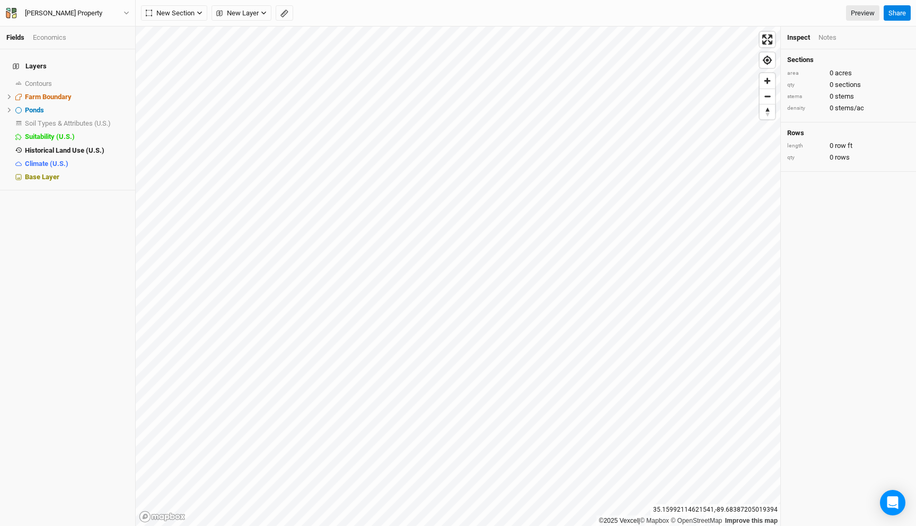
click at [53, 40] on div "Economics" at bounding box center [49, 38] width 33 height 10
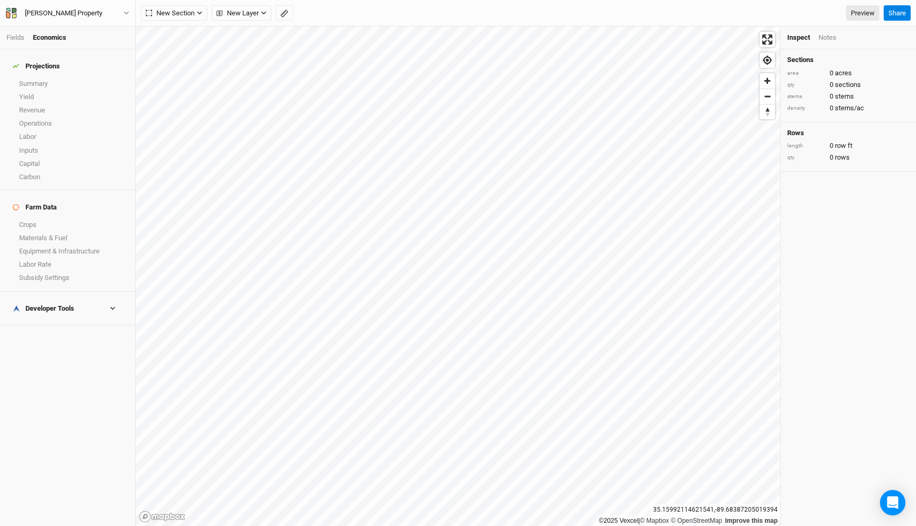
click at [46, 204] on h4 "Farm Data" at bounding box center [67, 207] width 122 height 21
click at [45, 218] on link "Crops" at bounding box center [67, 224] width 135 height 13
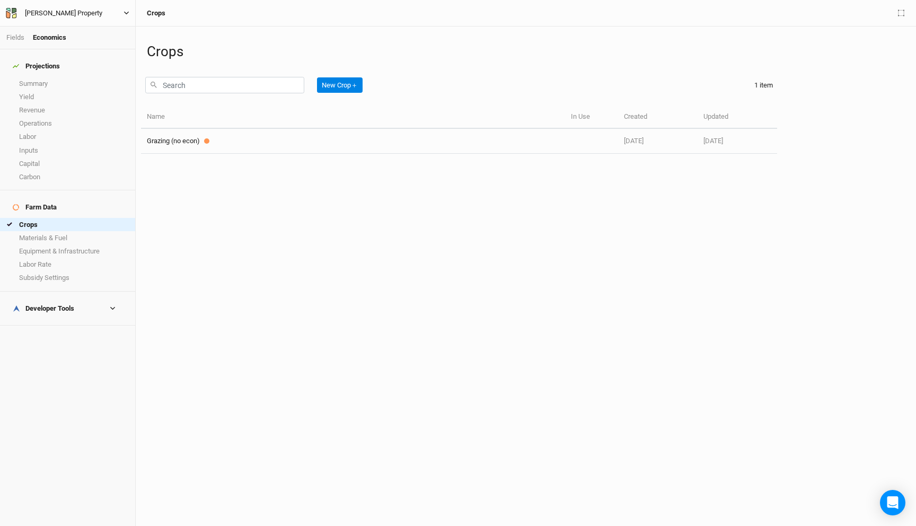
click at [55, 16] on div "[PERSON_NAME] Property" at bounding box center [63, 13] width 77 height 11
click at [67, 32] on button "Back" at bounding box center [88, 30] width 84 height 14
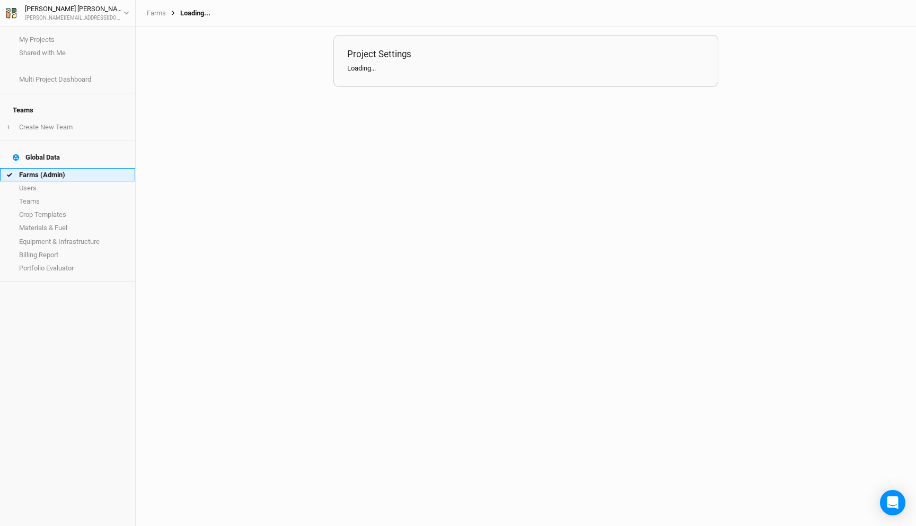
click at [59, 168] on link "Farms (Admin)" at bounding box center [67, 174] width 135 height 13
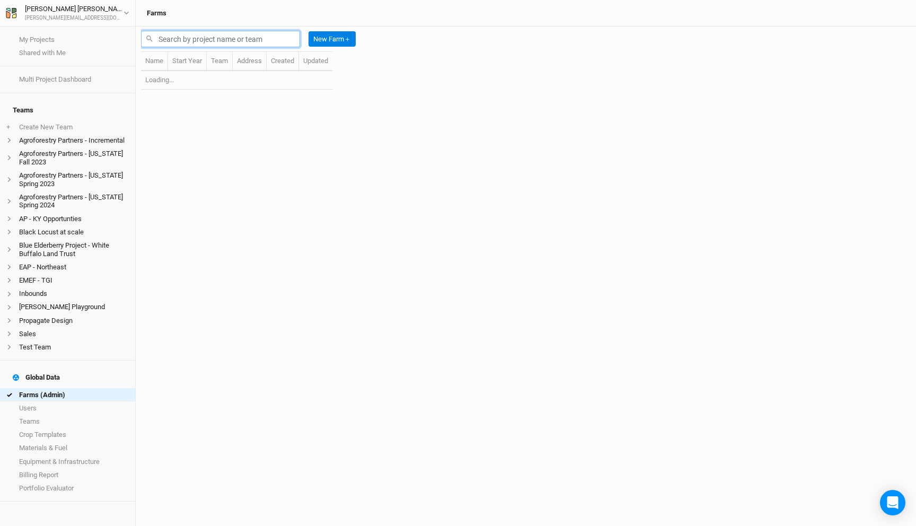
click at [182, 41] on input "text" at bounding box center [220, 39] width 159 height 16
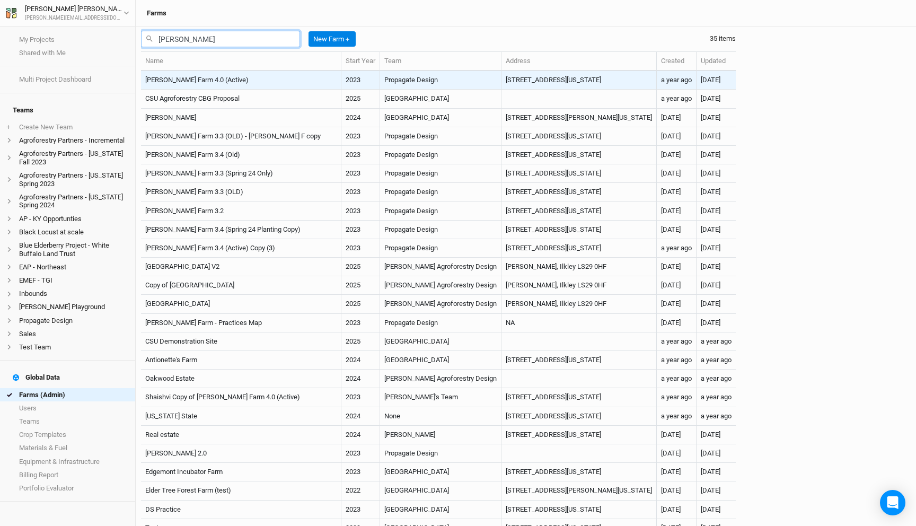
type input "[PERSON_NAME]"
click at [228, 75] on td "[PERSON_NAME] Farm 4.0 (Active)" at bounding box center [241, 80] width 200 height 19
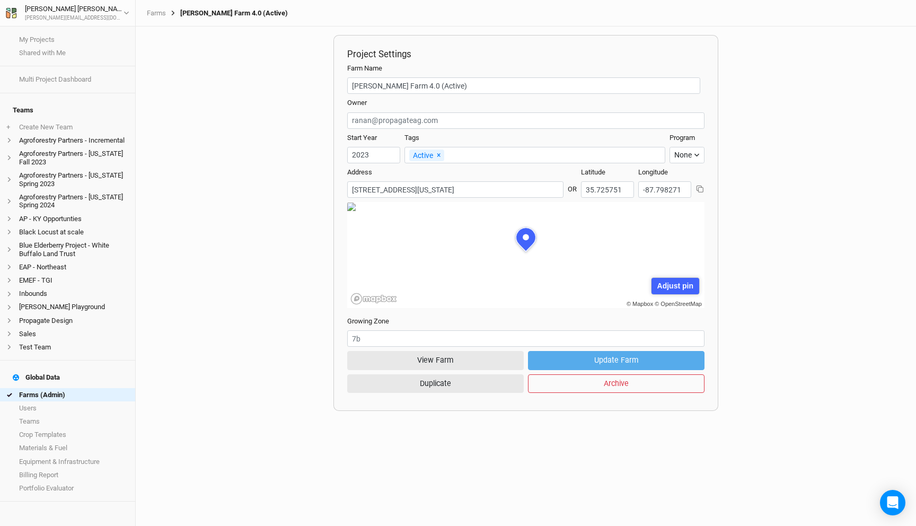
scroll to position [53, 161]
click at [465, 360] on button "View Farm" at bounding box center [435, 360] width 176 height 19
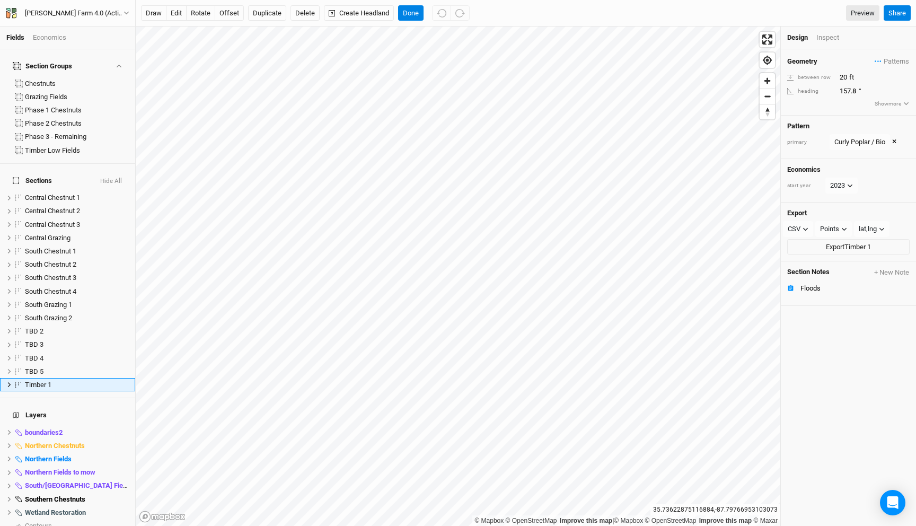
scroll to position [84, 0]
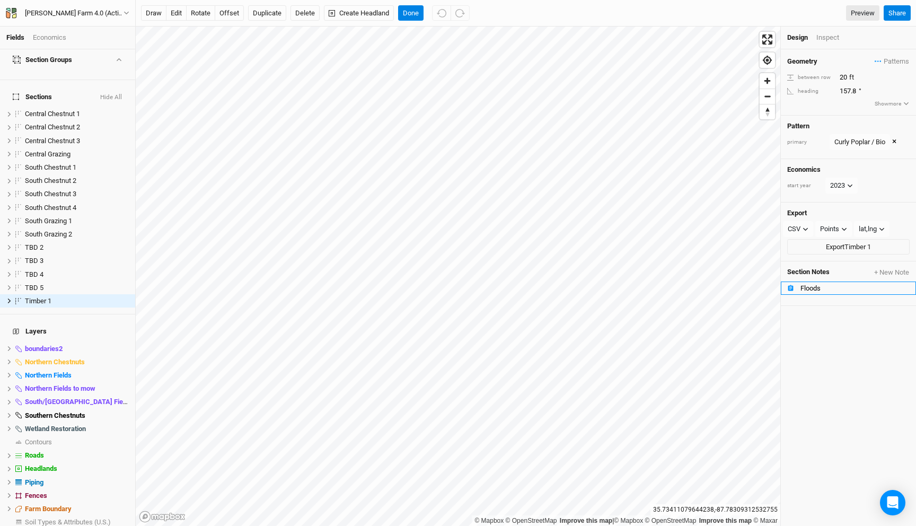
click at [793, 285] on icon at bounding box center [790, 288] width 7 height 7
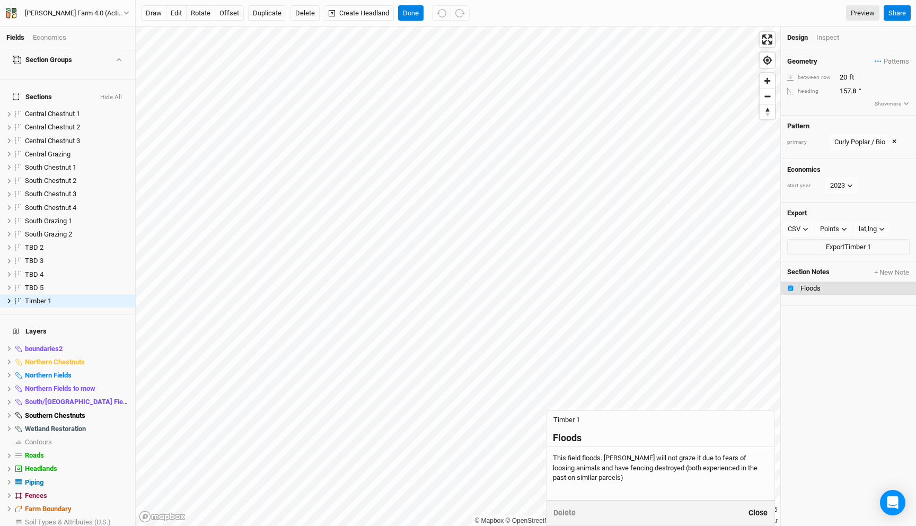
click at [759, 512] on button "Close" at bounding box center [758, 513] width 20 height 12
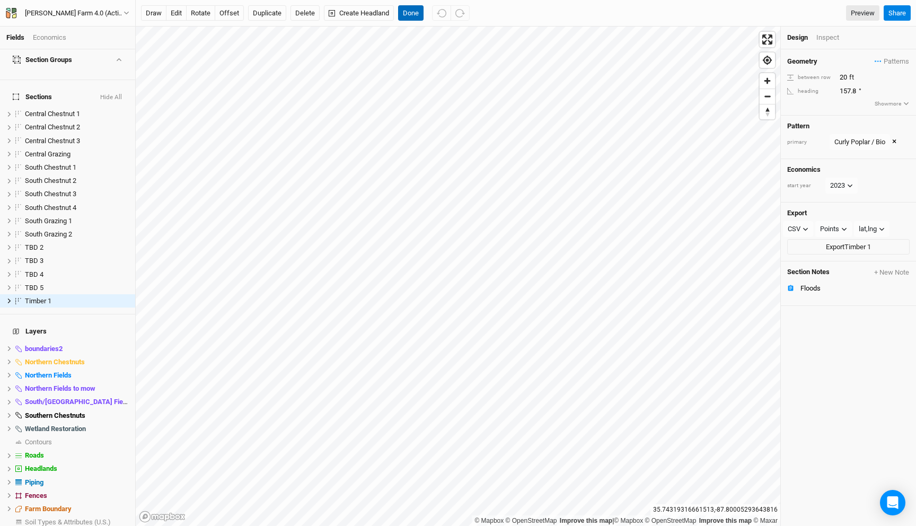
click at [414, 12] on button "Done" at bounding box center [410, 13] width 25 height 16
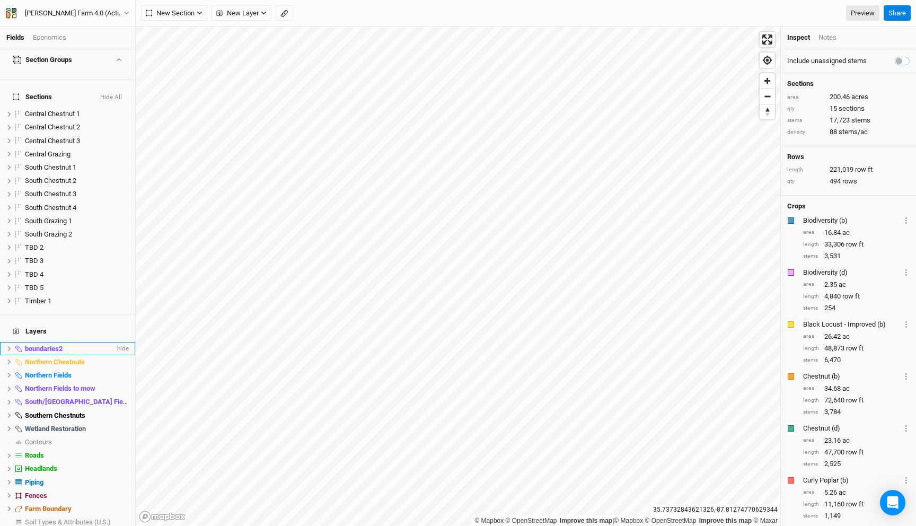
scroll to position [127, 0]
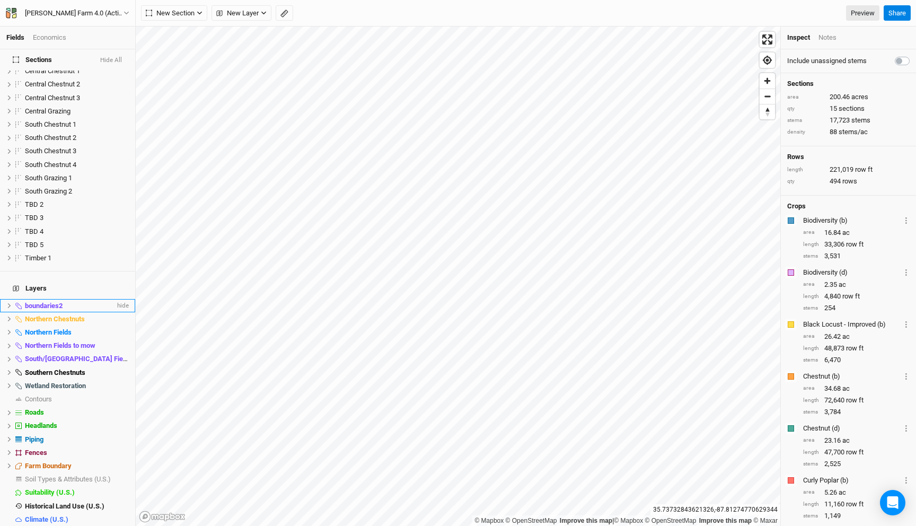
click at [6, 303] on icon at bounding box center [9, 306] width 6 height 6
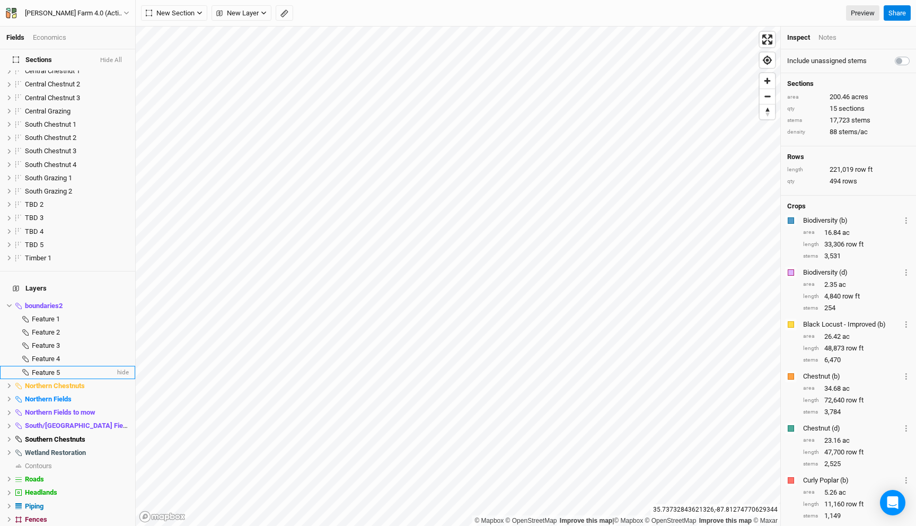
scroll to position [156, 0]
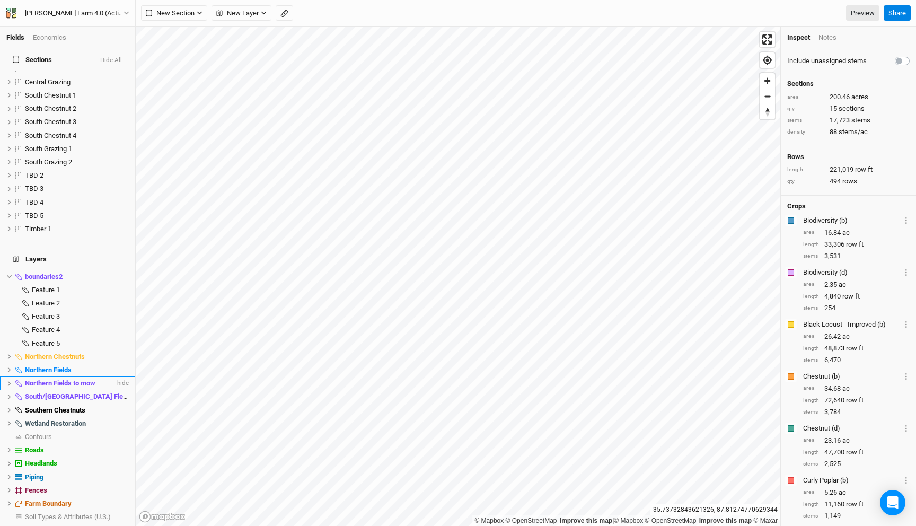
click at [5, 376] on li "Northern Fields to mow hide" at bounding box center [67, 382] width 135 height 13
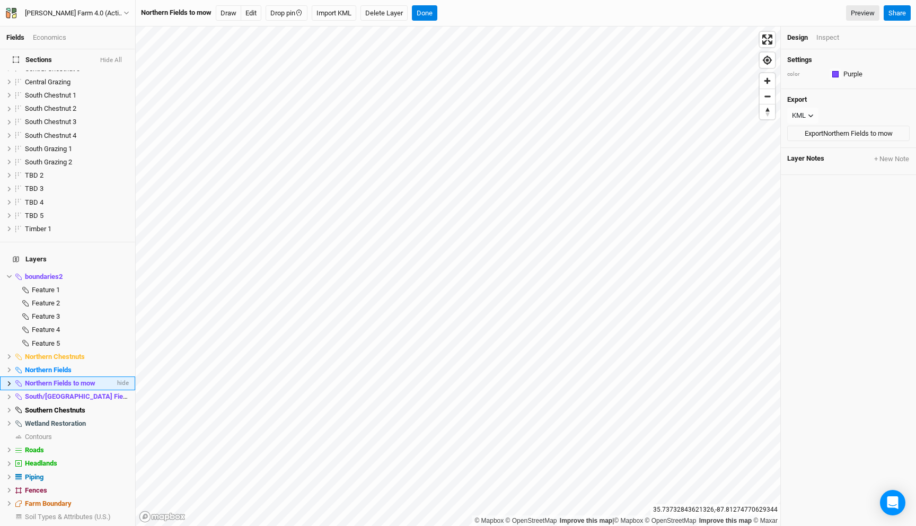
click at [6, 381] on icon at bounding box center [9, 384] width 6 height 6
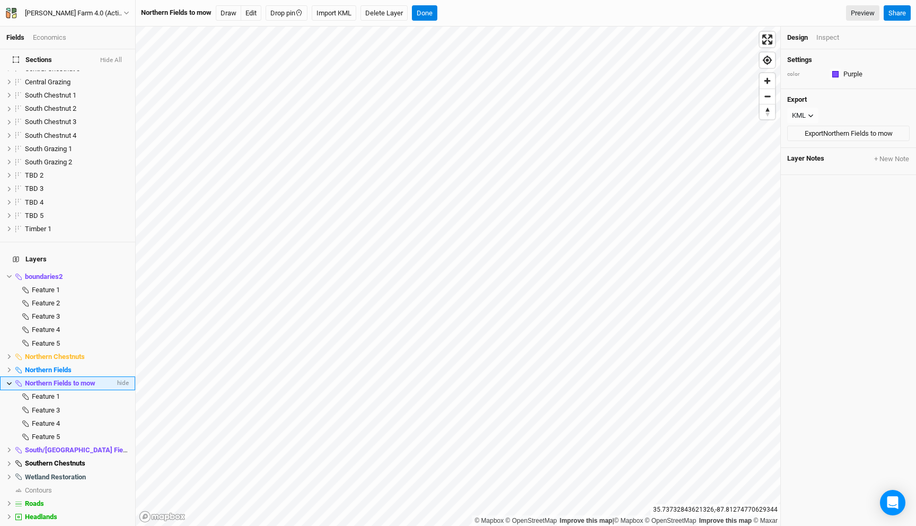
click at [8, 381] on icon at bounding box center [9, 384] width 6 height 6
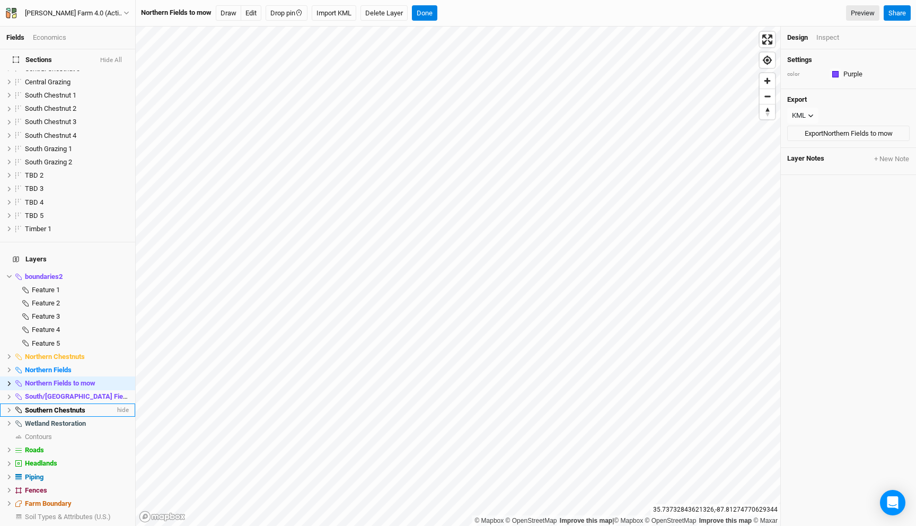
click at [6, 407] on icon at bounding box center [9, 410] width 6 height 6
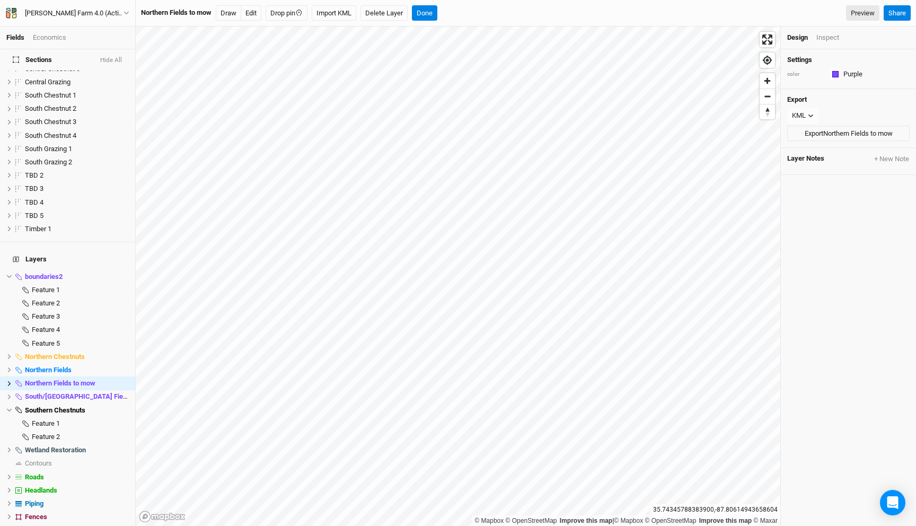
click at [429, 5] on div "Northern Fields to mow Draw Edit Drop pin Import KML Delete Layer Done Preview …" at bounding box center [526, 13] width 780 height 27
click at [430, 18] on button "Done" at bounding box center [424, 13] width 25 height 16
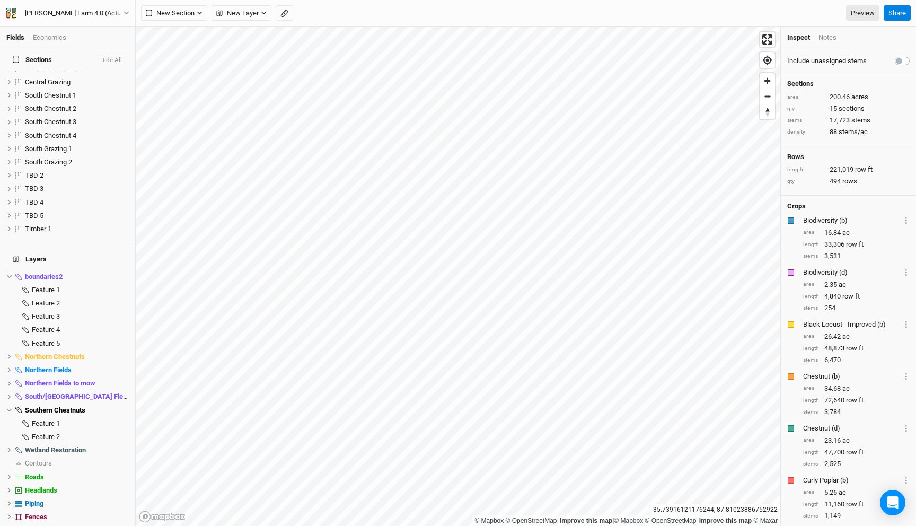
click at [61, 41] on div "Economics" at bounding box center [49, 38] width 33 height 10
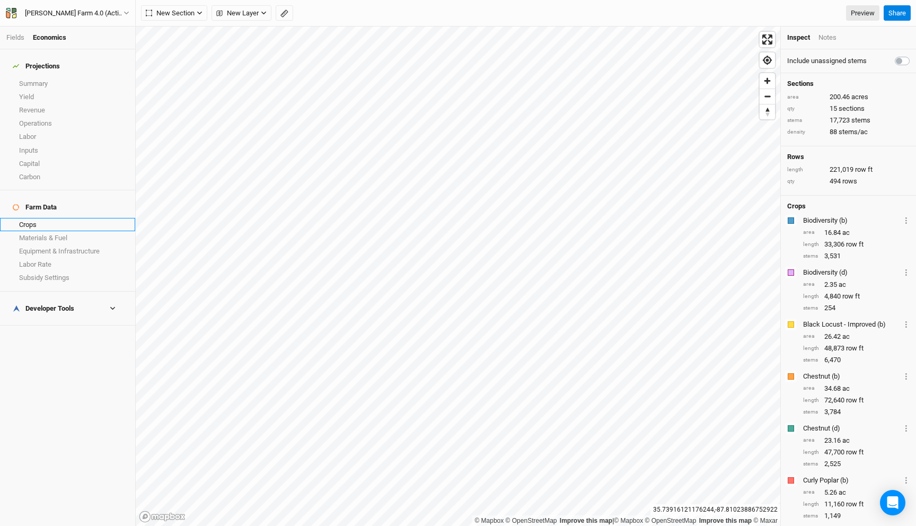
click at [51, 218] on link "Crops" at bounding box center [67, 224] width 135 height 13
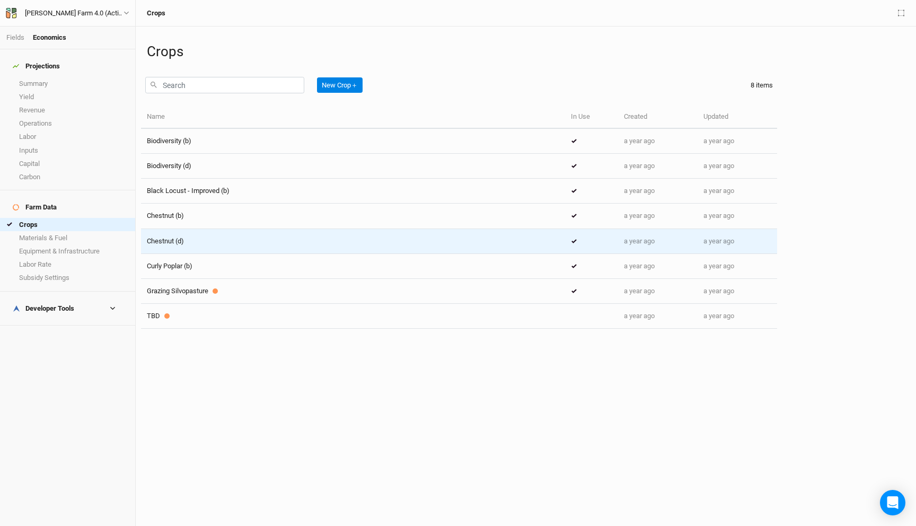
click at [184, 245] on div "Chestnut (d)" at bounding box center [165, 241] width 37 height 10
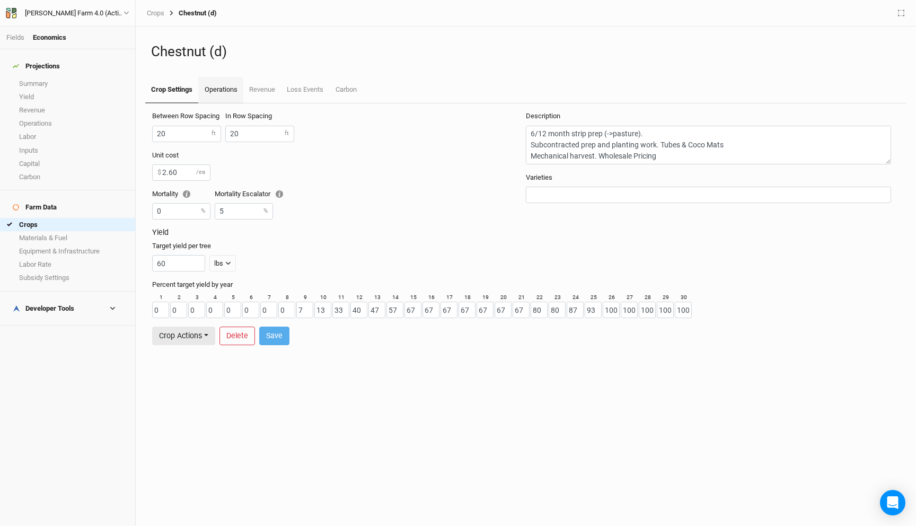
click at [224, 92] on link "Operations" at bounding box center [220, 90] width 45 height 27
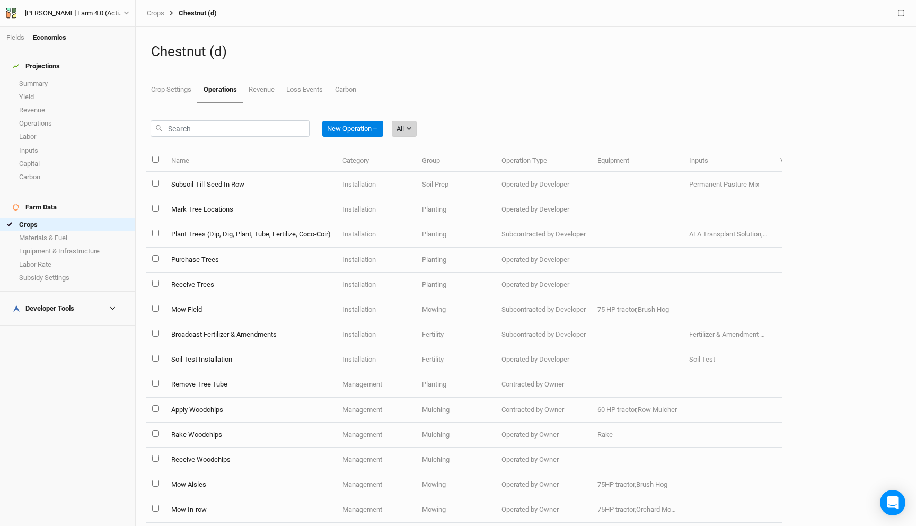
click at [409, 127] on icon "button" at bounding box center [409, 129] width 6 height 6
click at [431, 184] on span "Installation" at bounding box center [429, 184] width 42 height 12
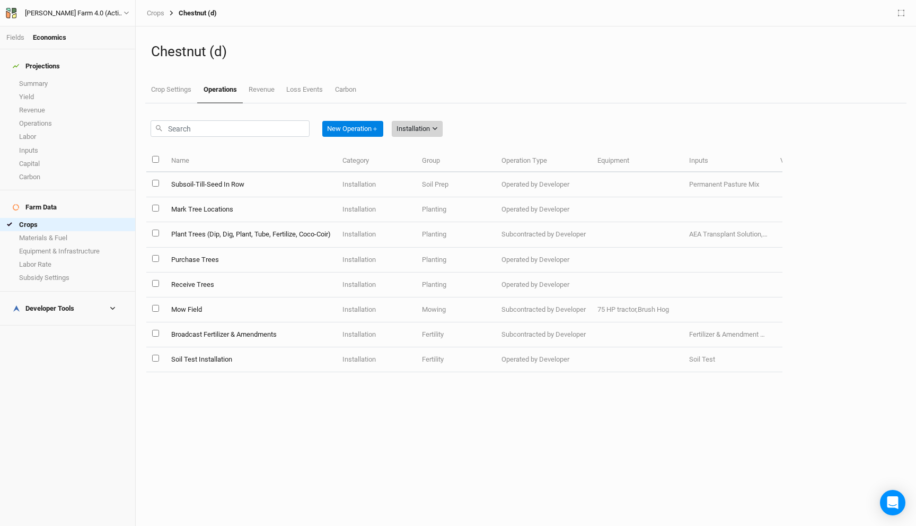
click at [420, 128] on div "Installation" at bounding box center [412, 128] width 33 height 11
click at [439, 207] on button "Management" at bounding box center [437, 199] width 84 height 16
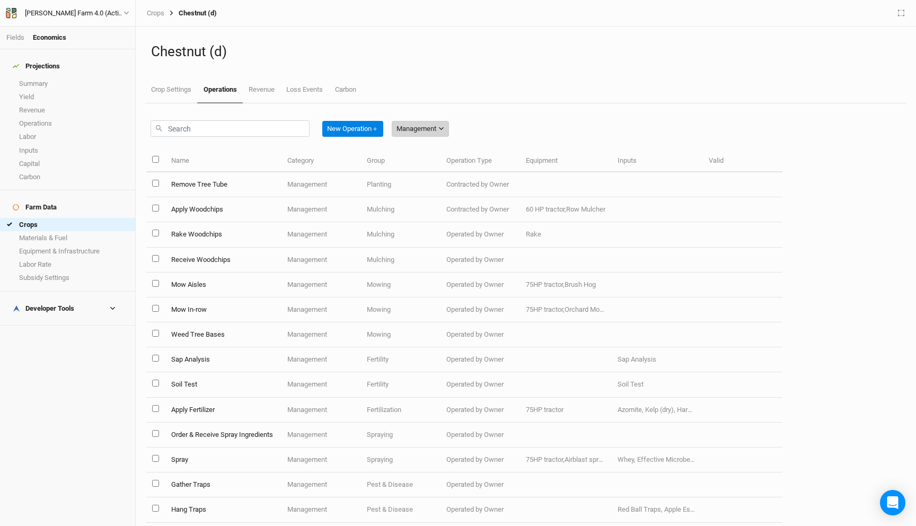
click at [430, 122] on button "Management" at bounding box center [420, 129] width 57 height 16
click at [437, 165] on button "Harvest" at bounding box center [437, 167] width 84 height 16
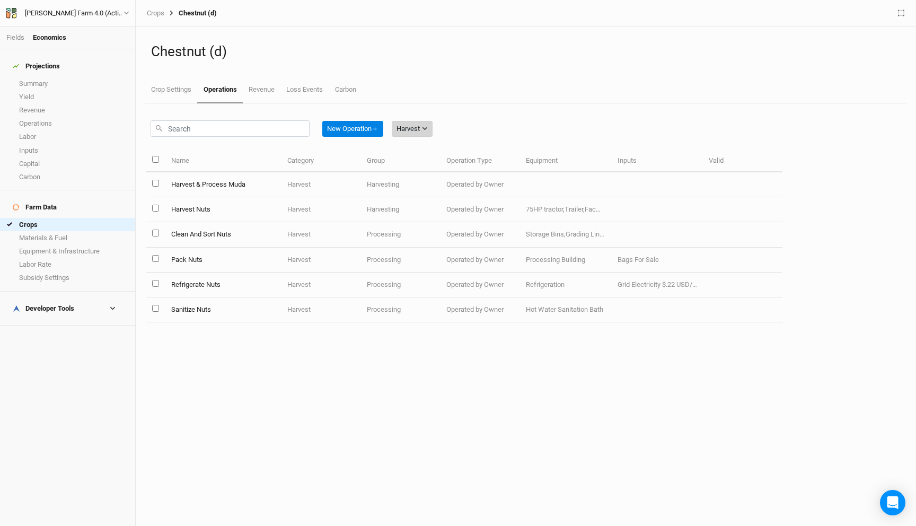
click at [426, 132] on button "Harvest" at bounding box center [412, 129] width 41 height 16
click at [480, 123] on div "New Operation ＋ Harvest" at bounding box center [464, 126] width 636 height 46
click at [414, 128] on div "Harvest" at bounding box center [407, 128] width 23 height 11
click at [430, 184] on span "Installation" at bounding box center [429, 184] width 42 height 12
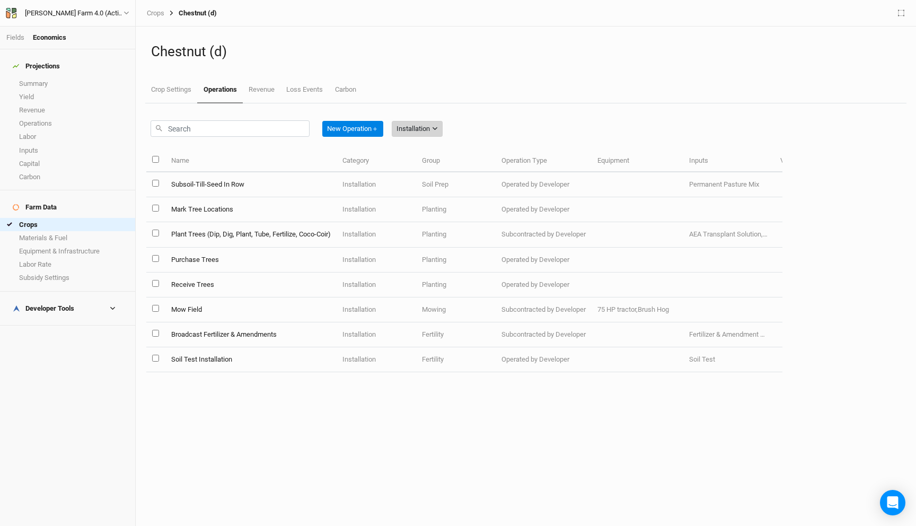
click at [430, 126] on div "Installation" at bounding box center [412, 128] width 33 height 11
click at [480, 137] on div "New Operation ＋ Installation" at bounding box center [464, 126] width 636 height 46
click at [285, 91] on link "Loss Events" at bounding box center [304, 90] width 48 height 27
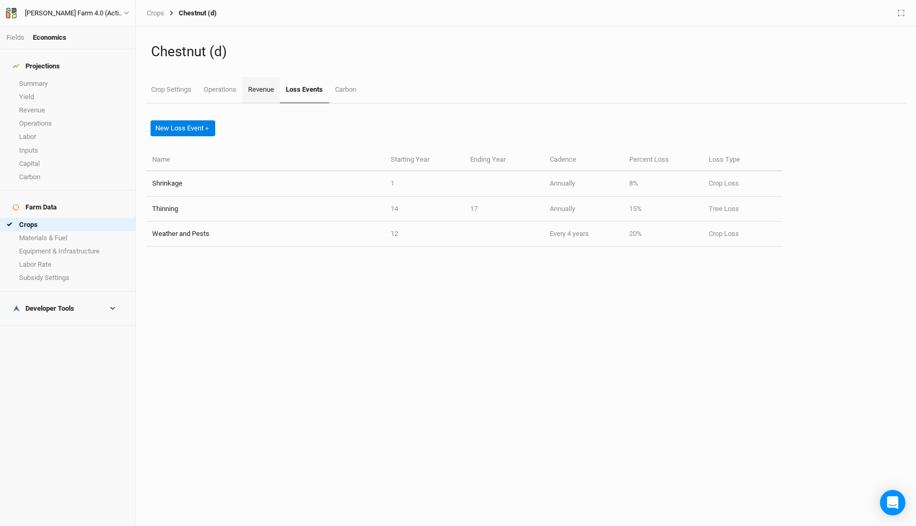
click at [261, 95] on link "Revenue" at bounding box center [261, 90] width 38 height 27
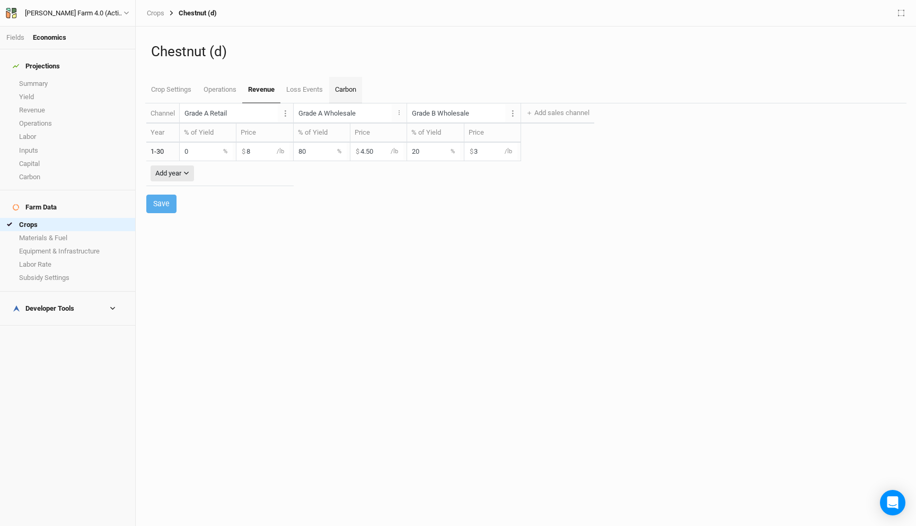
click at [357, 93] on link "Carbon" at bounding box center [345, 90] width 33 height 27
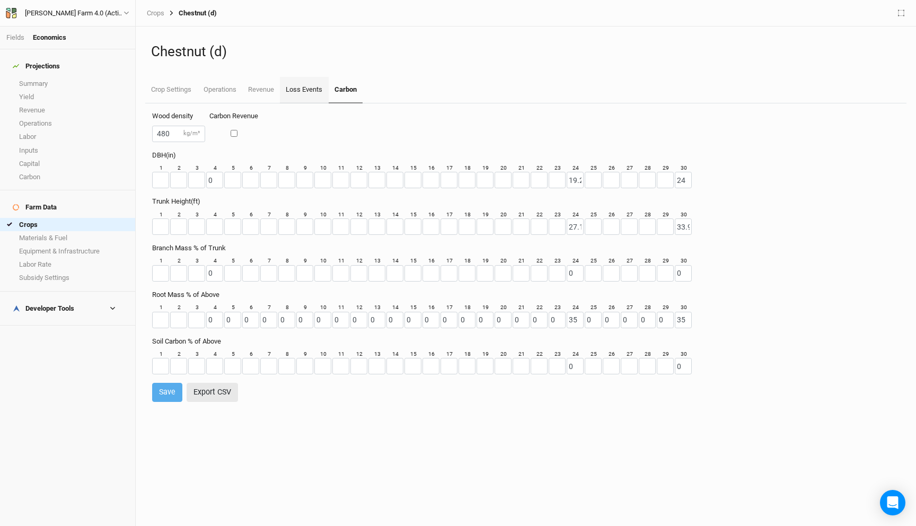
click at [301, 88] on link "Loss Events" at bounding box center [304, 90] width 48 height 27
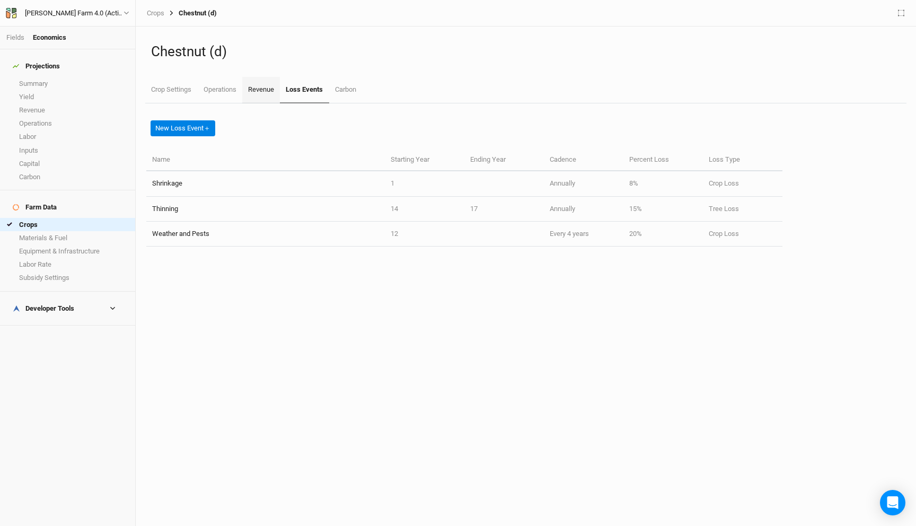
click at [258, 92] on link "Revenue" at bounding box center [261, 90] width 38 height 27
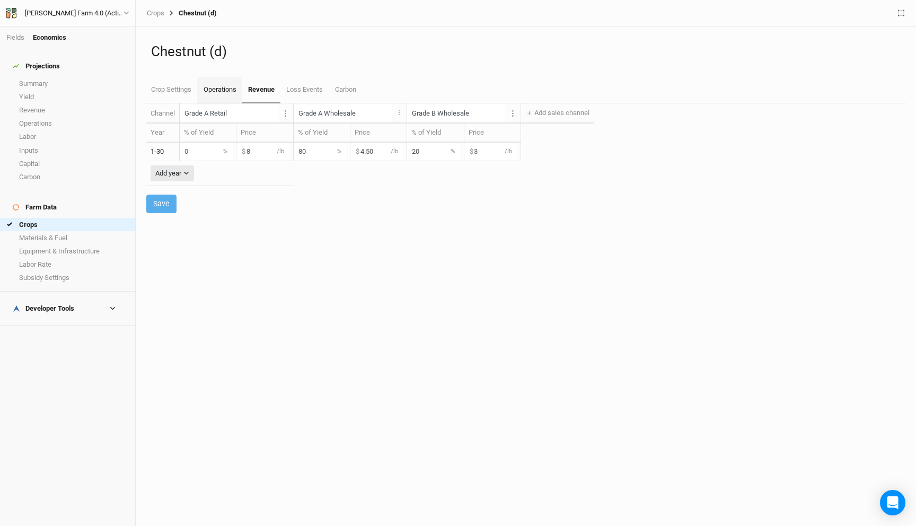
click at [222, 90] on link "Operations" at bounding box center [219, 90] width 45 height 27
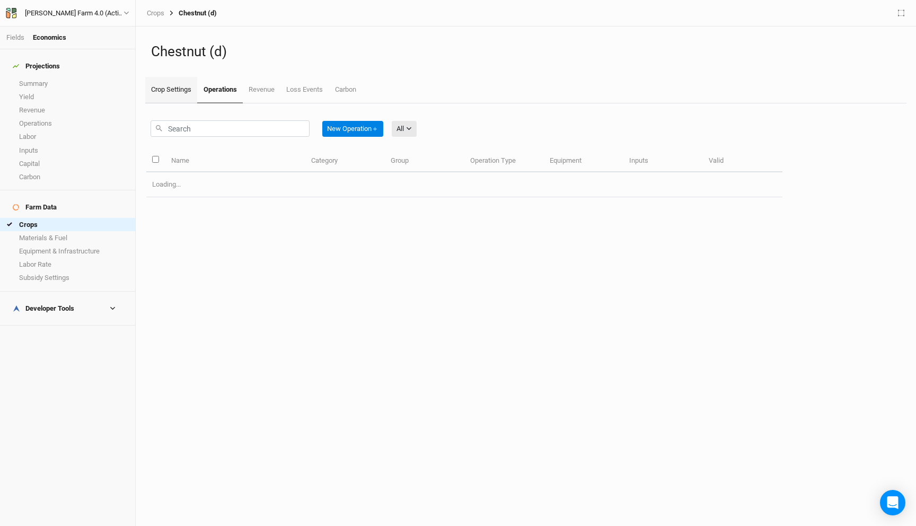
click at [183, 90] on link "Crop Settings" at bounding box center [171, 90] width 52 height 27
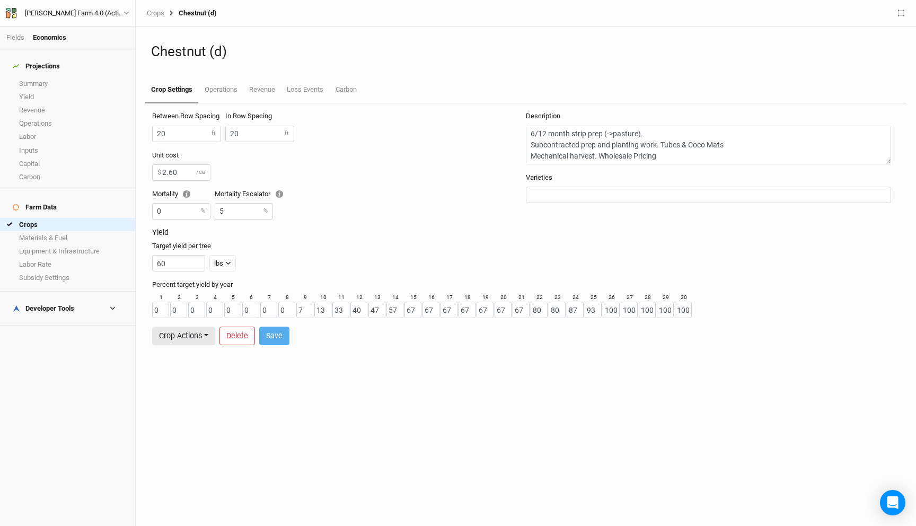
click at [392, 223] on div "Unit cost 2.60 $ /ea Mortality 0 % Mortality Escalator 5 %" at bounding box center [339, 189] width 374 height 77
click at [52, 231] on link "Materials & Fuel" at bounding box center [67, 237] width 135 height 13
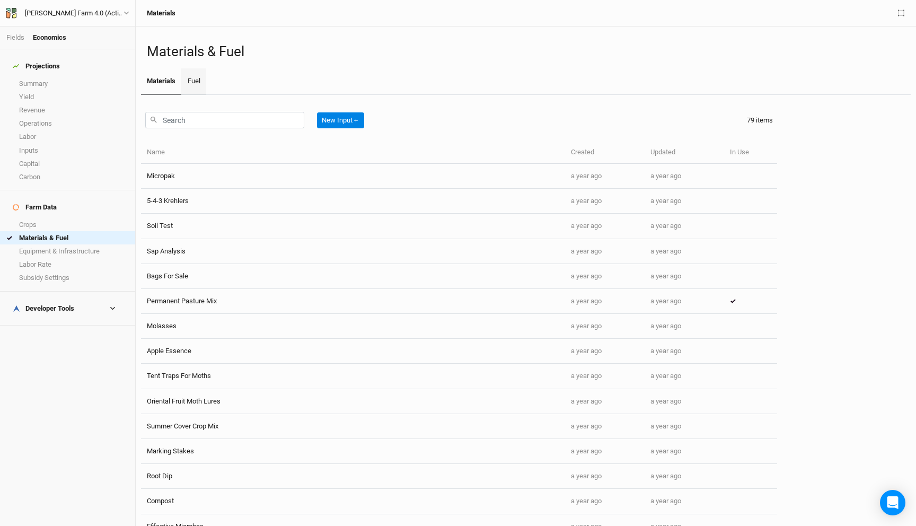
click at [199, 74] on link "Fuel" at bounding box center [193, 81] width 24 height 27
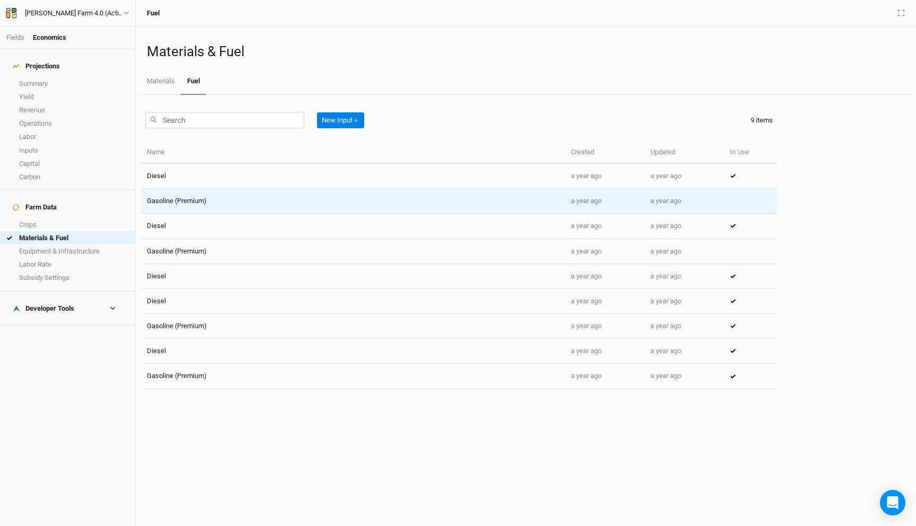
click at [193, 196] on td "Gasoline (Premium)" at bounding box center [353, 201] width 424 height 25
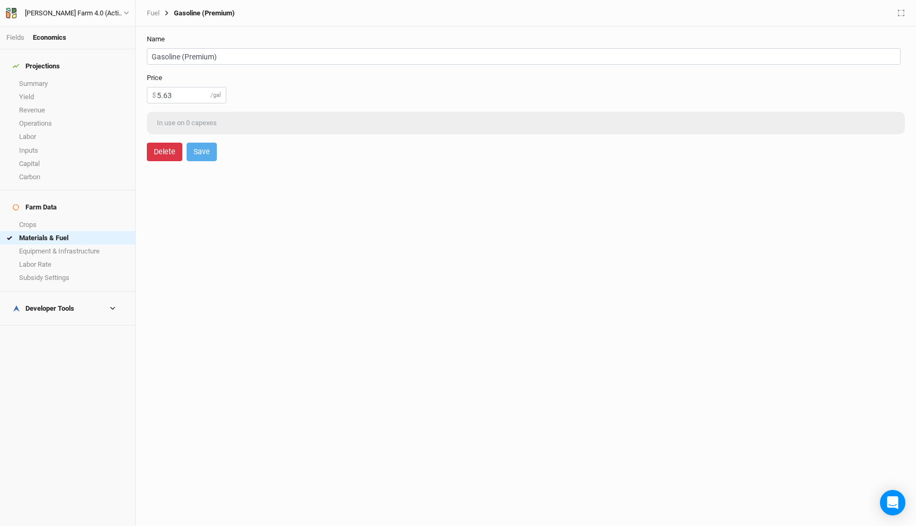
click at [170, 156] on button "Delete" at bounding box center [165, 152] width 36 height 19
click at [257, 152] on button "Delete" at bounding box center [252, 152] width 36 height 19
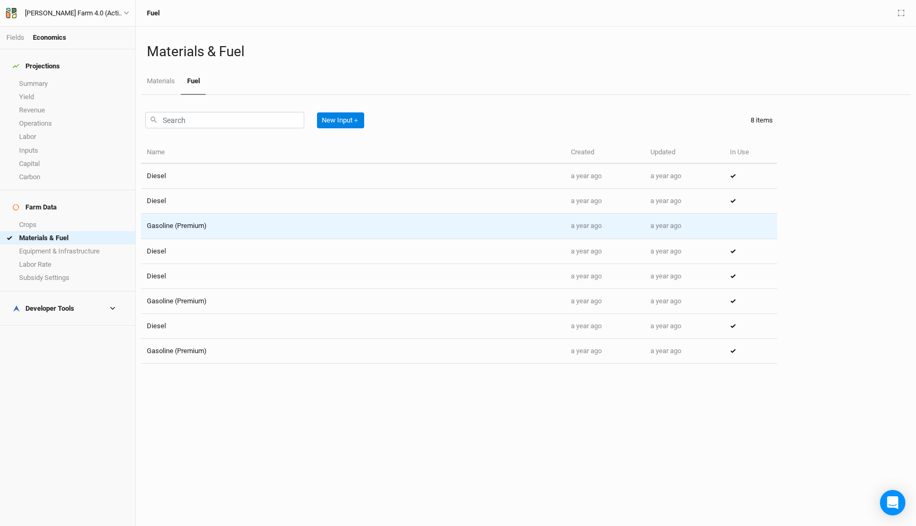
click at [242, 219] on td "Gasoline (Premium)" at bounding box center [353, 226] width 424 height 25
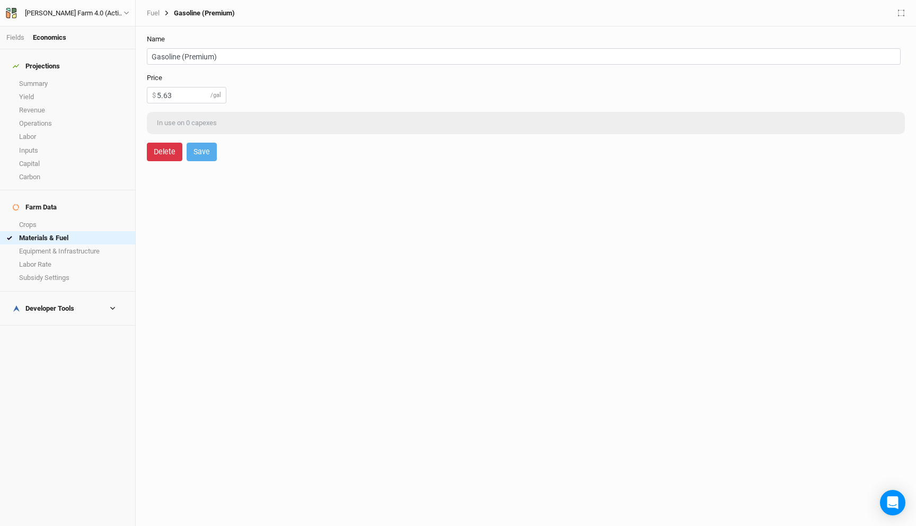
click at [173, 149] on button "Delete" at bounding box center [165, 152] width 36 height 19
click at [249, 157] on button "Delete" at bounding box center [252, 152] width 36 height 19
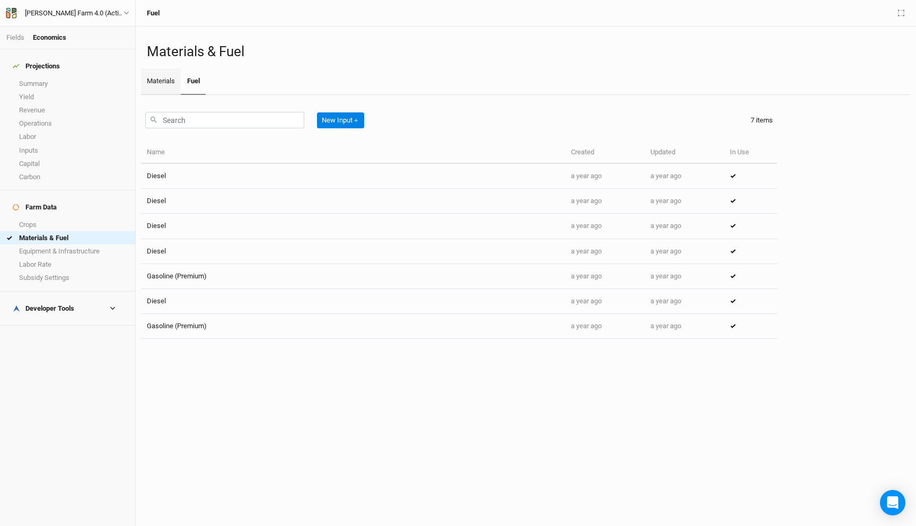
click at [166, 82] on link "Materials" at bounding box center [161, 81] width 40 height 27
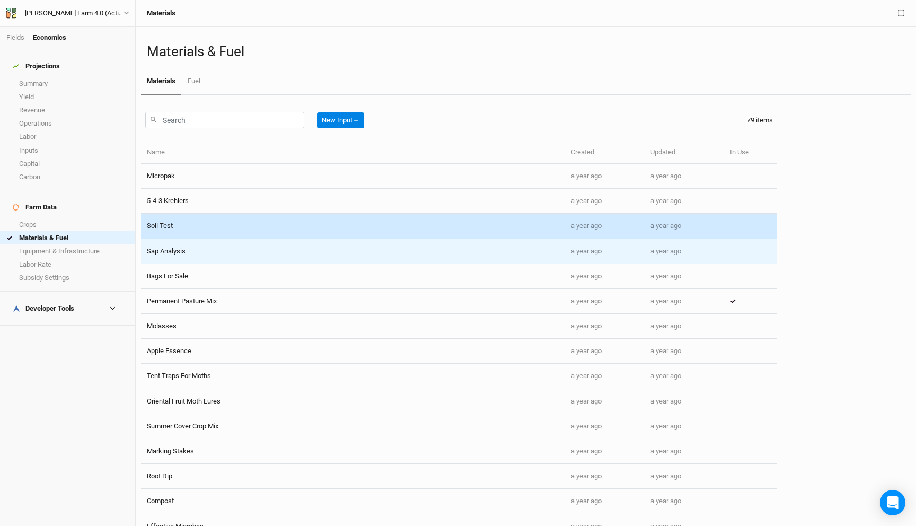
click at [234, 239] on td "Sap Analysis" at bounding box center [353, 251] width 424 height 25
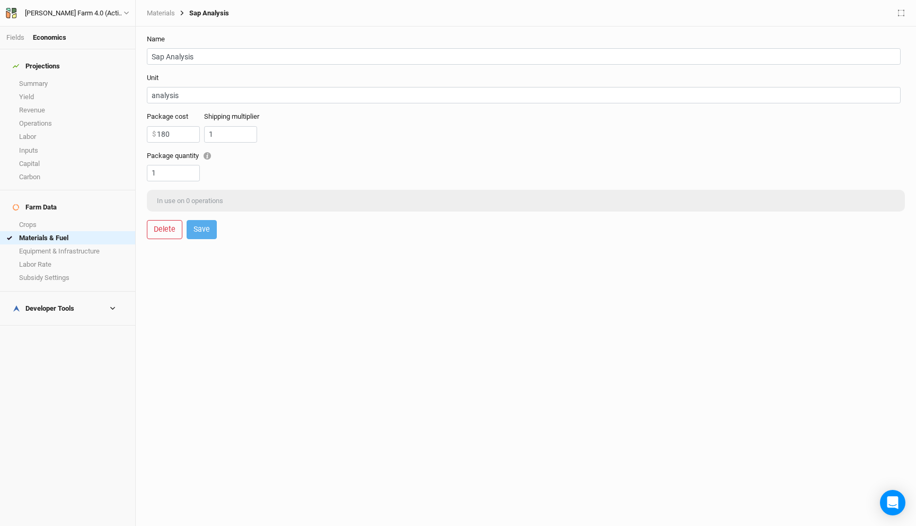
click at [201, 199] on div "In use on 0 operations" at bounding box center [190, 201] width 76 height 16
click at [56, 218] on link "Crops" at bounding box center [67, 224] width 135 height 13
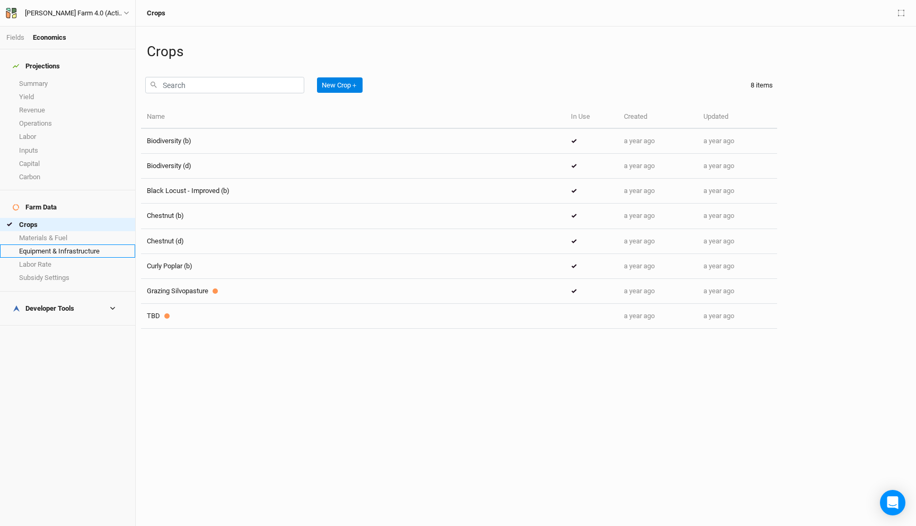
click at [67, 244] on link "Equipment & Infrastructure" at bounding box center [67, 250] width 135 height 13
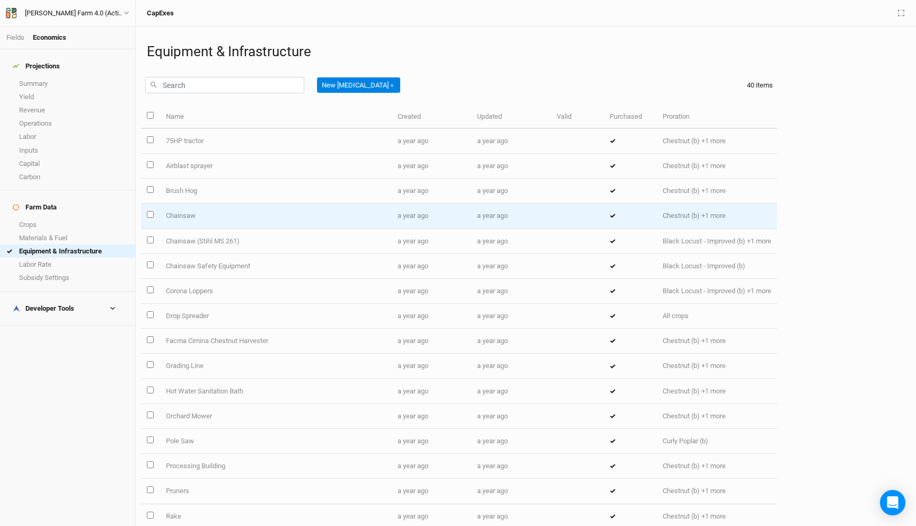
click at [273, 217] on td "Chainsaw" at bounding box center [276, 216] width 232 height 25
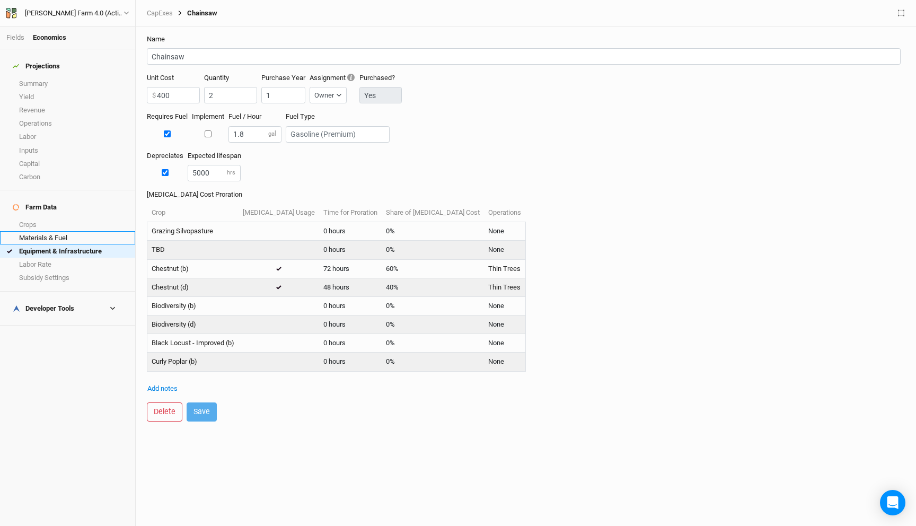
click at [49, 231] on link "Materials & Fuel" at bounding box center [67, 237] width 135 height 13
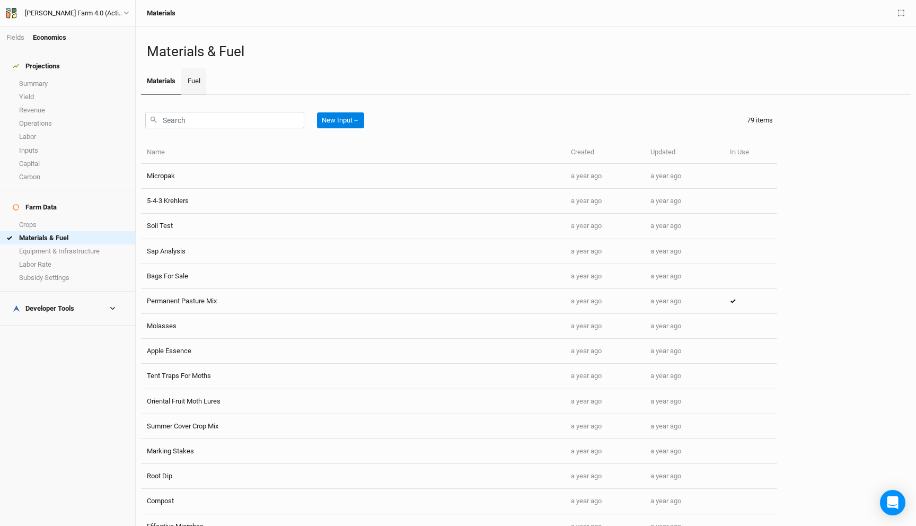
click at [198, 78] on link "Fuel" at bounding box center [193, 81] width 24 height 27
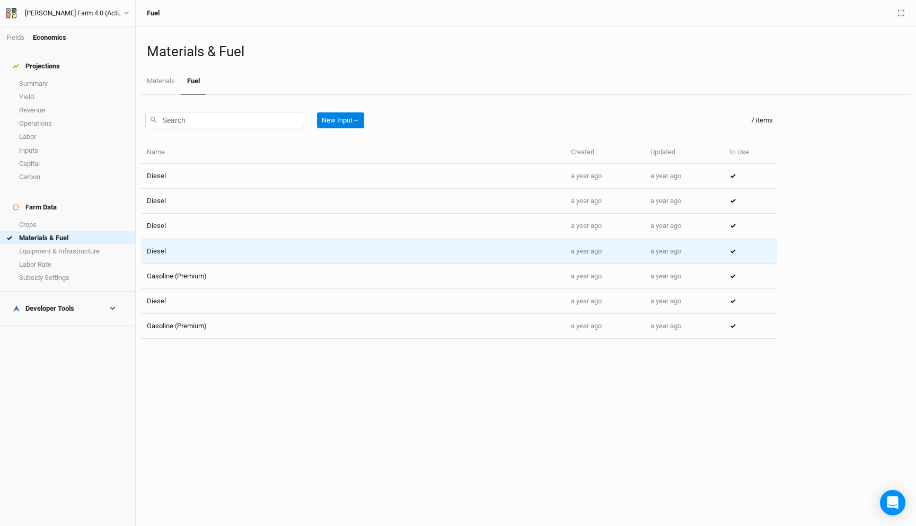
click at [327, 244] on td "Diesel" at bounding box center [353, 251] width 424 height 25
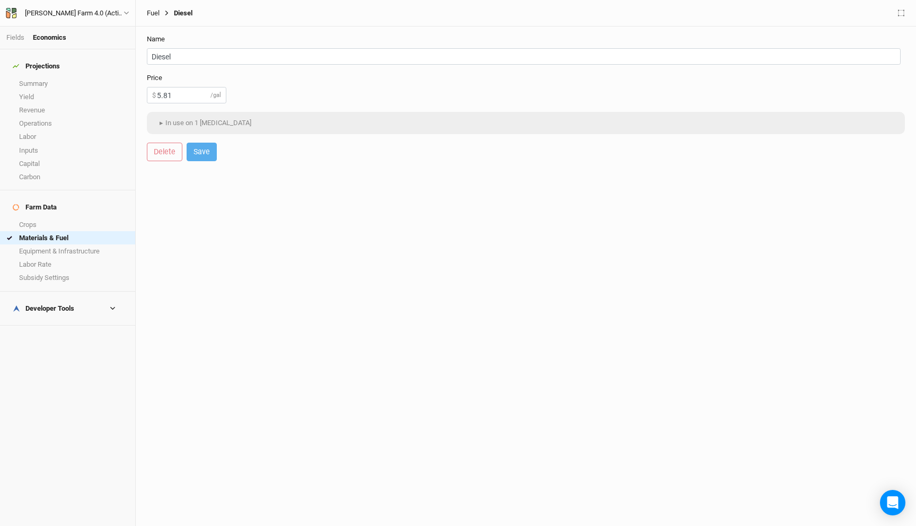
click at [155, 11] on link "Fuel" at bounding box center [153, 13] width 13 height 8
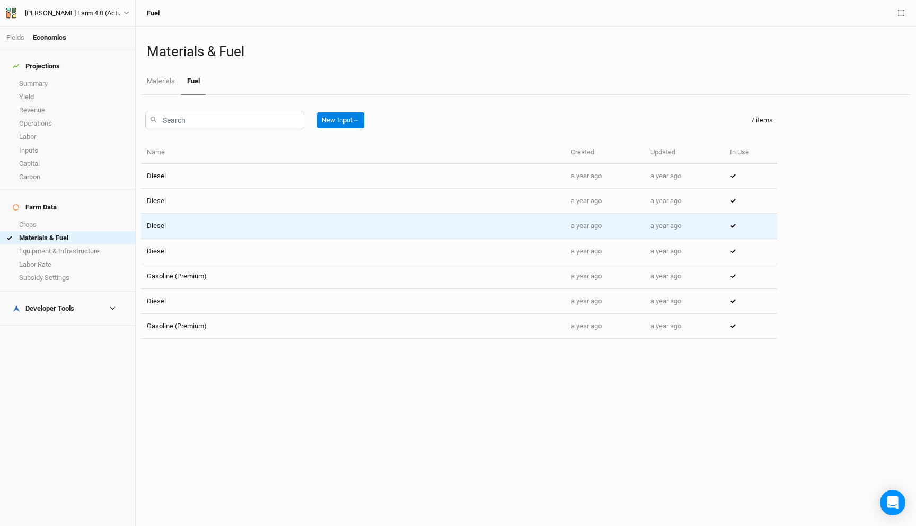
click at [235, 222] on td "Diesel" at bounding box center [353, 226] width 424 height 25
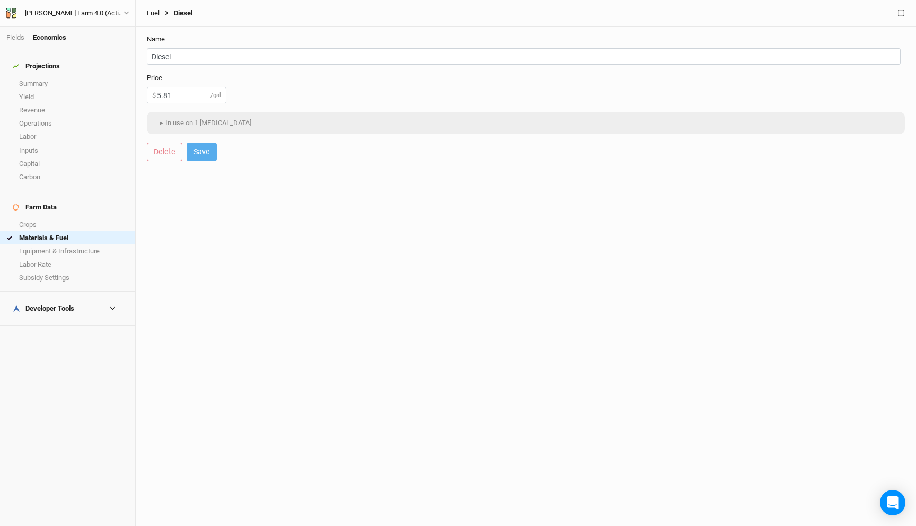
click at [153, 16] on link "Fuel" at bounding box center [153, 13] width 13 height 8
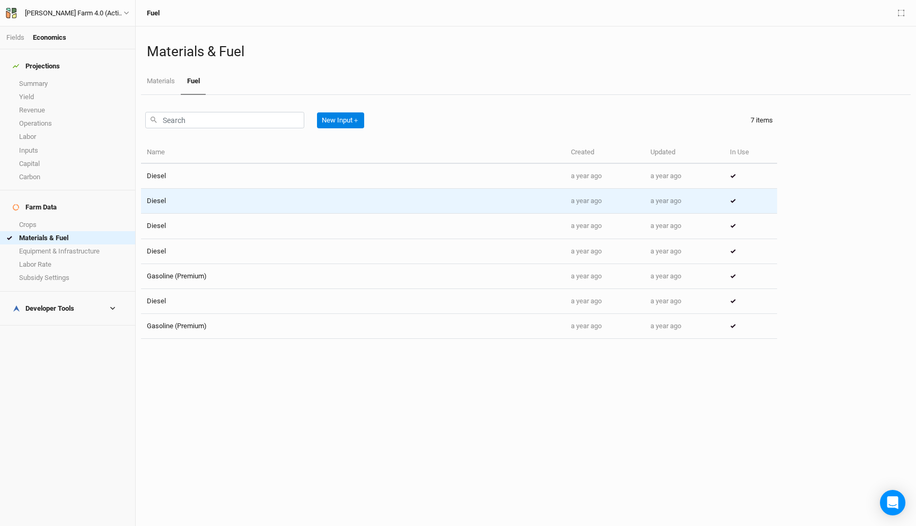
click at [216, 207] on td "Diesel" at bounding box center [353, 201] width 424 height 25
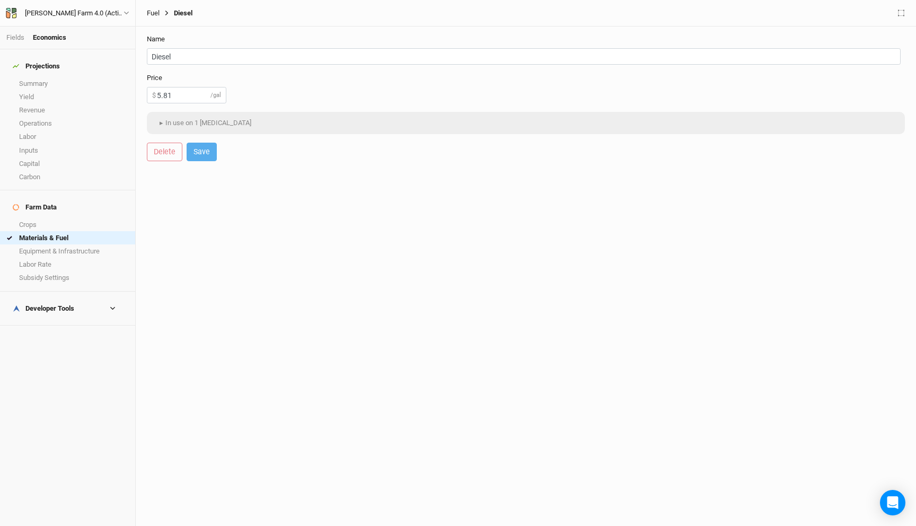
click at [149, 11] on link "Fuel" at bounding box center [153, 13] width 13 height 8
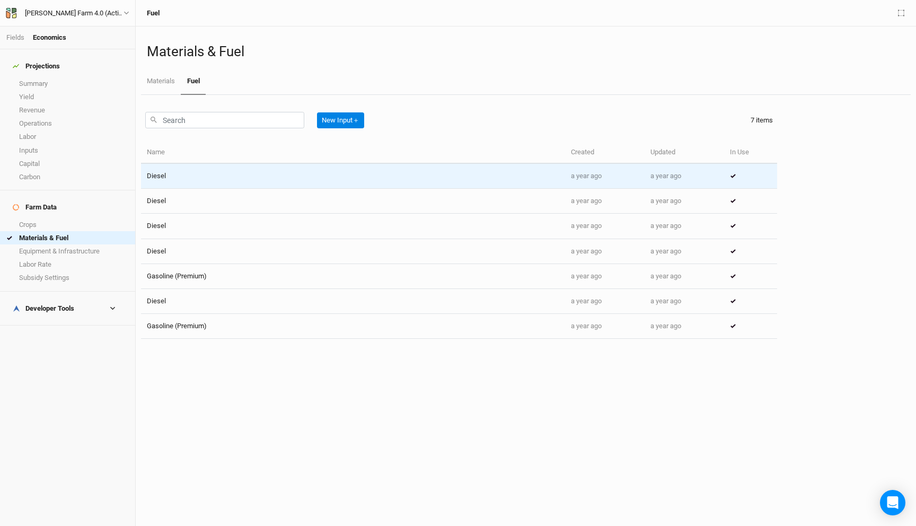
click at [213, 173] on td "Diesel" at bounding box center [353, 176] width 424 height 25
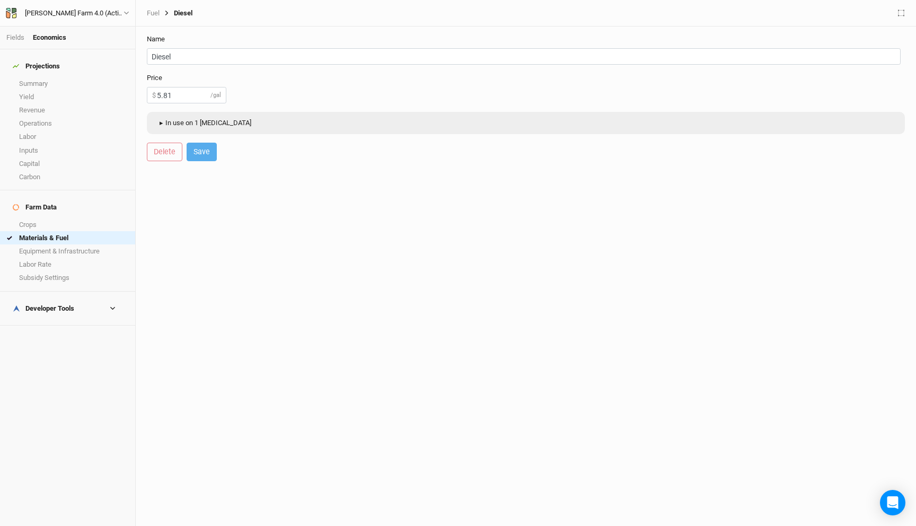
click at [197, 119] on button "▸ In use on 1 [MEDICAL_DATA]" at bounding box center [204, 123] width 104 height 16
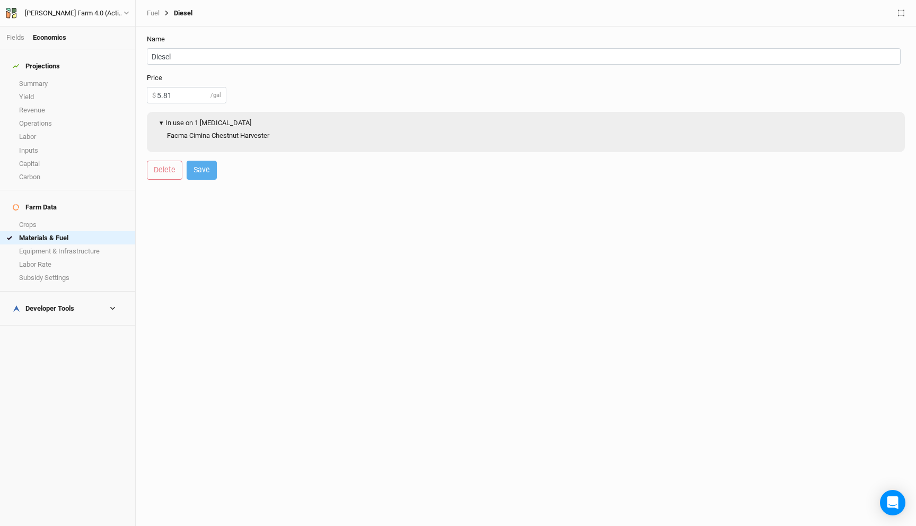
click at [197, 119] on button "▾ In use on 1 [MEDICAL_DATA]" at bounding box center [204, 123] width 104 height 16
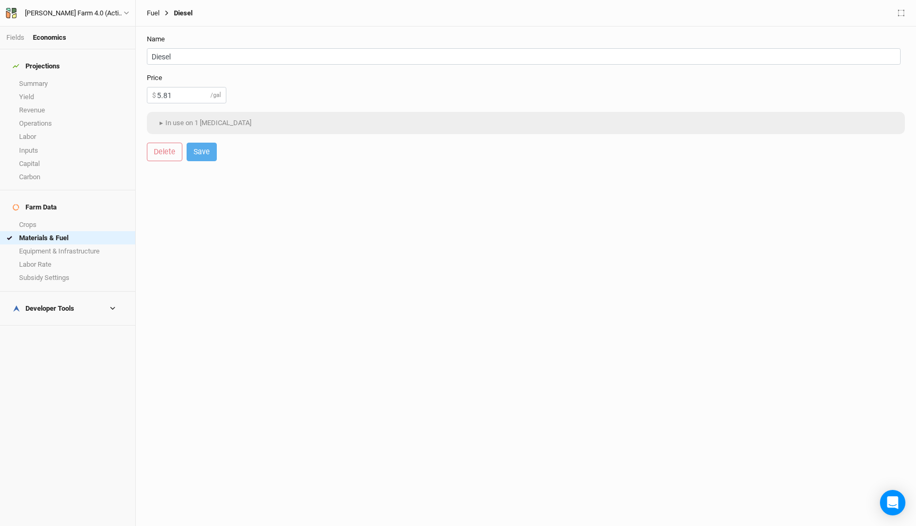
click at [152, 9] on link "Fuel" at bounding box center [153, 13] width 13 height 8
